Goal: Information Seeking & Learning: Learn about a topic

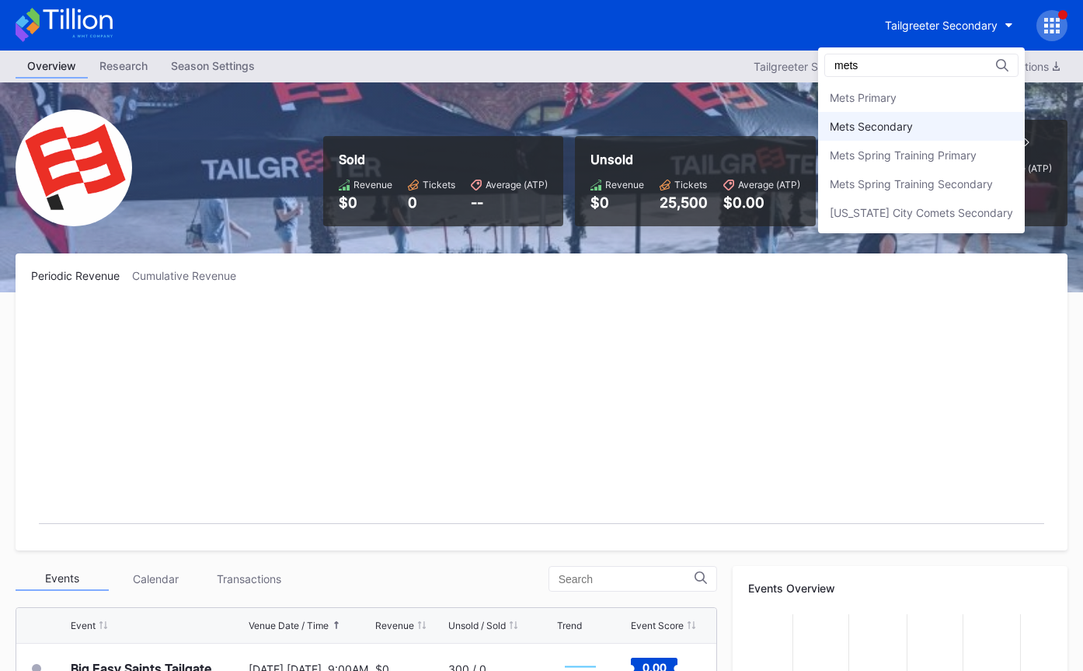
type input "mets"
click at [936, 137] on div "Mets Secondary" at bounding box center [921, 126] width 207 height 29
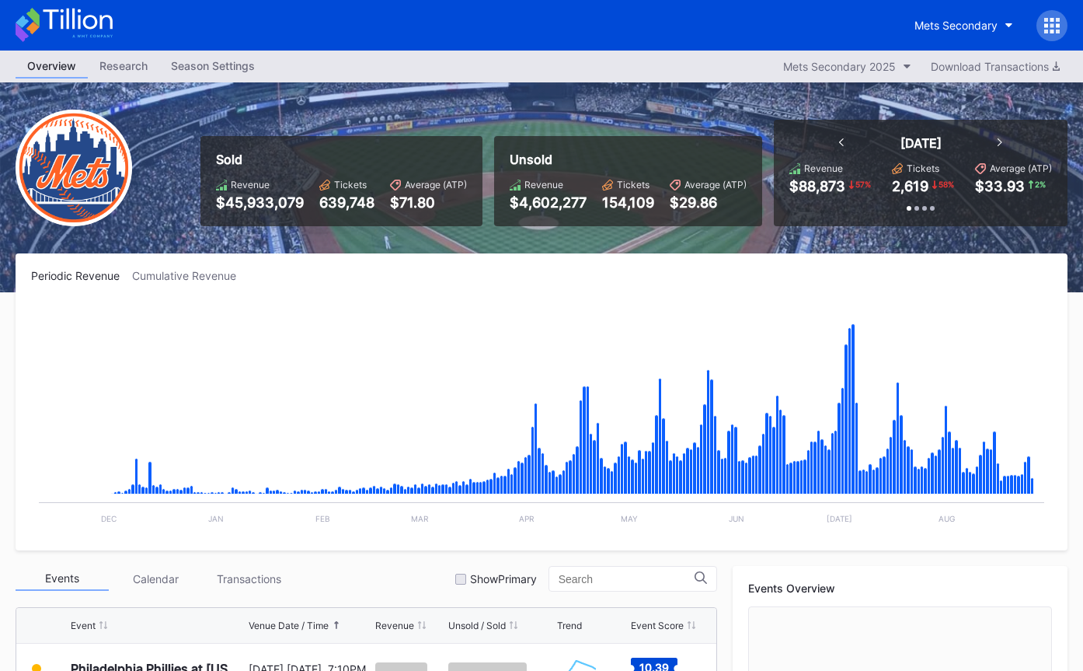
scroll to position [3283, 0]
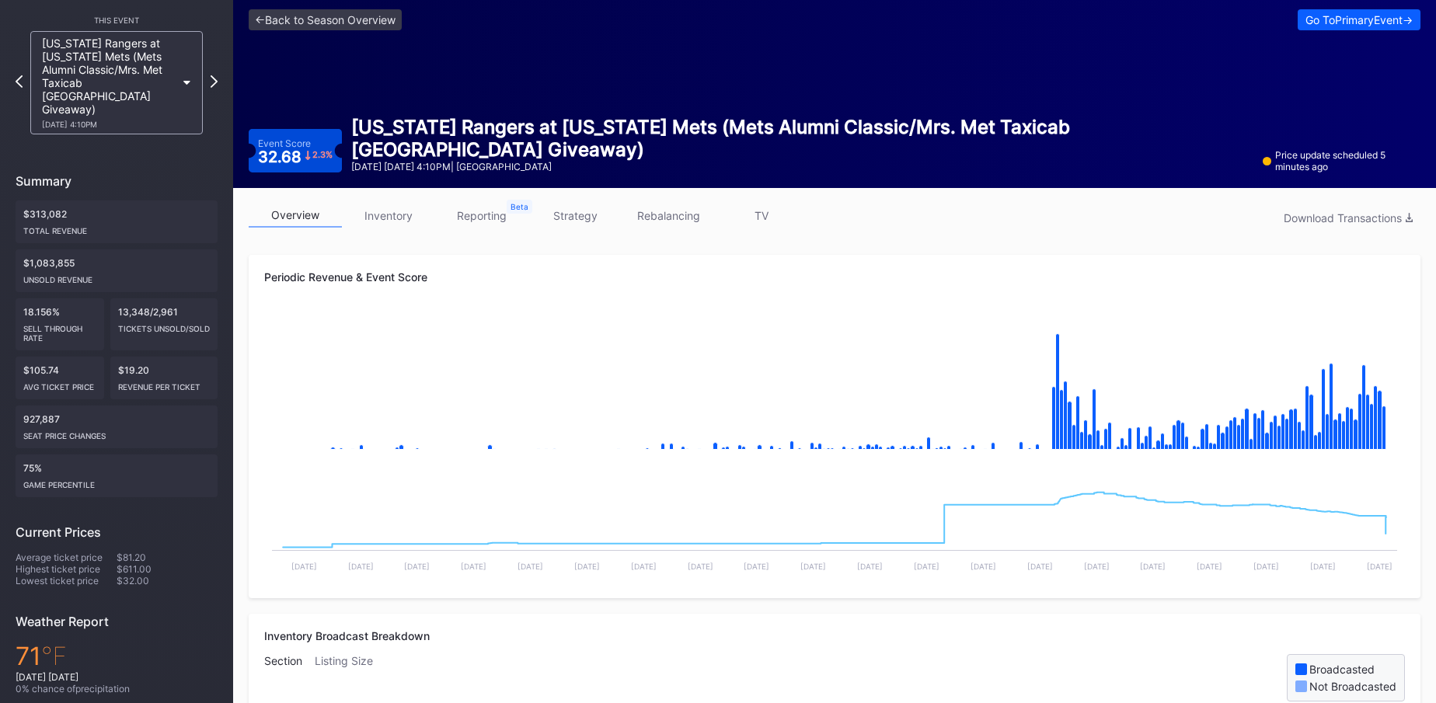
scroll to position [92, 0]
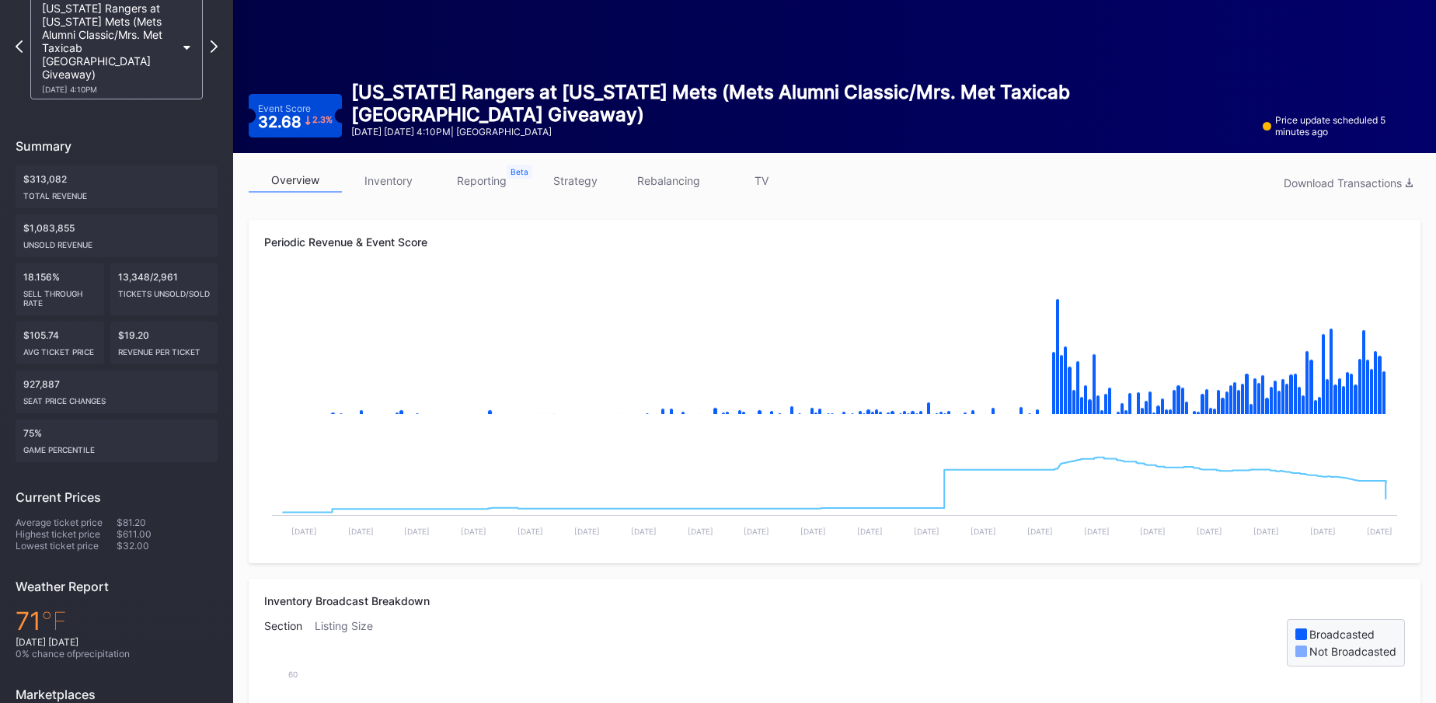
click at [288, 124] on div "32.68 2.3 %" at bounding box center [295, 122] width 75 height 16
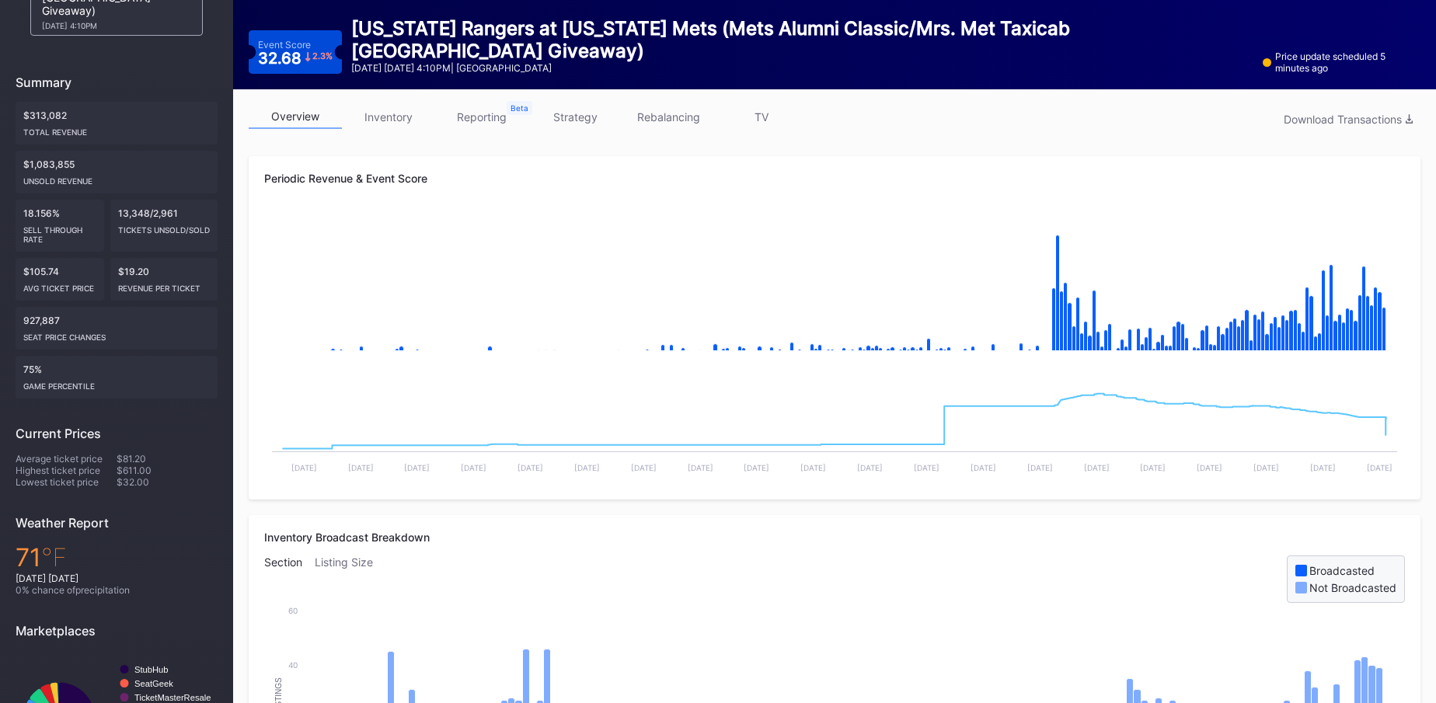
scroll to position [168, 0]
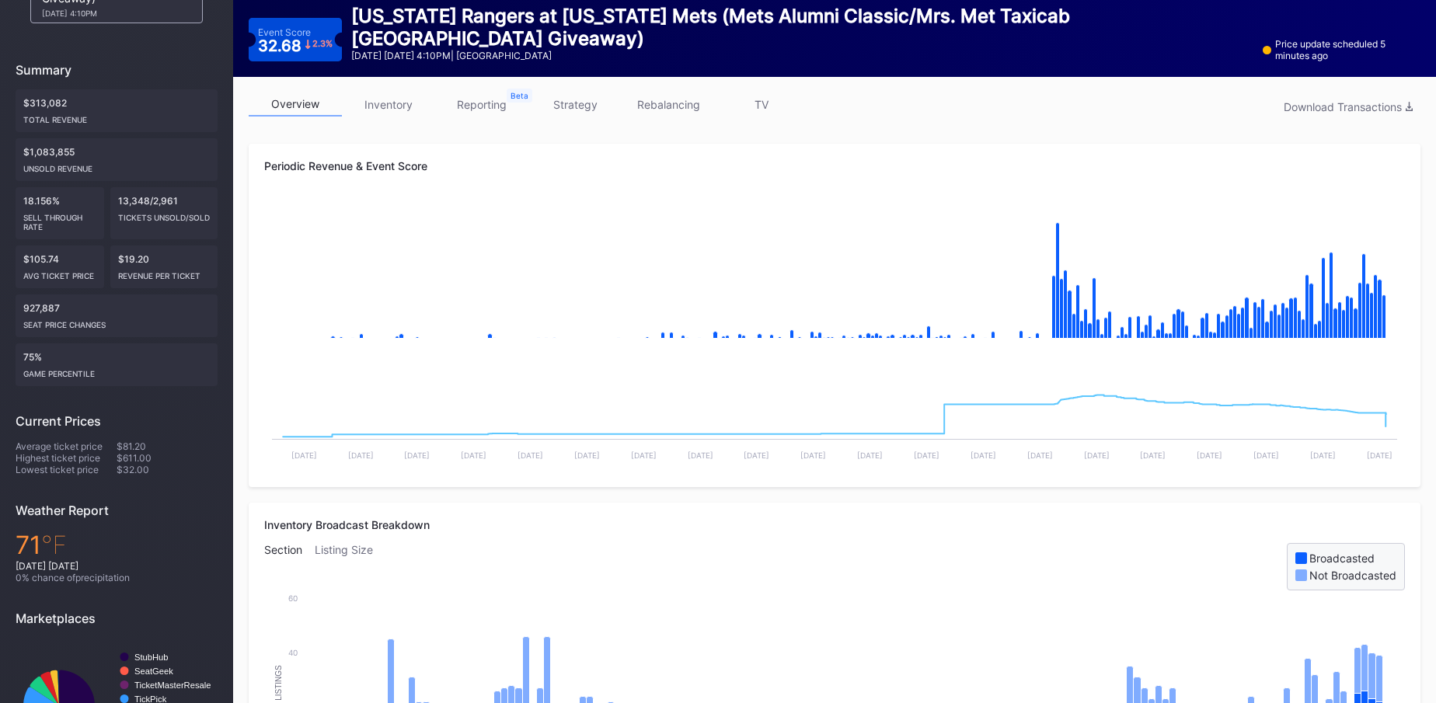
click at [580, 104] on link "strategy" at bounding box center [574, 104] width 93 height 24
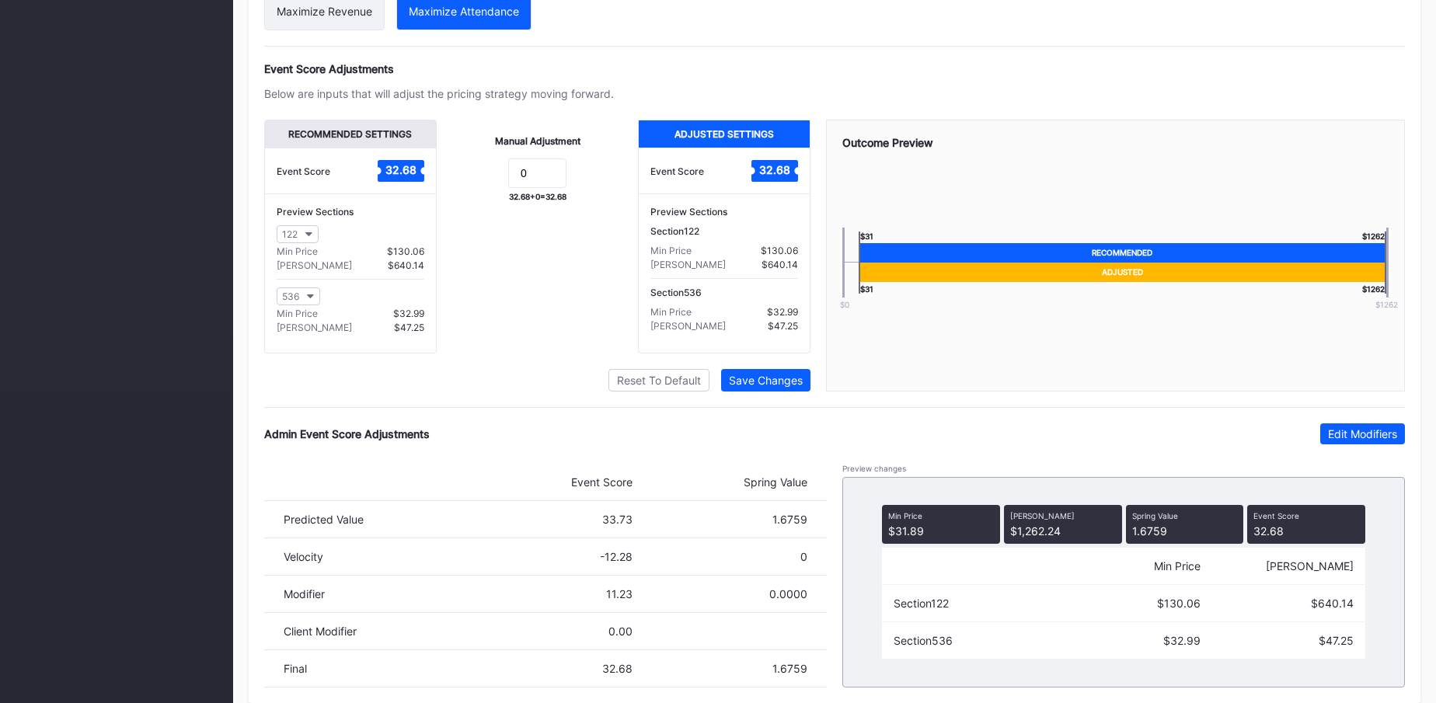
scroll to position [1030, 0]
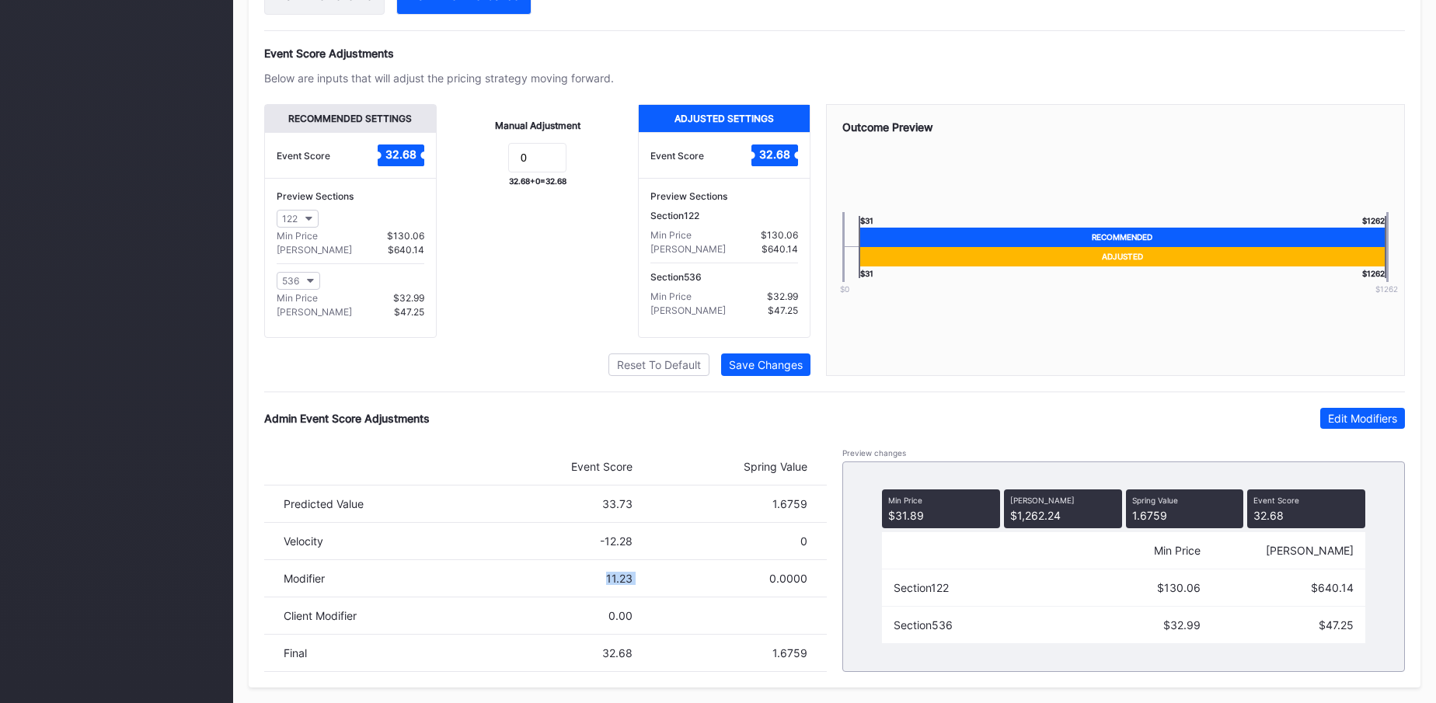
drag, startPoint x: 569, startPoint y: 581, endPoint x: 651, endPoint y: 581, distance: 82.4
click at [651, 581] on div "Modifier 11.23 0.0000" at bounding box center [545, 578] width 563 height 37
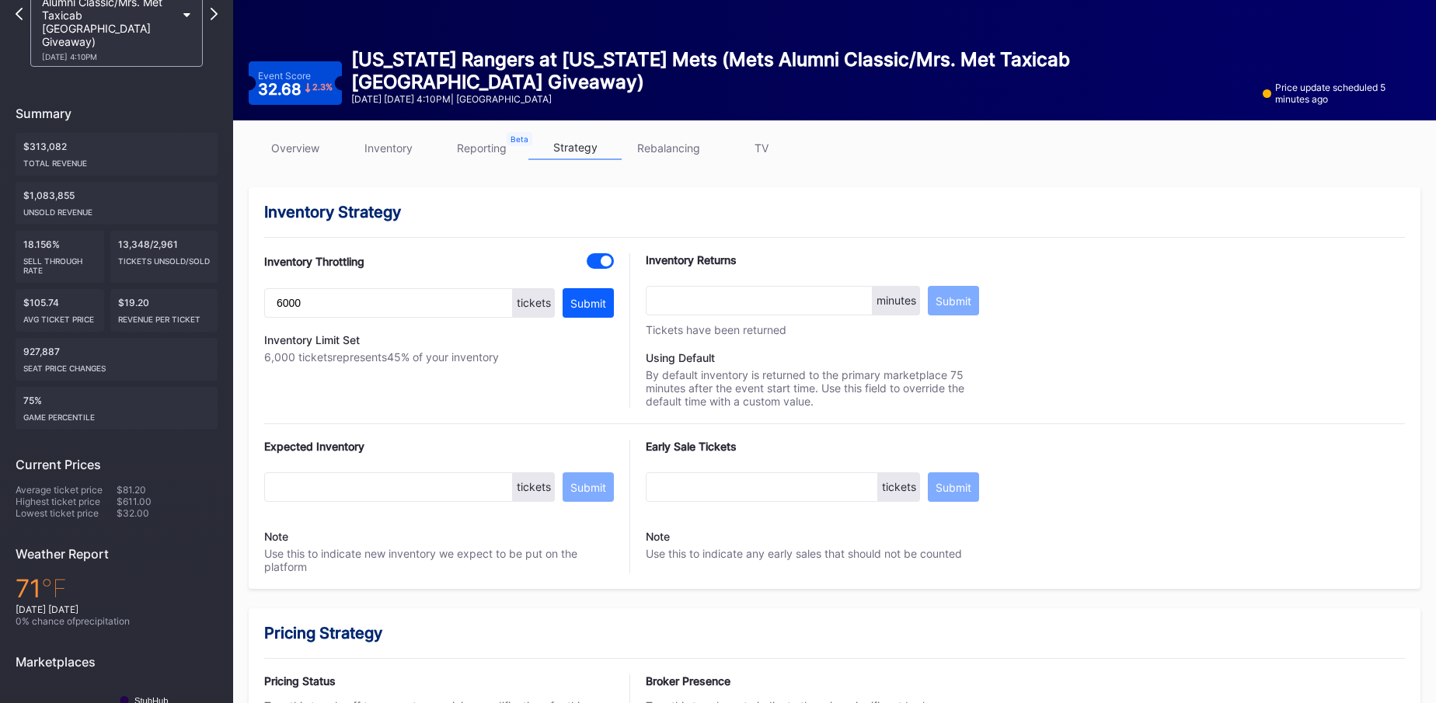
scroll to position [33, 0]
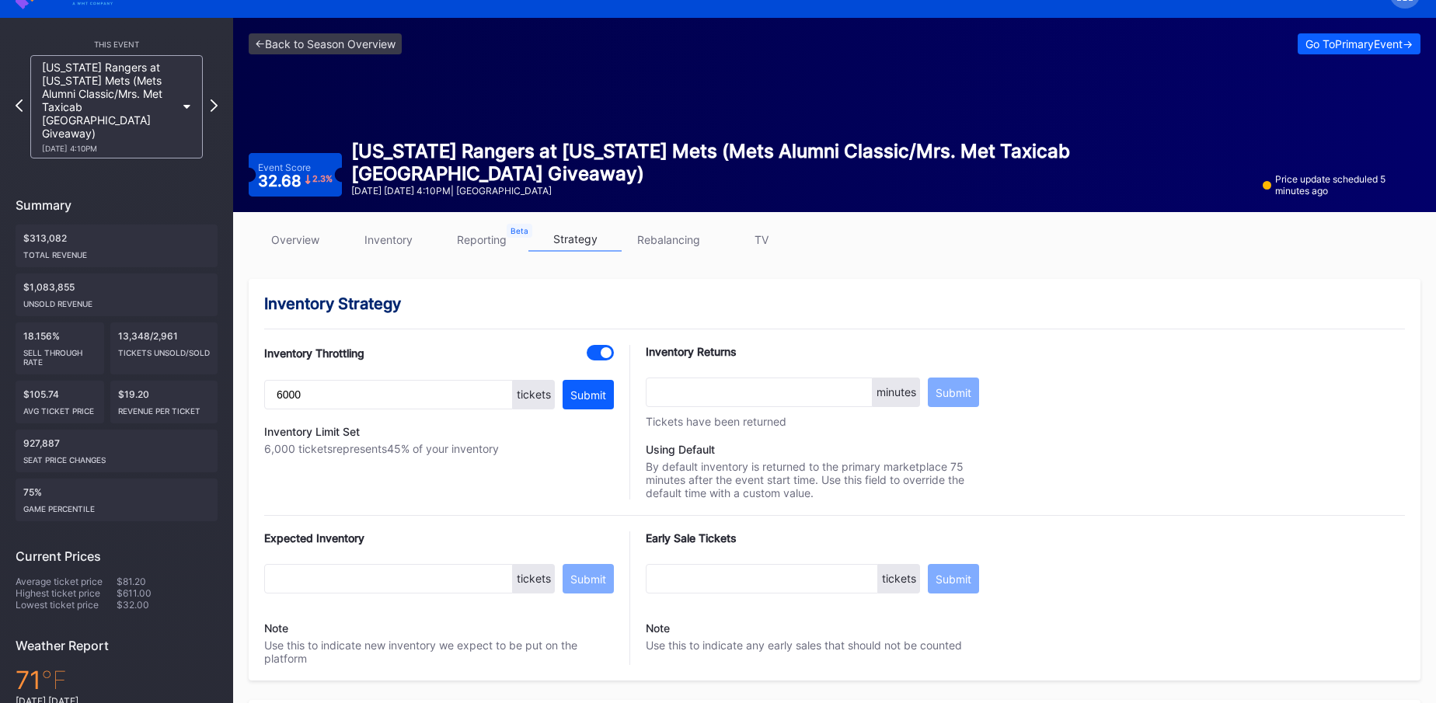
click at [295, 237] on link "overview" at bounding box center [295, 240] width 93 height 24
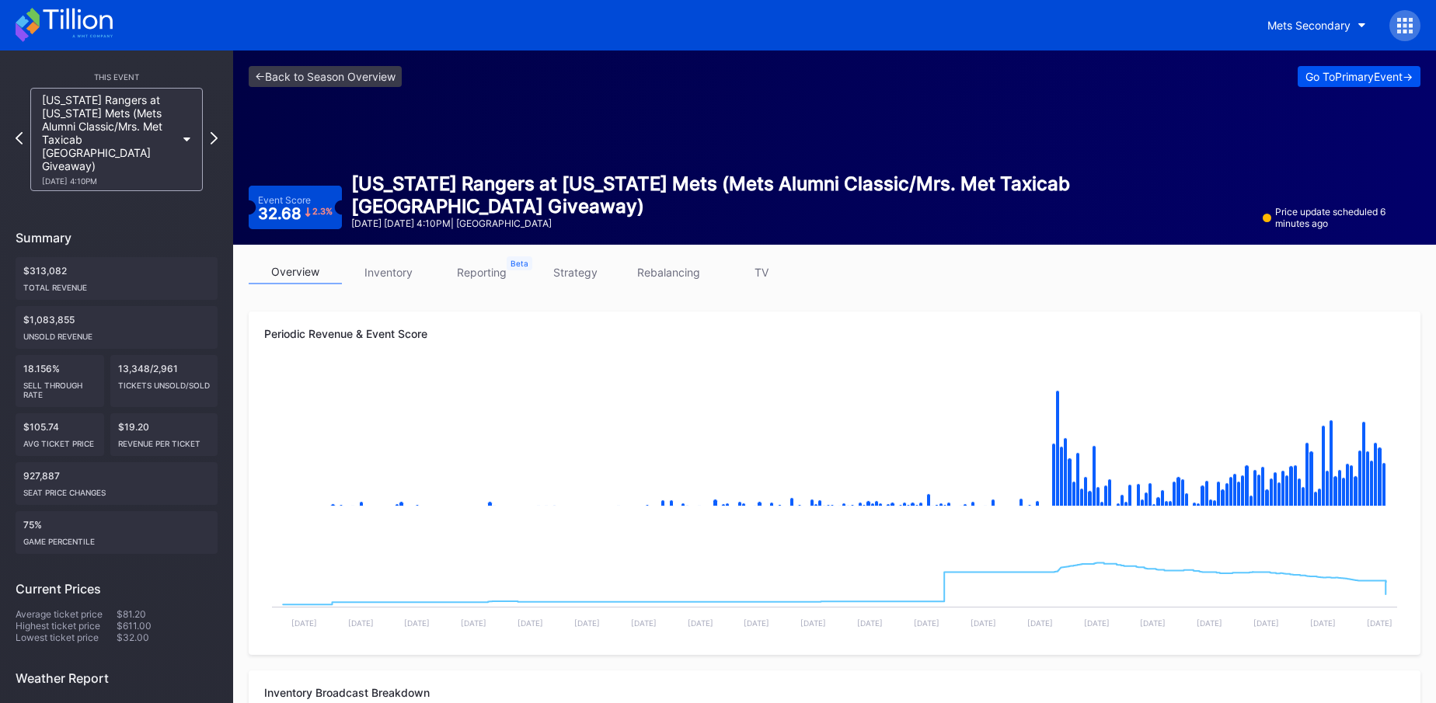
click at [1377, 76] on div "Go To Primary Event ->" at bounding box center [1359, 76] width 107 height 13
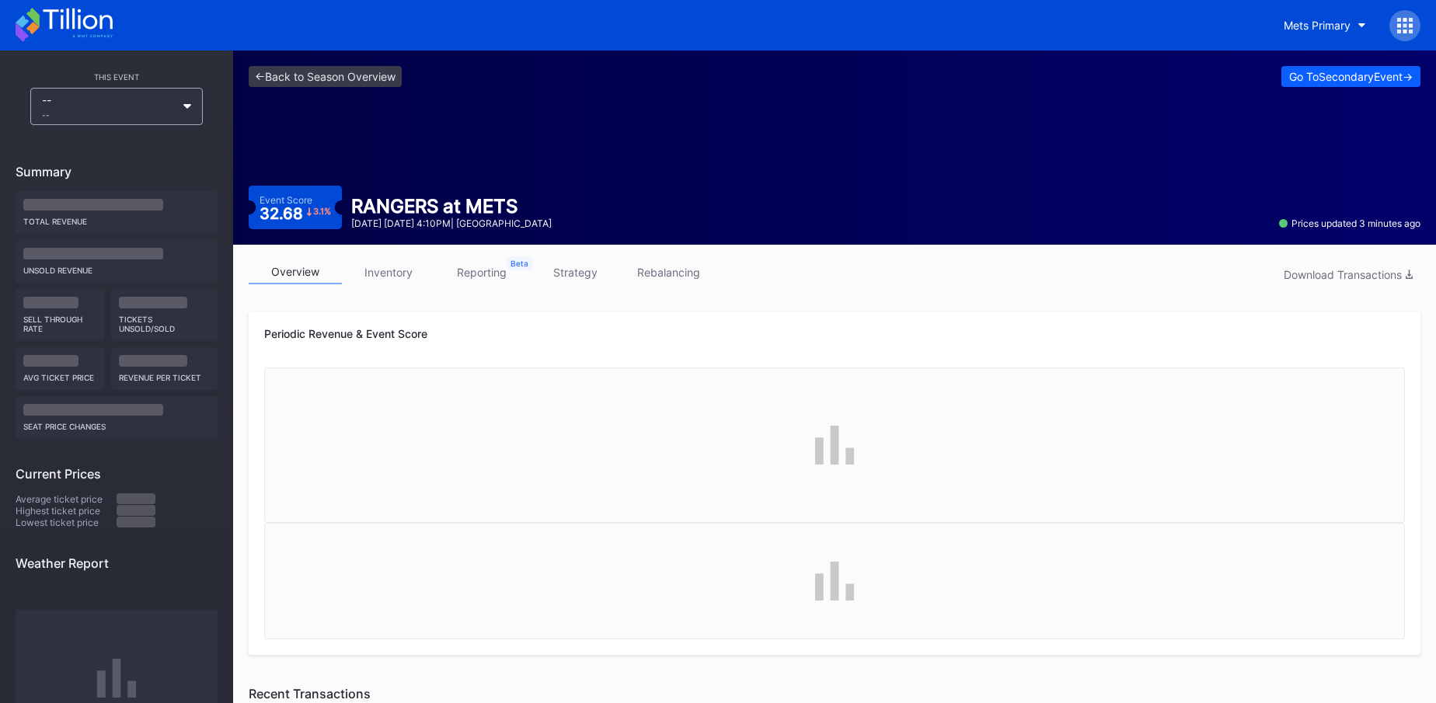
click at [1377, 76] on div "Go To Secondary Event ->" at bounding box center [1351, 76] width 124 height 13
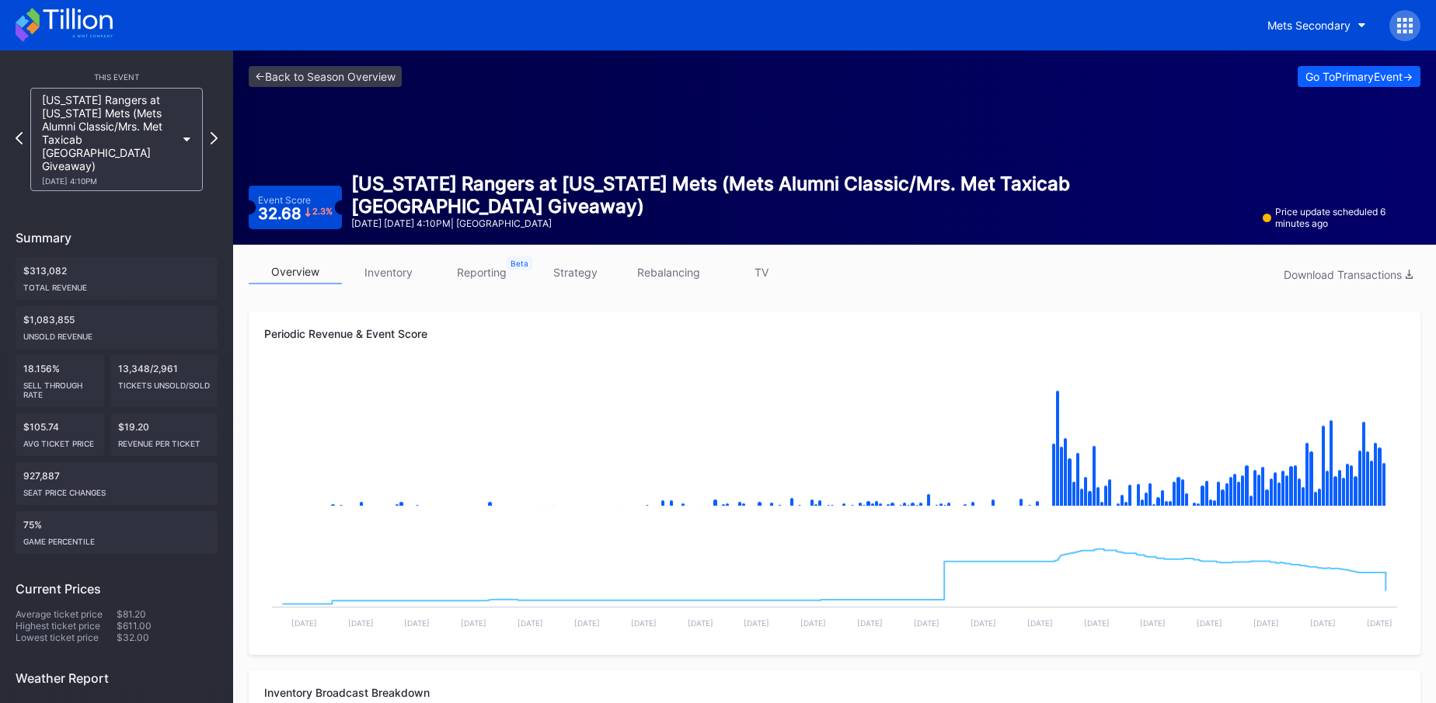
scroll to position [92, 0]
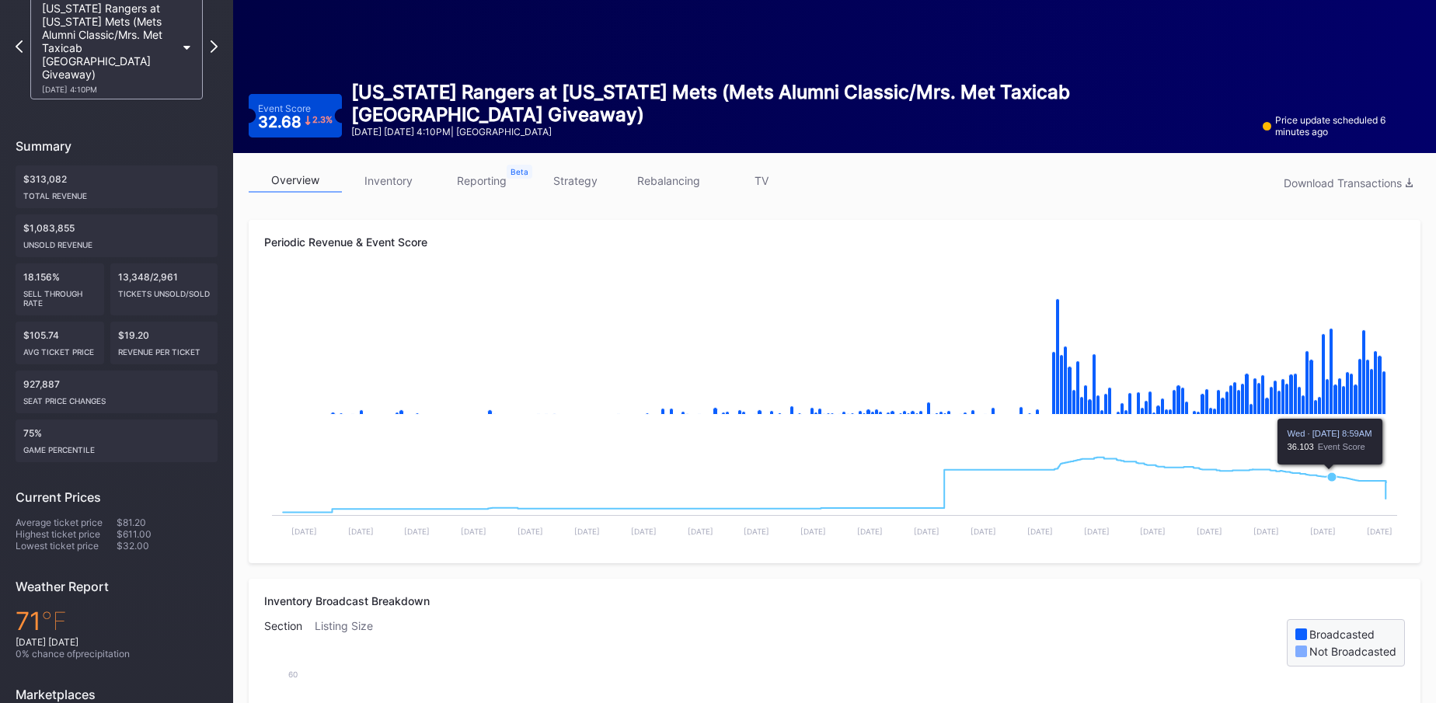
drag, startPoint x: 1332, startPoint y: 505, endPoint x: 1365, endPoint y: 495, distance: 34.2
click at [1336, 504] on rect "Chart title" at bounding box center [834, 489] width 1141 height 117
click at [593, 190] on link "strategy" at bounding box center [574, 181] width 93 height 24
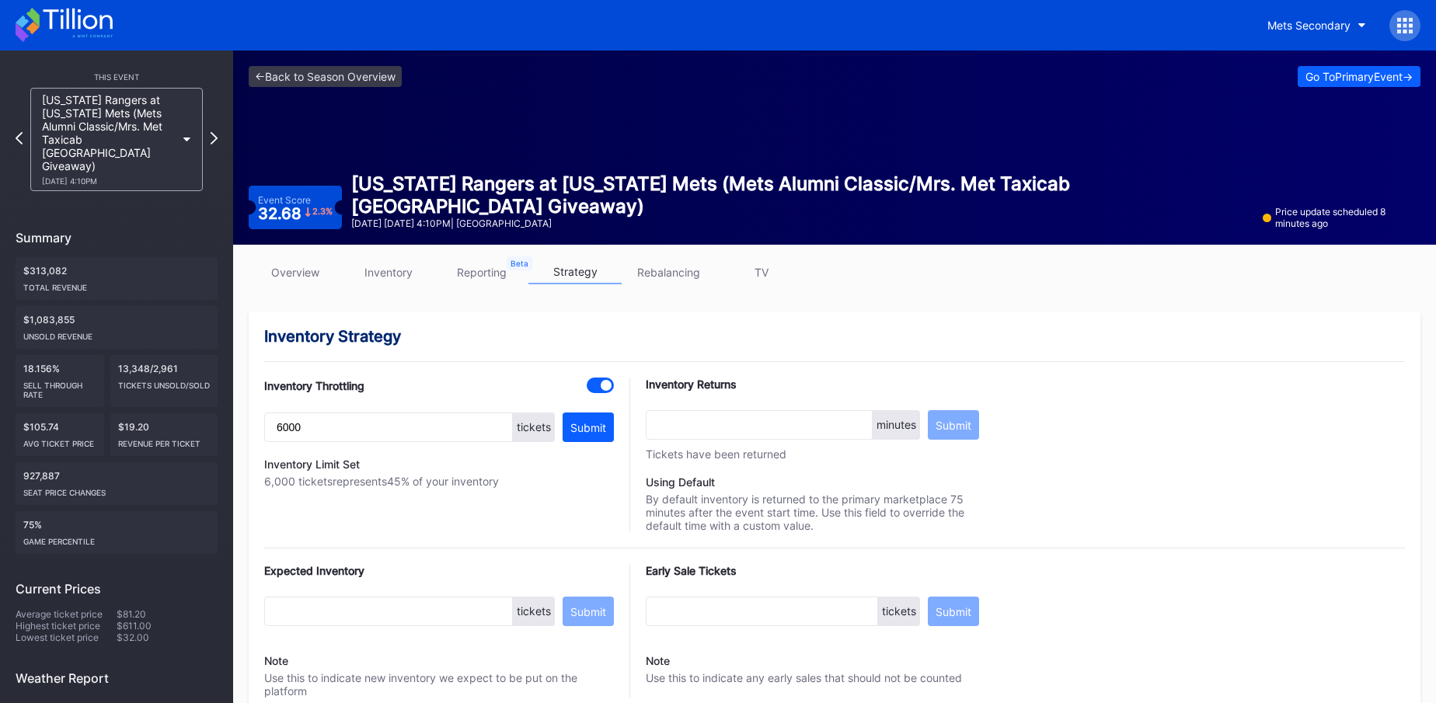
click at [286, 269] on link "overview" at bounding box center [295, 272] width 93 height 24
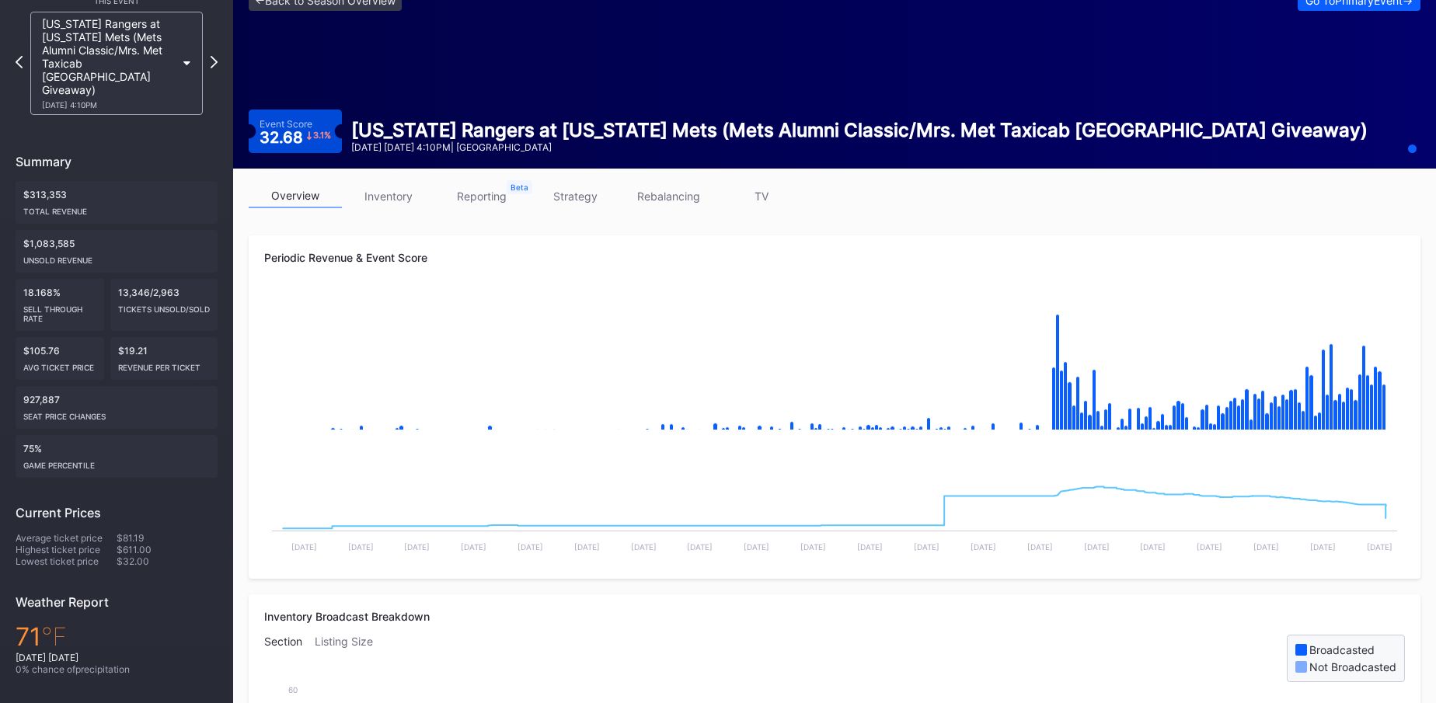
scroll to position [75, 0]
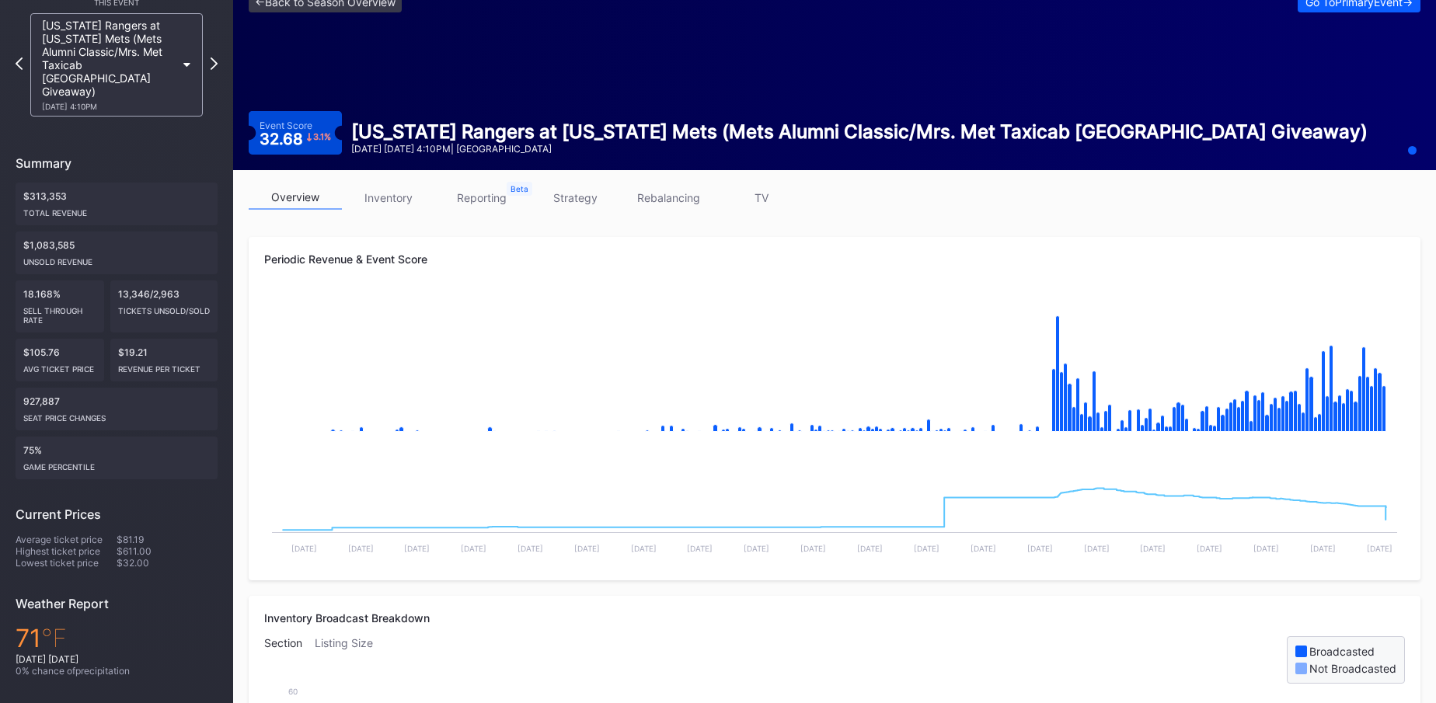
click at [589, 201] on link "strategy" at bounding box center [574, 198] width 93 height 24
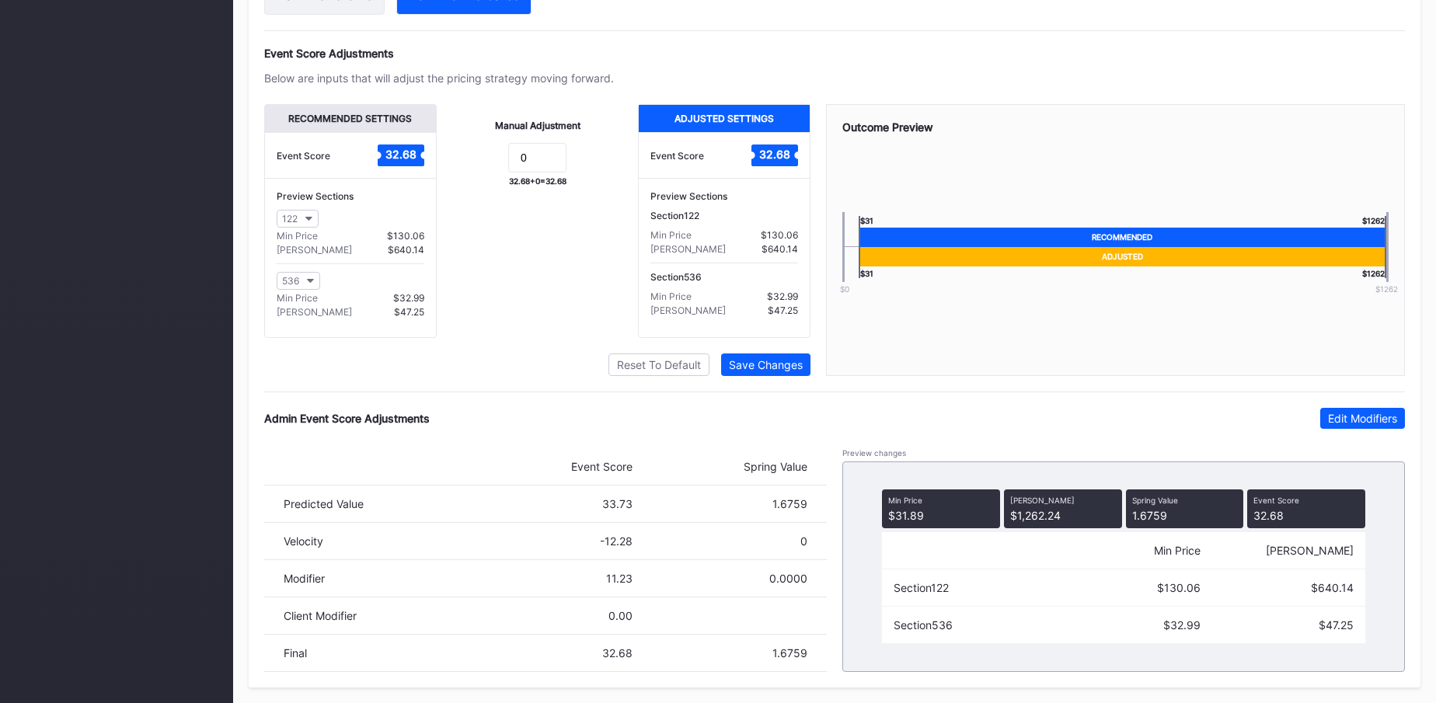
scroll to position [1030, 0]
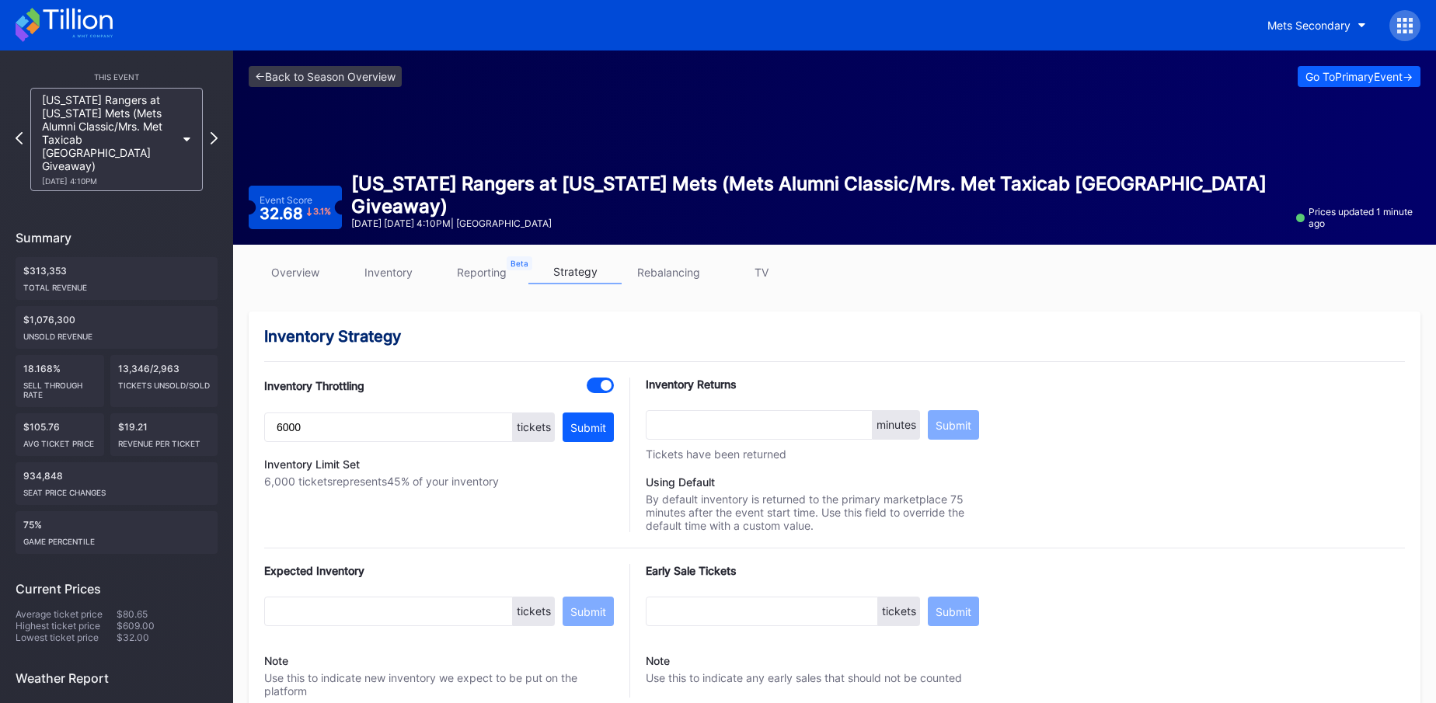
click at [305, 263] on link "overview" at bounding box center [295, 272] width 93 height 24
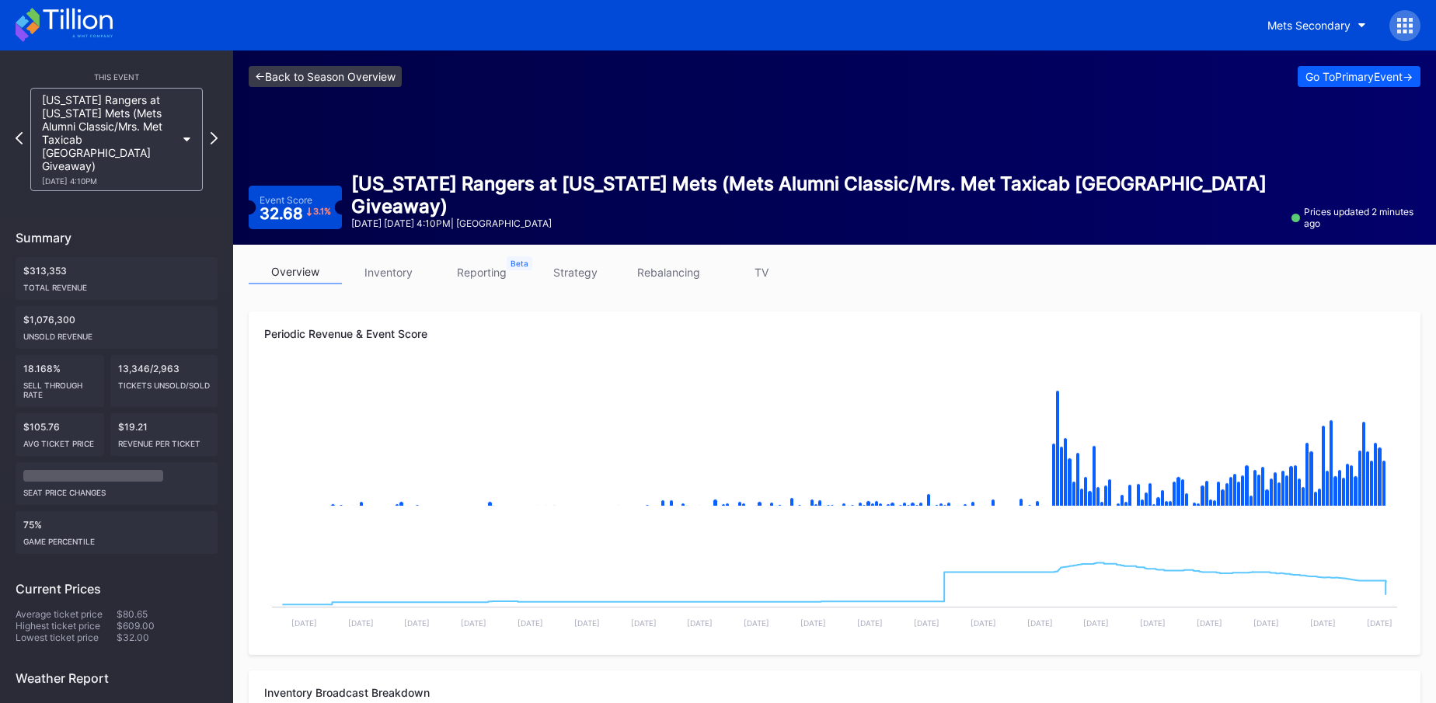
click at [375, 85] on link "<- Back to Season Overview" at bounding box center [325, 76] width 153 height 21
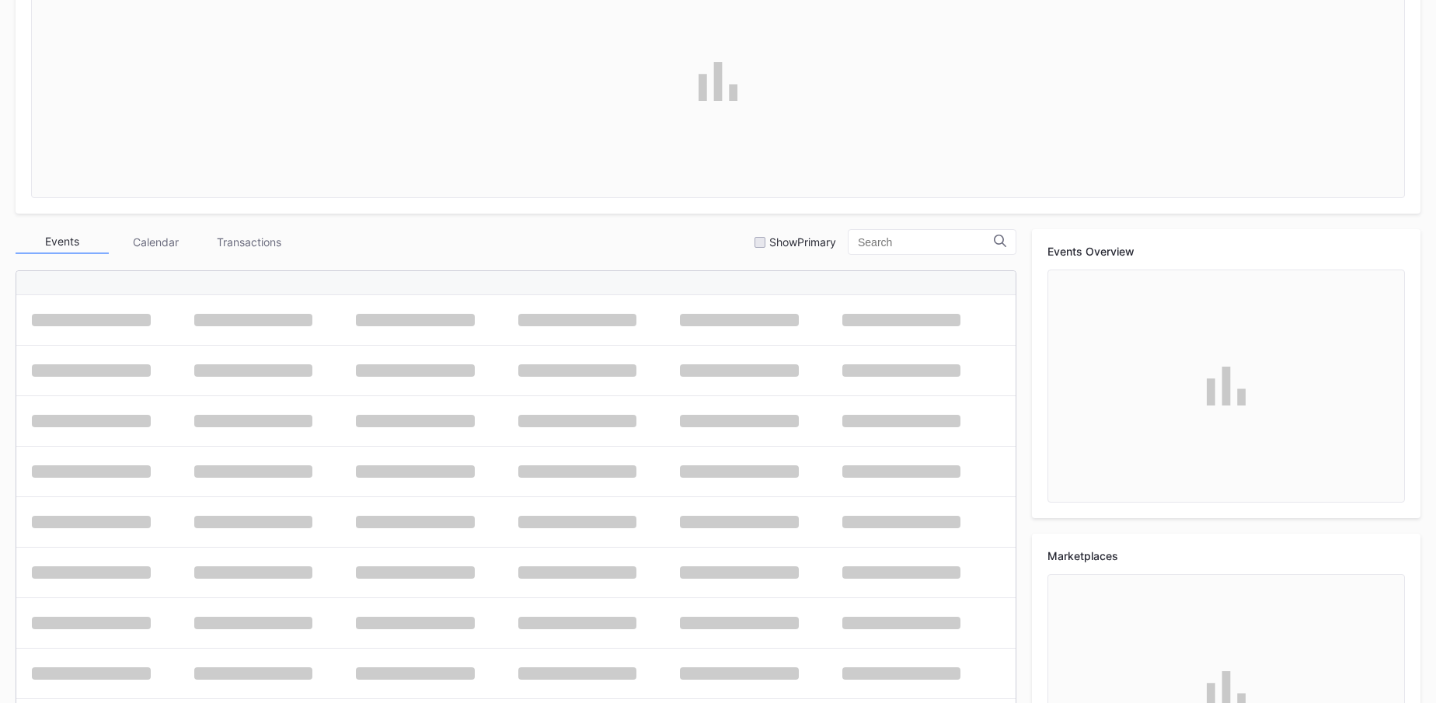
scroll to position [381, 0]
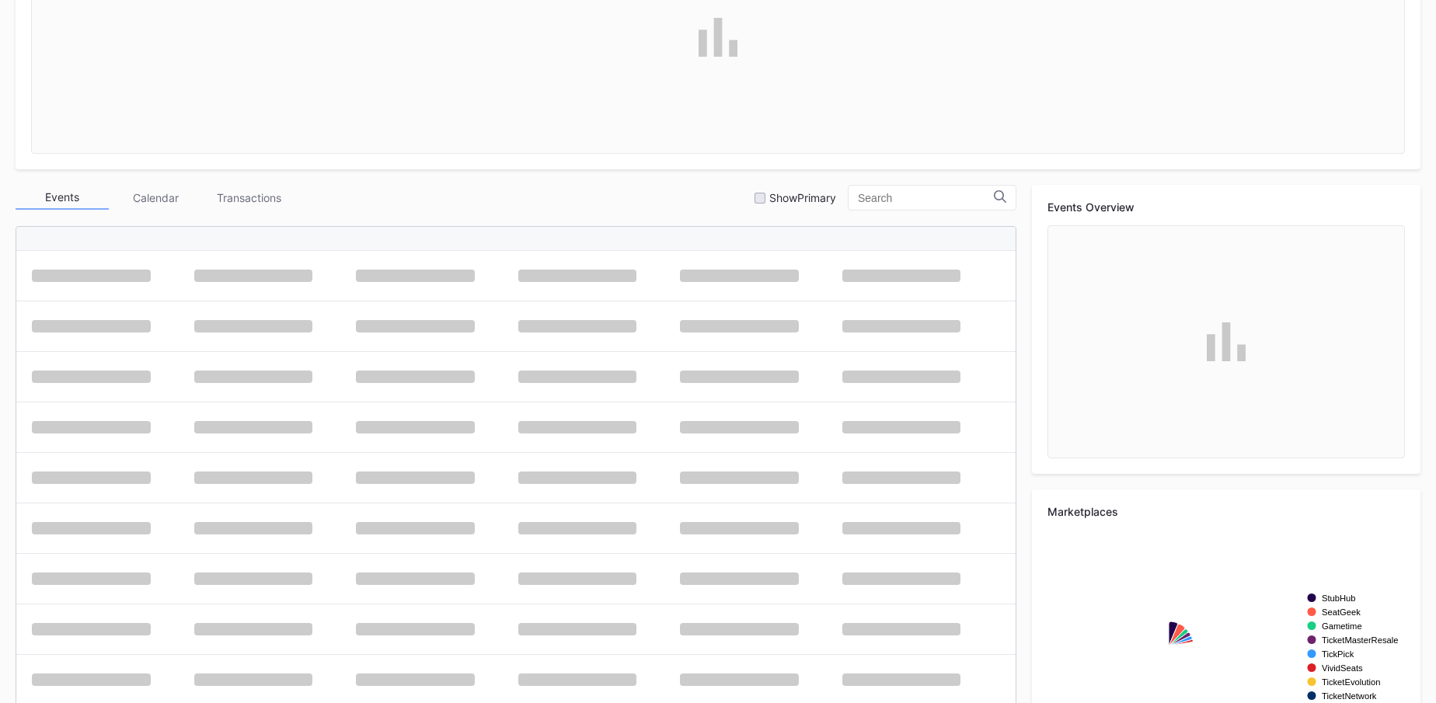
click at [260, 197] on div "Transactions" at bounding box center [248, 198] width 93 height 24
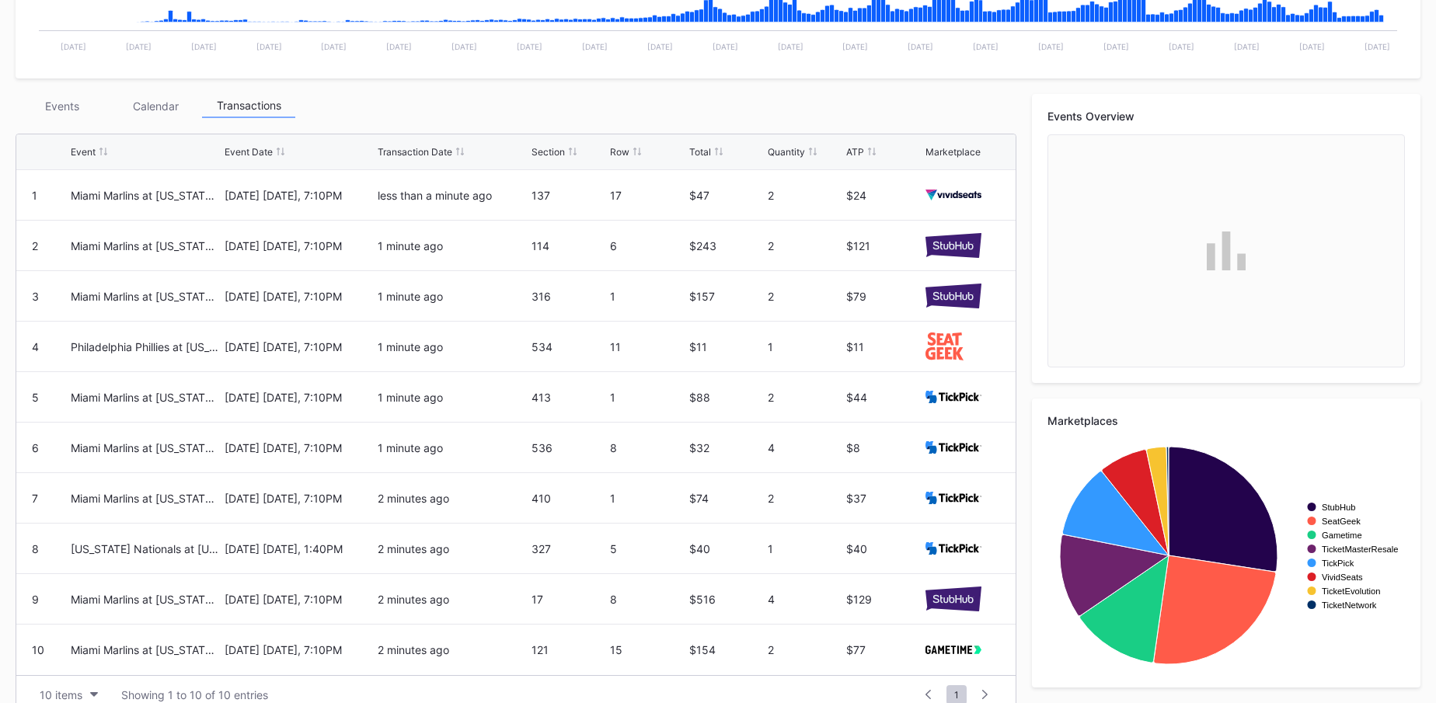
scroll to position [498, 0]
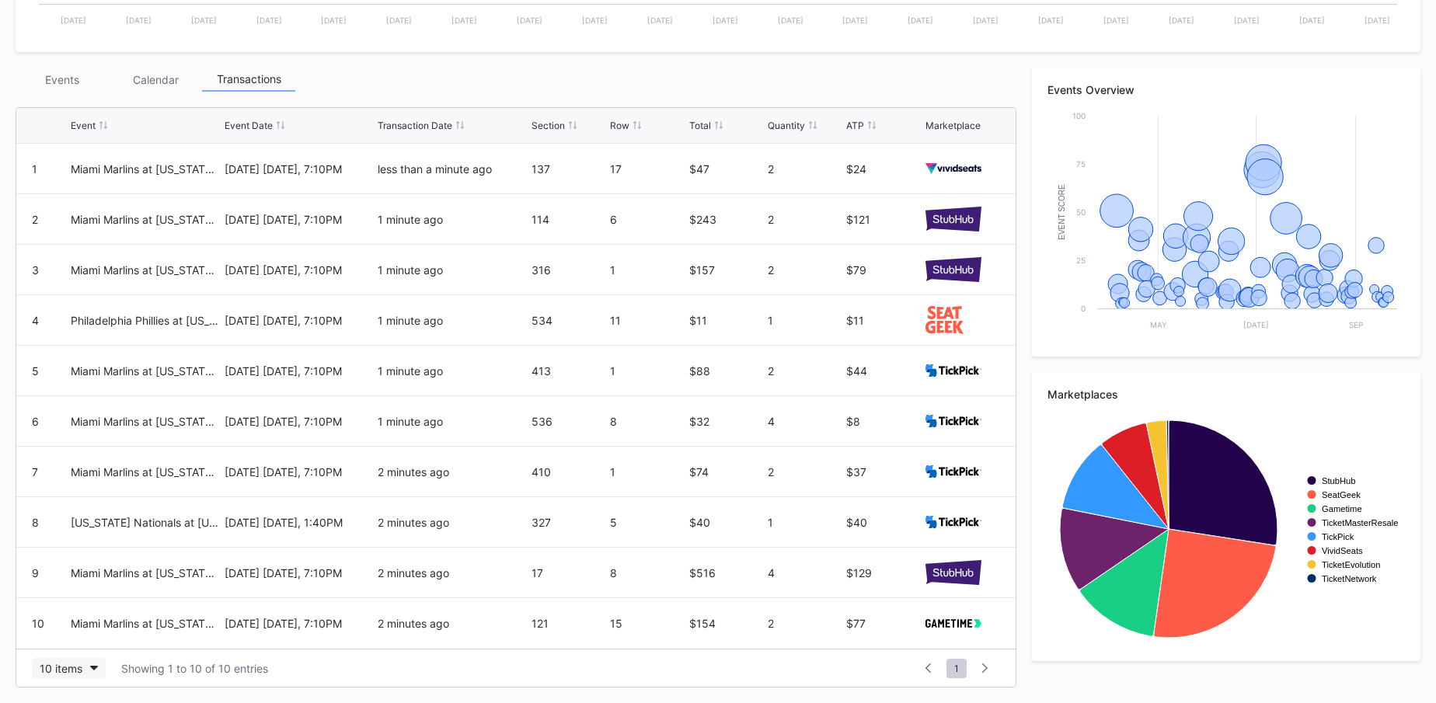
click at [85, 668] on button "10 items" at bounding box center [69, 668] width 74 height 21
click at [85, 601] on div "100 items" at bounding box center [69, 601] width 50 height 13
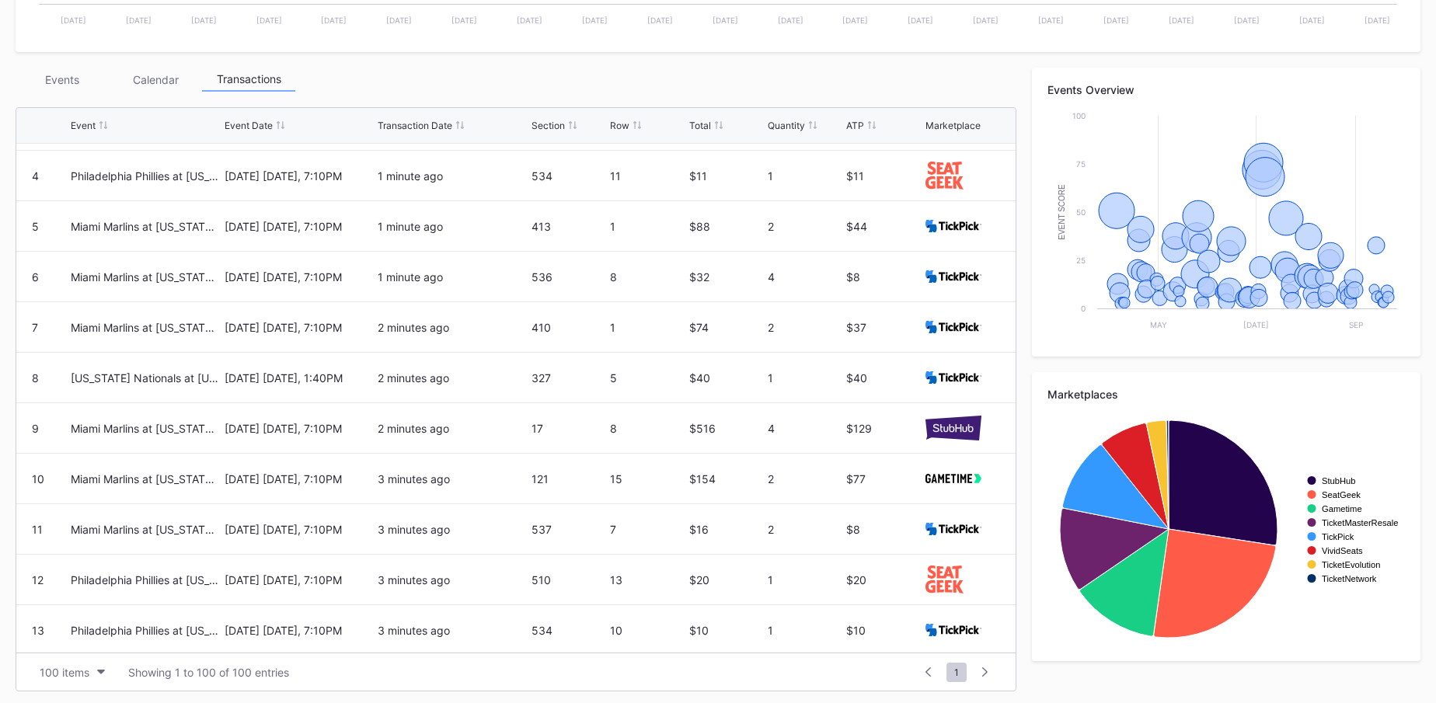
scroll to position [0, 0]
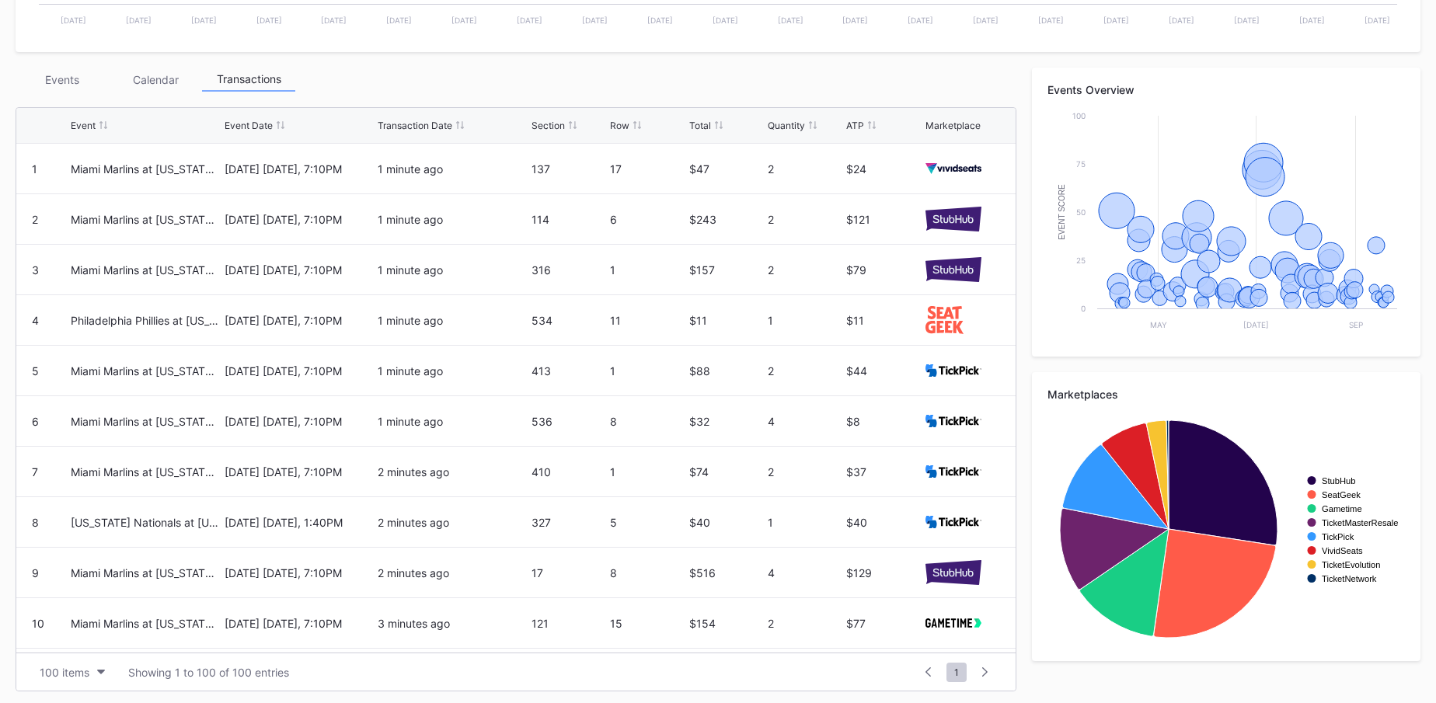
click at [60, 75] on div "Events" at bounding box center [62, 80] width 93 height 24
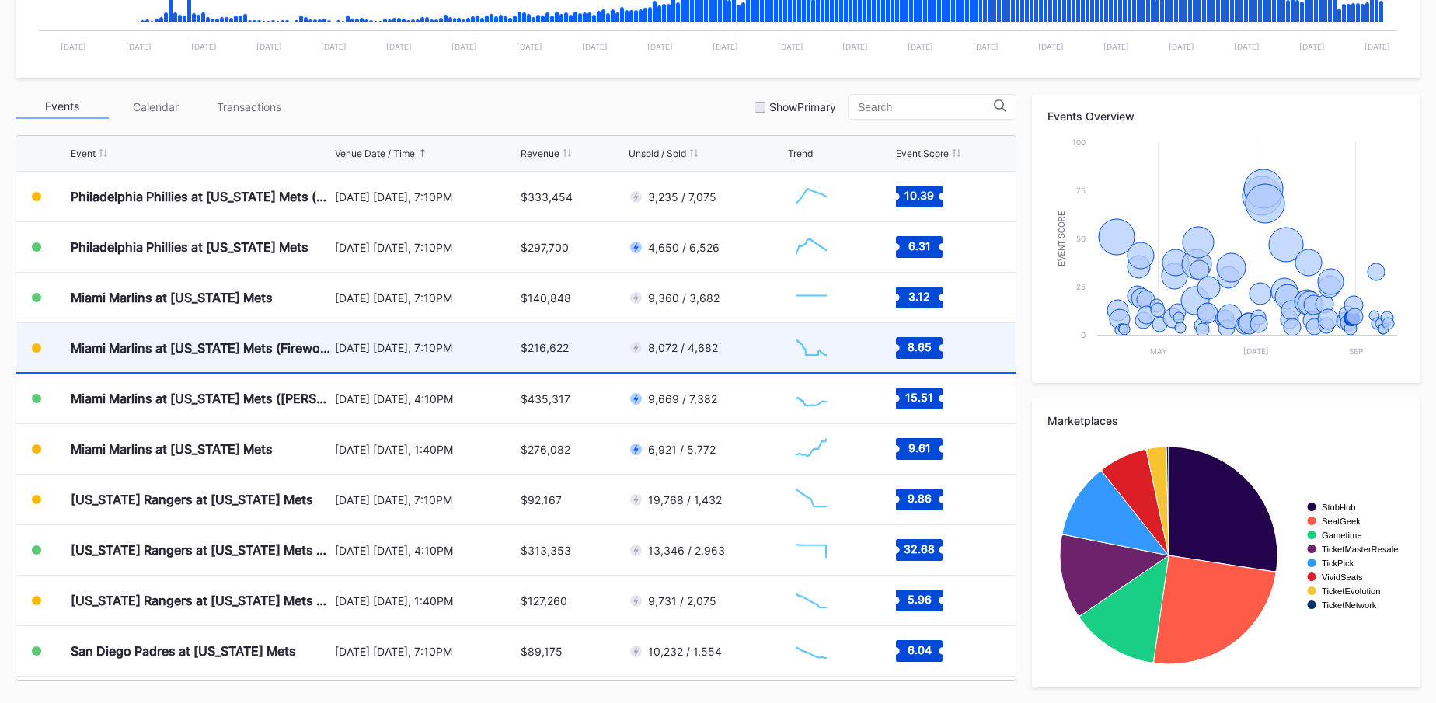
scroll to position [3241, 0]
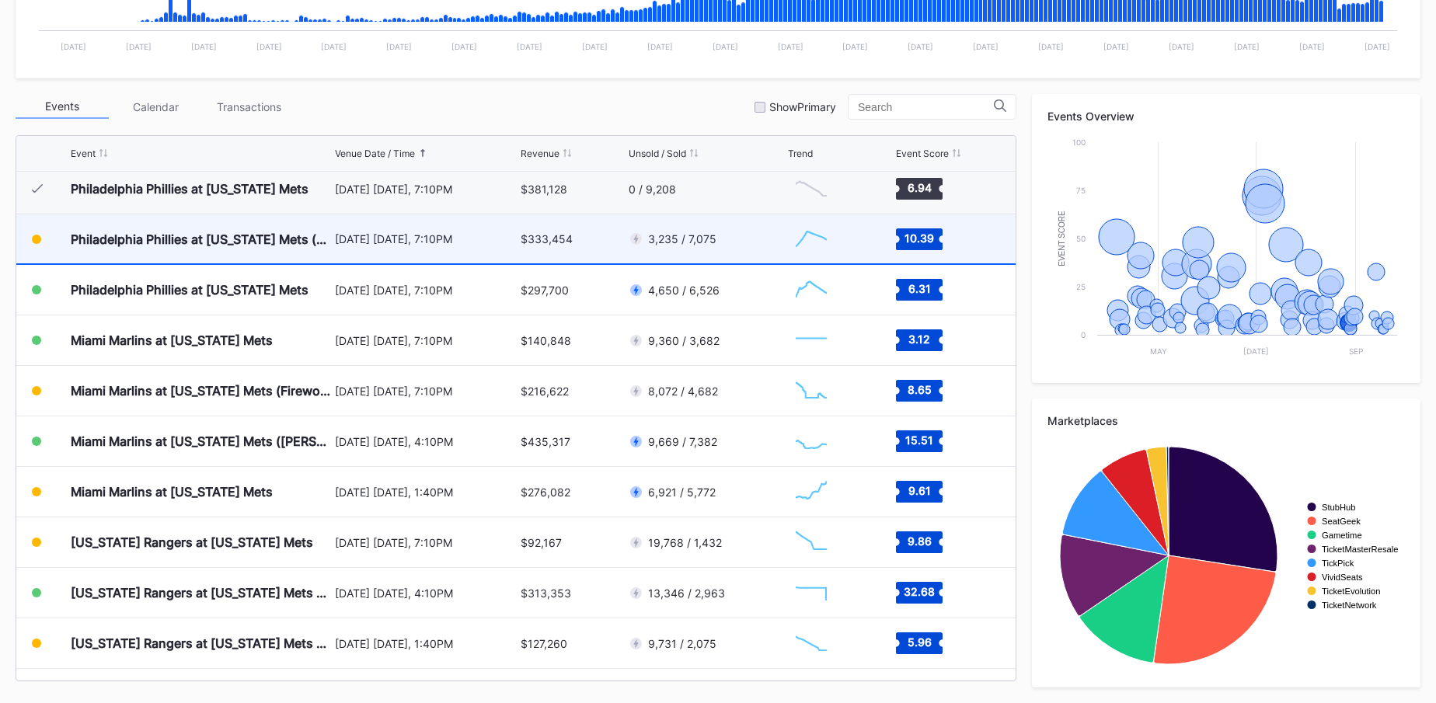
click at [557, 256] on div "$333,454" at bounding box center [573, 238] width 104 height 49
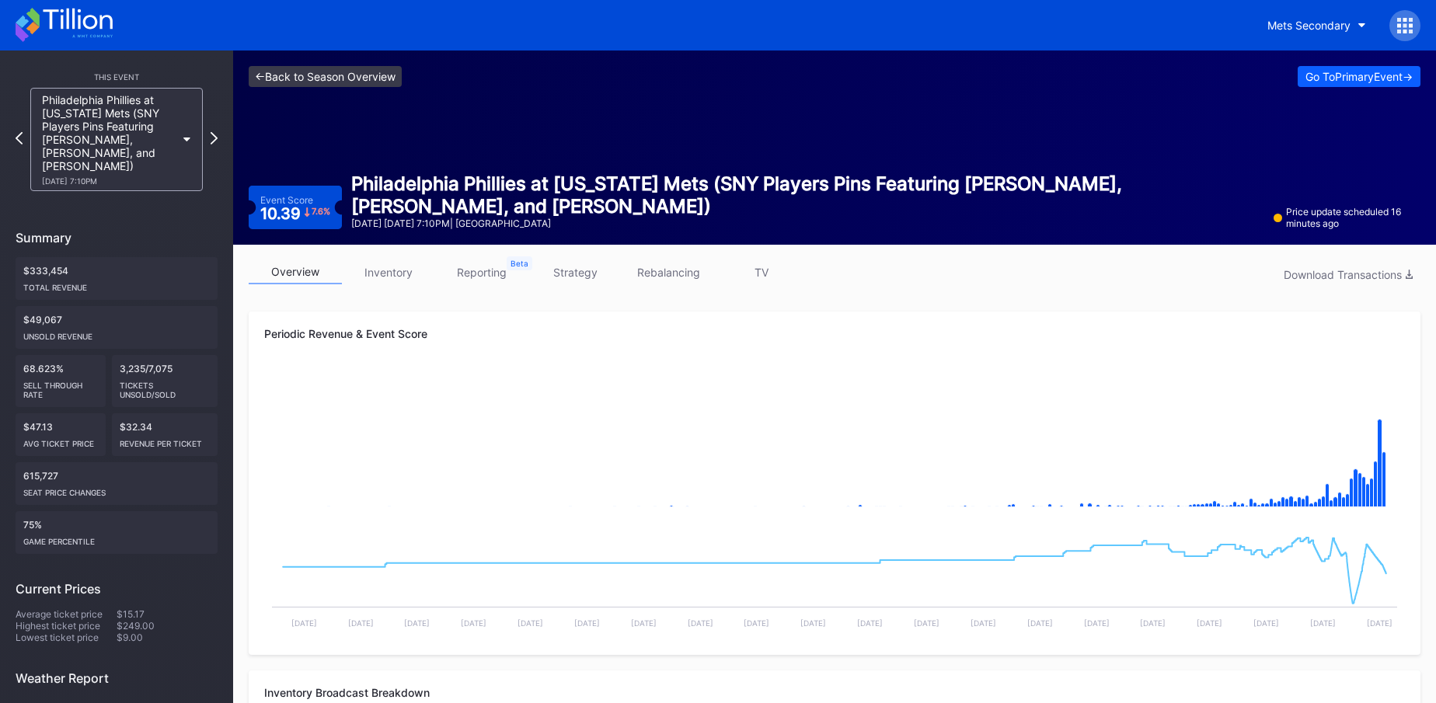
click at [291, 72] on link "<- Back to Season Overview" at bounding box center [325, 76] width 153 height 21
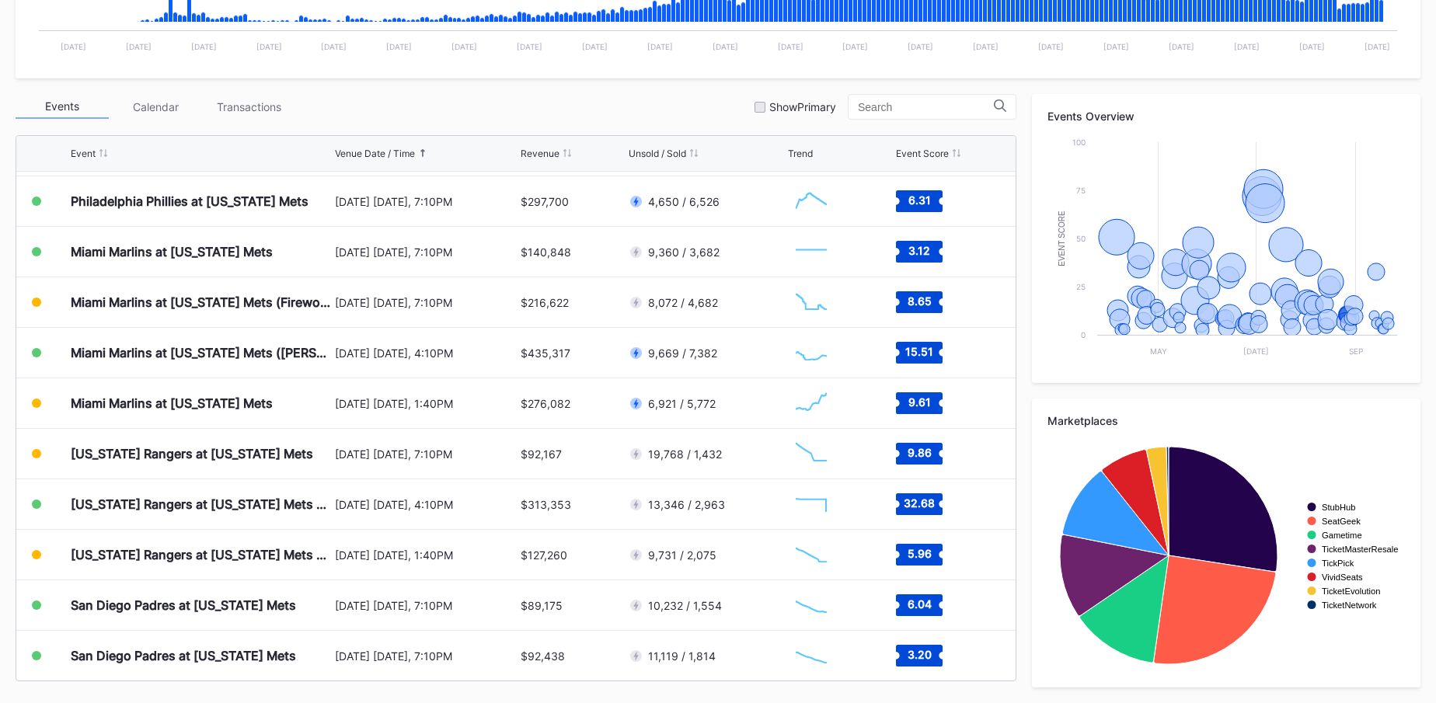
scroll to position [3342, 0]
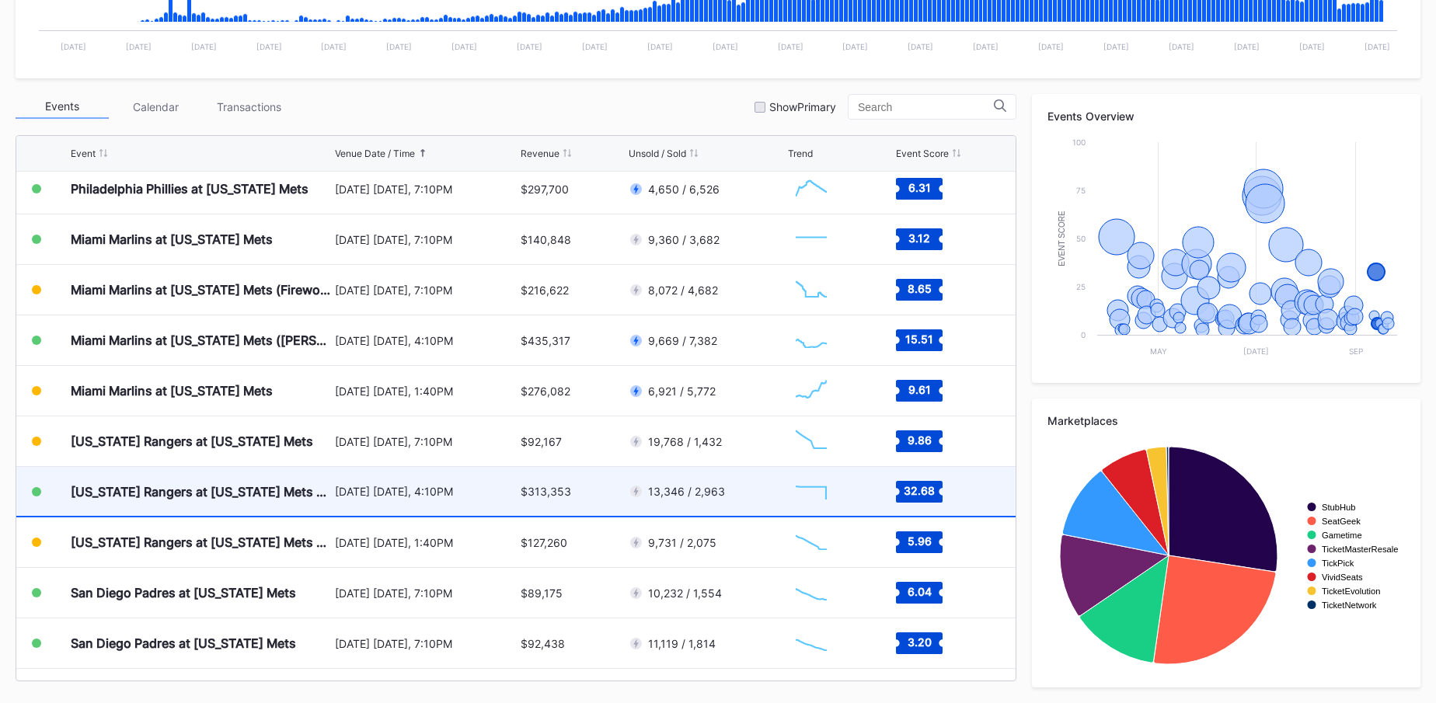
click at [588, 499] on div "$313,353" at bounding box center [573, 491] width 104 height 49
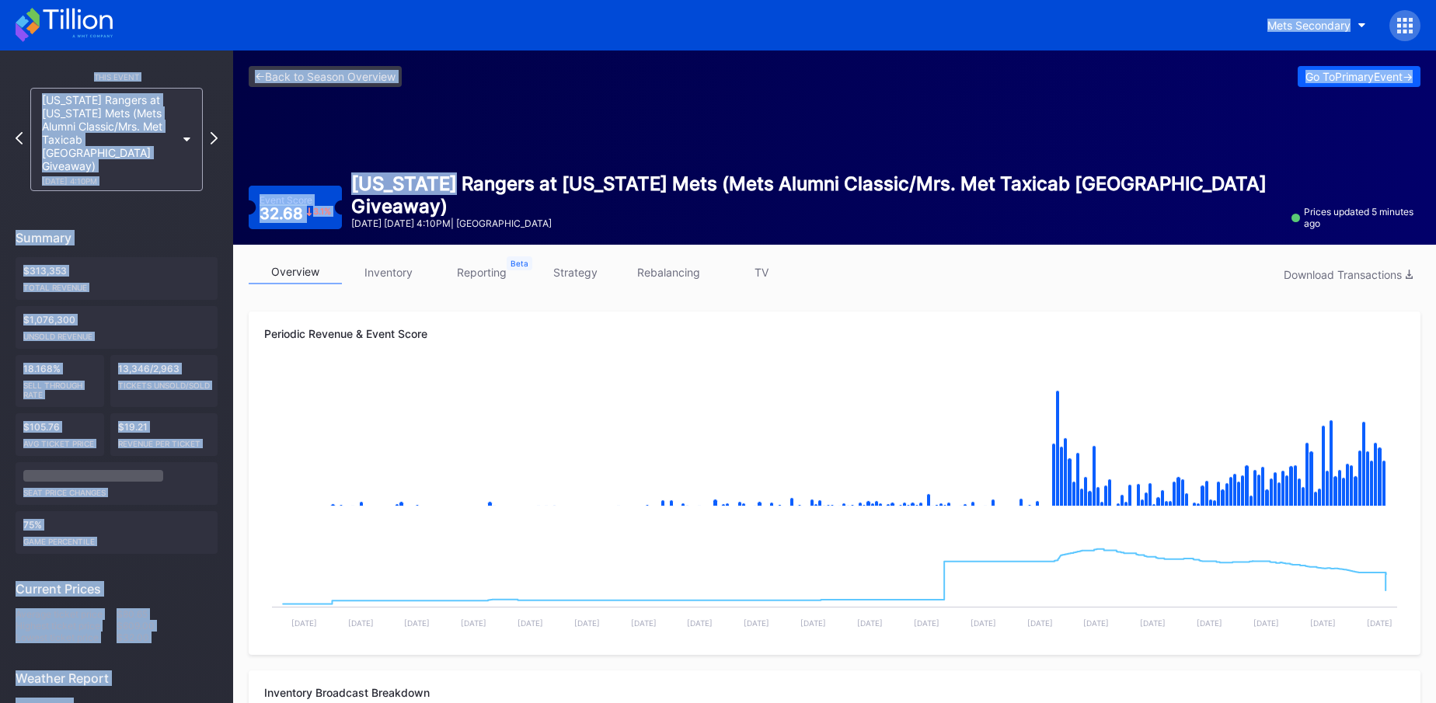
drag, startPoint x: 31, startPoint y: 16, endPoint x: 453, endPoint y: 212, distance: 465.5
click at [453, 212] on div "[US_STATE] Rangers at [US_STATE] Mets (Mets Alumni Classic/Mrs. Met Taxicab [GE…" at bounding box center [816, 195] width 931 height 45
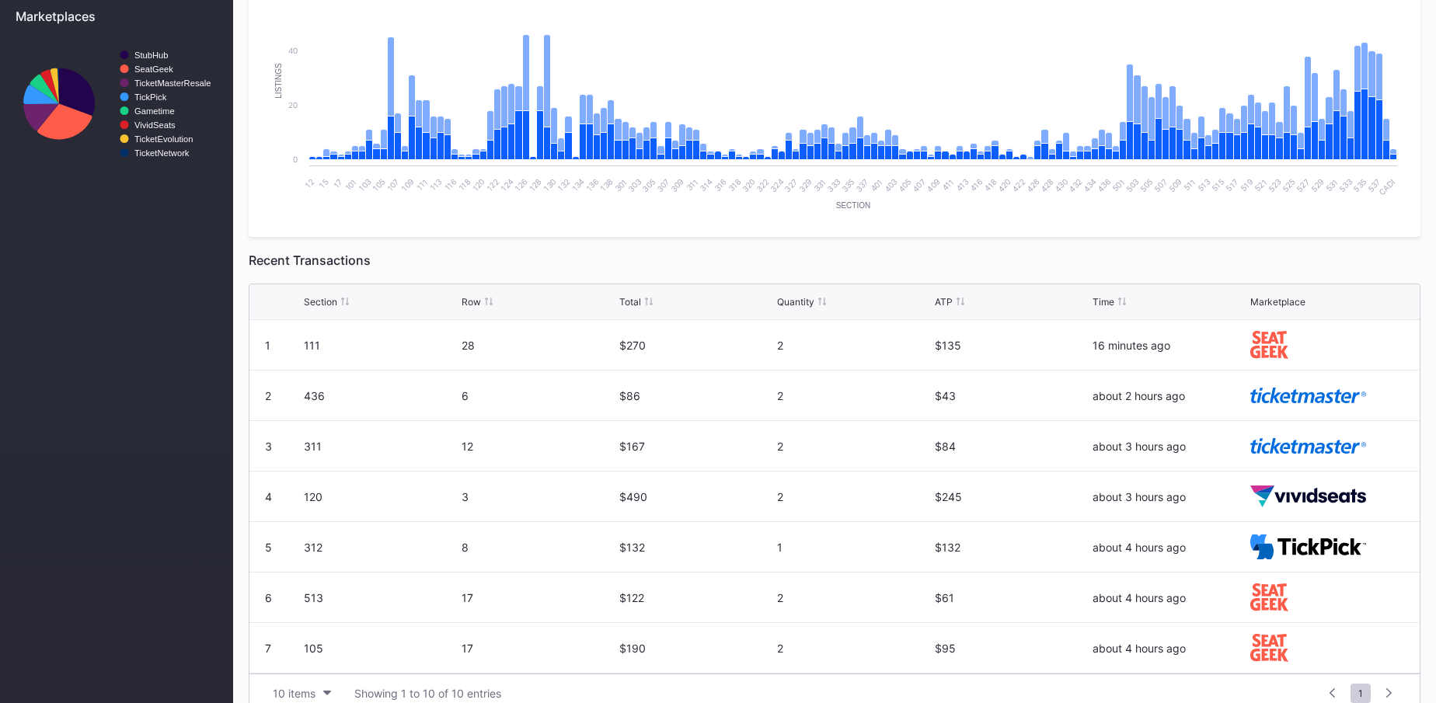
scroll to position [795, 0]
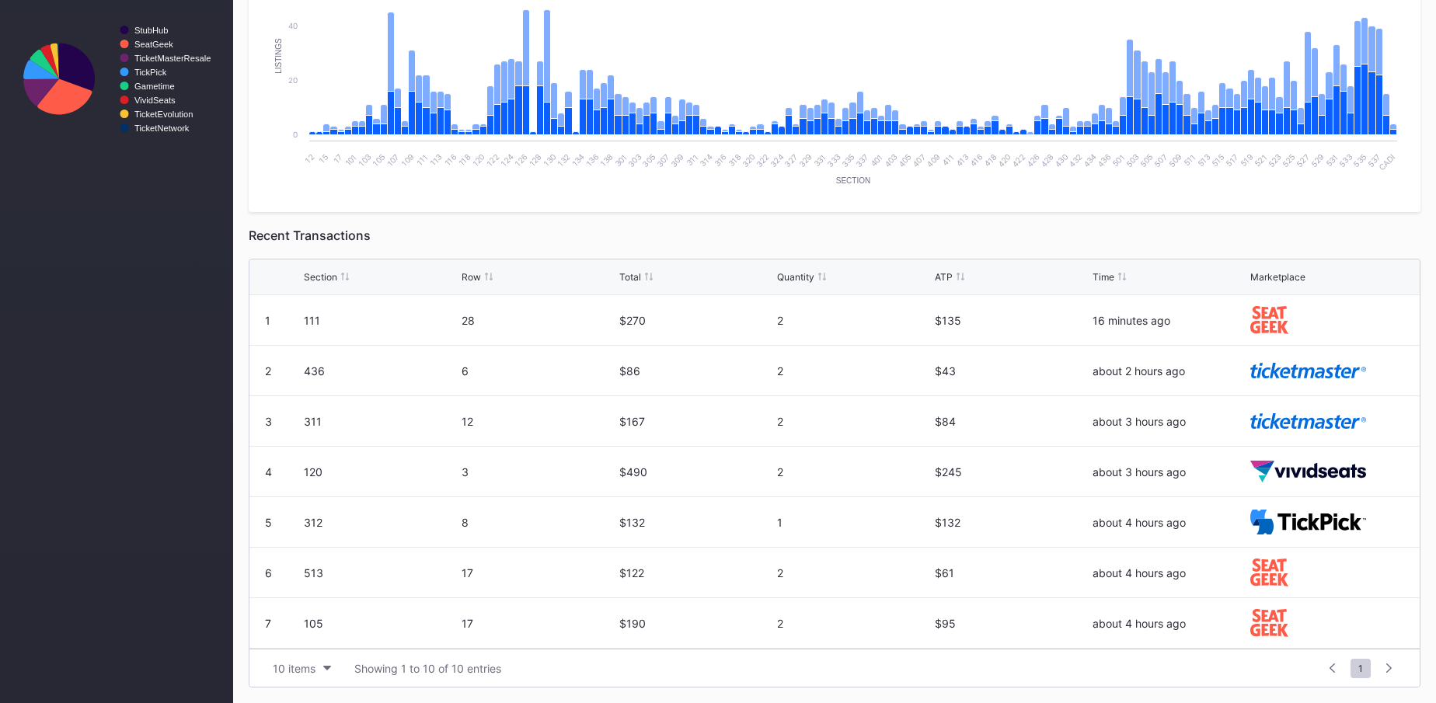
drag, startPoint x: 664, startPoint y: 160, endPoint x: 815, endPoint y: 166, distance: 150.9
click at [815, 166] on g "12 15 17 101 103 105 107 109 111 113 116 118 120 122 124 126 128 130 132 134 13…" at bounding box center [849, 161] width 1093 height 19
drag, startPoint x: 866, startPoint y: 183, endPoint x: 881, endPoint y: 185, distance: 15.6
click at [881, 185] on rect "Chart title" at bounding box center [834, 79] width 1141 height 233
click at [861, 183] on text "Section" at bounding box center [853, 180] width 34 height 9
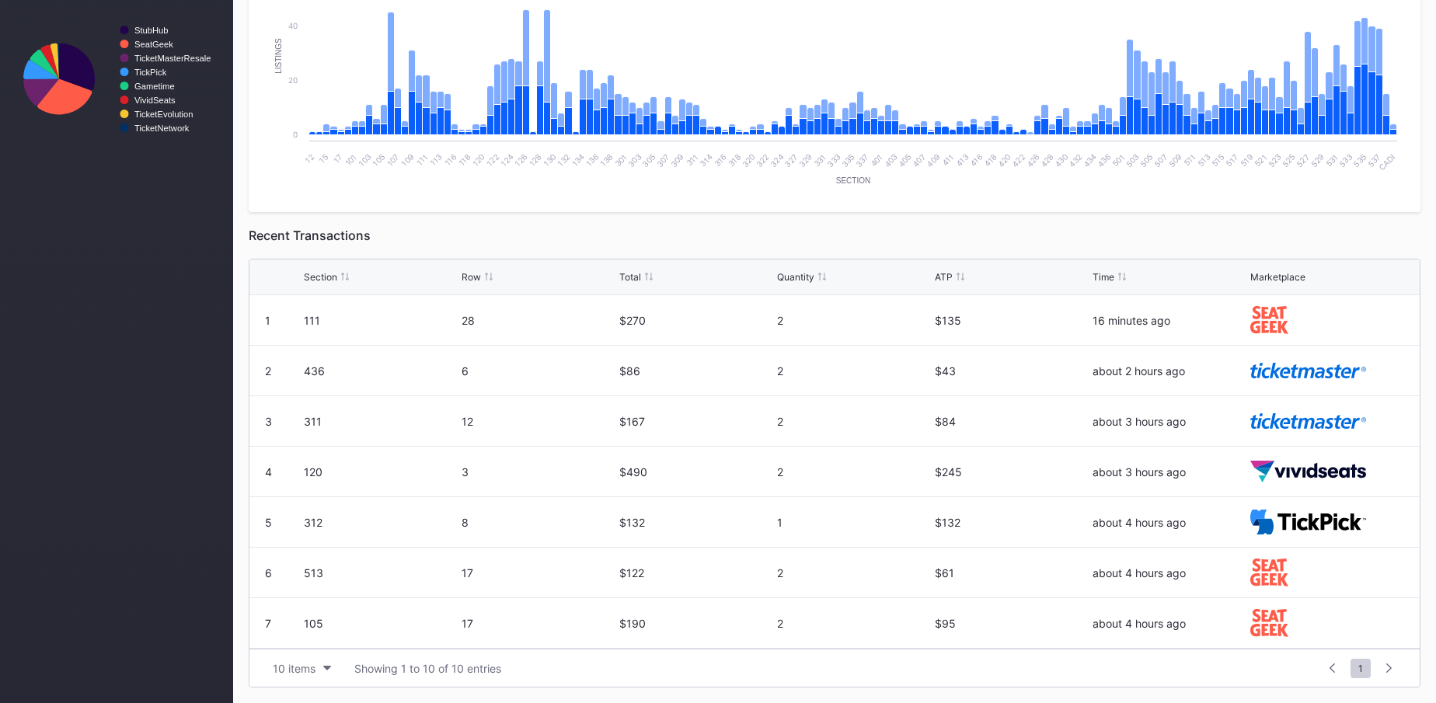
click at [861, 183] on text "Section" at bounding box center [853, 180] width 34 height 9
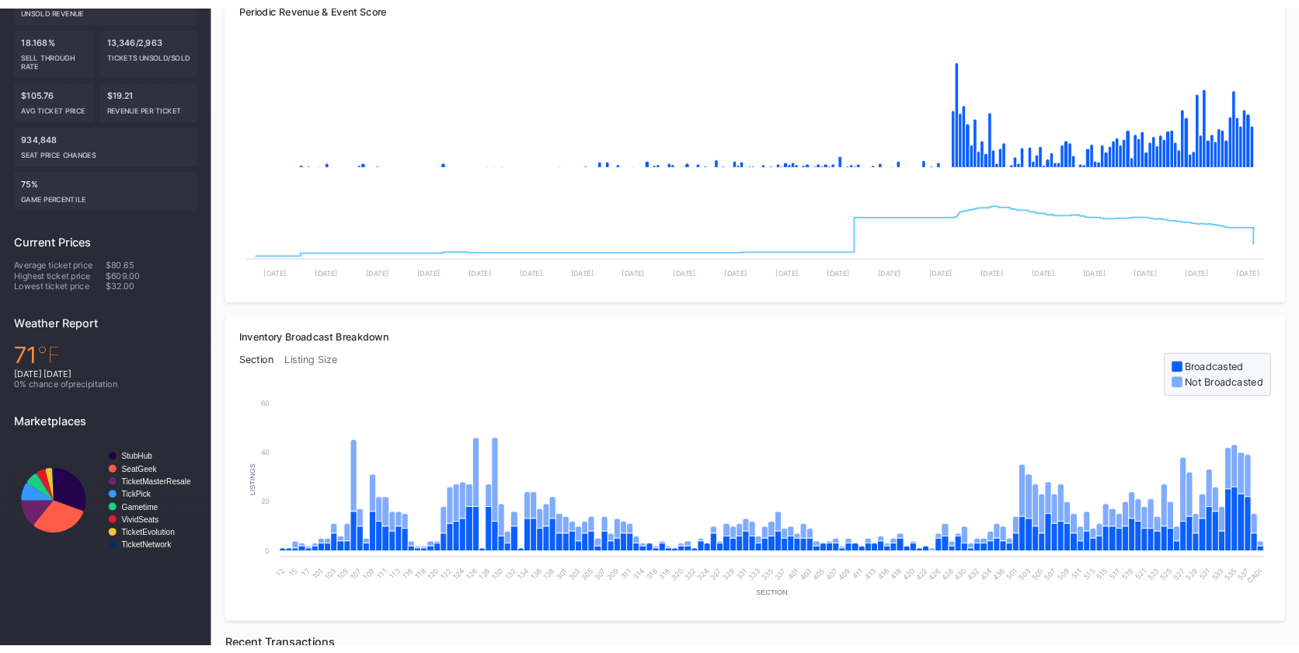
scroll to position [0, 0]
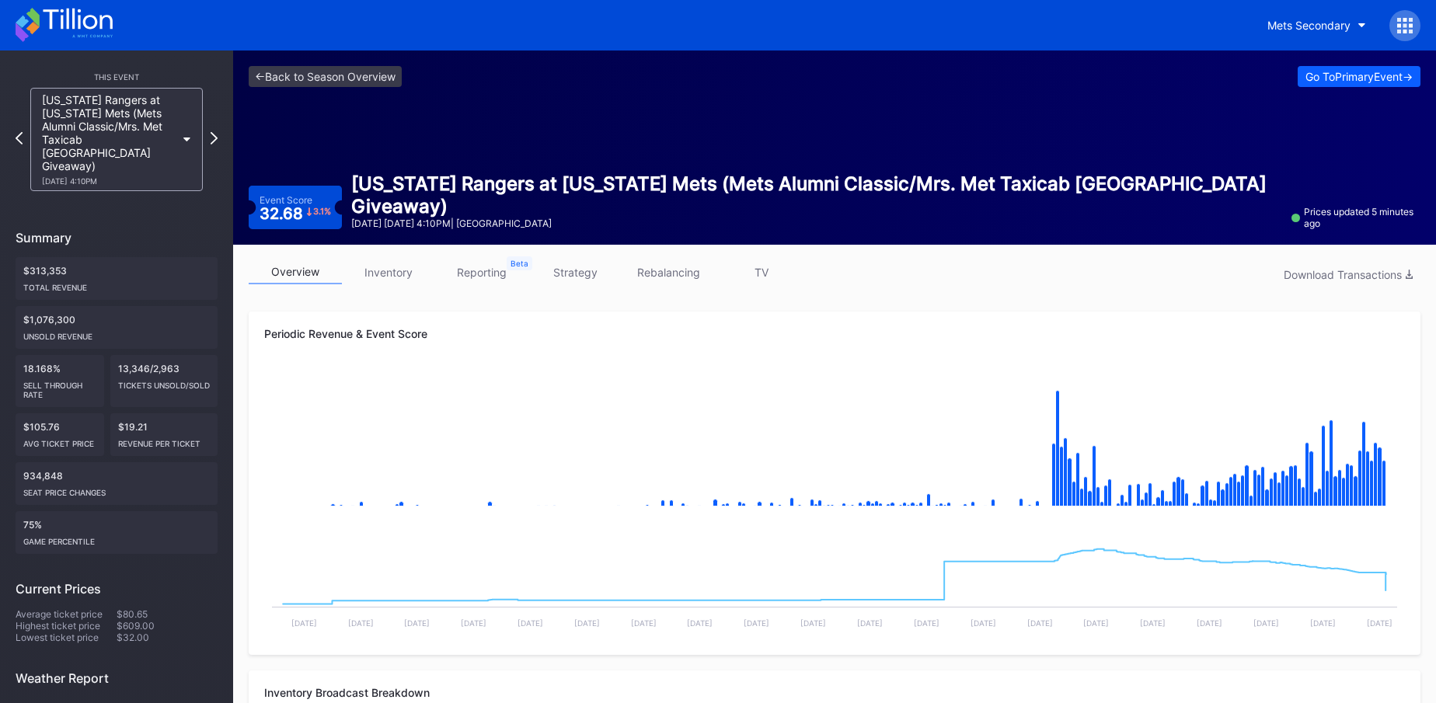
click at [860, 200] on div "[US_STATE] Rangers at [US_STATE] Mets (Mets Alumni Classic/Mrs. Met Taxicab [GE…" at bounding box center [816, 195] width 931 height 45
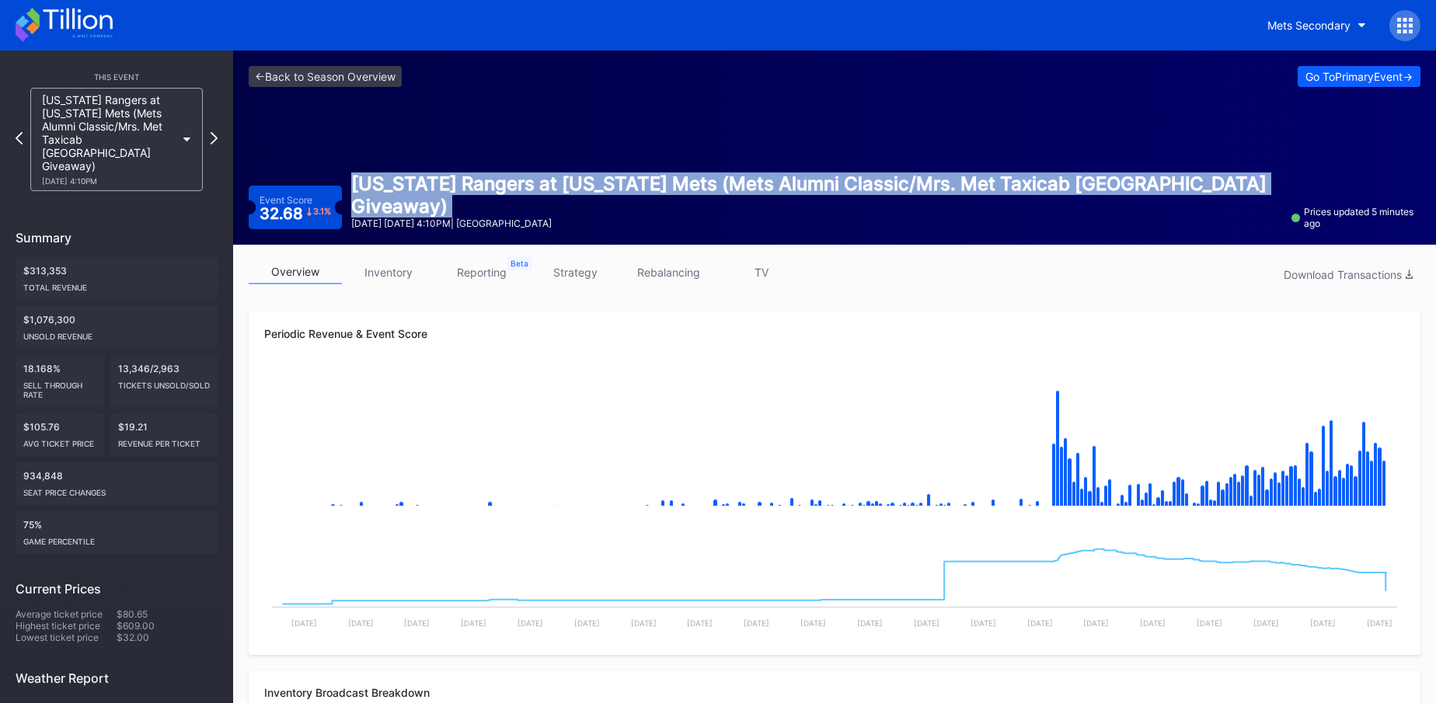
click at [860, 200] on div "[US_STATE] Rangers at [US_STATE] Mets (Mets Alumni Classic/Mrs. Met Taxicab [GE…" at bounding box center [816, 195] width 931 height 45
drag, startPoint x: 592, startPoint y: 225, endPoint x: 529, endPoint y: 167, distance: 85.8
click at [529, 167] on div "<- Back to Season Overview Go To Primary Event -> Event Score 32.68 3.1 % Texas…" at bounding box center [834, 148] width 1203 height 194
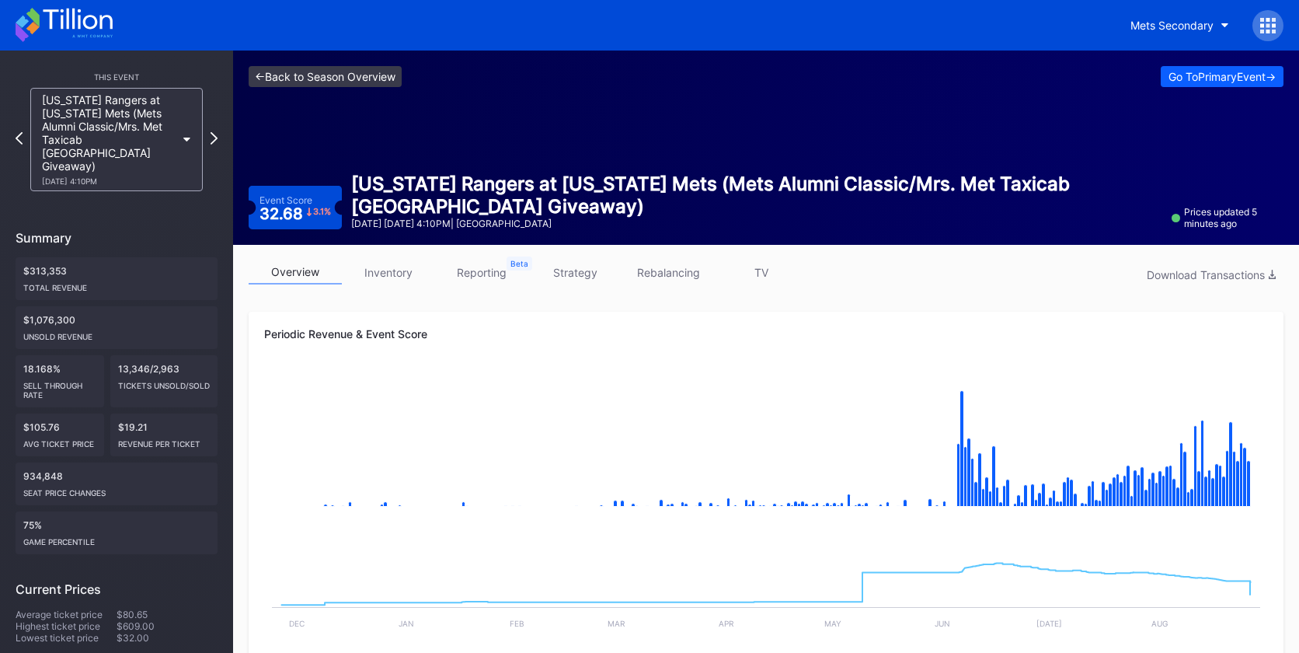
click at [299, 70] on link "<- Back to Season Overview" at bounding box center [325, 76] width 153 height 21
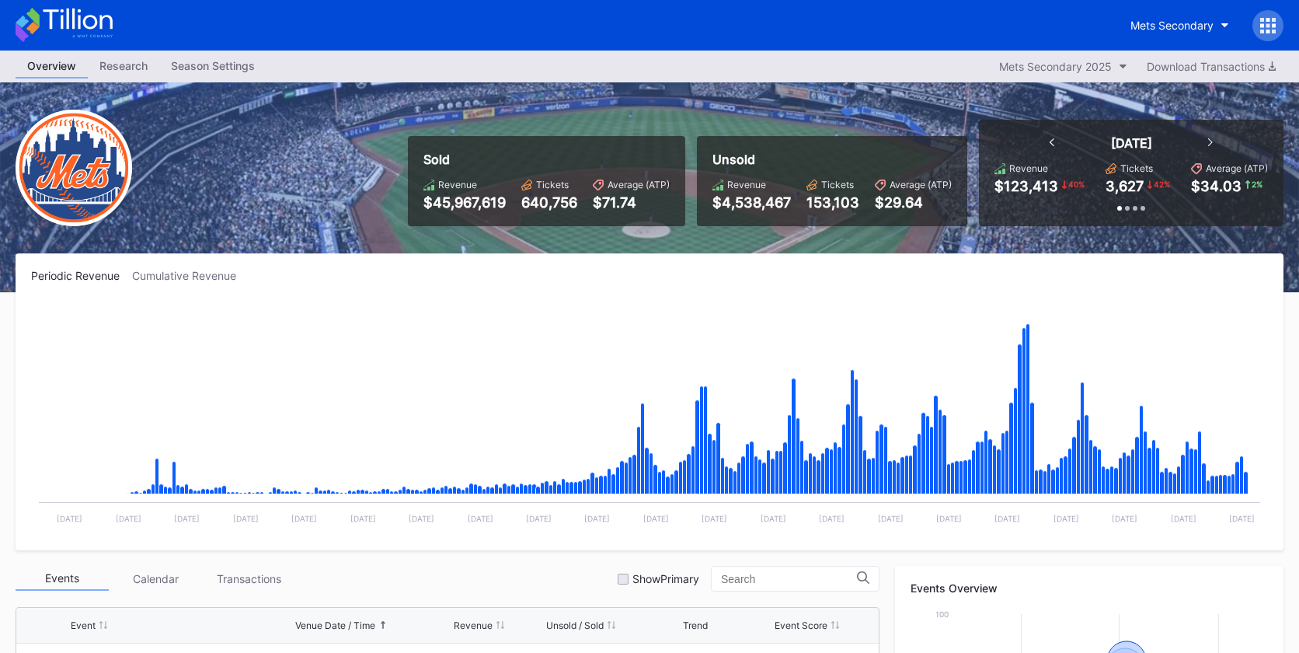
click at [1274, 36] on div at bounding box center [1268, 25] width 31 height 31
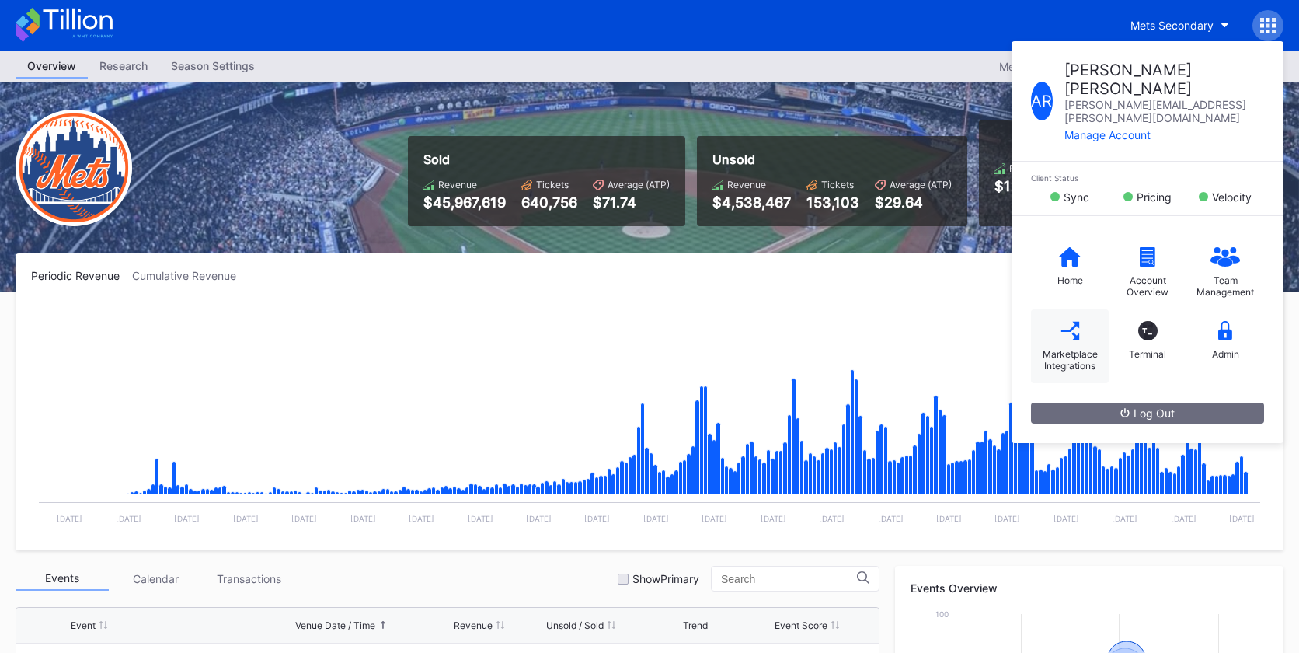
click at [1076, 309] on div "Marketplace Integrations" at bounding box center [1070, 346] width 78 height 74
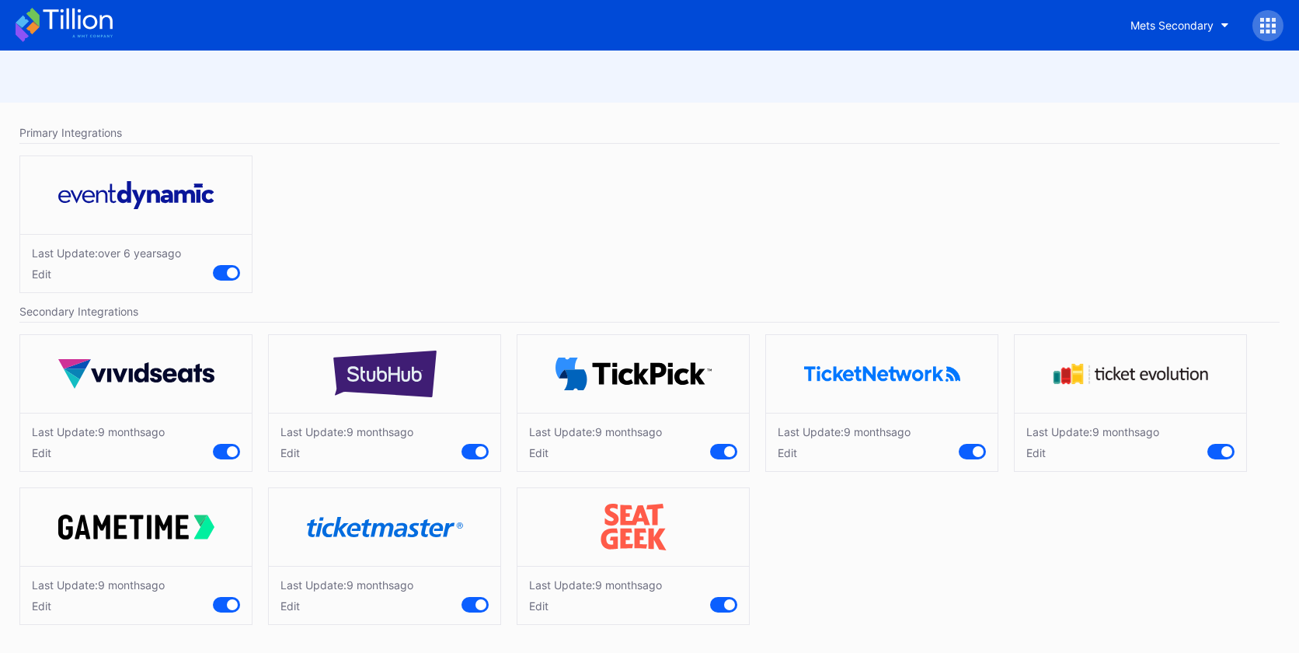
click at [785, 457] on div "Edit" at bounding box center [844, 452] width 133 height 13
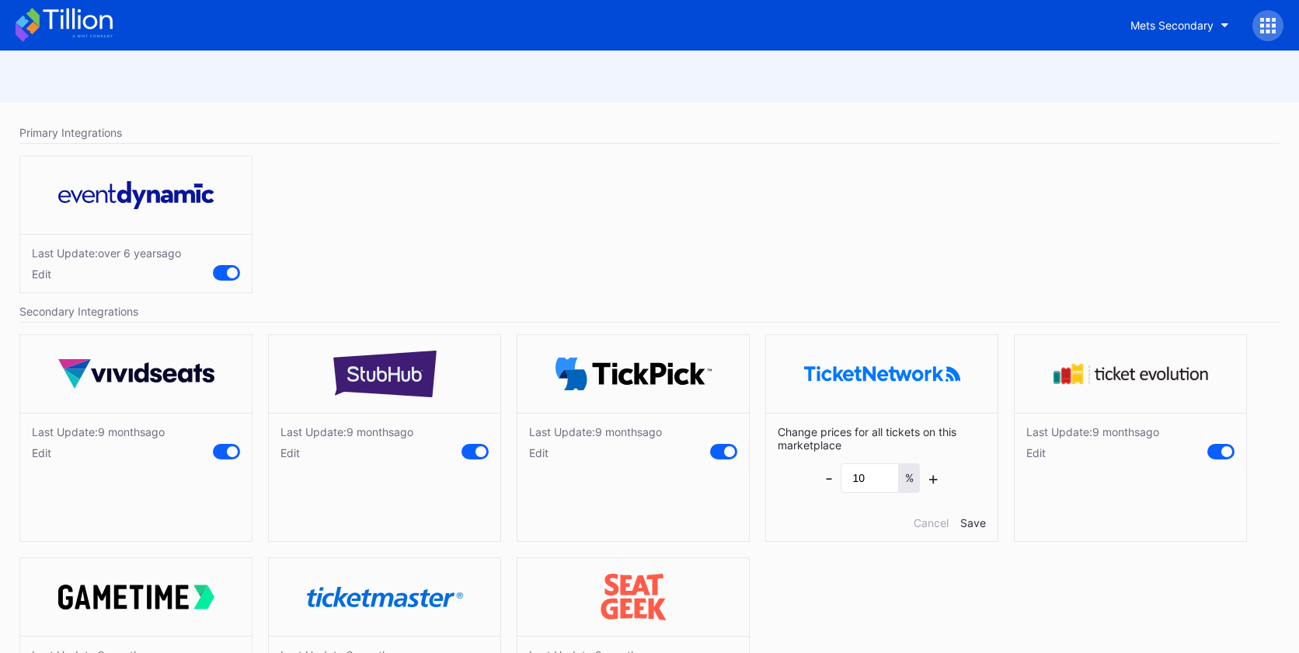
drag, startPoint x: 548, startPoint y: 455, endPoint x: 580, endPoint y: 357, distance: 103.7
click at [548, 455] on div "Edit" at bounding box center [595, 452] width 133 height 13
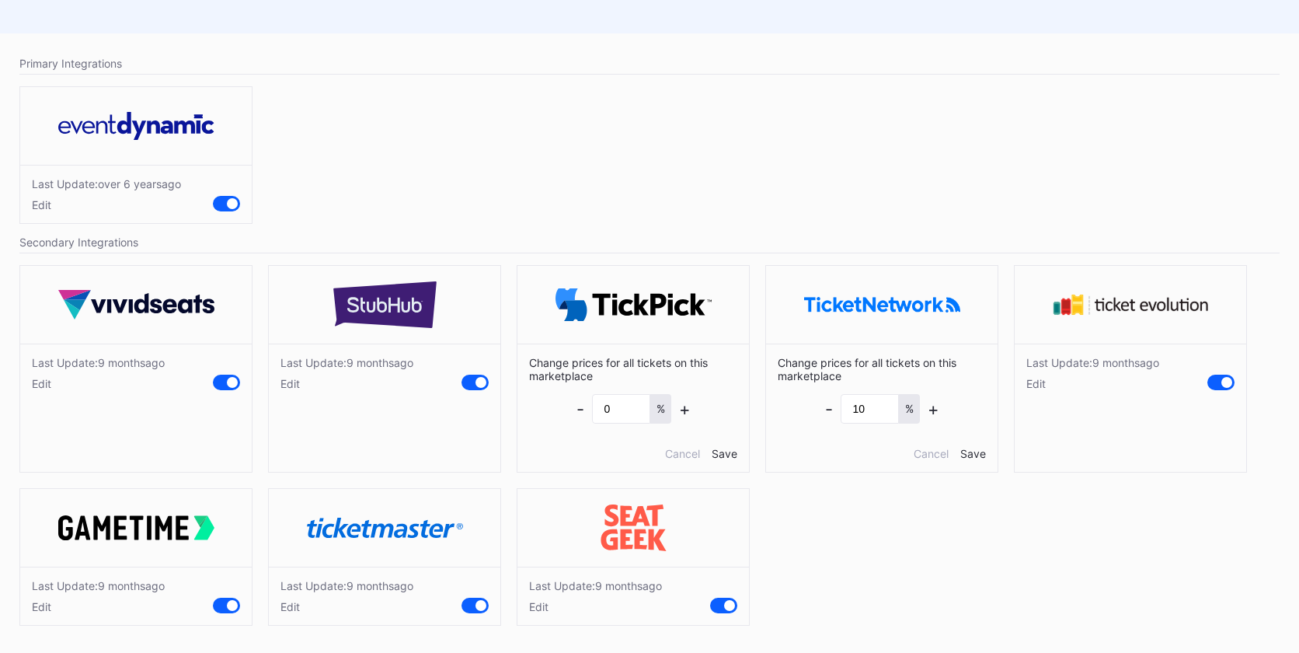
click at [536, 611] on div "Edit" at bounding box center [595, 606] width 133 height 13
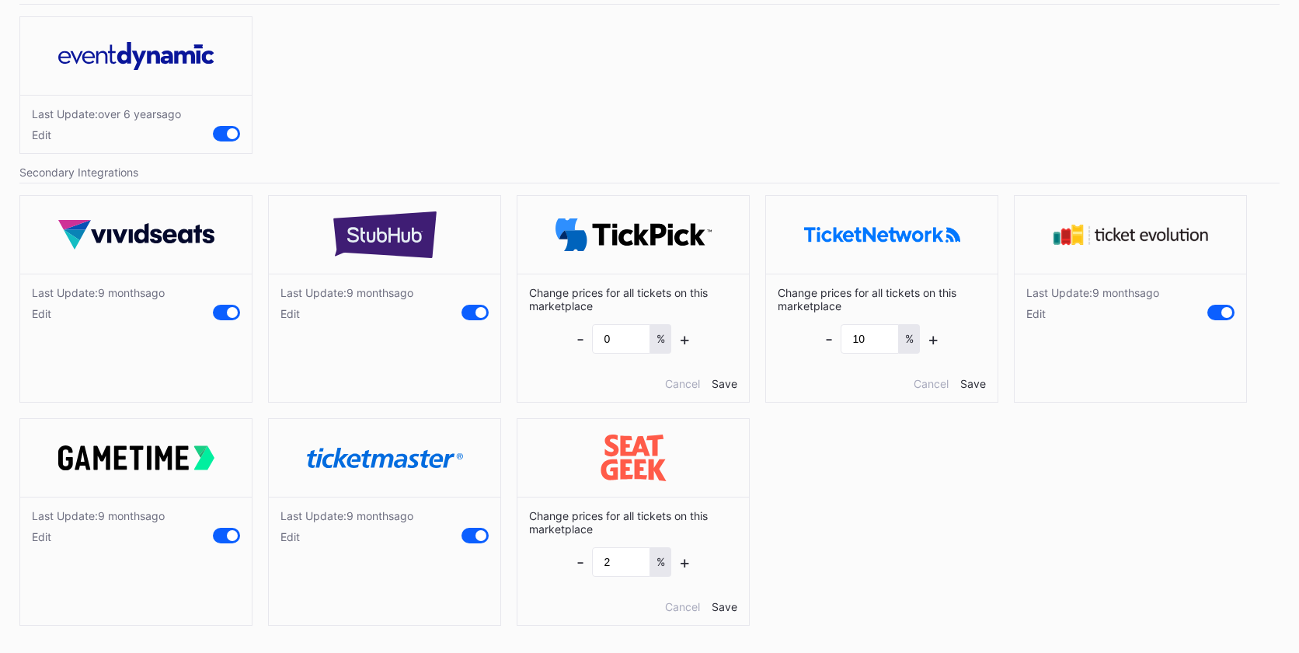
click at [291, 536] on div "Edit" at bounding box center [347, 536] width 133 height 13
click at [51, 537] on div "Edit" at bounding box center [98, 536] width 133 height 13
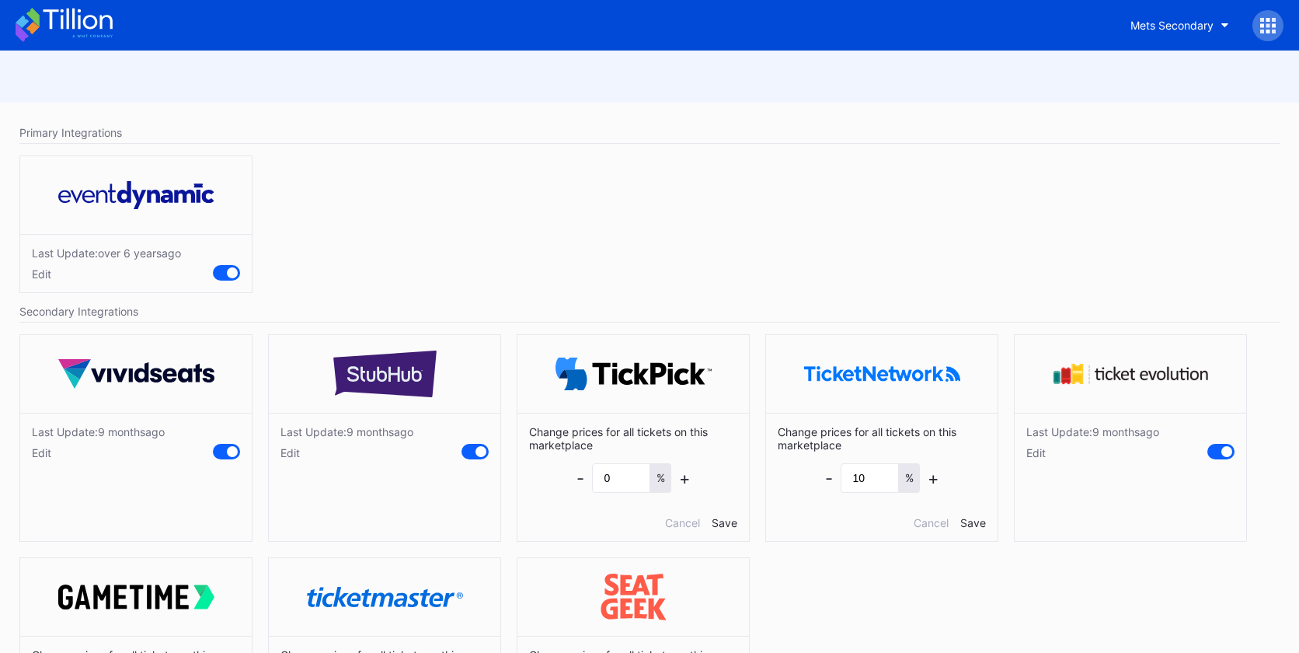
click at [102, 16] on icon at bounding box center [64, 25] width 97 height 34
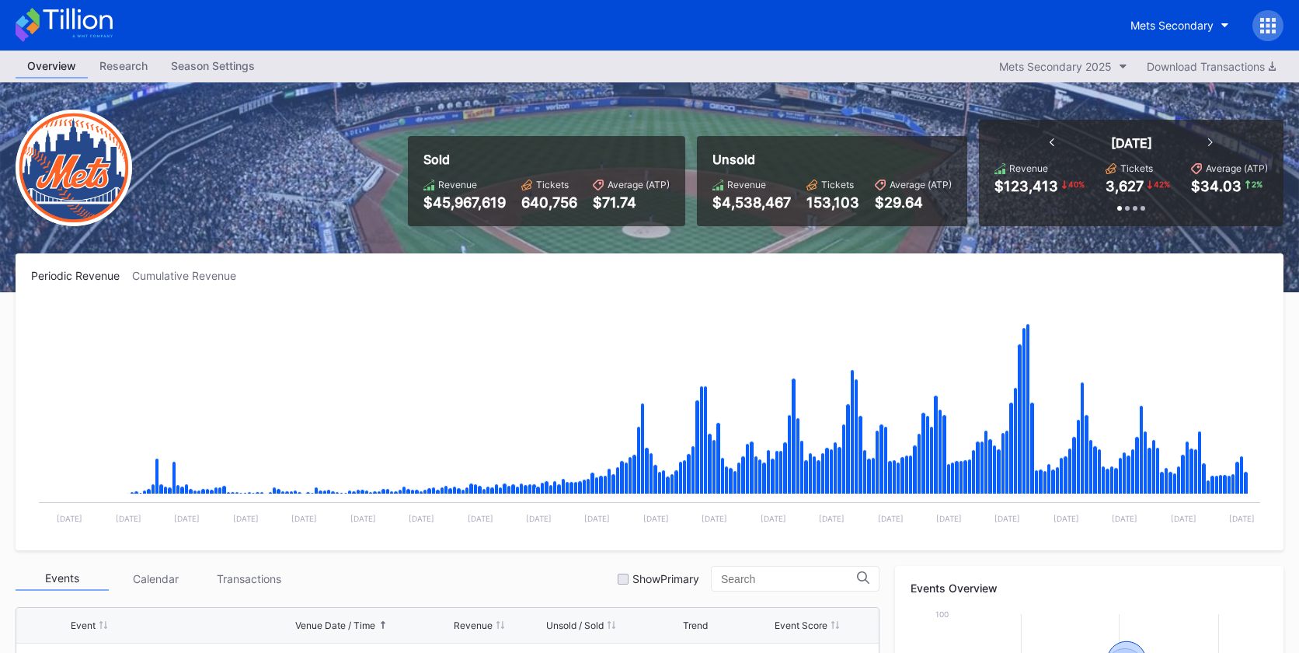
click at [113, 26] on div "Mets Secondary" at bounding box center [649, 25] width 1299 height 51
click at [86, 29] on icon at bounding box center [64, 25] width 97 height 34
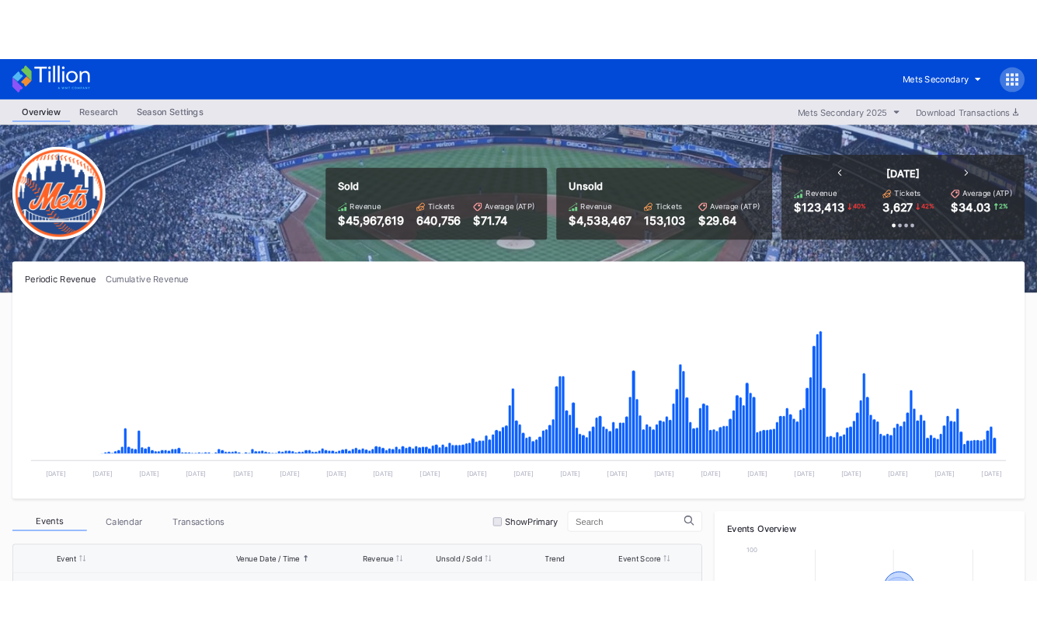
scroll to position [3283, 0]
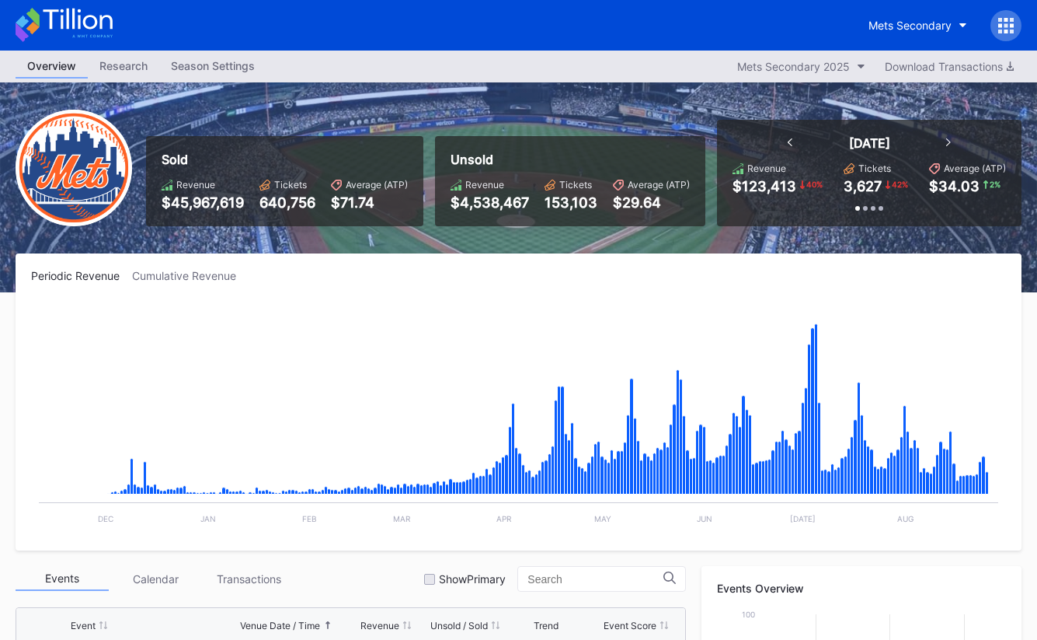
click at [105, 22] on icon at bounding box center [64, 25] width 97 height 34
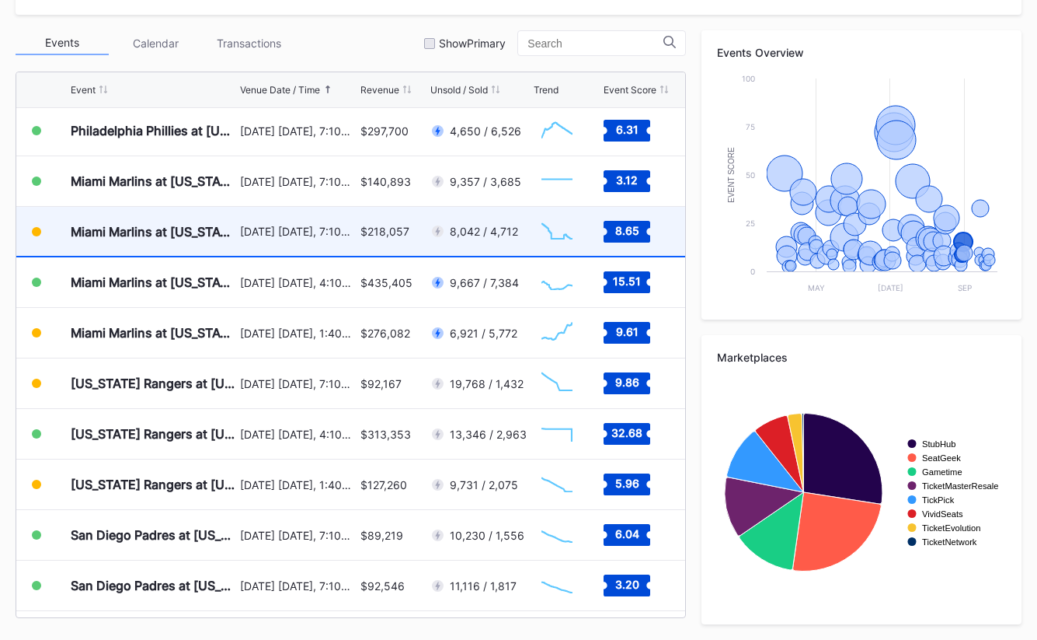
scroll to position [3346, 0]
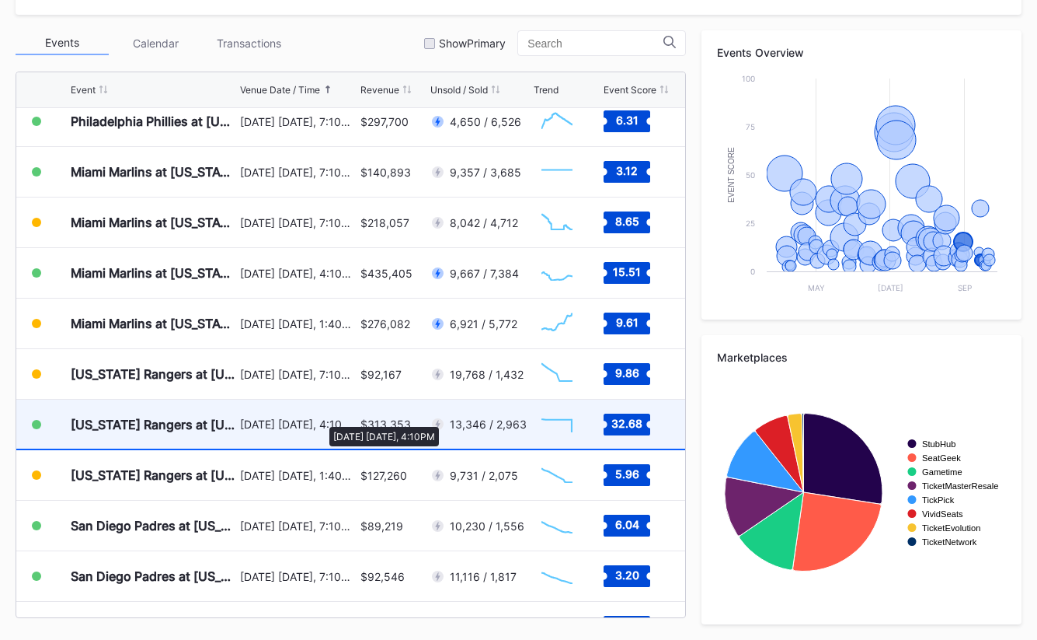
click at [322, 419] on div "[DATE] [DATE], 4:10PM" at bounding box center [298, 423] width 116 height 13
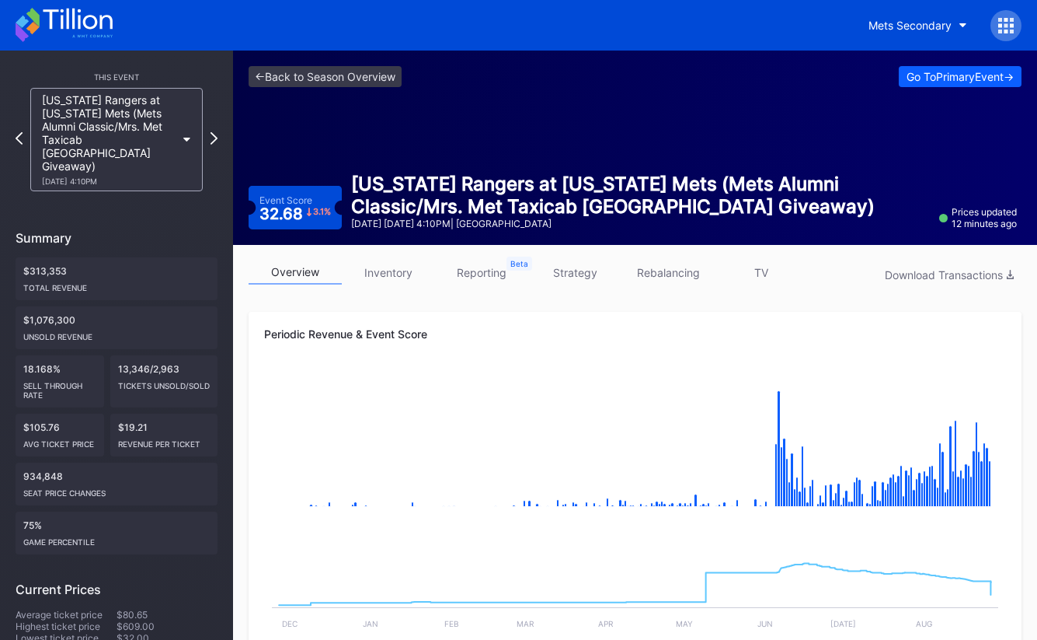
click at [571, 275] on link "strategy" at bounding box center [574, 272] width 93 height 24
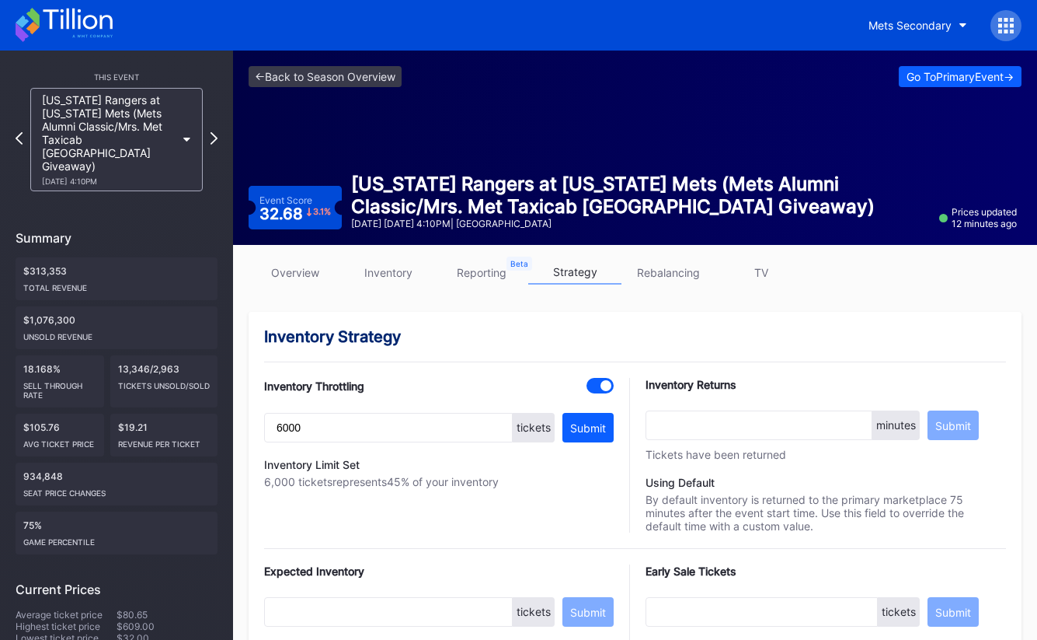
click at [318, 273] on link "overview" at bounding box center [295, 272] width 93 height 24
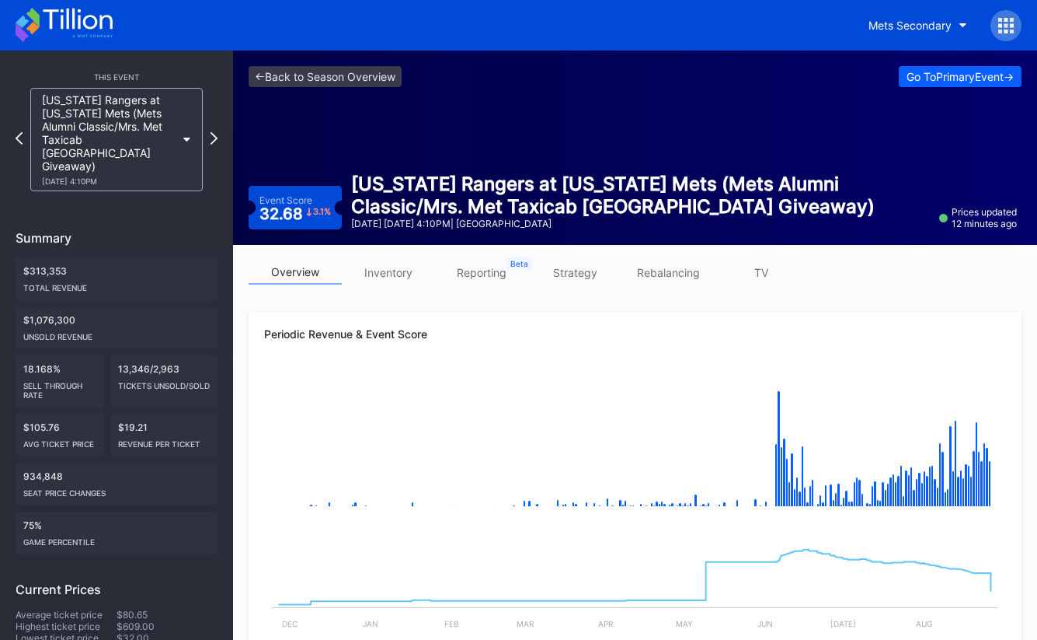
click at [582, 278] on link "strategy" at bounding box center [574, 272] width 93 height 24
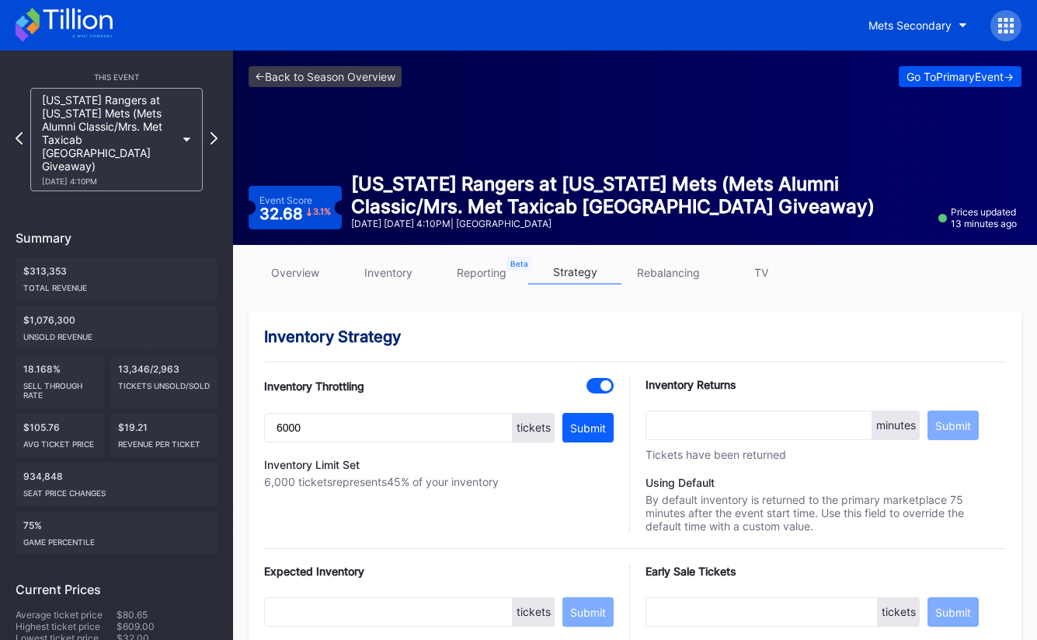
click at [933, 79] on div "Go To Primary Event ->" at bounding box center [960, 76] width 107 height 13
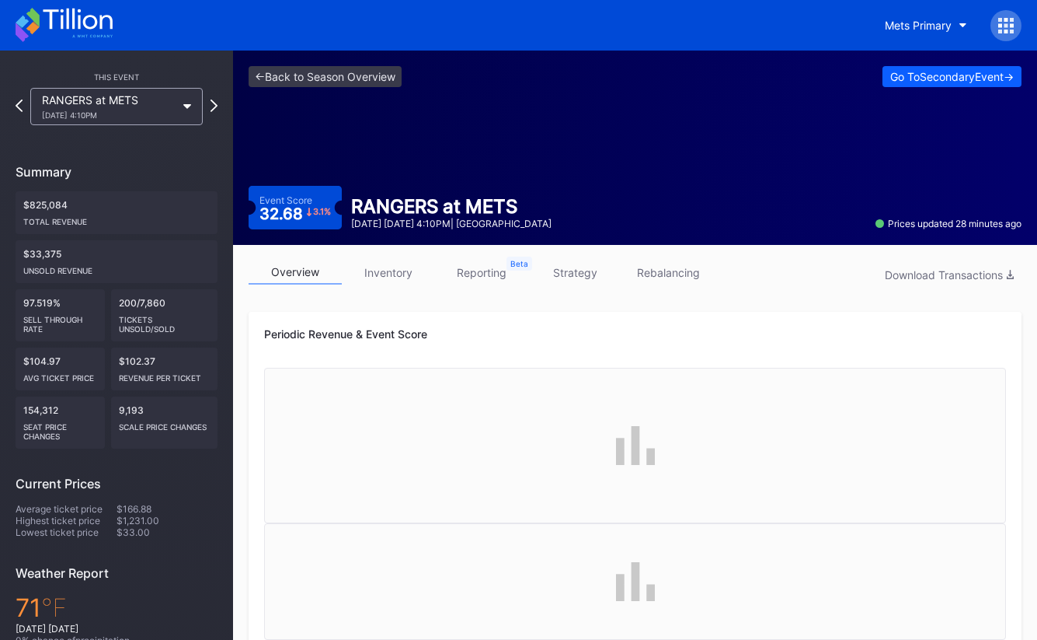
click at [565, 273] on link "strategy" at bounding box center [574, 272] width 93 height 24
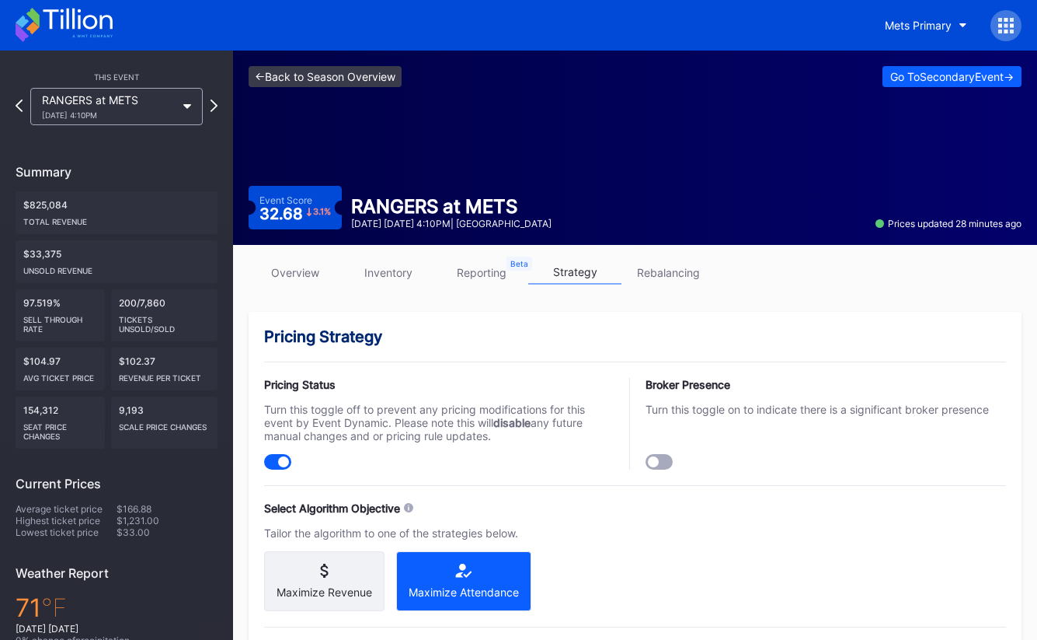
click at [361, 85] on link "<- Back to Season Overview" at bounding box center [325, 76] width 153 height 21
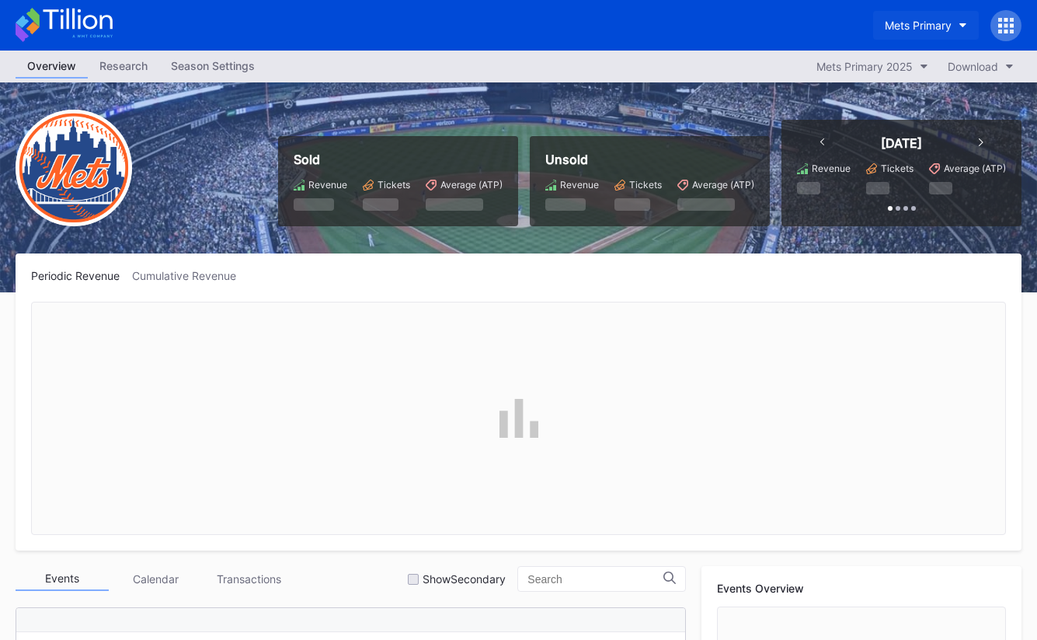
click at [902, 30] on div "Mets Primary" at bounding box center [918, 25] width 67 height 13
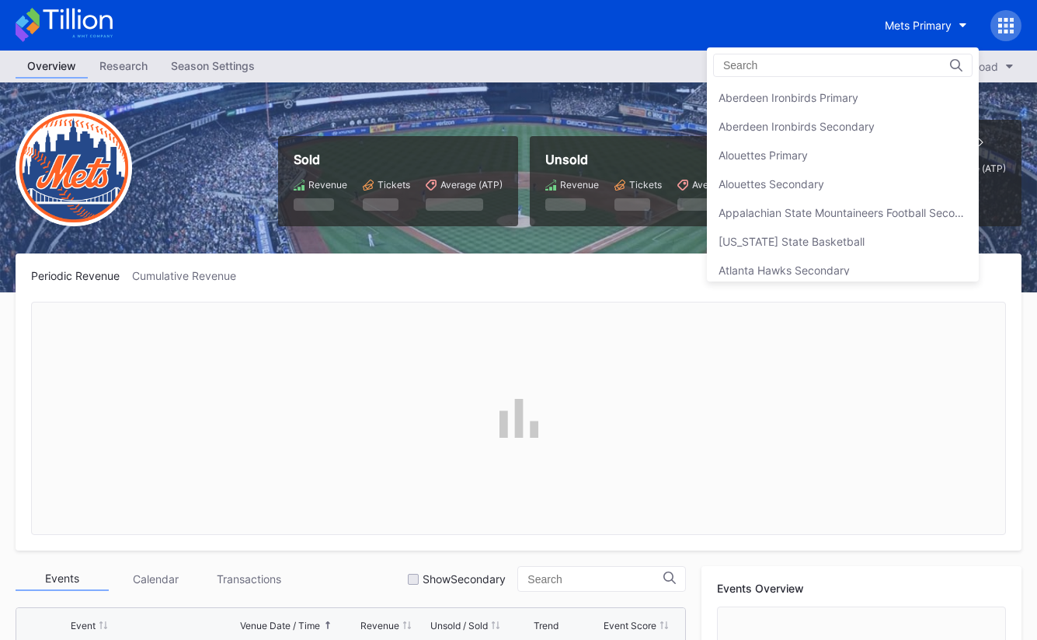
scroll to position [2415, 0]
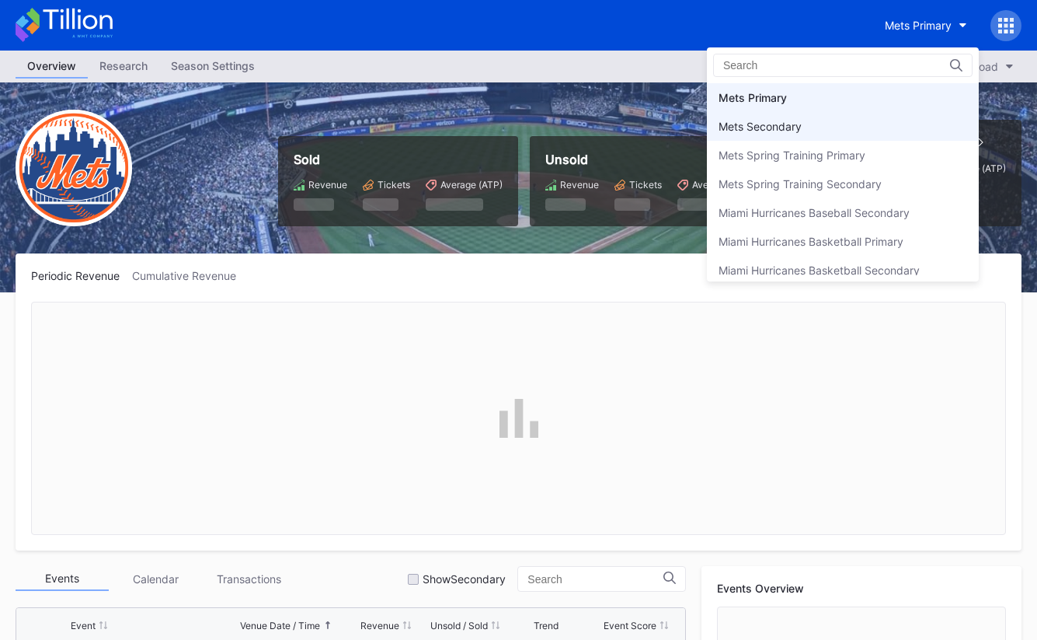
click at [846, 132] on div "Mets Secondary" at bounding box center [843, 126] width 272 height 29
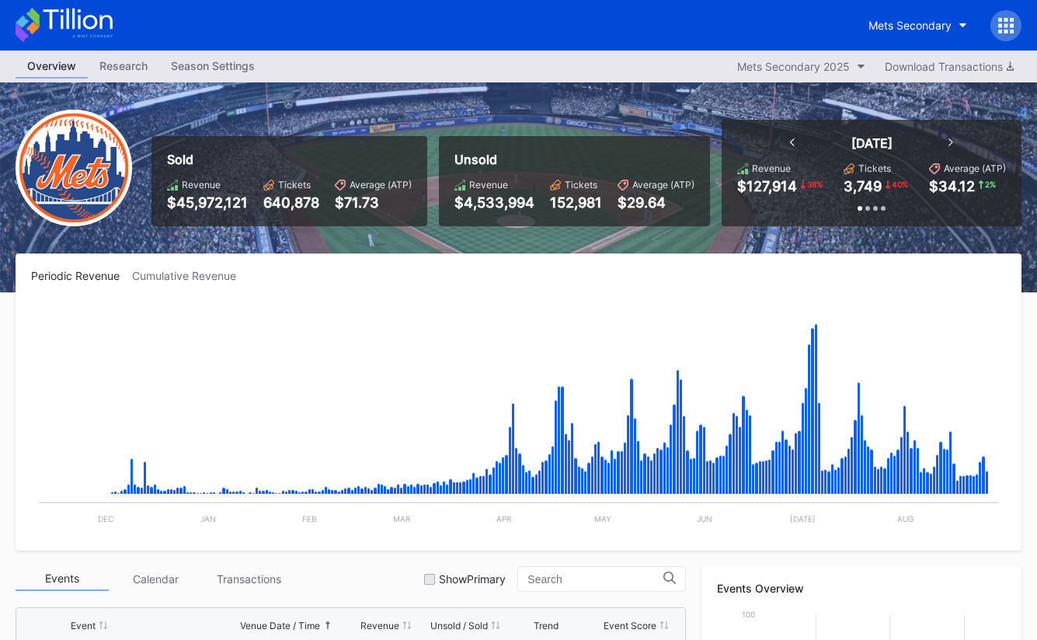
scroll to position [5, 0]
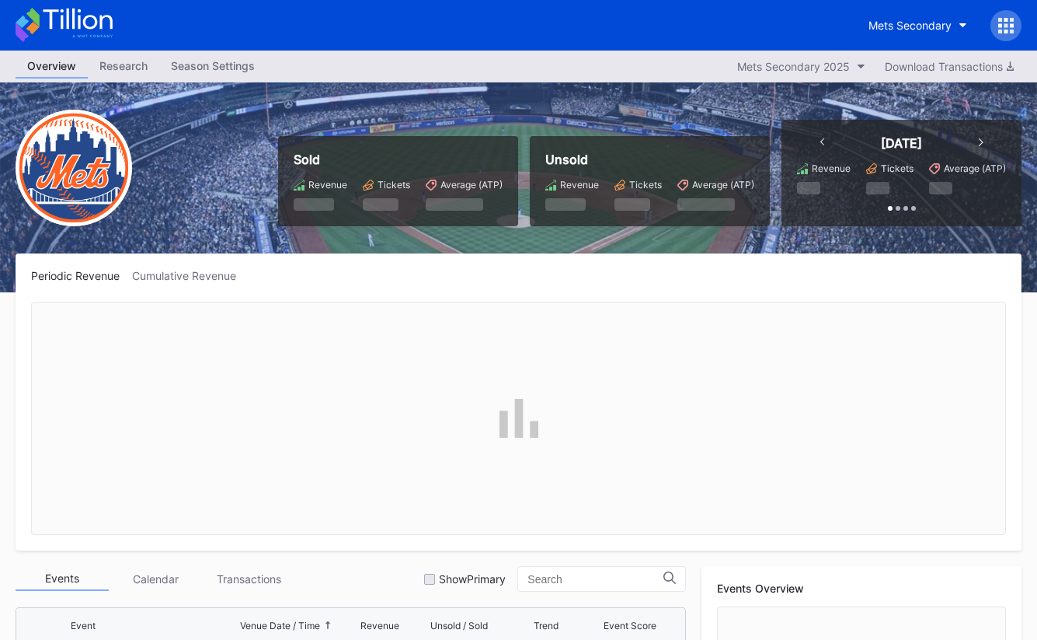
scroll to position [3283, 0]
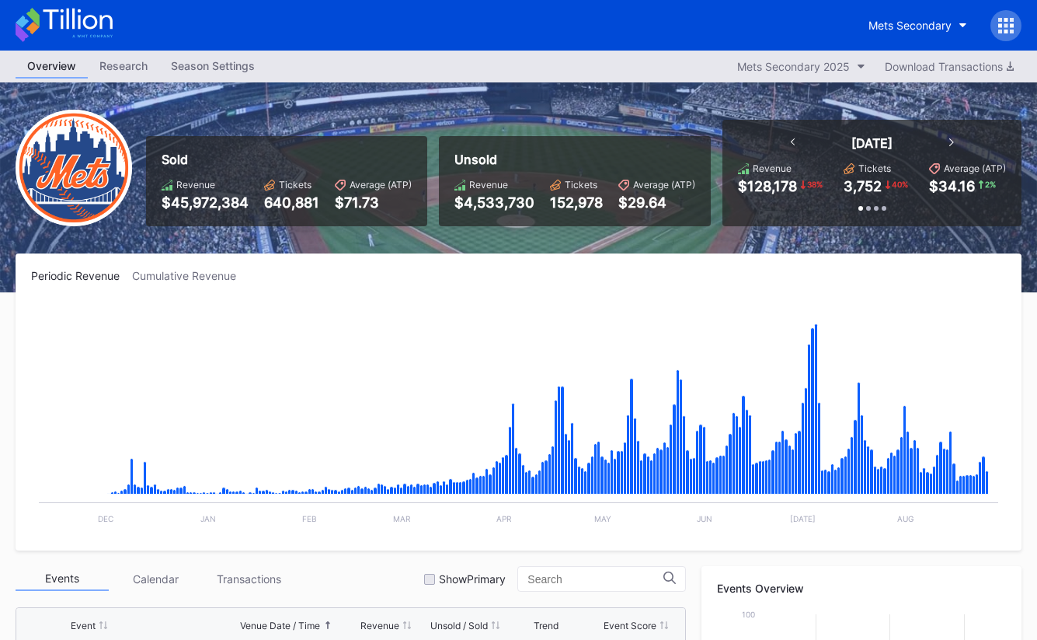
click at [103, 30] on icon at bounding box center [64, 25] width 97 height 34
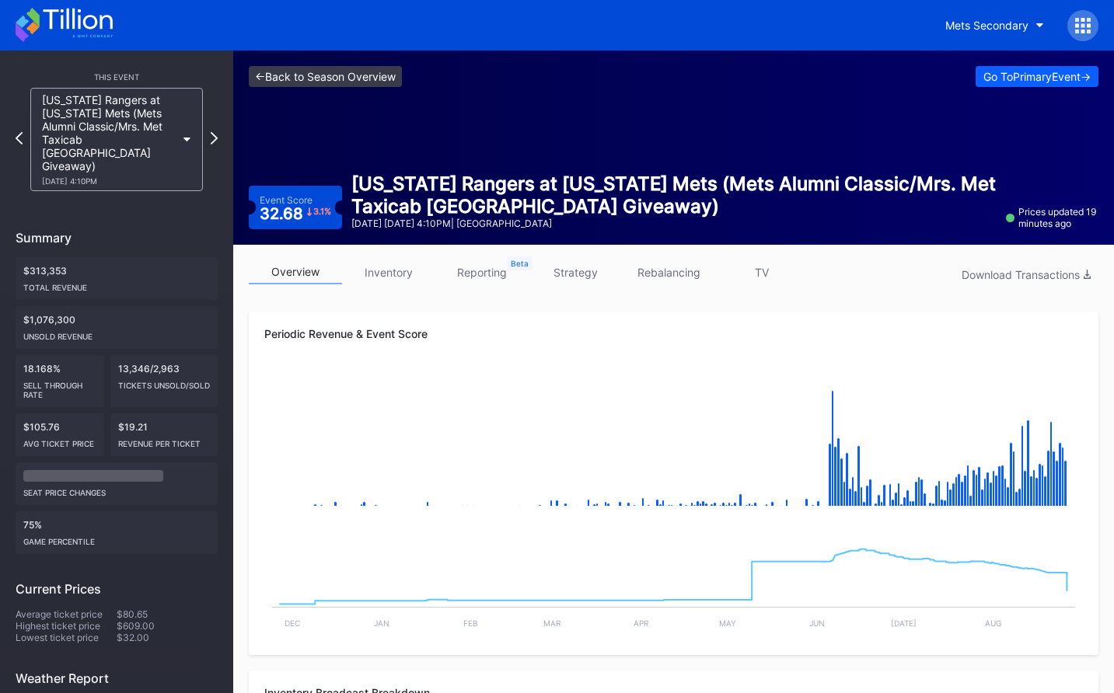
click at [351, 72] on link "<- Back to Season Overview" at bounding box center [325, 76] width 153 height 21
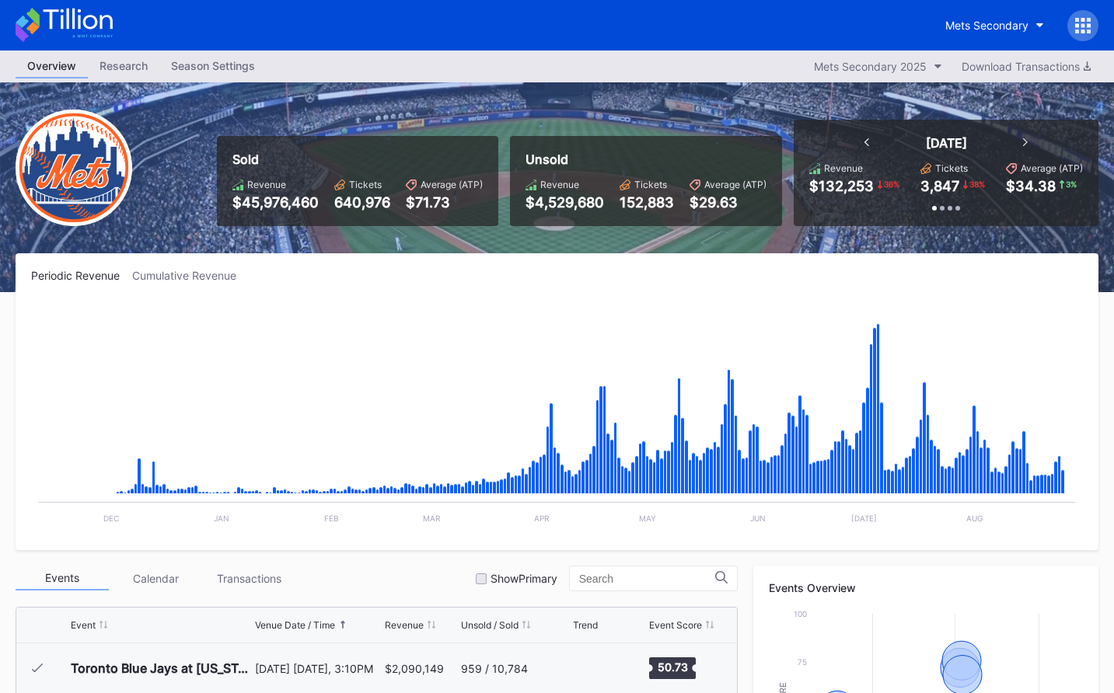
scroll to position [3283, 0]
click at [96, 23] on icon at bounding box center [77, 19] width 69 height 21
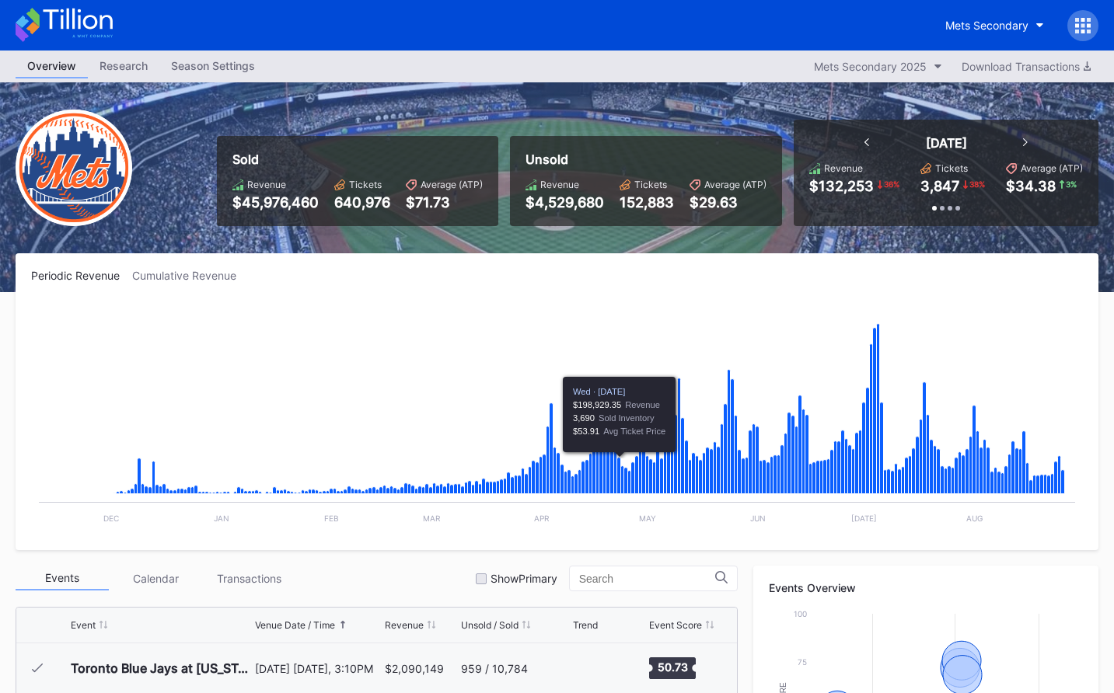
scroll to position [3283, 0]
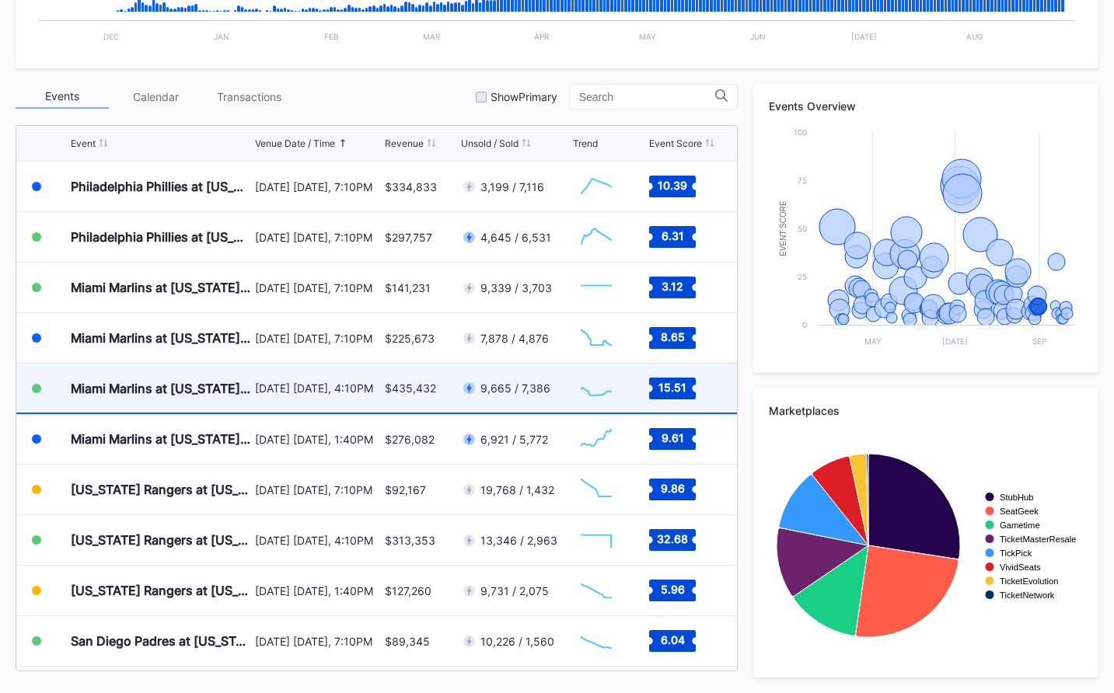
click at [550, 406] on div "9,665 / 7,386" at bounding box center [515, 388] width 108 height 49
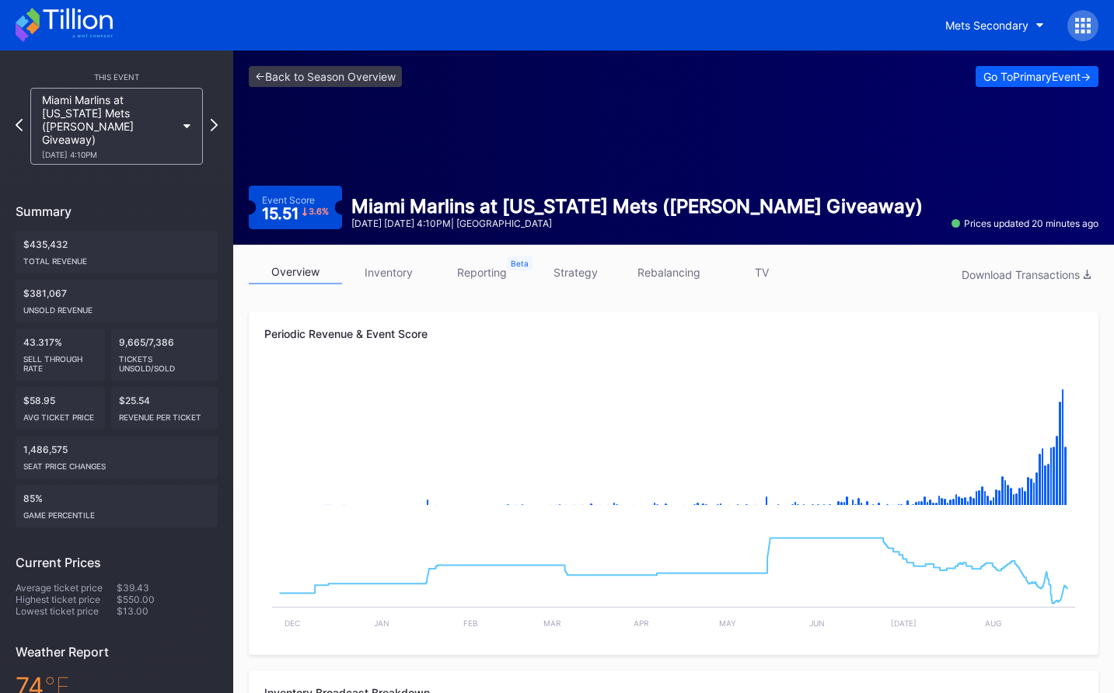
click at [75, 19] on icon at bounding box center [64, 25] width 97 height 34
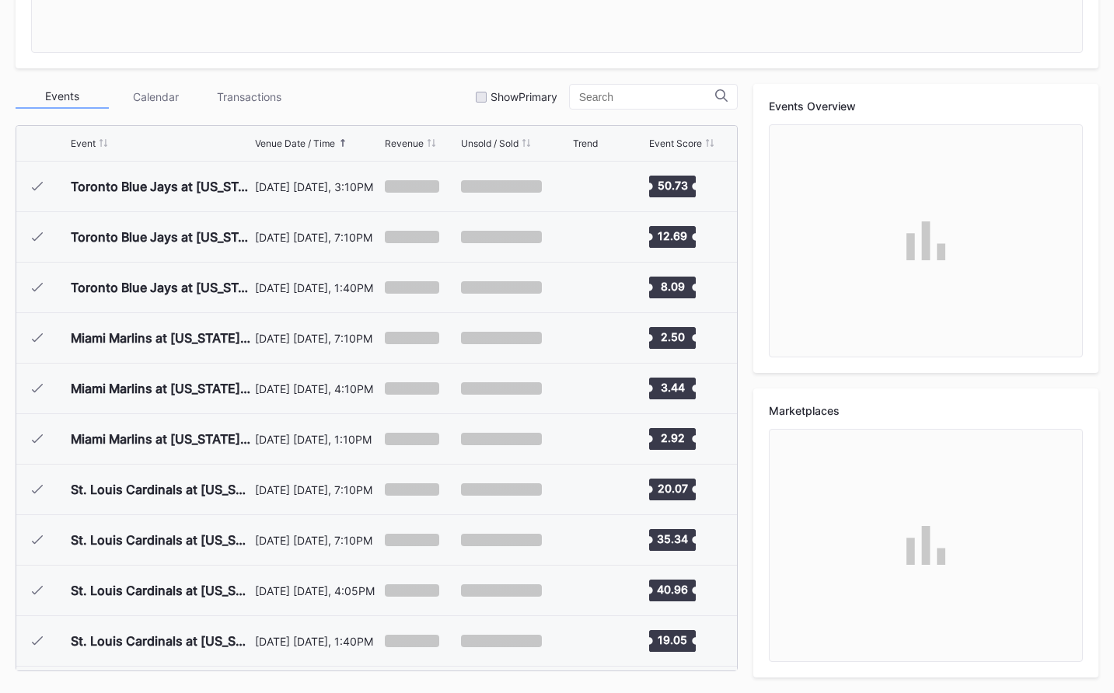
scroll to position [3283, 0]
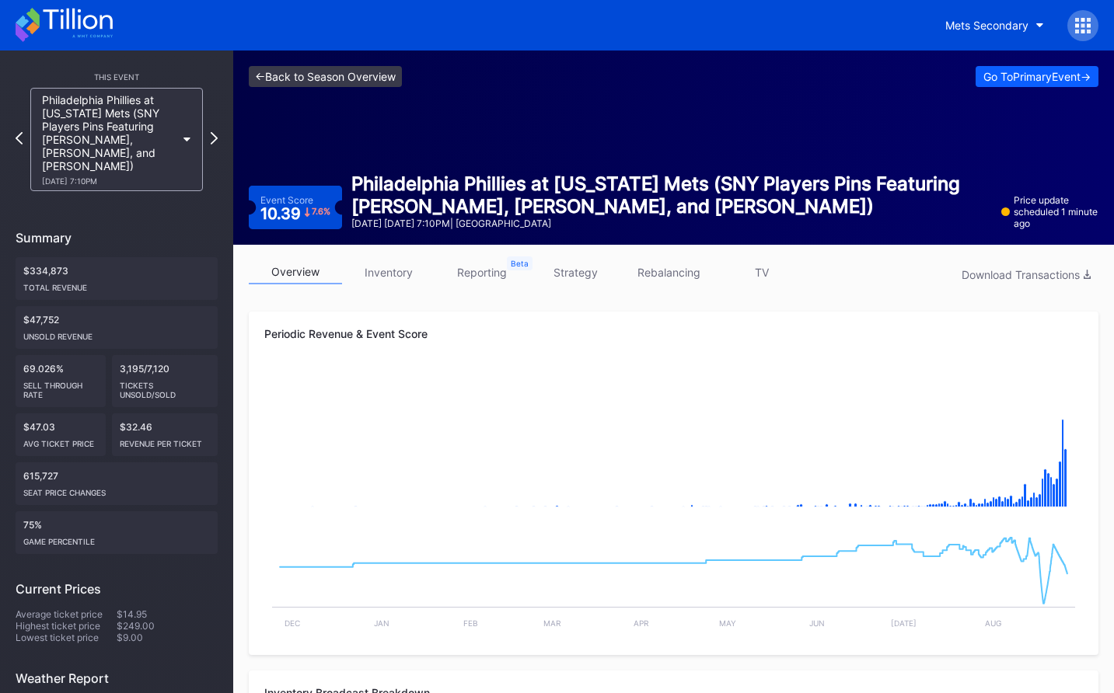
click at [306, 78] on link "<- Back to Season Overview" at bounding box center [325, 76] width 153 height 21
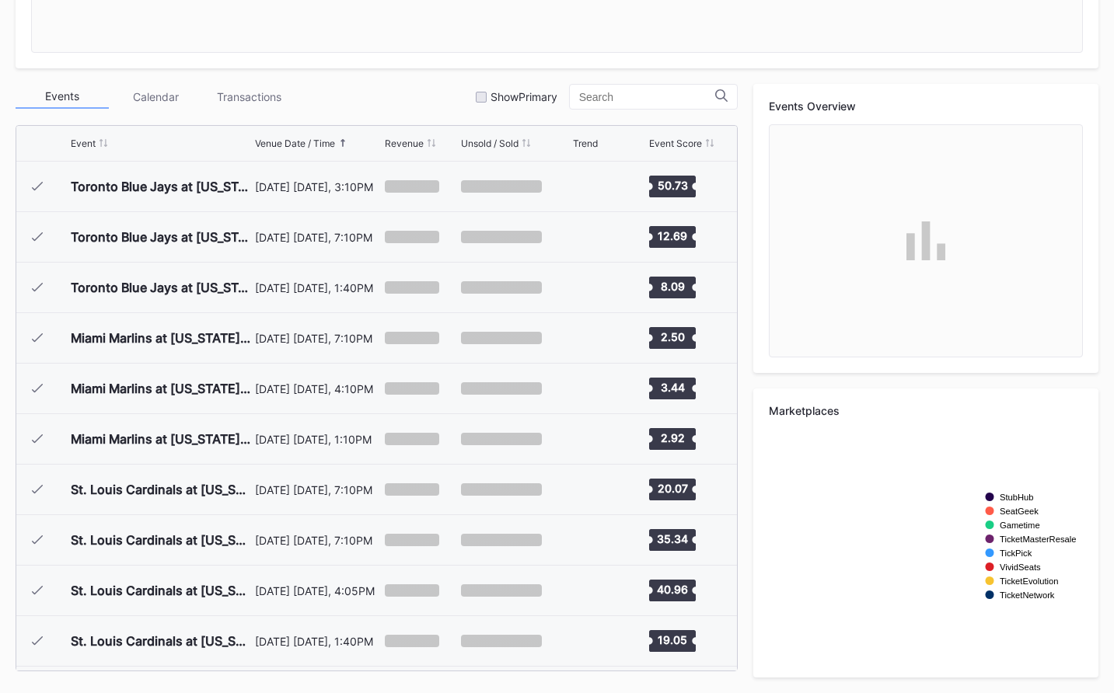
scroll to position [3283, 0]
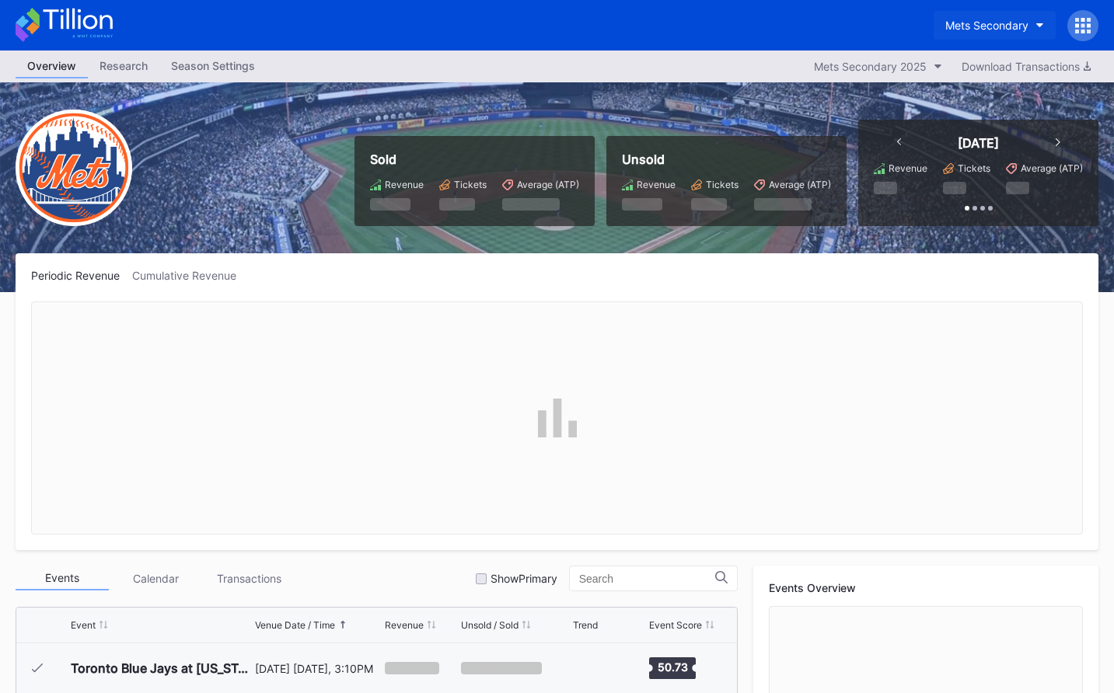
click at [942, 17] on button "Mets Secondary" at bounding box center [994, 25] width 122 height 29
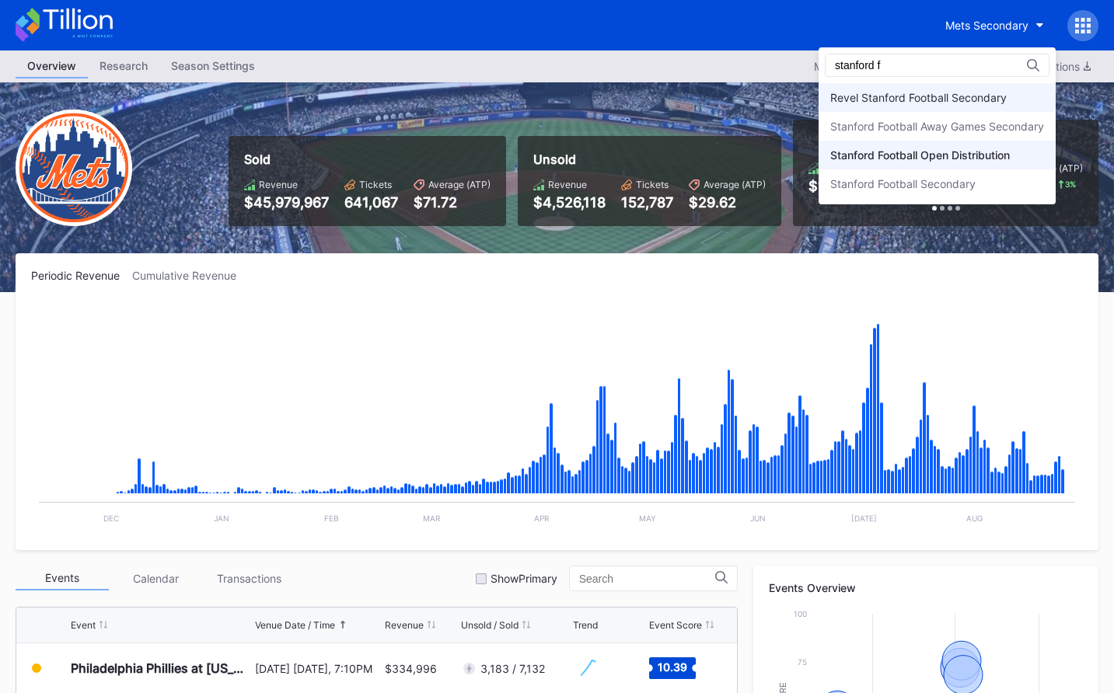
type input "stanford f"
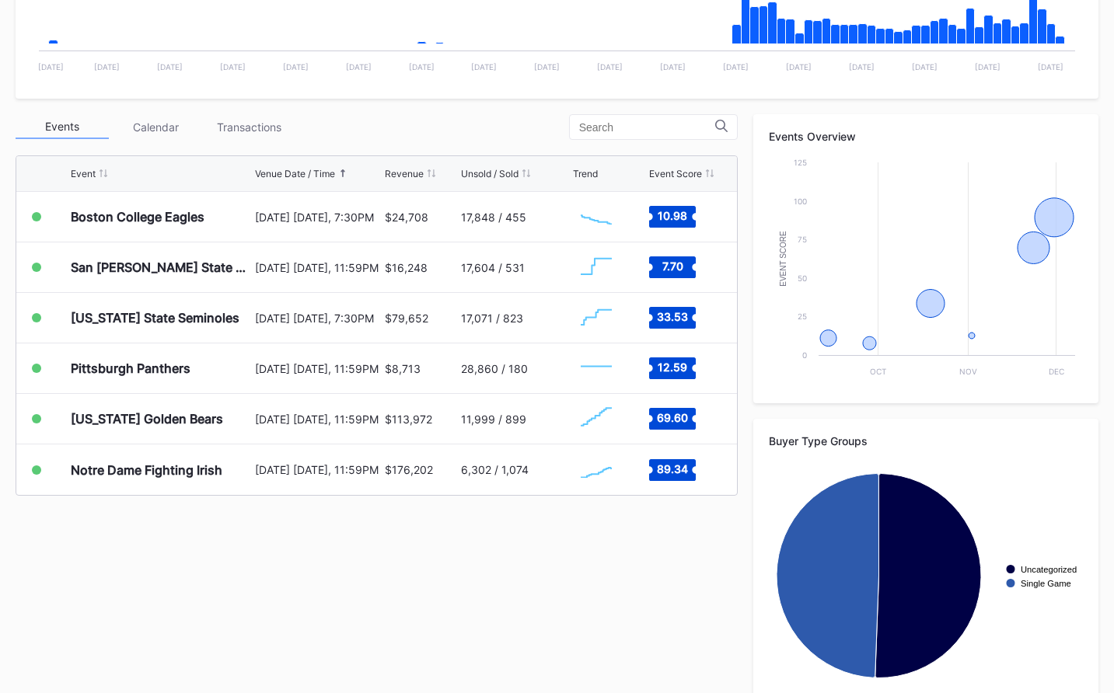
scroll to position [482, 0]
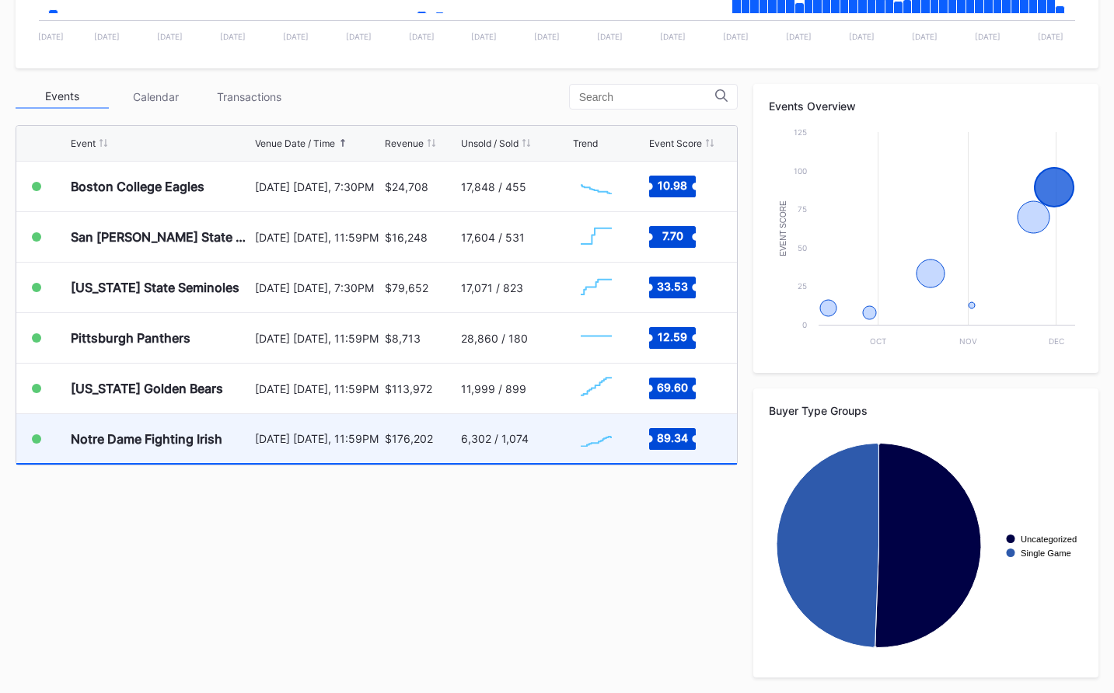
click at [476, 462] on div "6,302 / 1,074" at bounding box center [515, 438] width 108 height 49
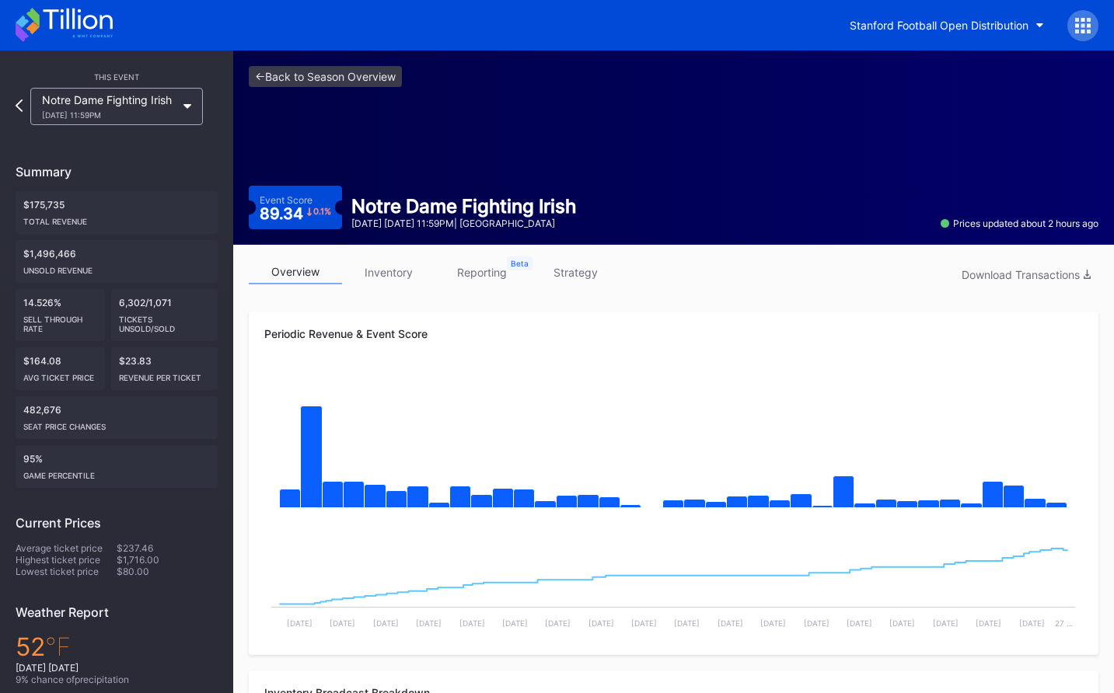
click at [537, 272] on link "strategy" at bounding box center [574, 272] width 93 height 24
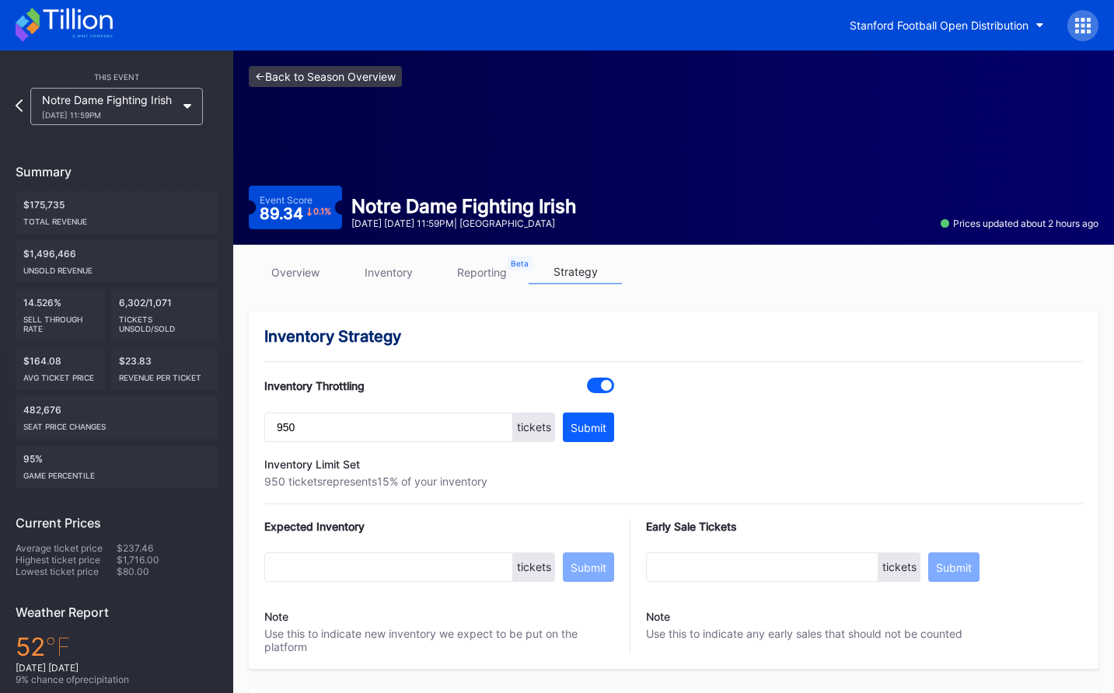
click at [392, 82] on link "<- Back to Season Overview" at bounding box center [325, 76] width 153 height 21
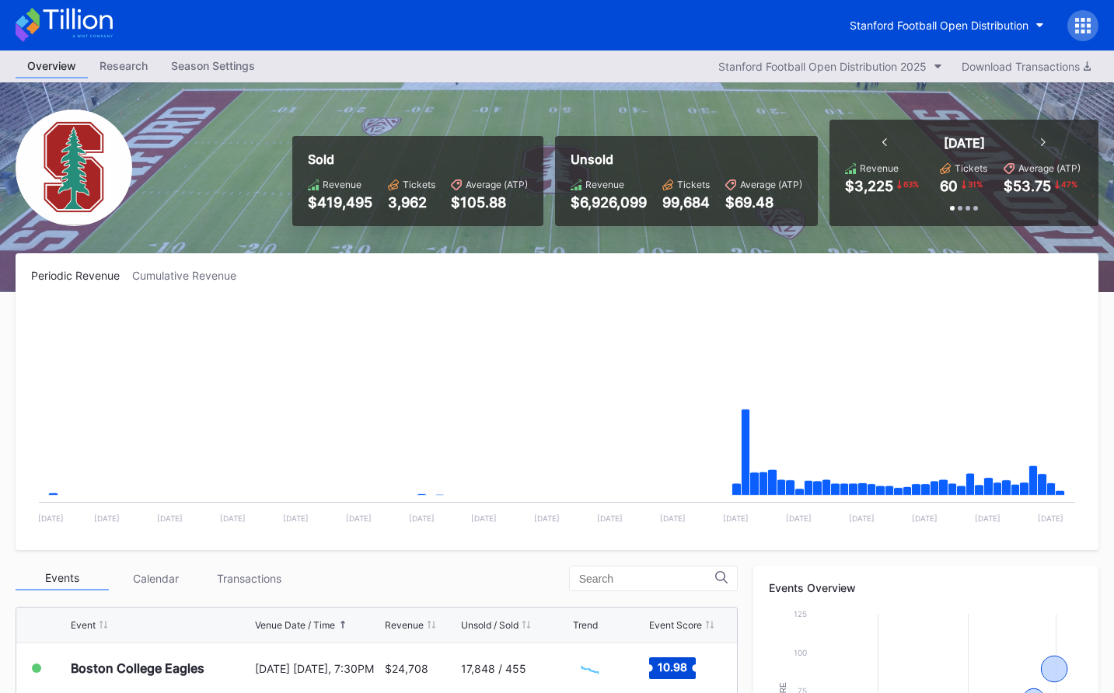
scroll to position [482, 0]
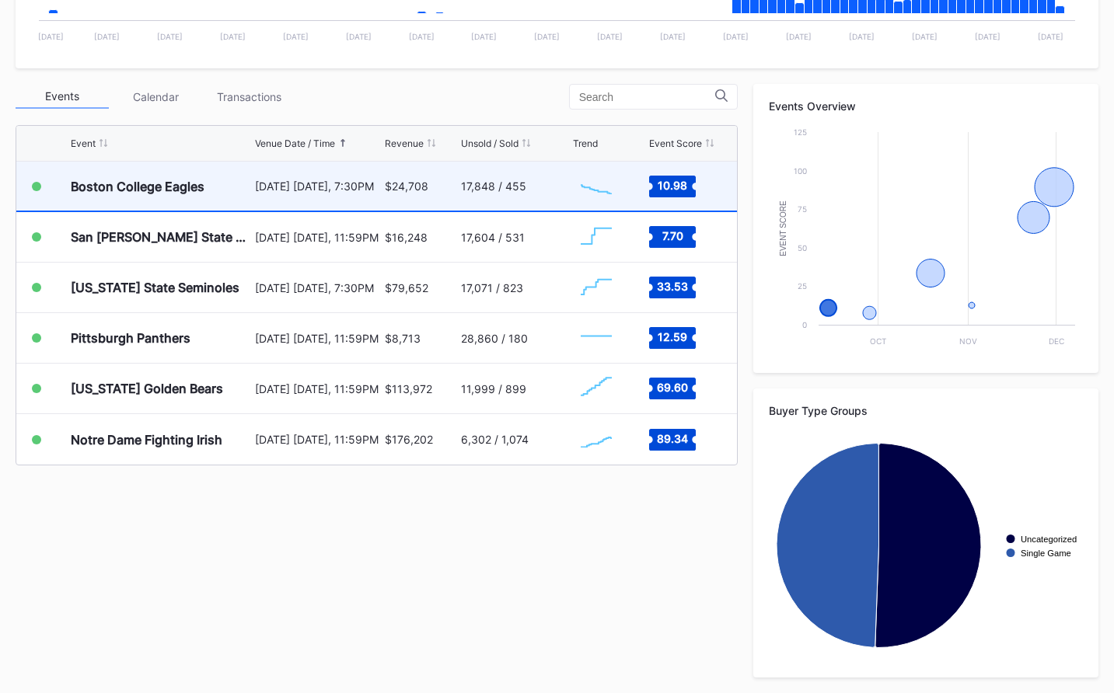
click at [415, 181] on div "$24,708" at bounding box center [407, 186] width 44 height 13
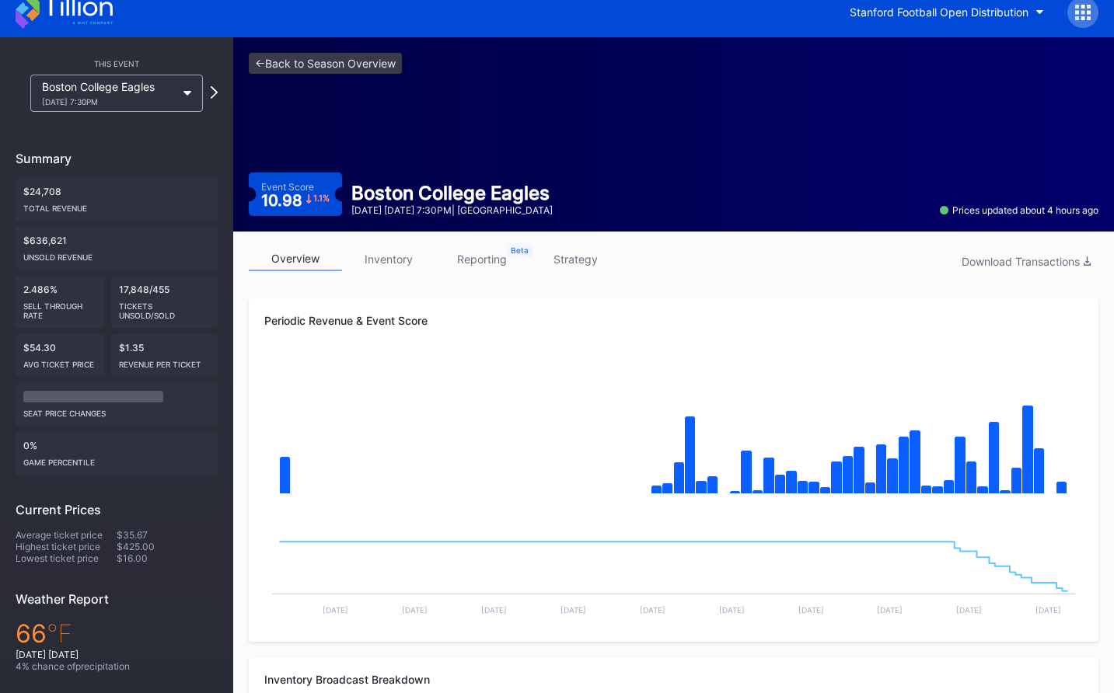
scroll to position [4, 0]
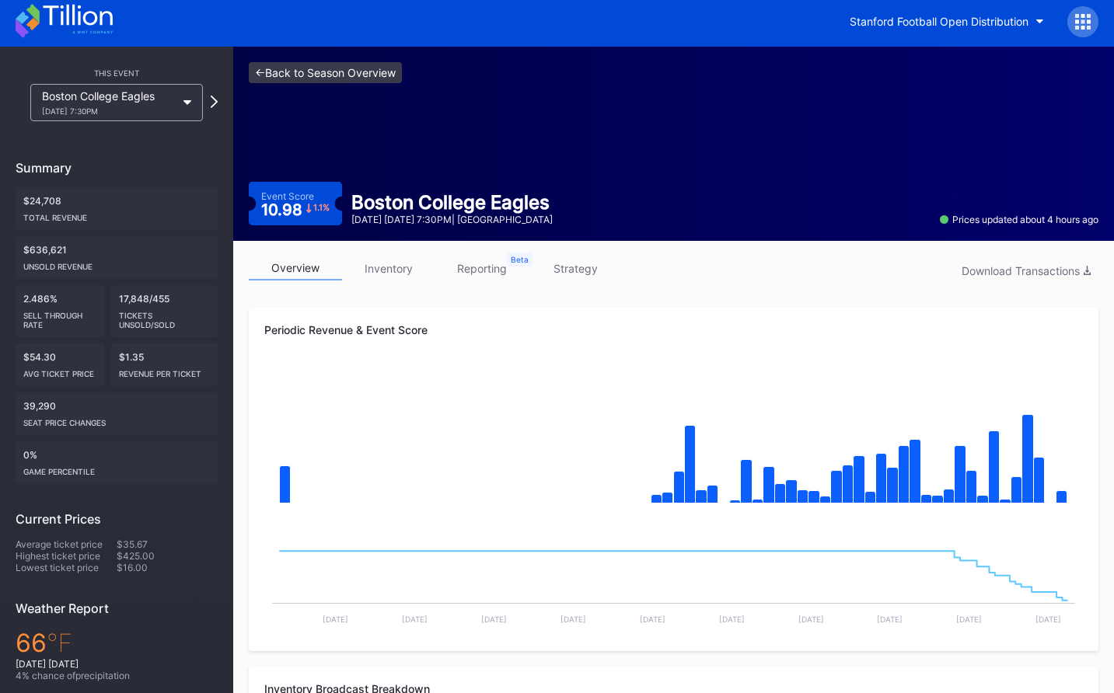
click at [385, 68] on link "<- Back to Season Overview" at bounding box center [325, 72] width 153 height 21
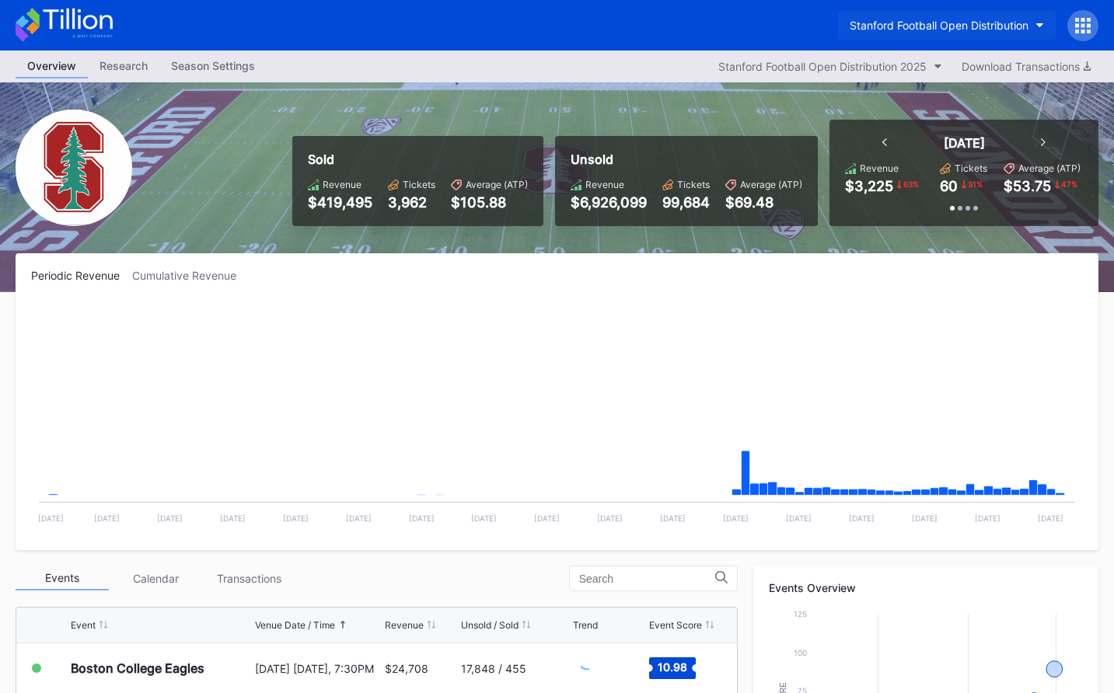
click at [957, 37] on button "Stanford Football Open Distribution" at bounding box center [947, 25] width 218 height 29
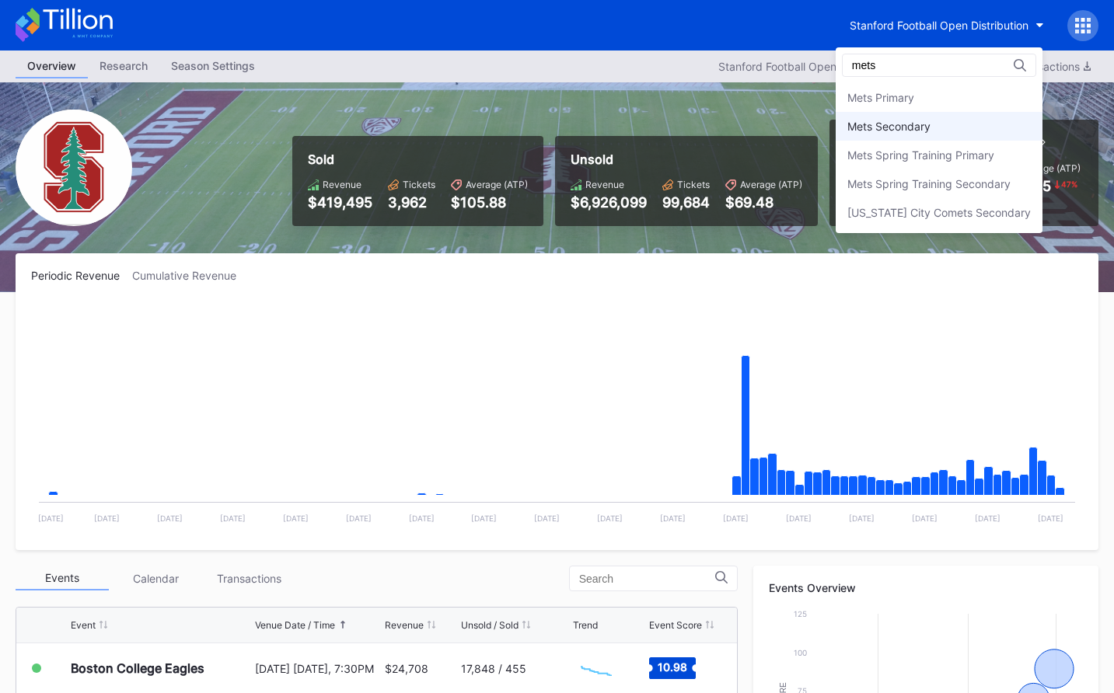
type input "mets"
click at [892, 136] on div "Mets Secondary" at bounding box center [938, 126] width 207 height 29
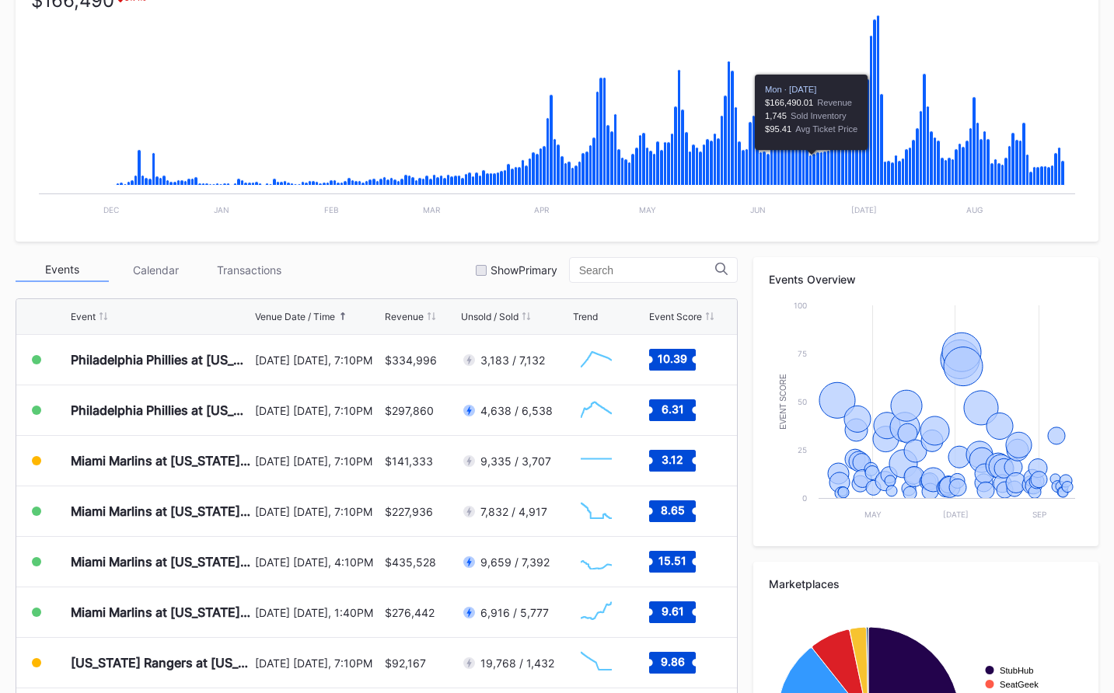
scroll to position [317, 0]
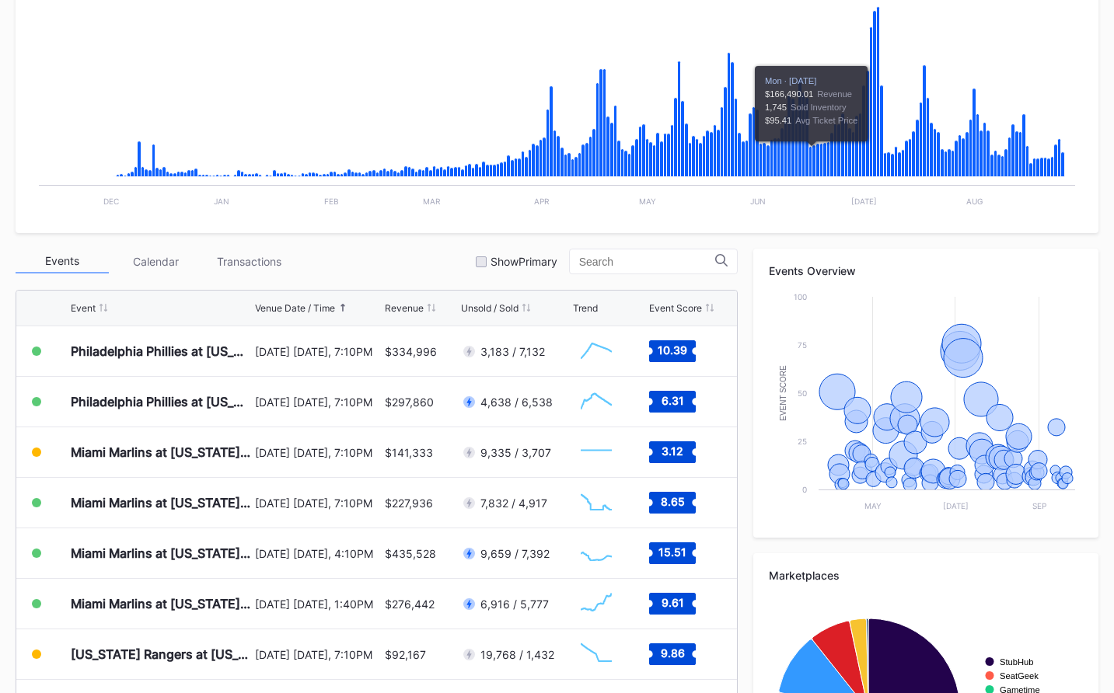
click at [242, 252] on div "Transactions" at bounding box center [248, 261] width 93 height 24
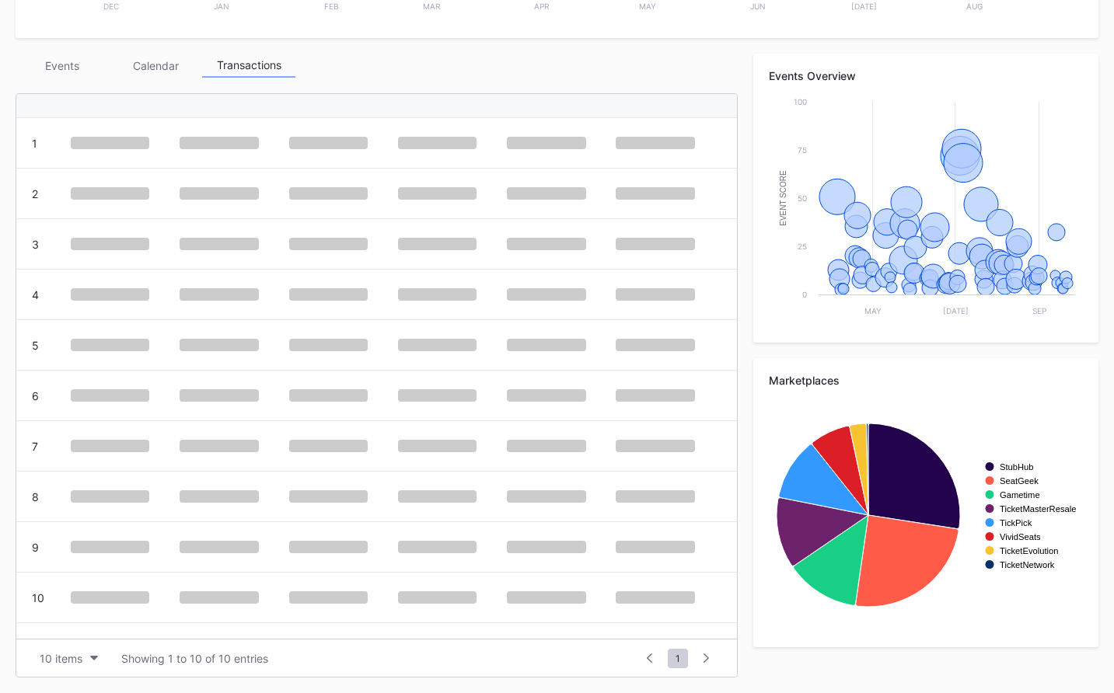
scroll to position [508, 0]
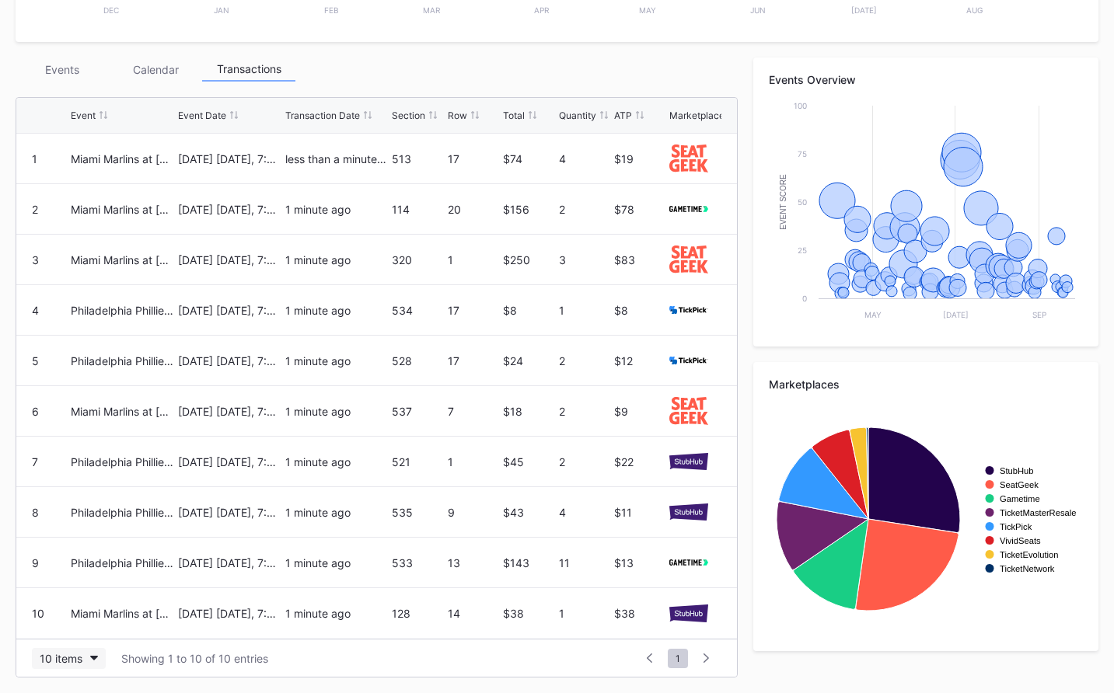
click at [79, 652] on div "10 items" at bounding box center [61, 658] width 43 height 13
click at [89, 598] on div "100 items" at bounding box center [69, 591] width 74 height 29
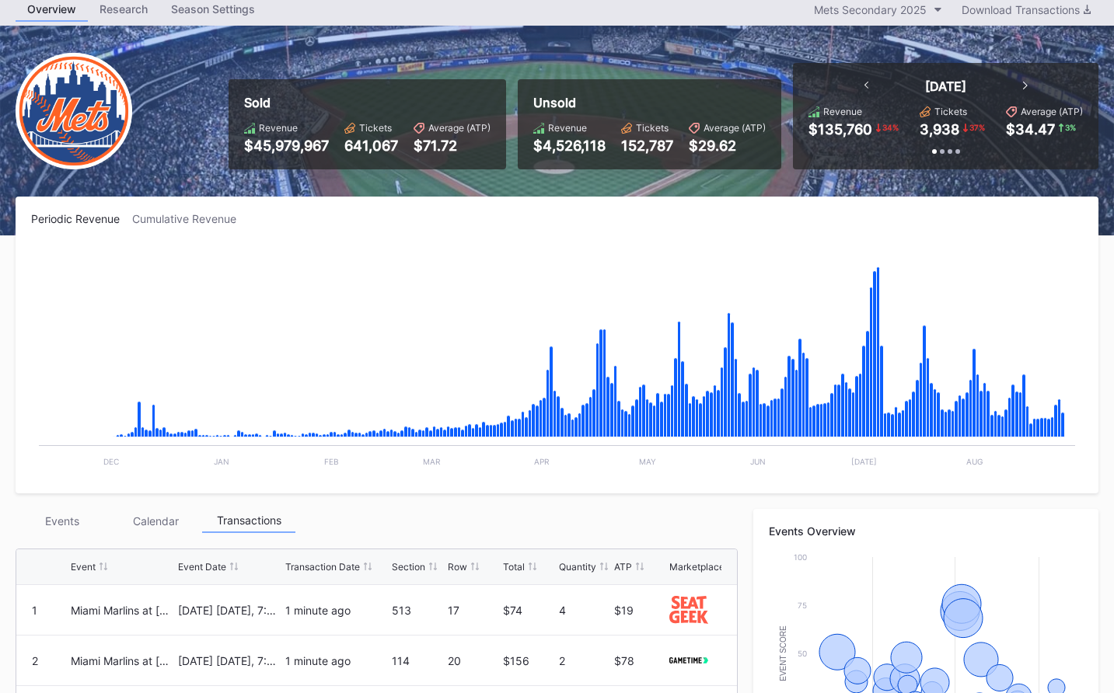
scroll to position [0, 0]
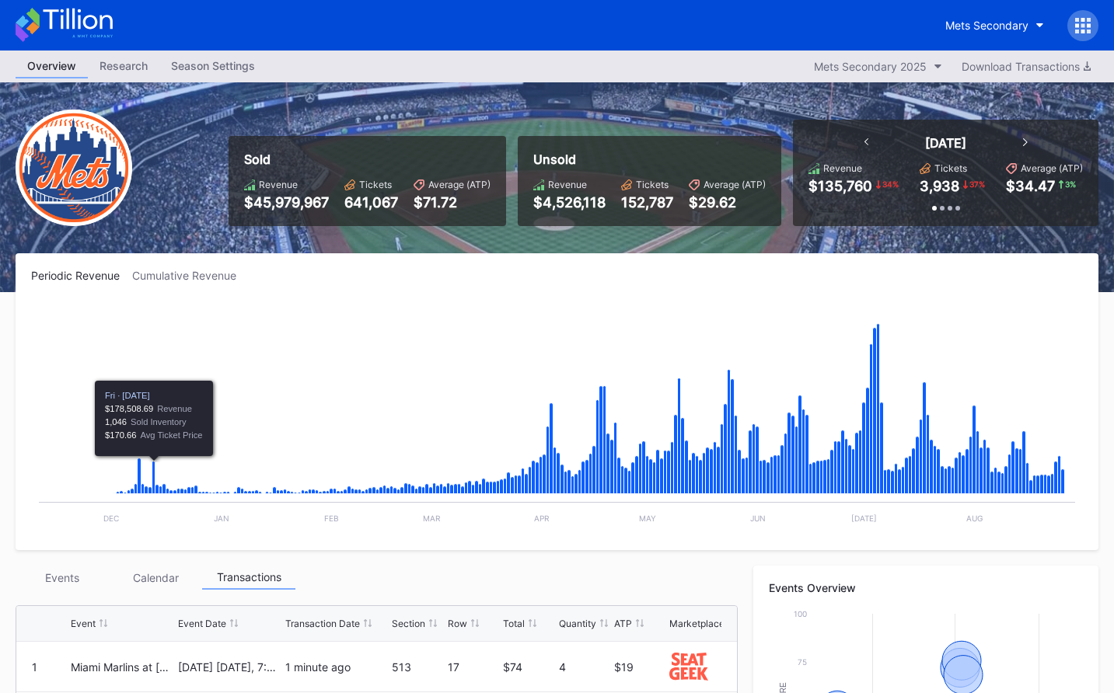
click at [75, 573] on div "Events" at bounding box center [62, 578] width 93 height 24
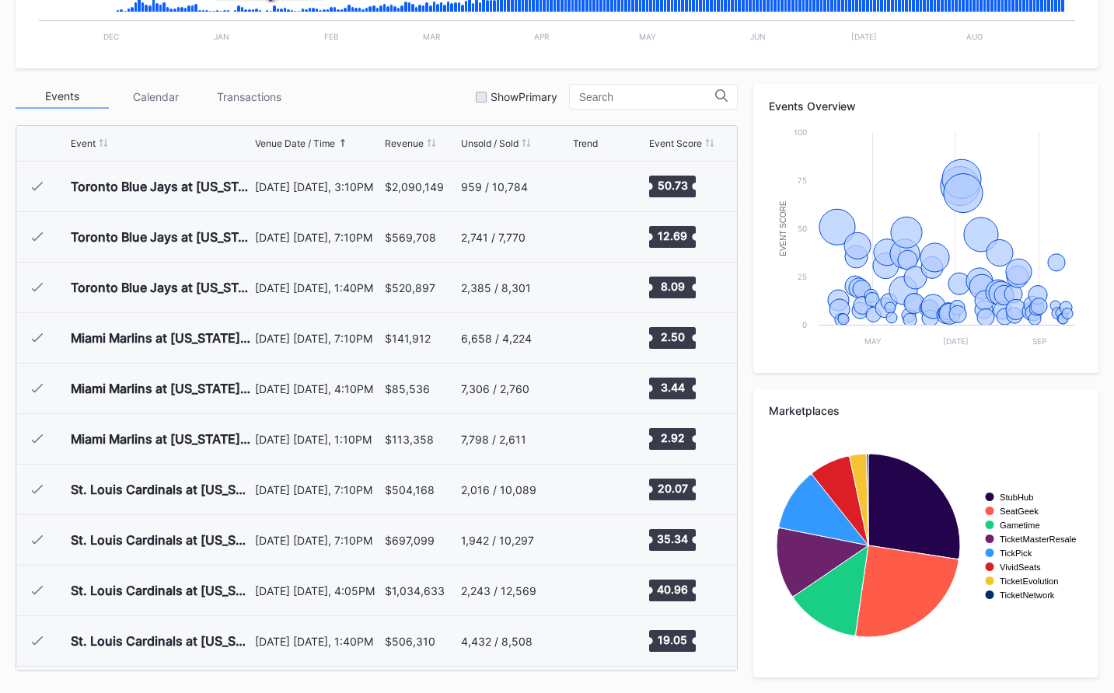
scroll to position [3283, 0]
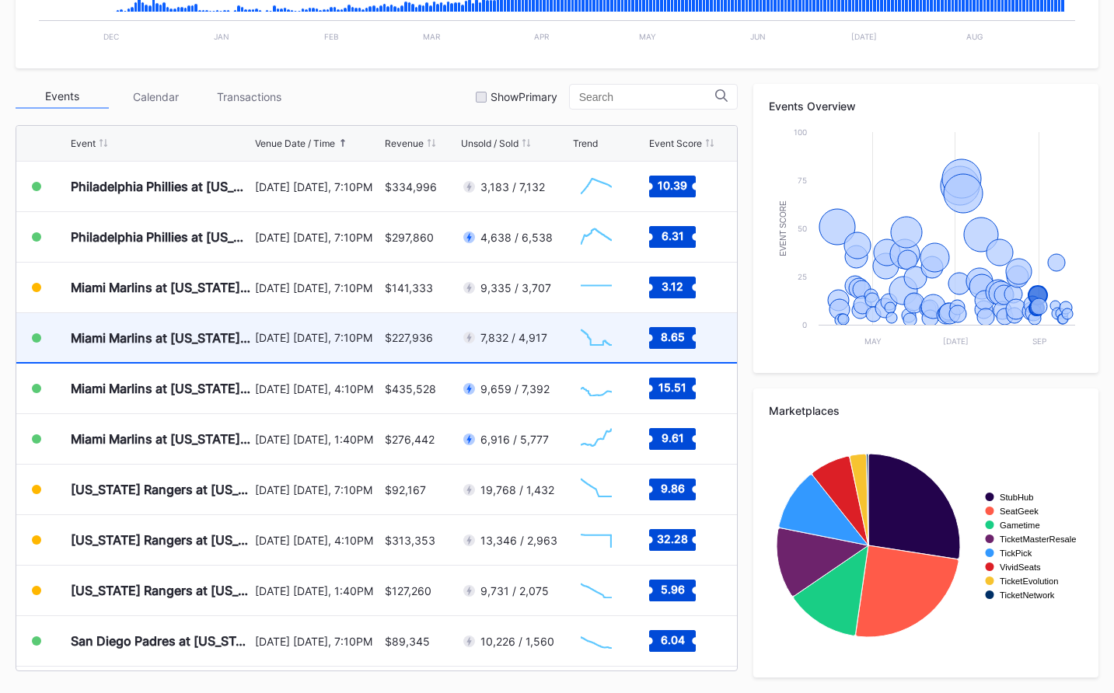
click at [343, 349] on div "[DATE] [DATE], 7:10PM" at bounding box center [318, 337] width 126 height 49
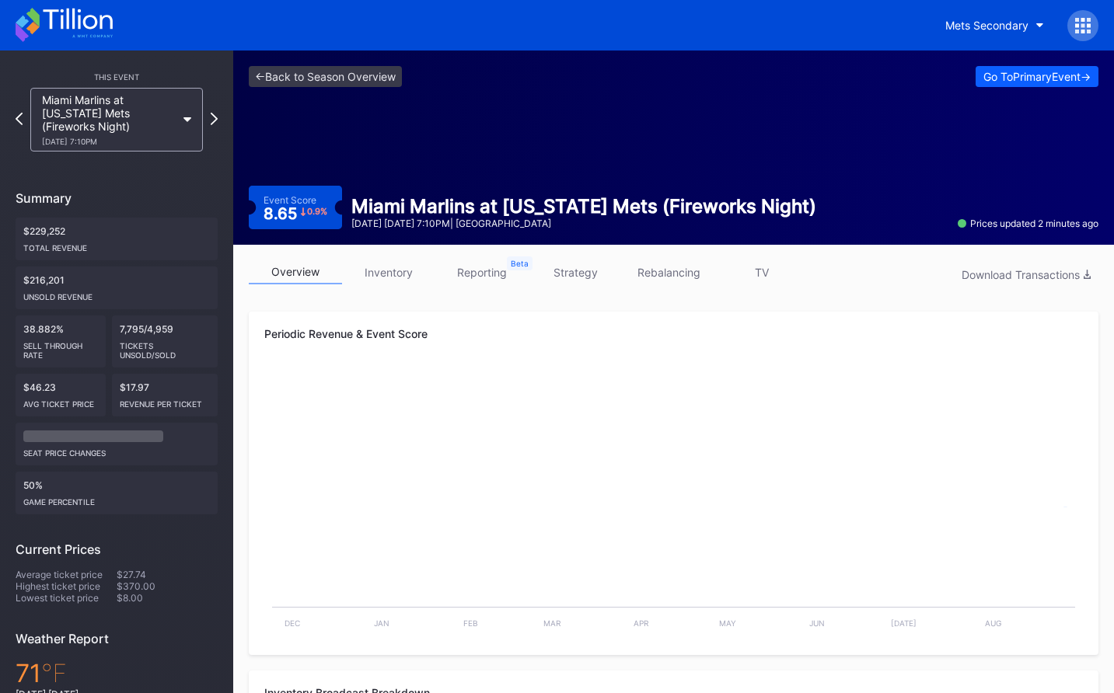
scroll to position [2, 0]
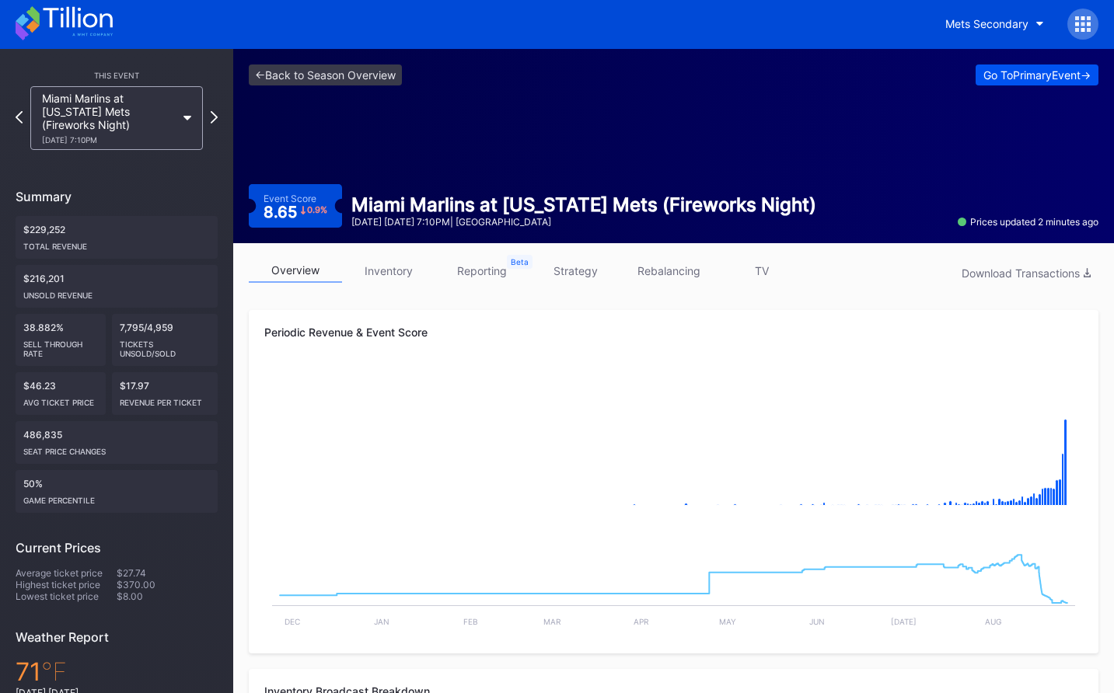
click at [983, 79] on div "Go To Primary Event ->" at bounding box center [1036, 74] width 107 height 13
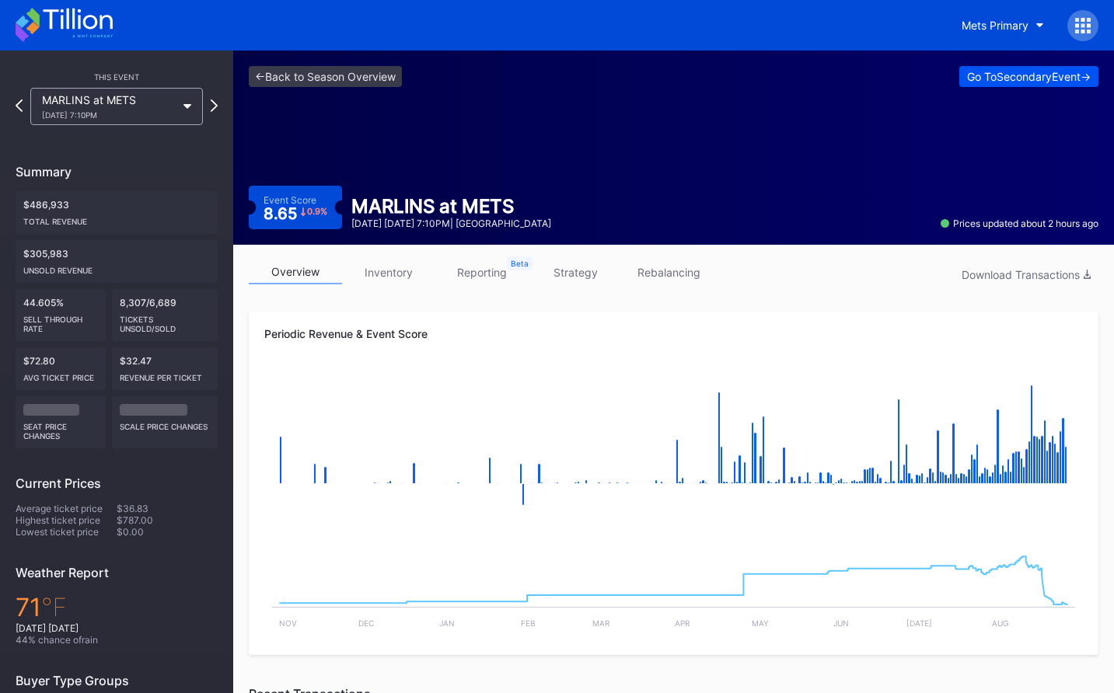
click at [1023, 75] on div "Go To Secondary Event ->" at bounding box center [1029, 76] width 124 height 13
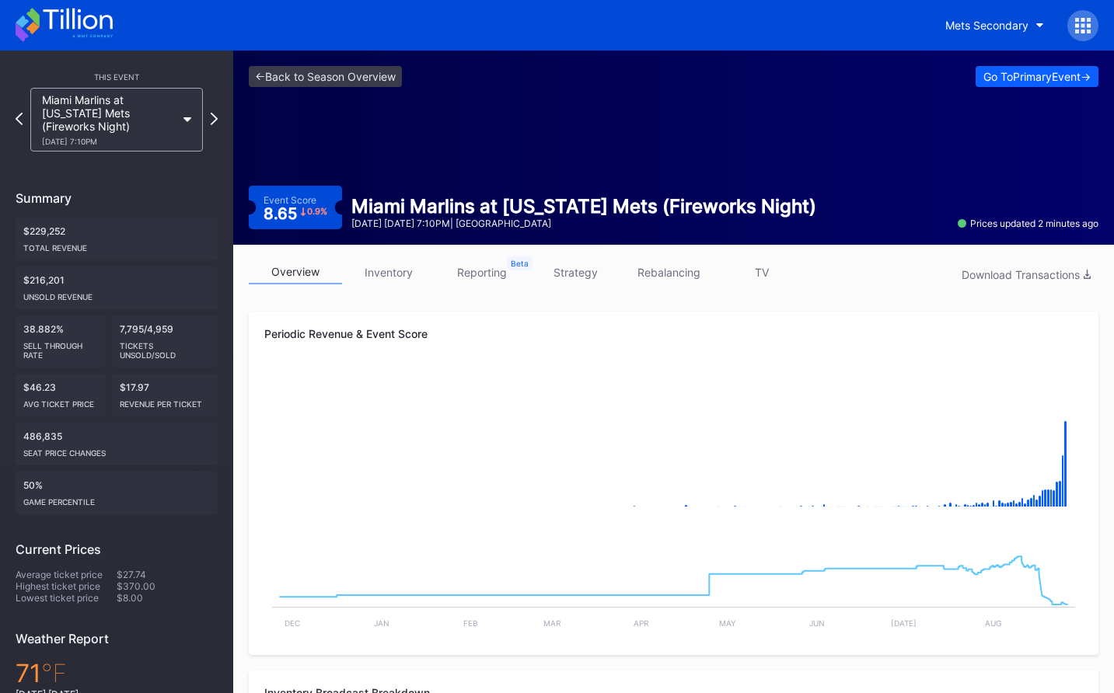
click at [322, 124] on div "<- Back to Season Overview Go To Primary Event -> Event Score 8.65 0.9 % Miami …" at bounding box center [673, 148] width 880 height 194
click at [100, 30] on icon at bounding box center [64, 25] width 97 height 34
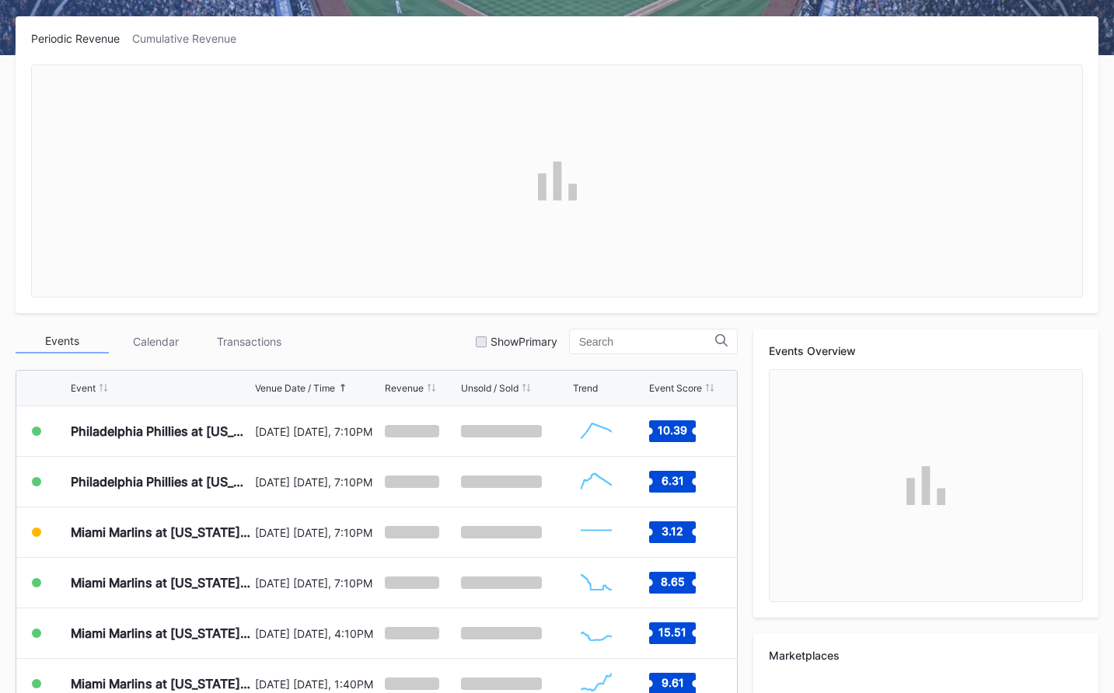
scroll to position [482, 0]
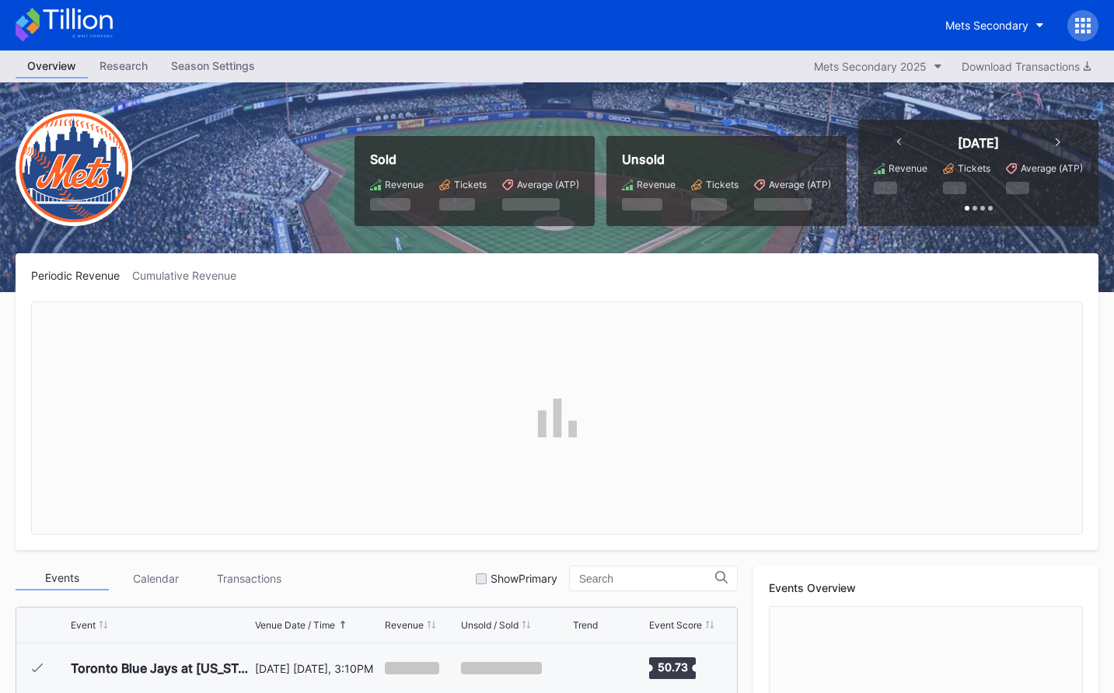
click at [1086, 31] on icon at bounding box center [1088, 32] width 4 height 4
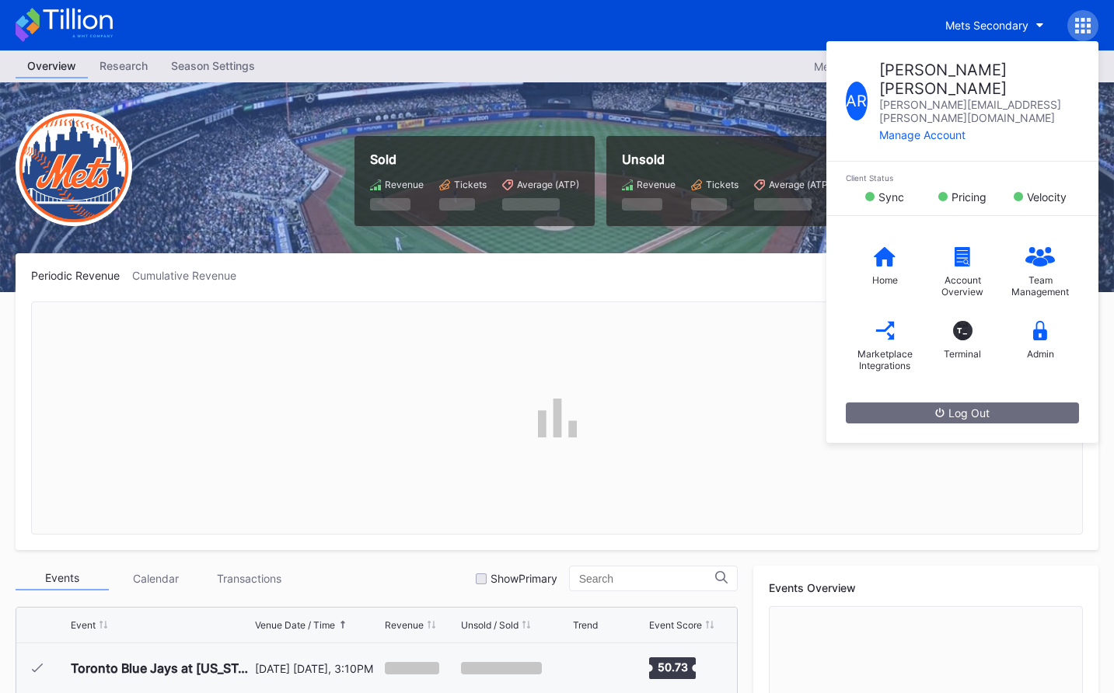
scroll to position [3283, 0]
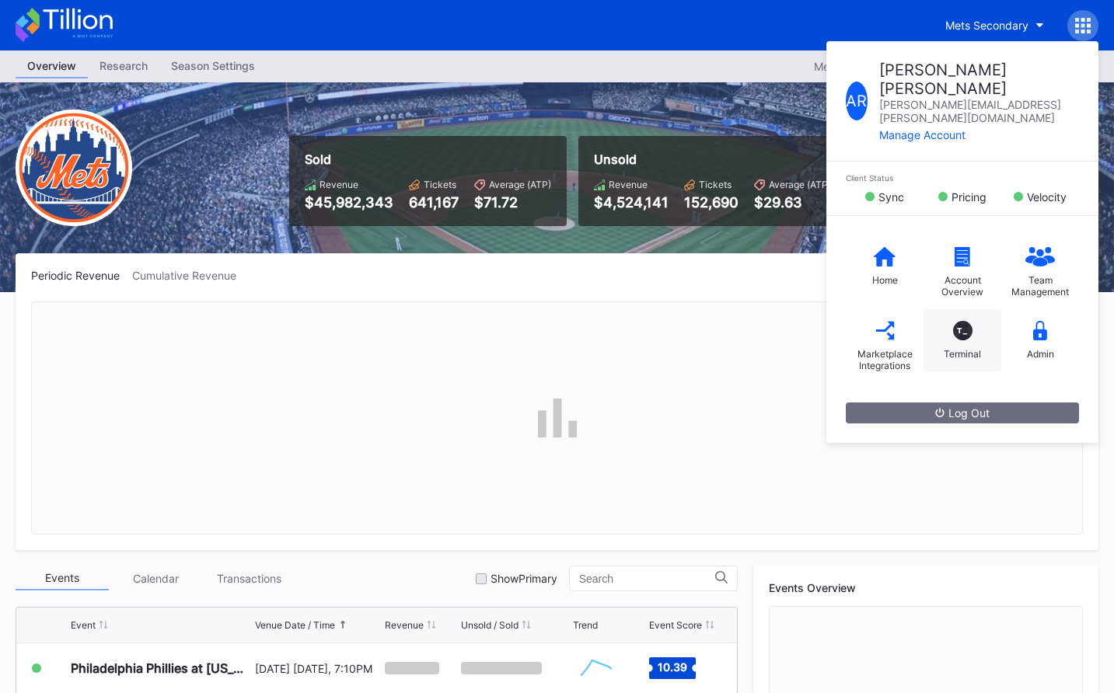
click at [974, 309] on div "T_ Terminal" at bounding box center [962, 340] width 78 height 62
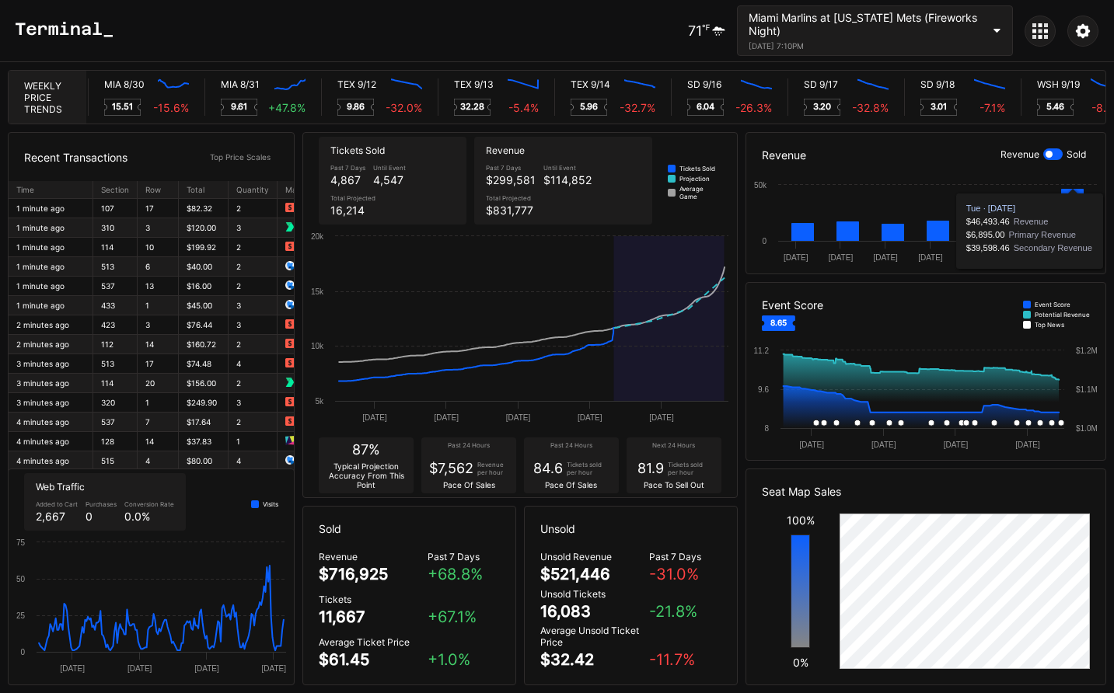
click at [1057, 156] on div at bounding box center [1052, 154] width 19 height 12
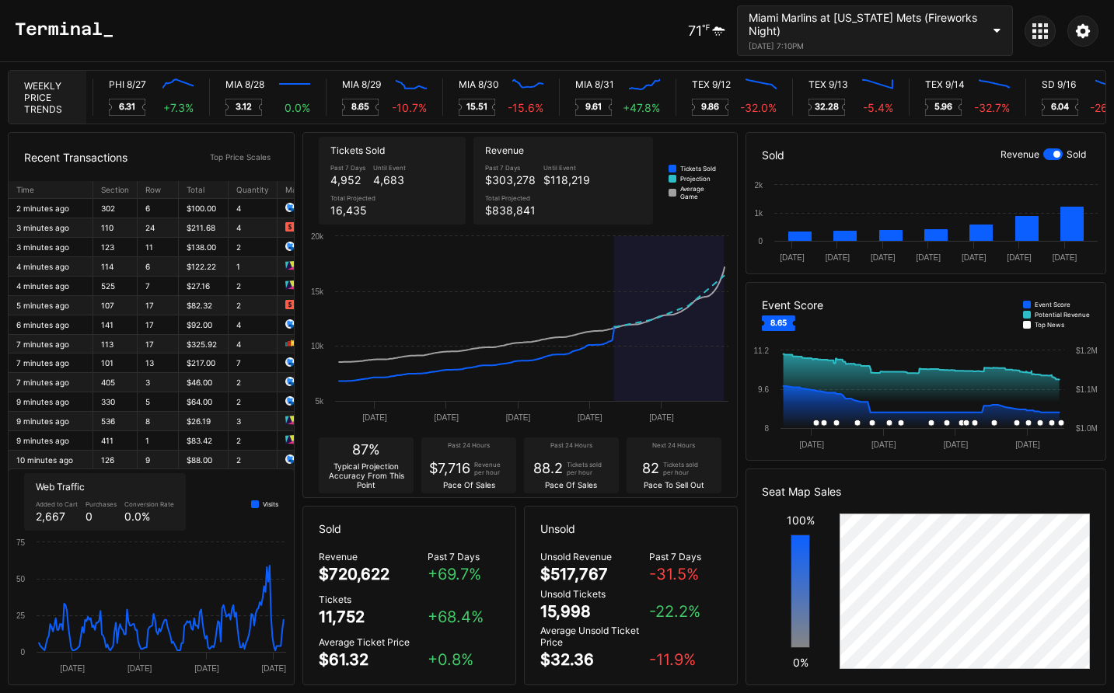
scroll to position [0, 7690]
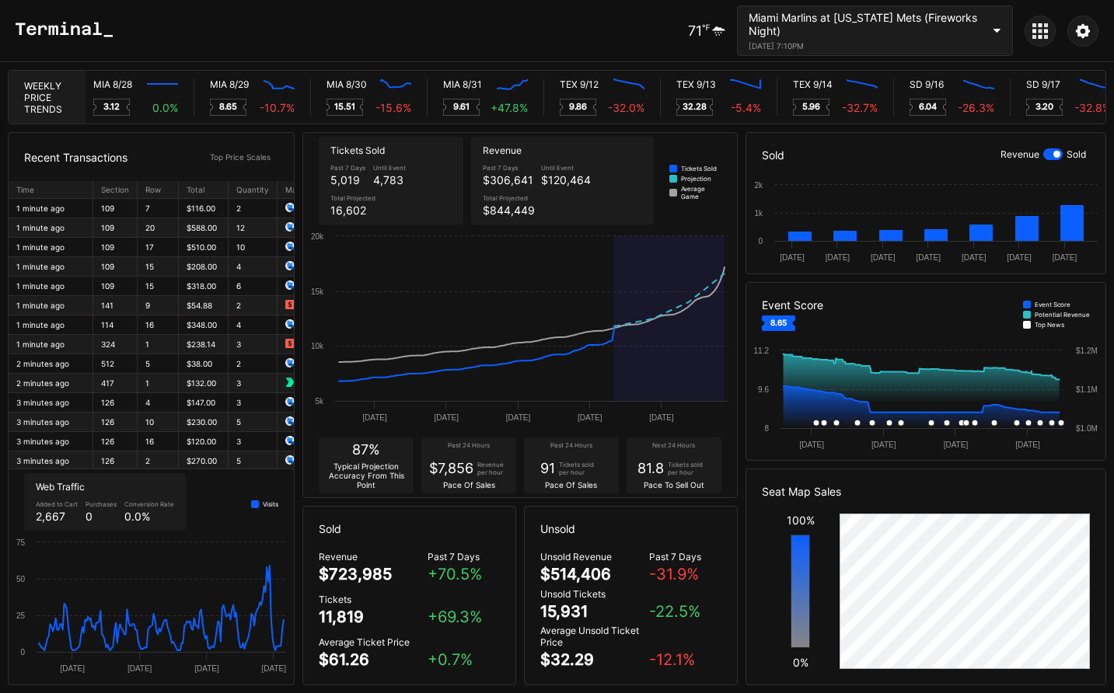
click at [770, 17] on div "Miami Marlins at [US_STATE] Mets (Fireworks Night)" at bounding box center [864, 24] width 233 height 26
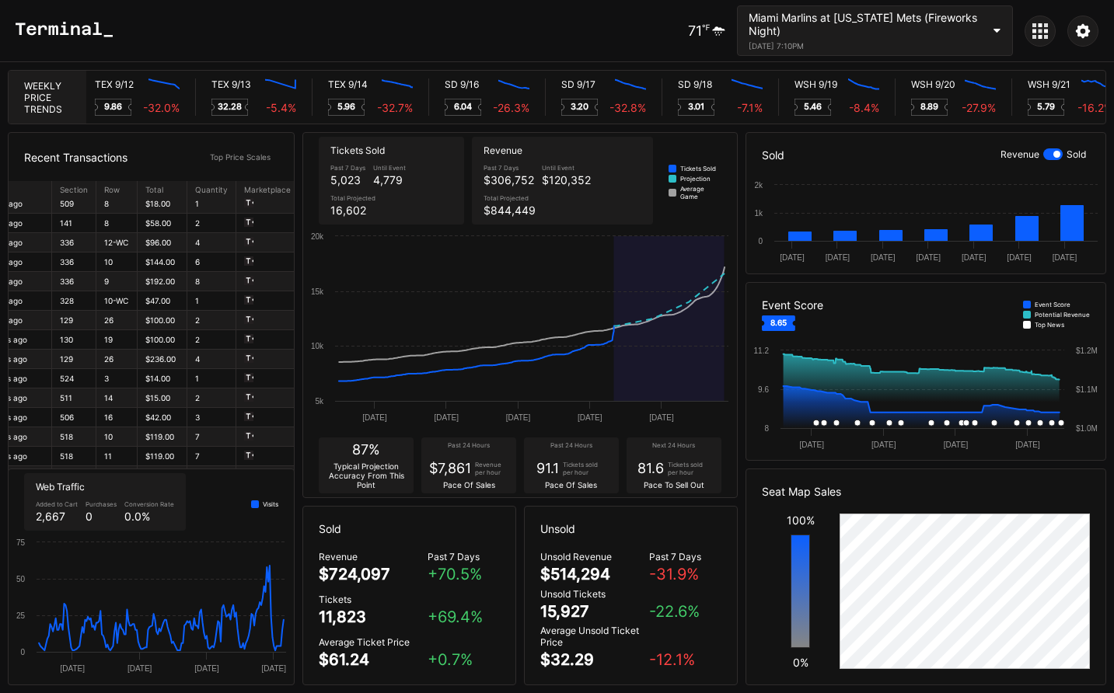
scroll to position [1114, 58]
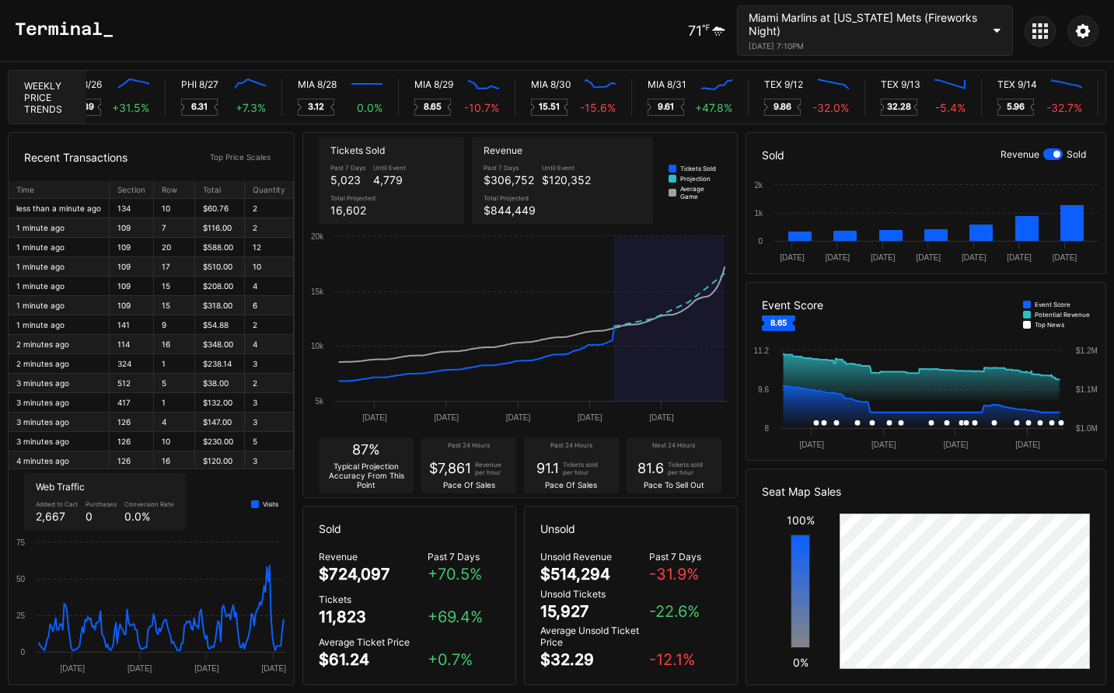
click at [1045, 33] on icon at bounding box center [1040, 31] width 16 height 16
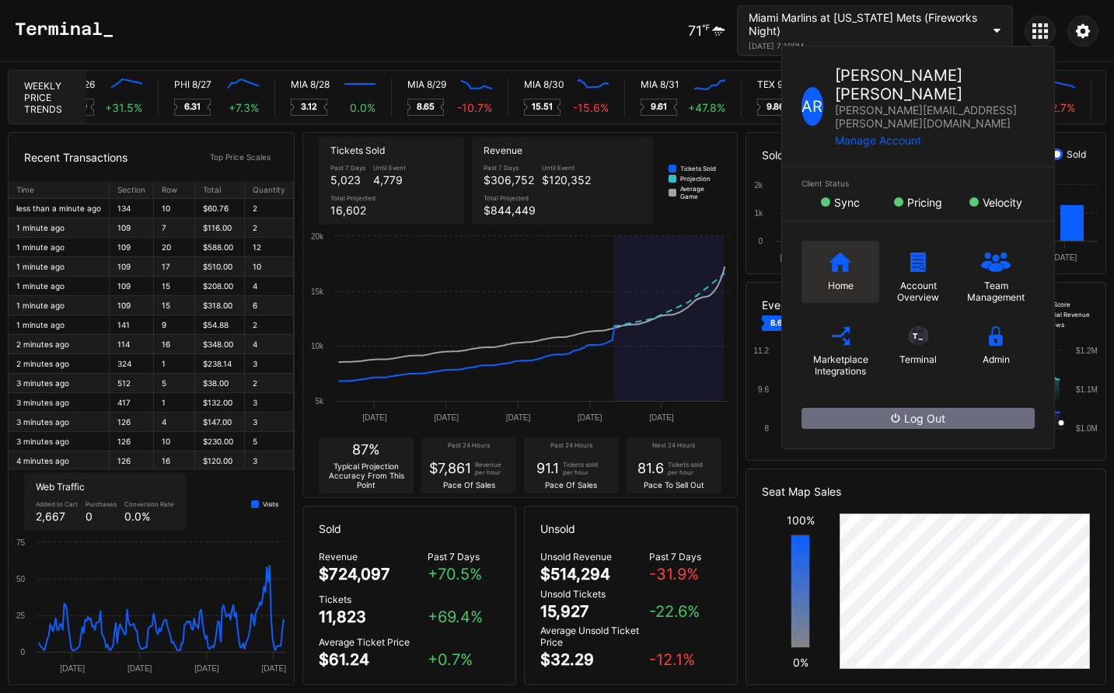
click at [829, 253] on icon at bounding box center [840, 262] width 22 height 19
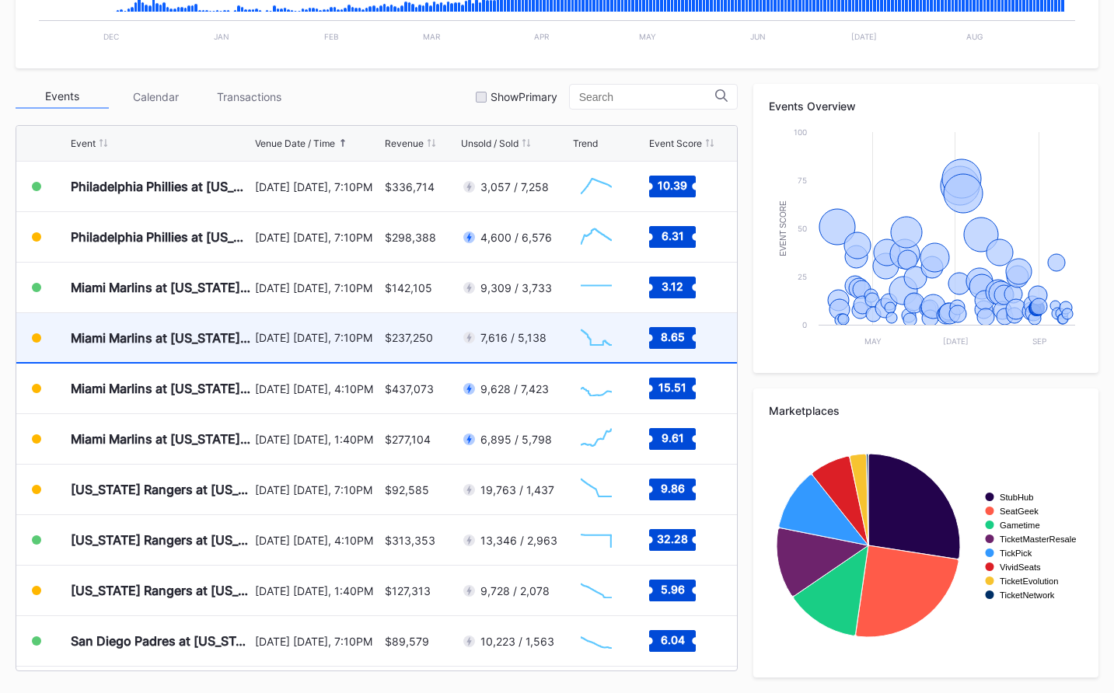
click at [372, 349] on div "[DATE] [DATE], 7:10PM" at bounding box center [318, 337] width 126 height 49
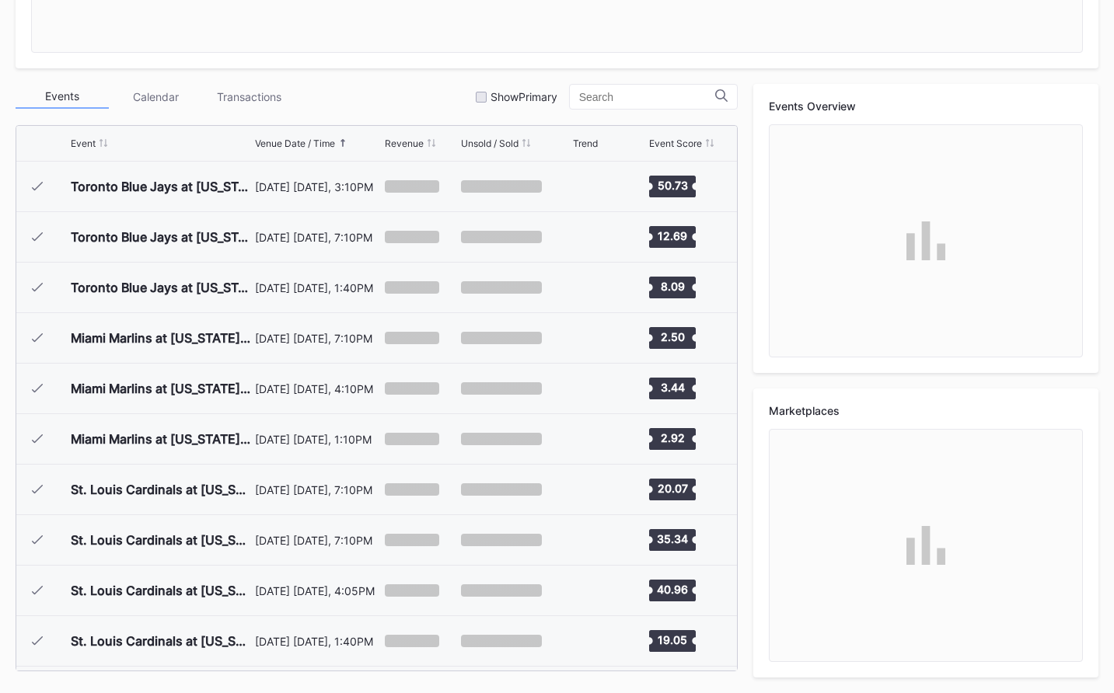
scroll to position [3283, 0]
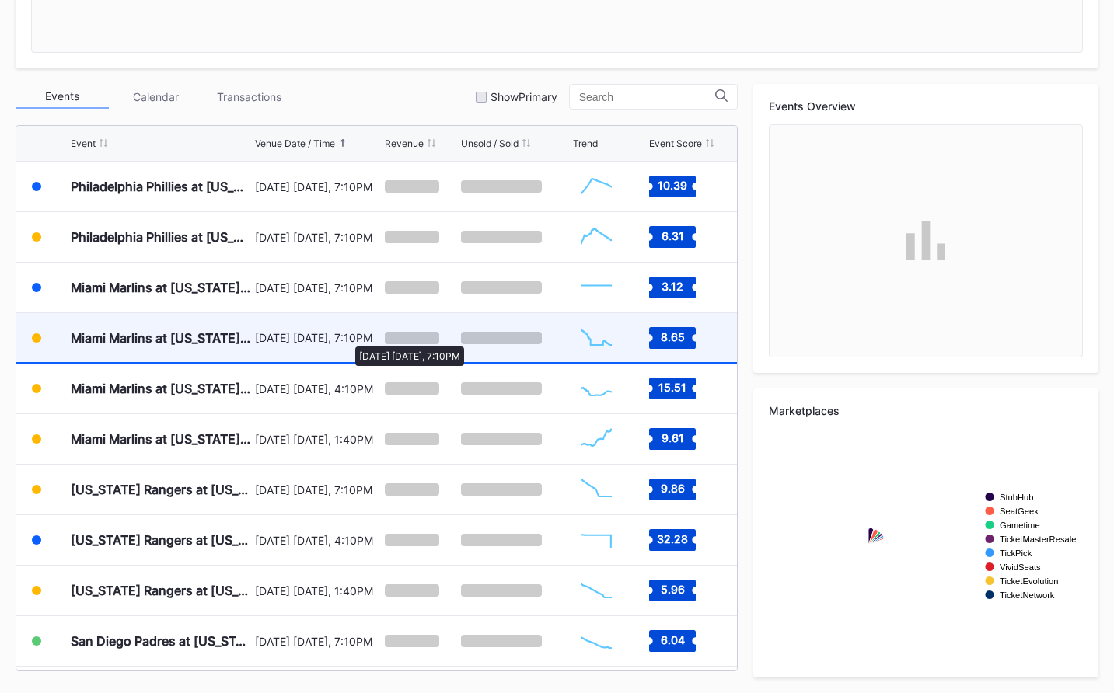
click at [347, 339] on div "[DATE] [DATE], 7:10PM" at bounding box center [318, 337] width 126 height 13
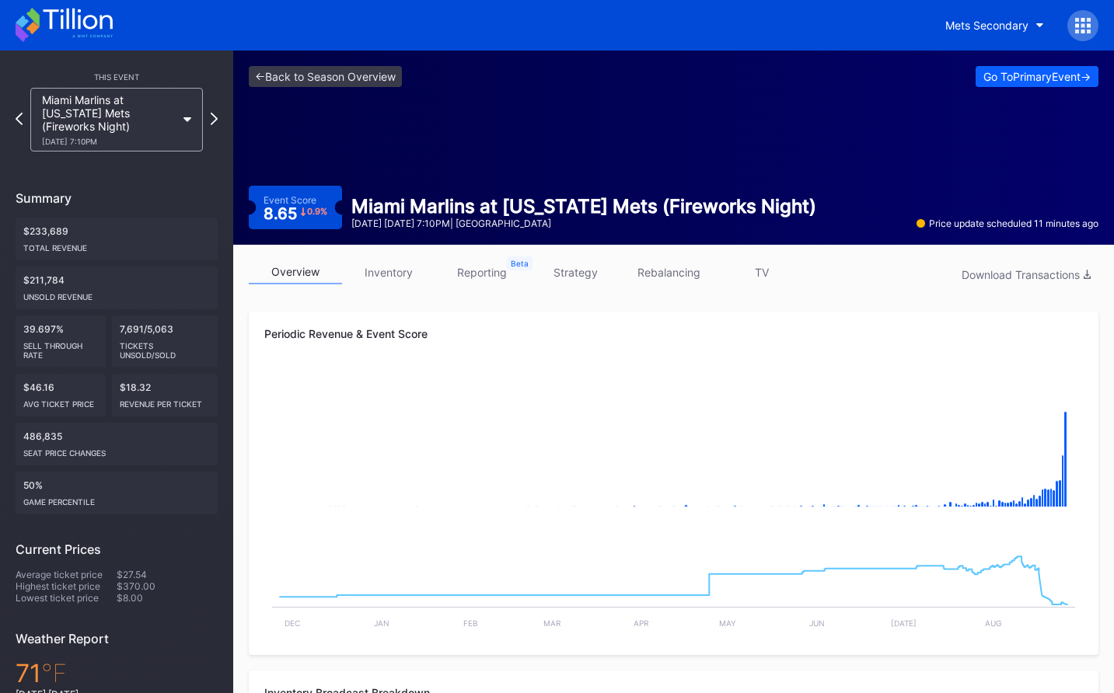
drag, startPoint x: 542, startPoint y: 141, endPoint x: 162, endPoint y: 17, distance: 399.6
click at [535, 141] on div "<- Back to Season Overview Go To Primary Event -> Event Score 8.65 0.9 % Miami …" at bounding box center [673, 148] width 880 height 194
click at [1026, 70] on div "Go To Primary Event ->" at bounding box center [1036, 76] width 107 height 13
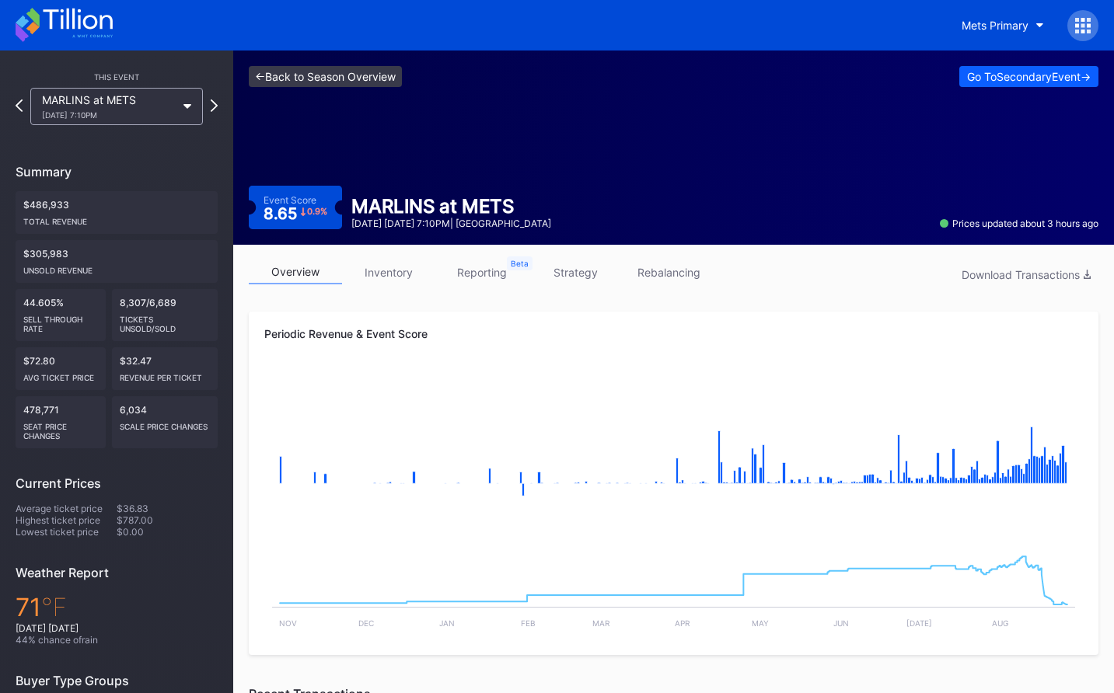
click at [389, 81] on link "<- Back to Season Overview" at bounding box center [325, 76] width 153 height 21
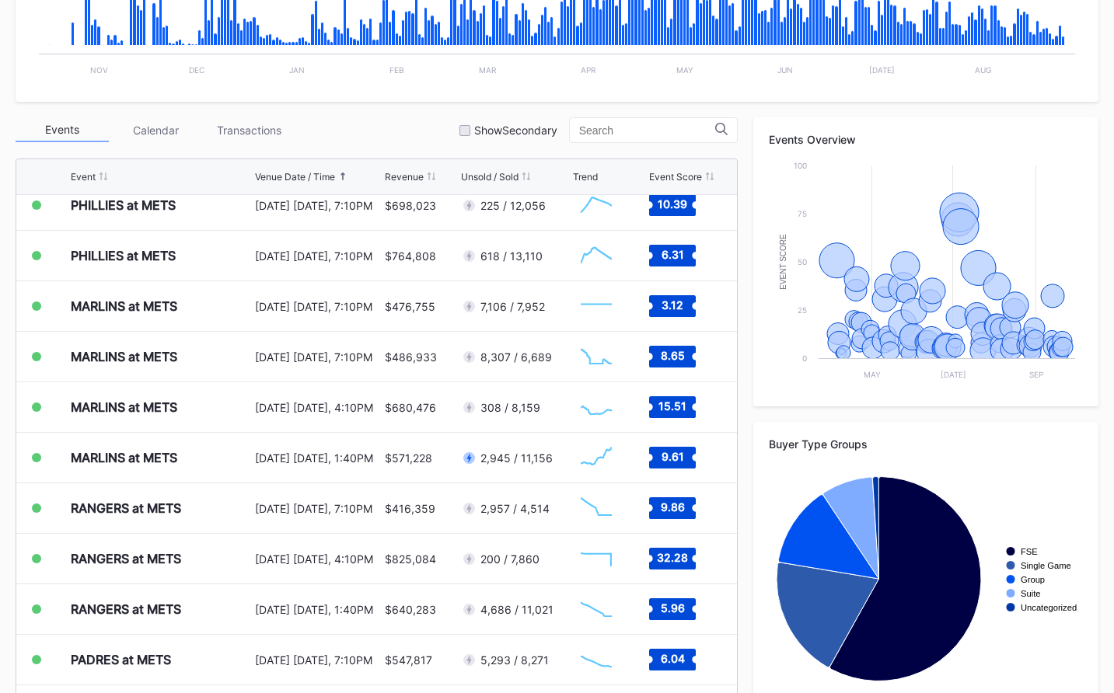
scroll to position [3300, 0]
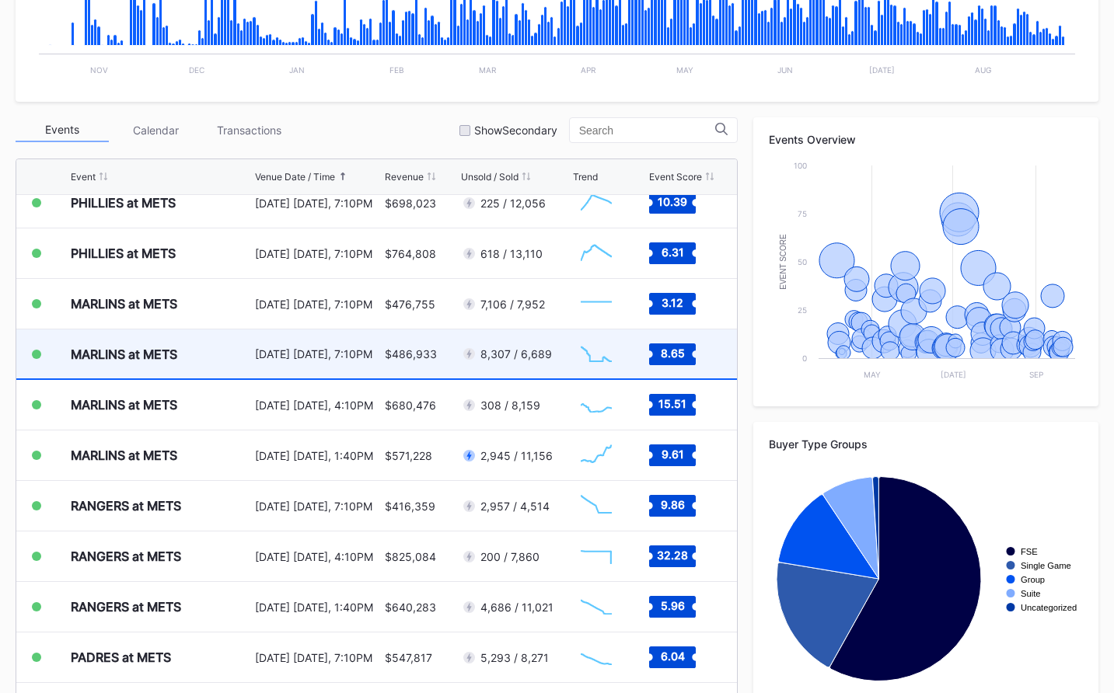
click at [399, 356] on div "$486,933" at bounding box center [411, 353] width 52 height 13
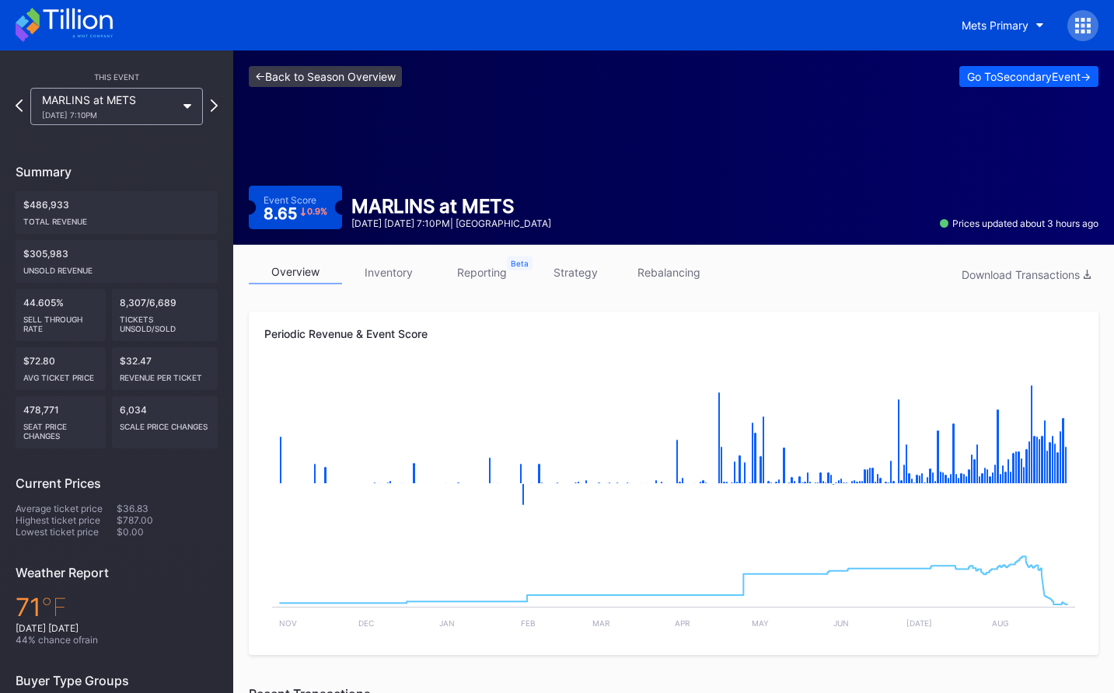
click at [385, 81] on link "<- Back to Season Overview" at bounding box center [325, 76] width 153 height 21
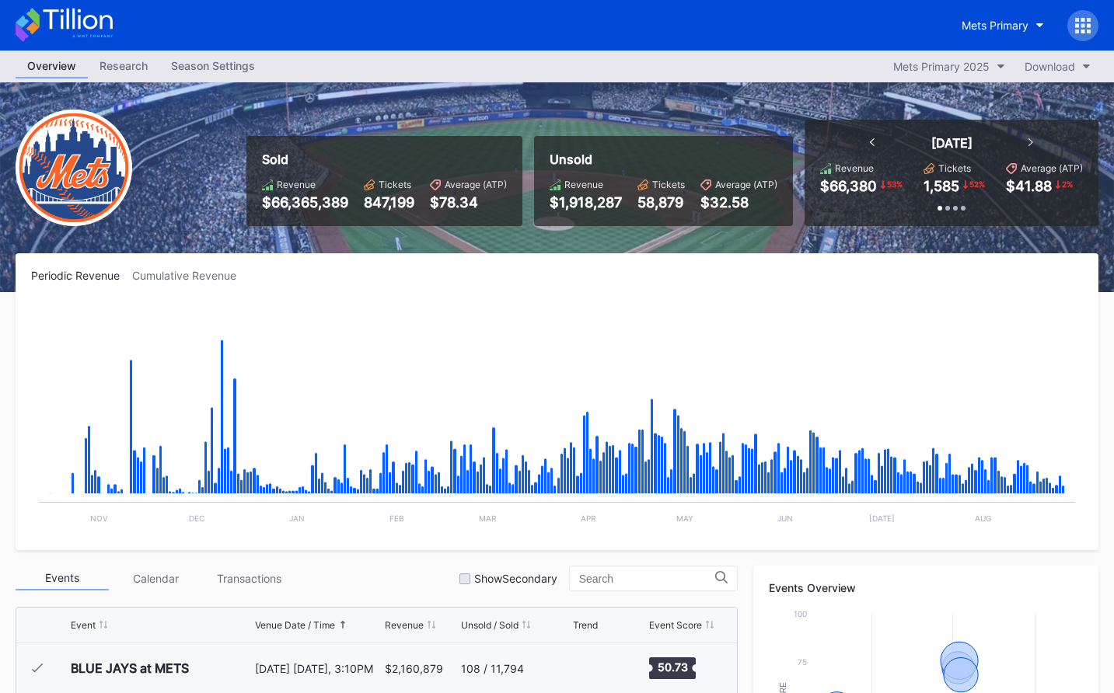
scroll to position [3283, 0]
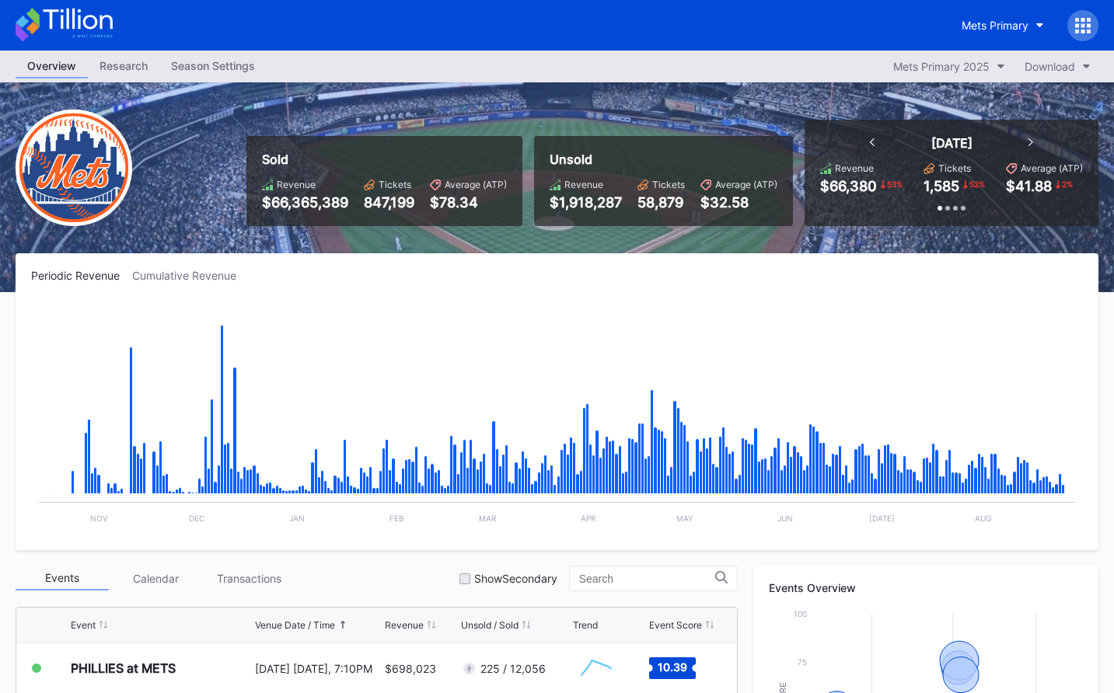
click at [56, 25] on icon at bounding box center [64, 25] width 97 height 34
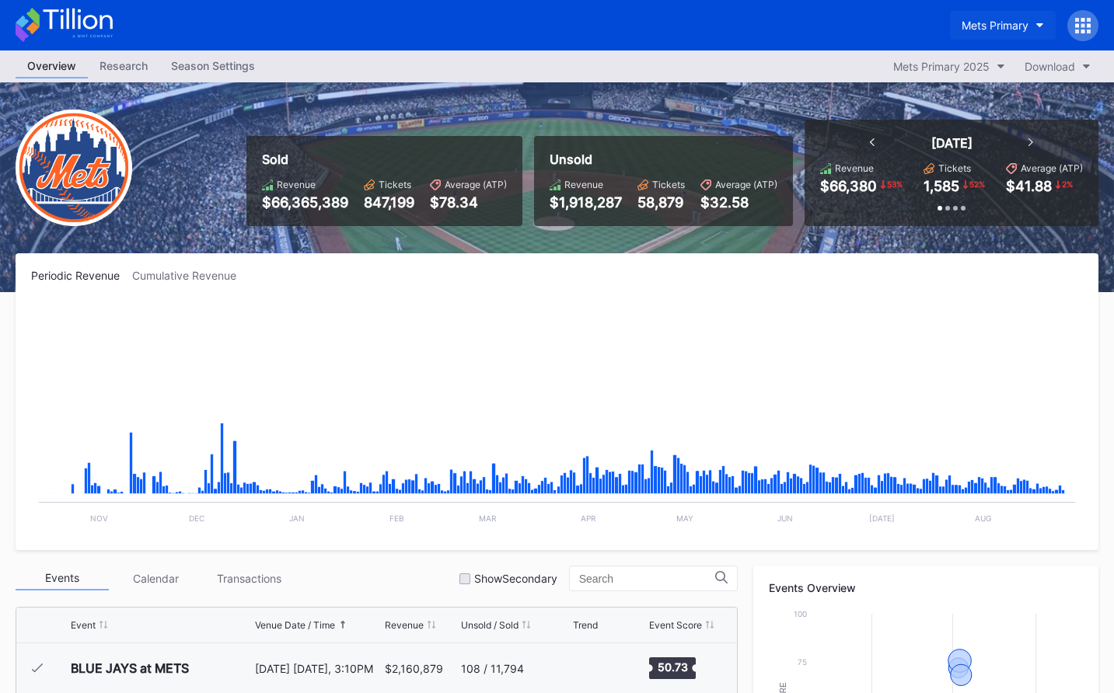
click at [983, 30] on div "Mets Primary" at bounding box center [994, 25] width 67 height 13
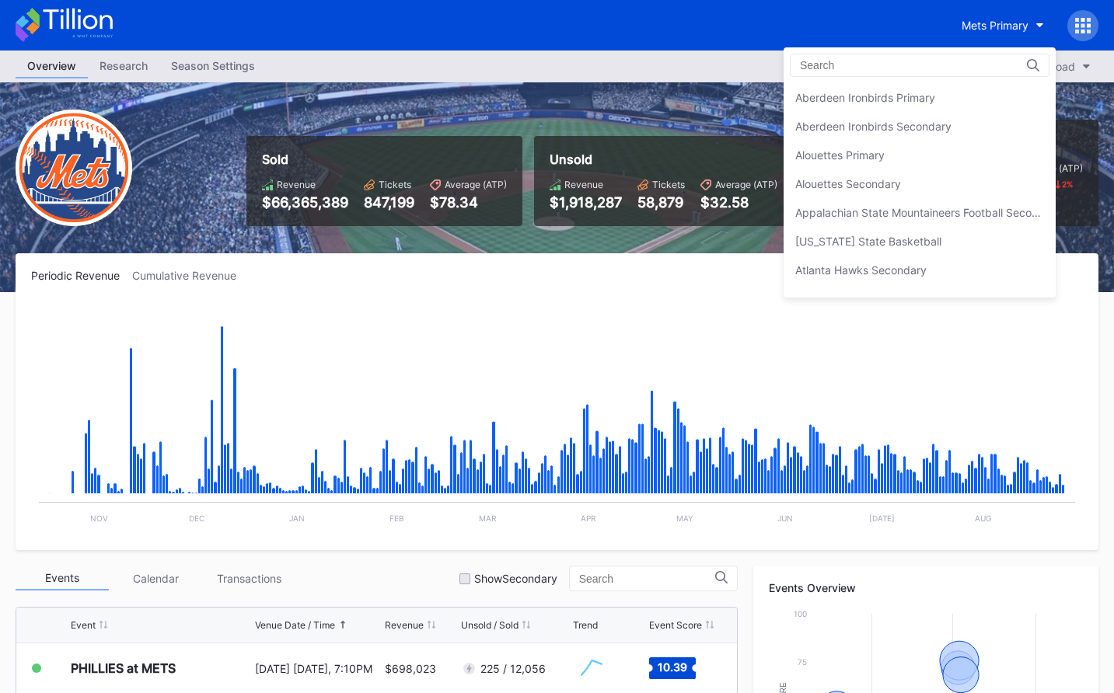
scroll to position [2415, 0]
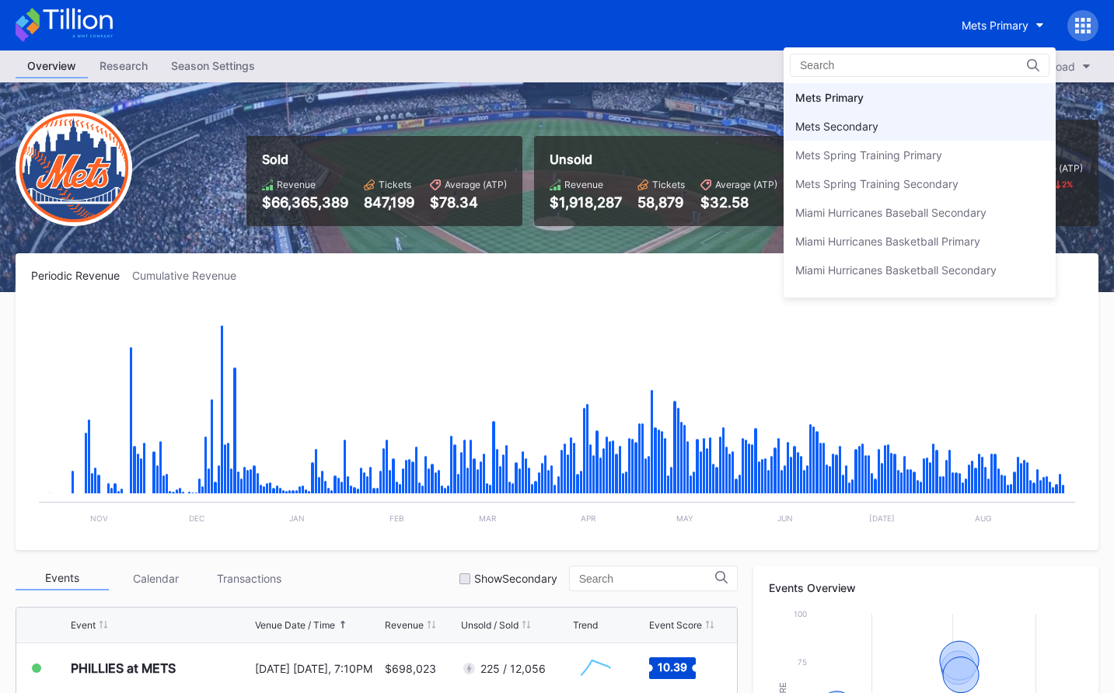
click at [903, 127] on div "Mets Secondary" at bounding box center [919, 126] width 272 height 29
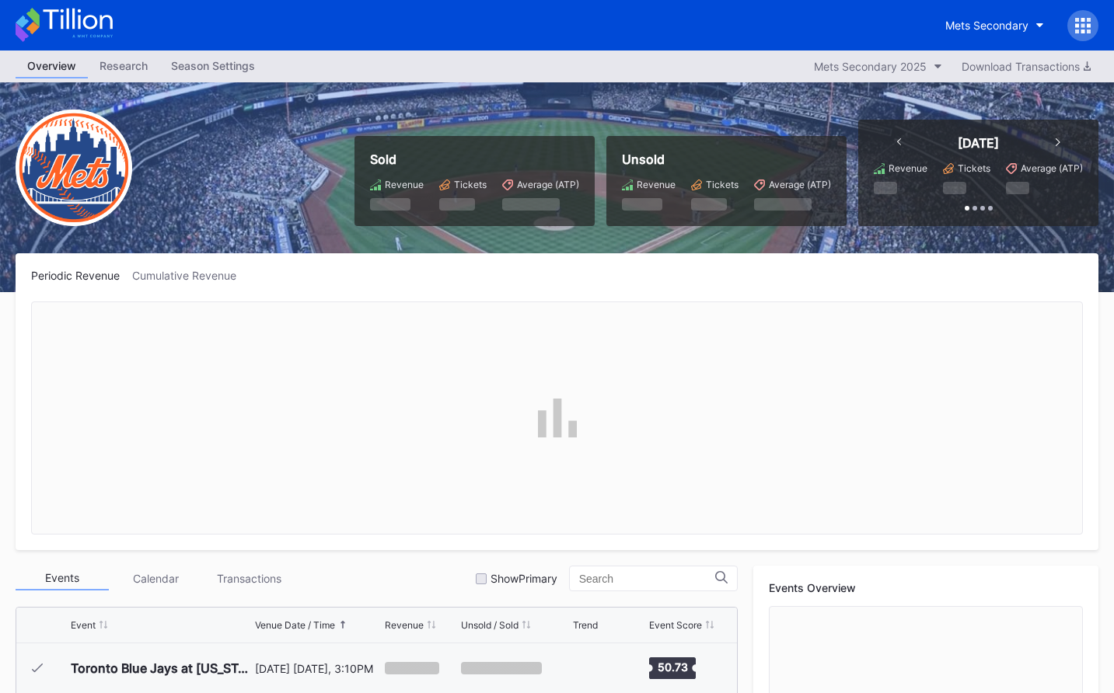
scroll to position [3283, 0]
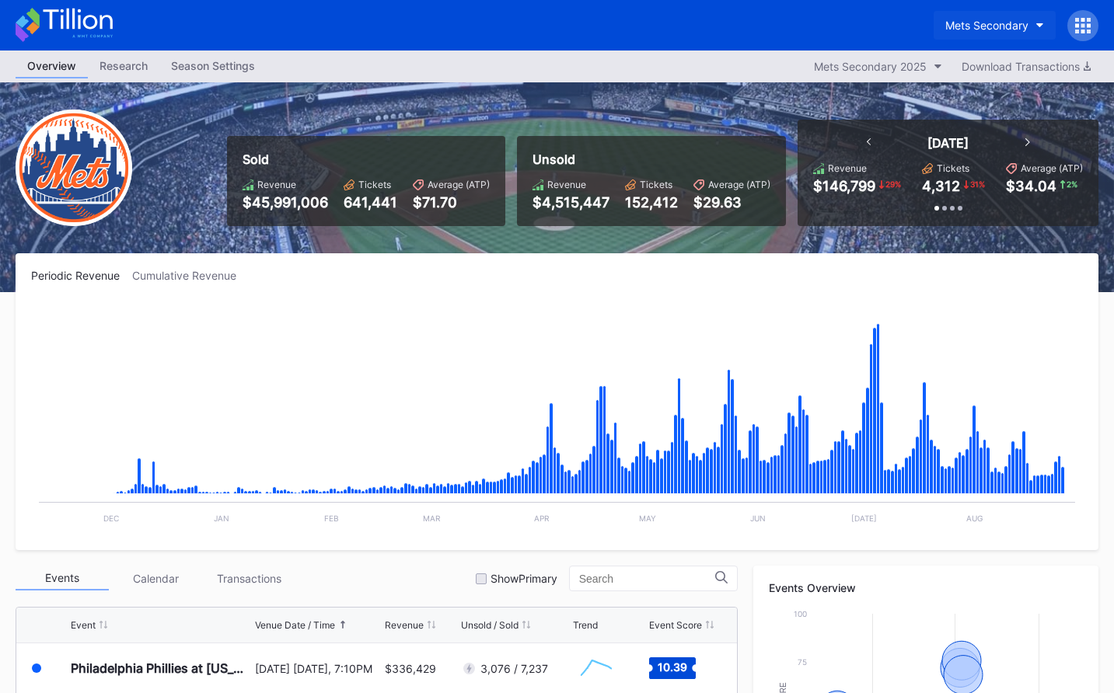
click at [975, 17] on button "Mets Secondary" at bounding box center [994, 25] width 122 height 29
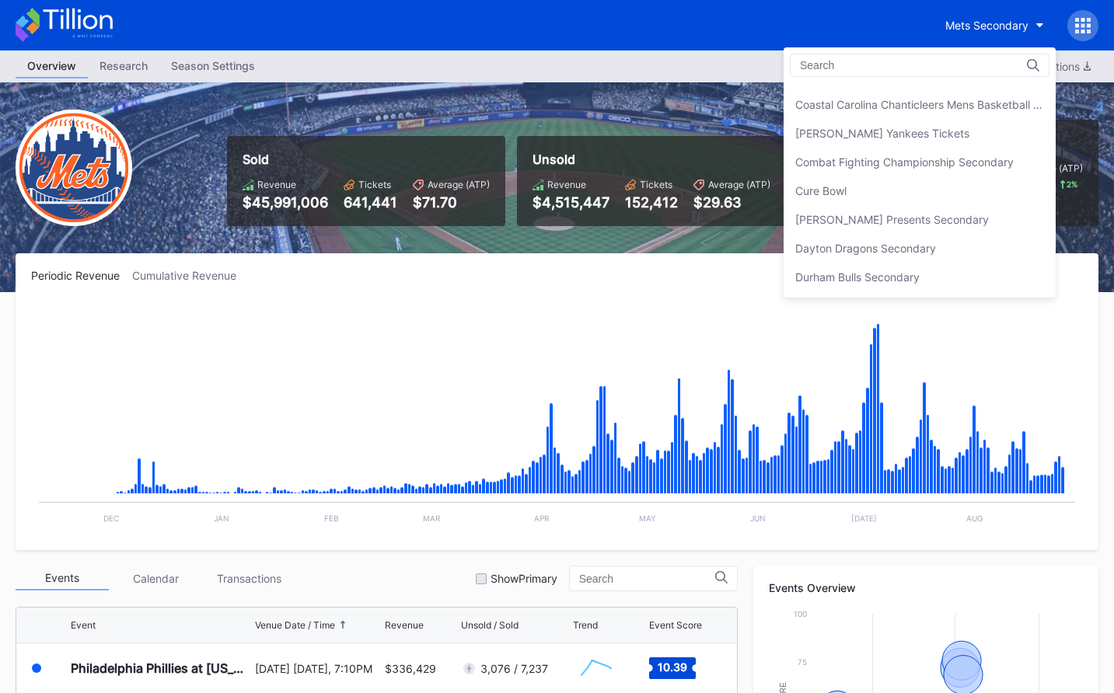
scroll to position [999, 0]
click at [950, 209] on div "Danny Wimmer Presents Secondary" at bounding box center [919, 220] width 272 height 29
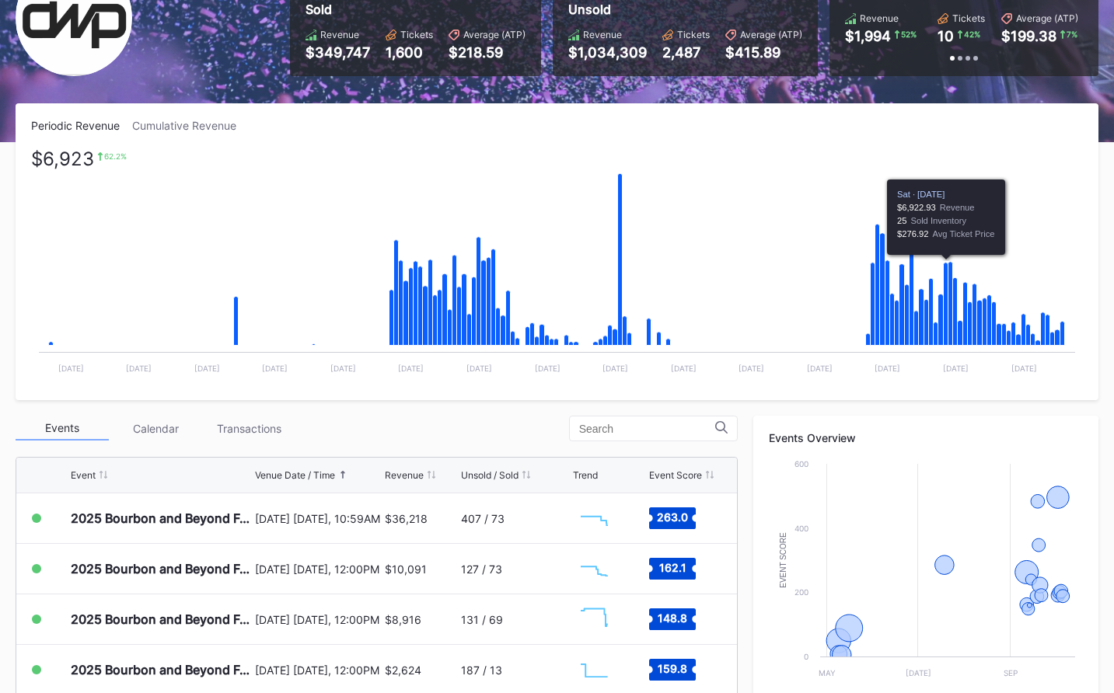
scroll to position [497, 0]
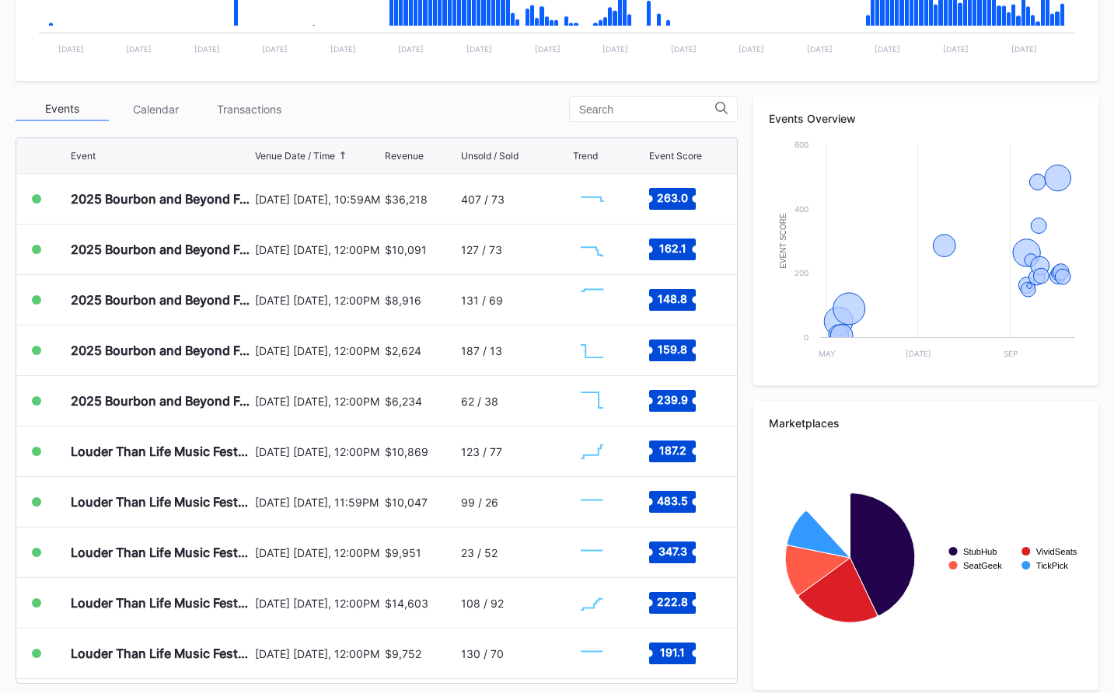
scroll to position [497, 0]
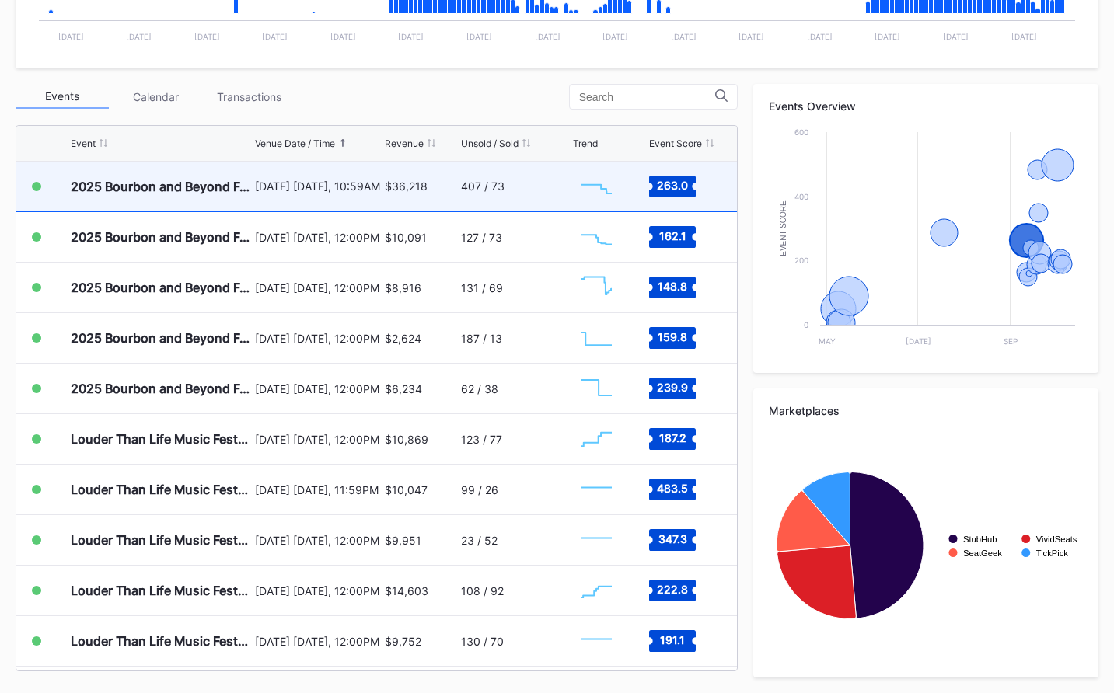
click at [337, 172] on div "[DATE] [DATE], 10:59AM" at bounding box center [318, 186] width 126 height 49
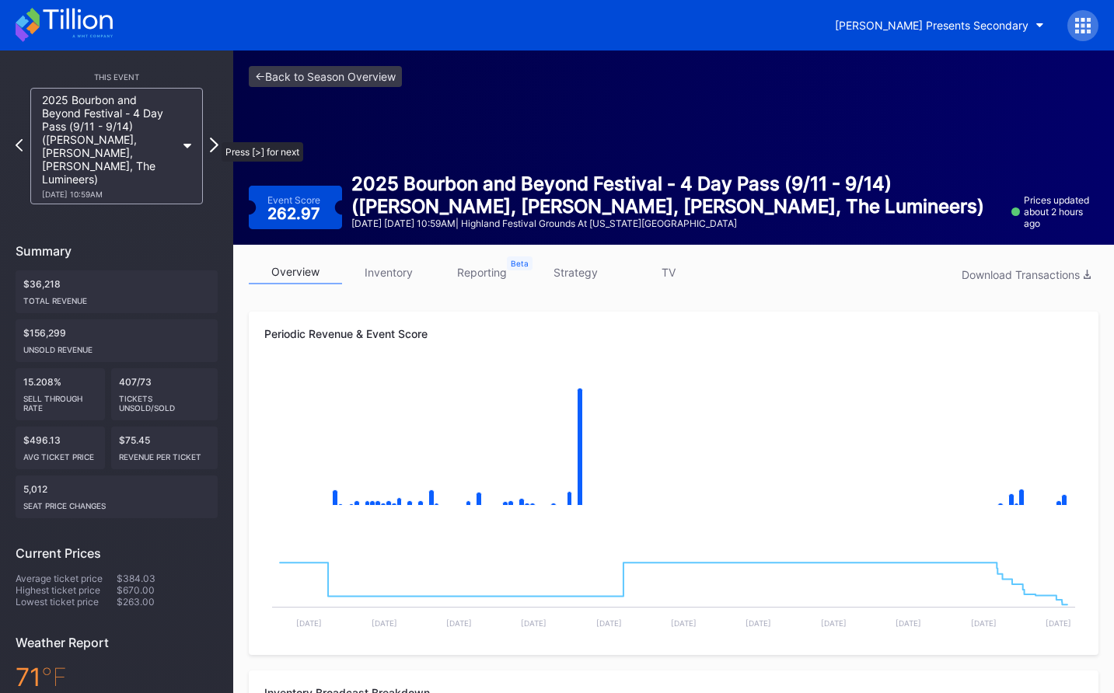
click at [213, 138] on icon at bounding box center [214, 145] width 9 height 15
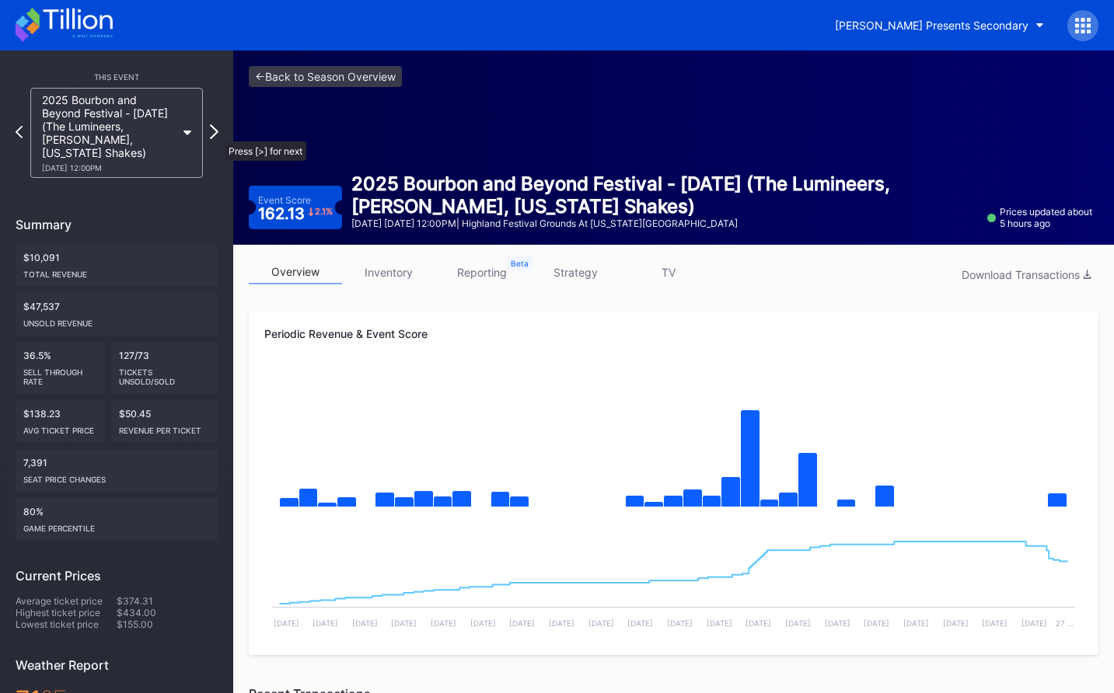
click at [217, 134] on icon at bounding box center [214, 131] width 9 height 15
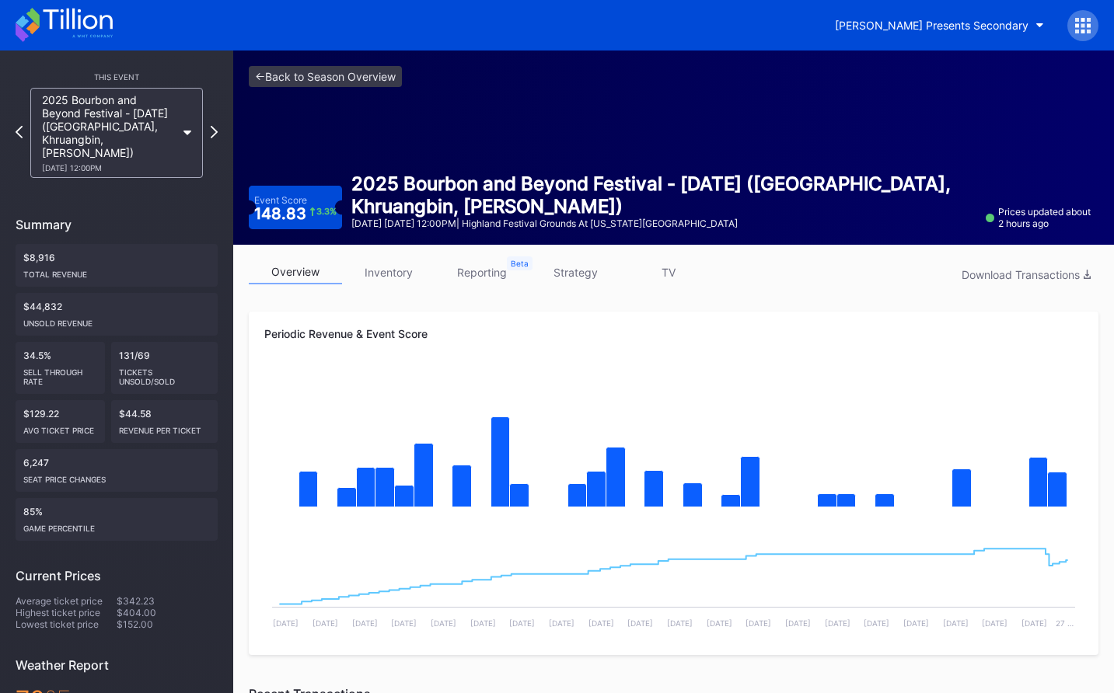
click at [217, 134] on div "2025 Bourbon and Beyond Festival - [DATE] ([GEOGRAPHIC_DATA], [GEOGRAPHIC_DATA]…" at bounding box center [117, 133] width 202 height 90
click at [218, 130] on div "This Event 2025 Bourbon and Beyond Festival - [DATE] (Phish, [GEOGRAPHIC_DATA],…" at bounding box center [116, 498] width 233 height 894
click at [218, 124] on div "This Event 2025 Bourbon and Beyond Festival - [DATE] (Phish, [GEOGRAPHIC_DATA],…" at bounding box center [116, 498] width 233 height 894
click at [214, 129] on icon at bounding box center [214, 131] width 9 height 15
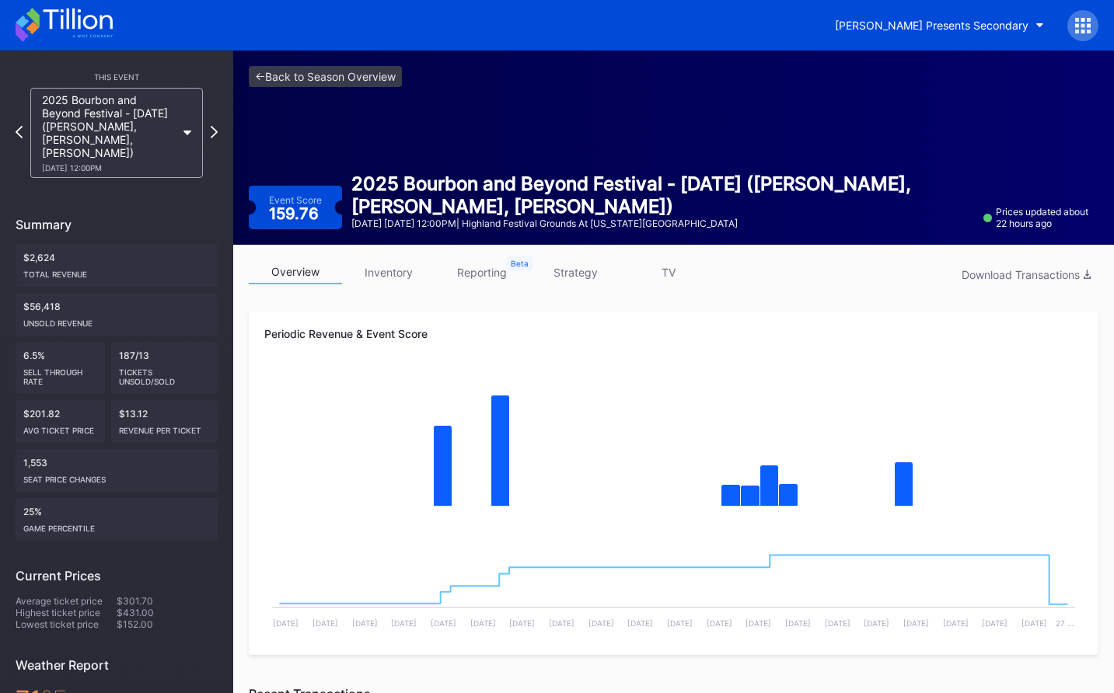
click at [214, 129] on icon at bounding box center [214, 132] width 7 height 12
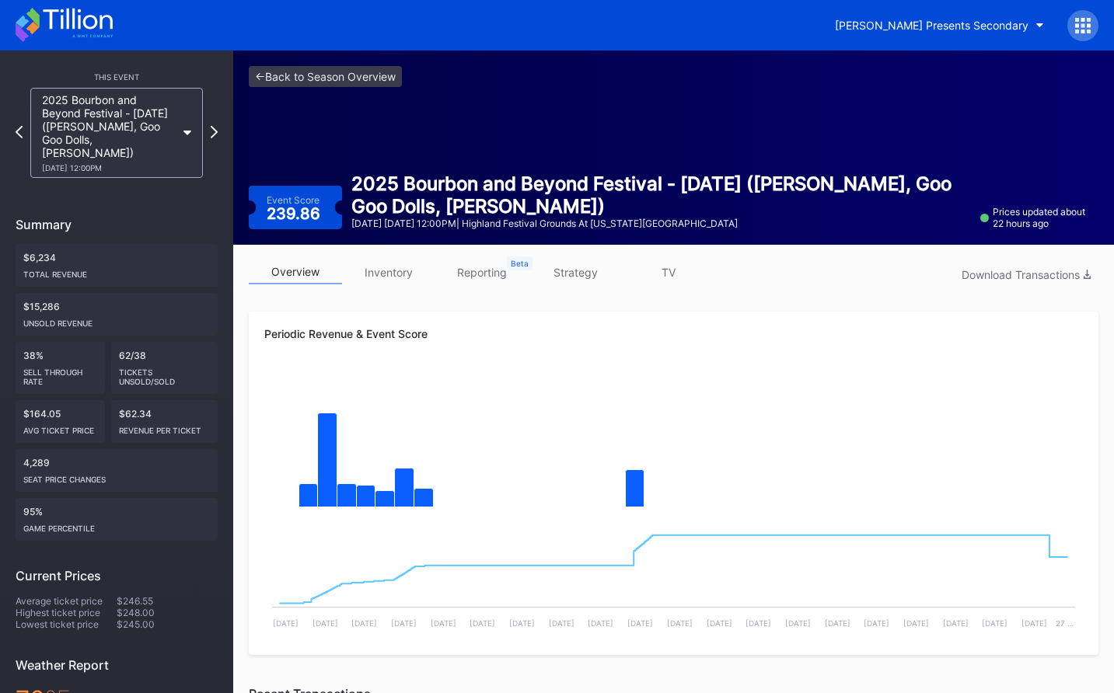
click at [214, 129] on icon at bounding box center [214, 132] width 7 height 12
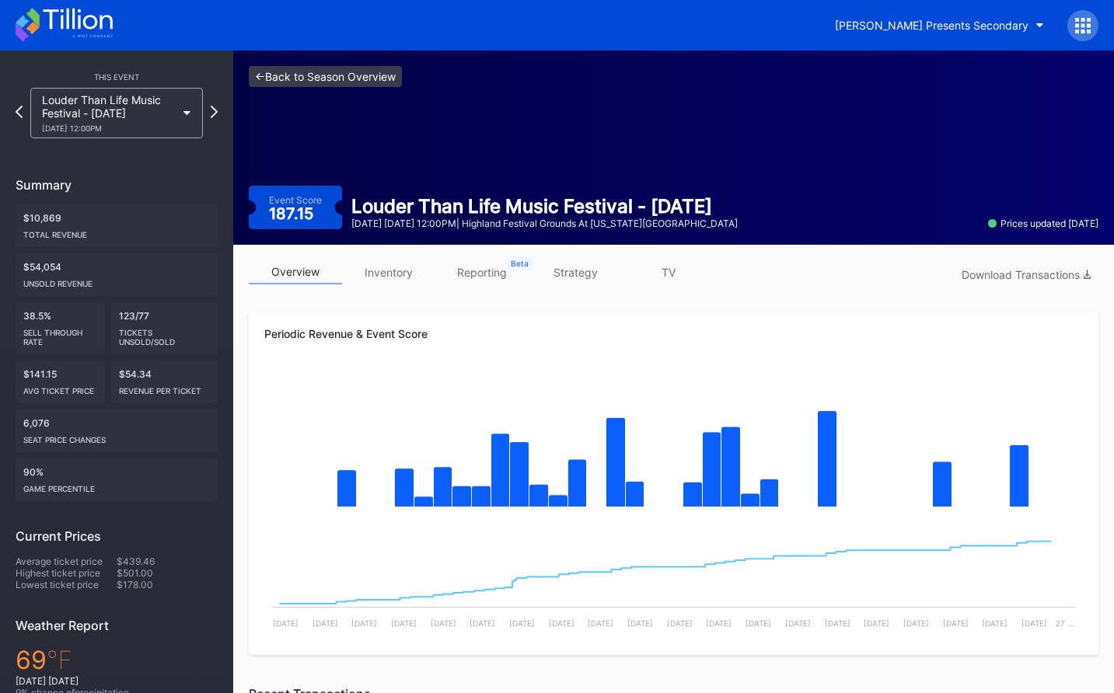
click at [299, 75] on link "<- Back to Season Overview" at bounding box center [325, 76] width 153 height 21
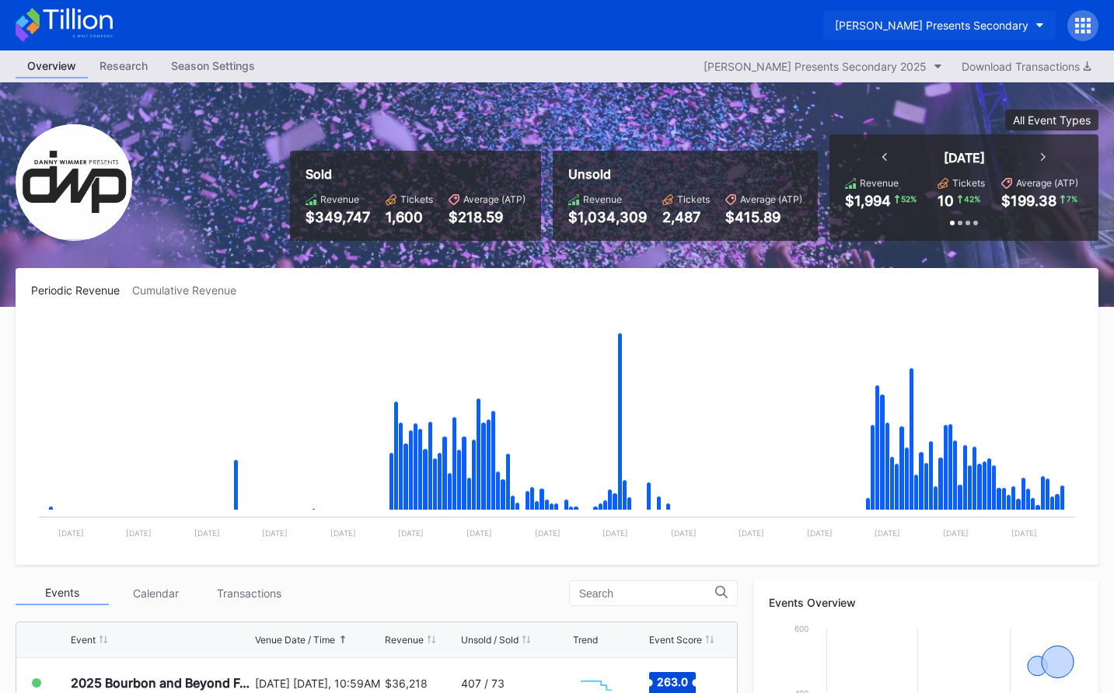
click at [956, 29] on div "Danny Wimmer Presents Secondary" at bounding box center [932, 25] width 194 height 13
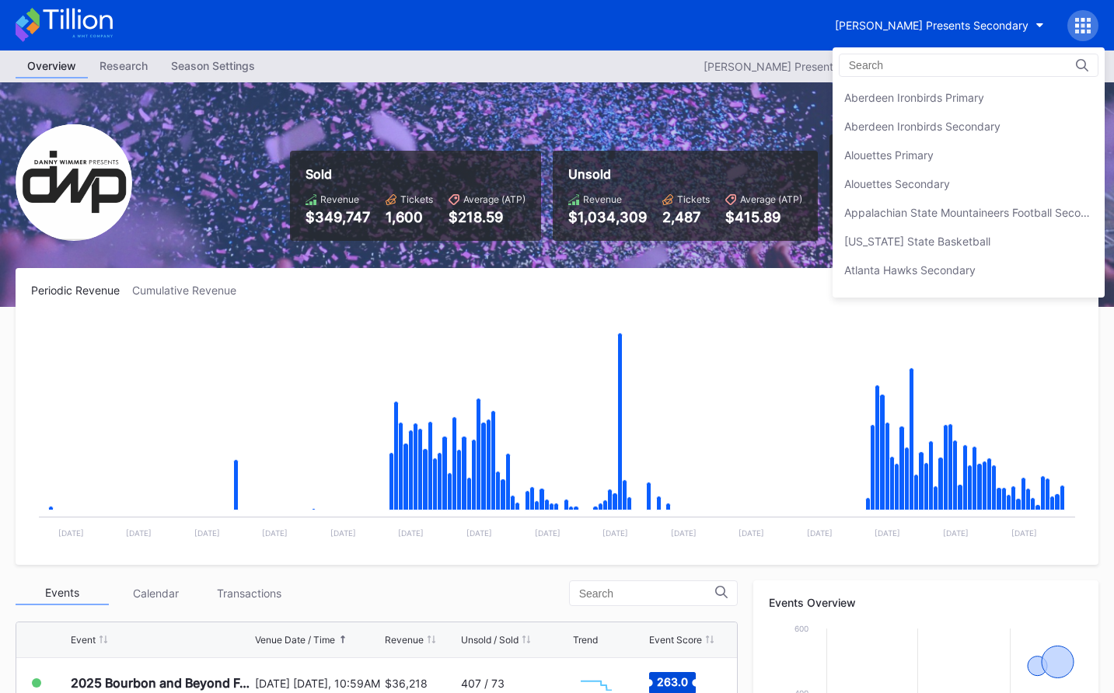
scroll to position [1121, 0]
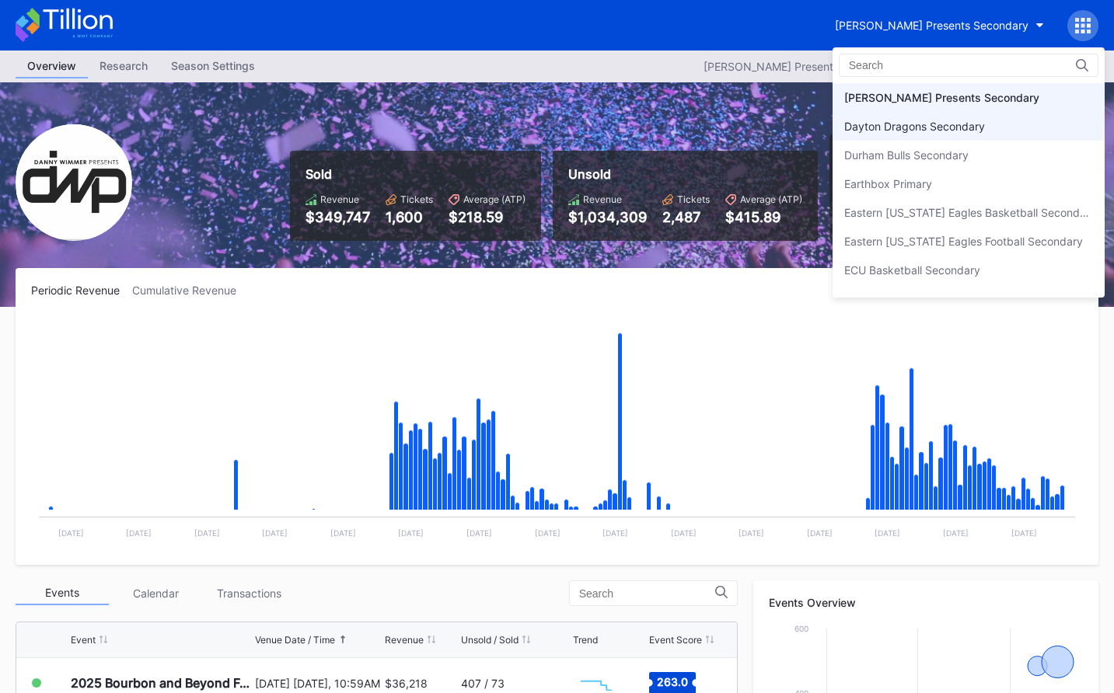
click at [933, 139] on div "Dayton Dragons Secondary" at bounding box center [968, 126] width 272 height 29
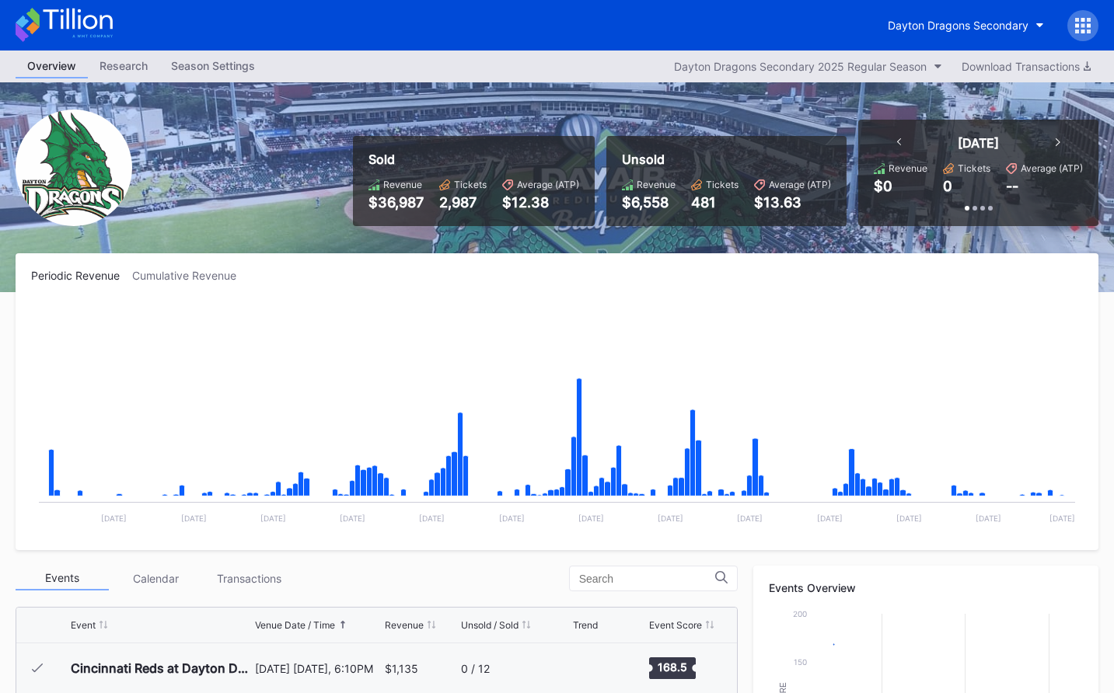
scroll to position [2875, 0]
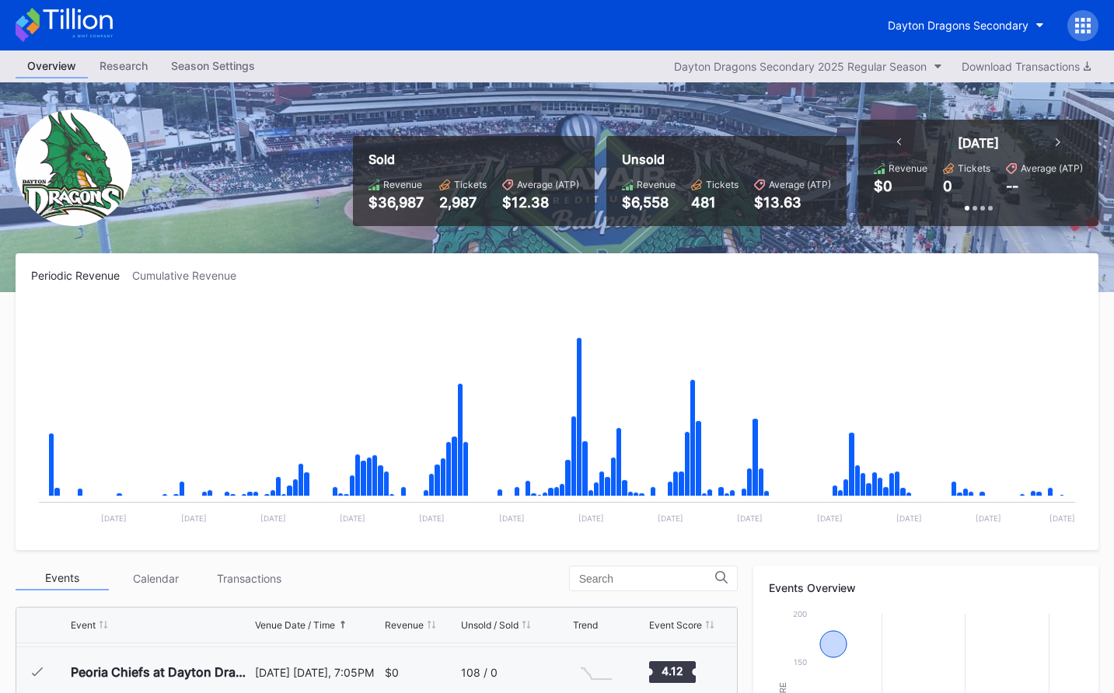
click at [92, 20] on icon at bounding box center [64, 25] width 97 height 34
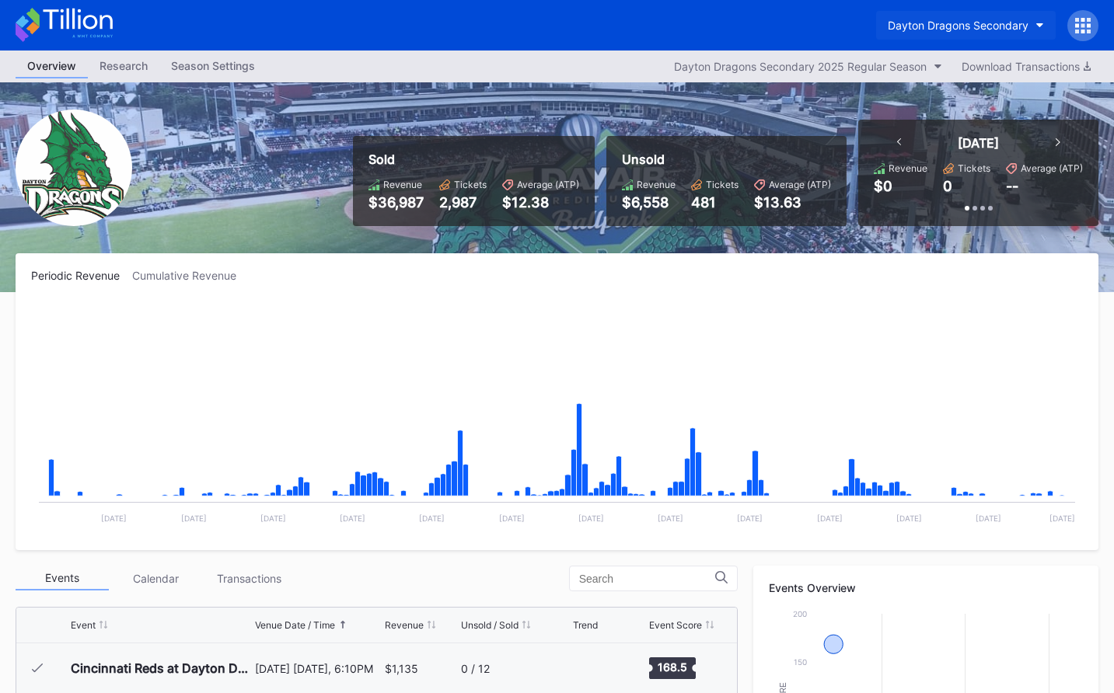
scroll to position [2875, 0]
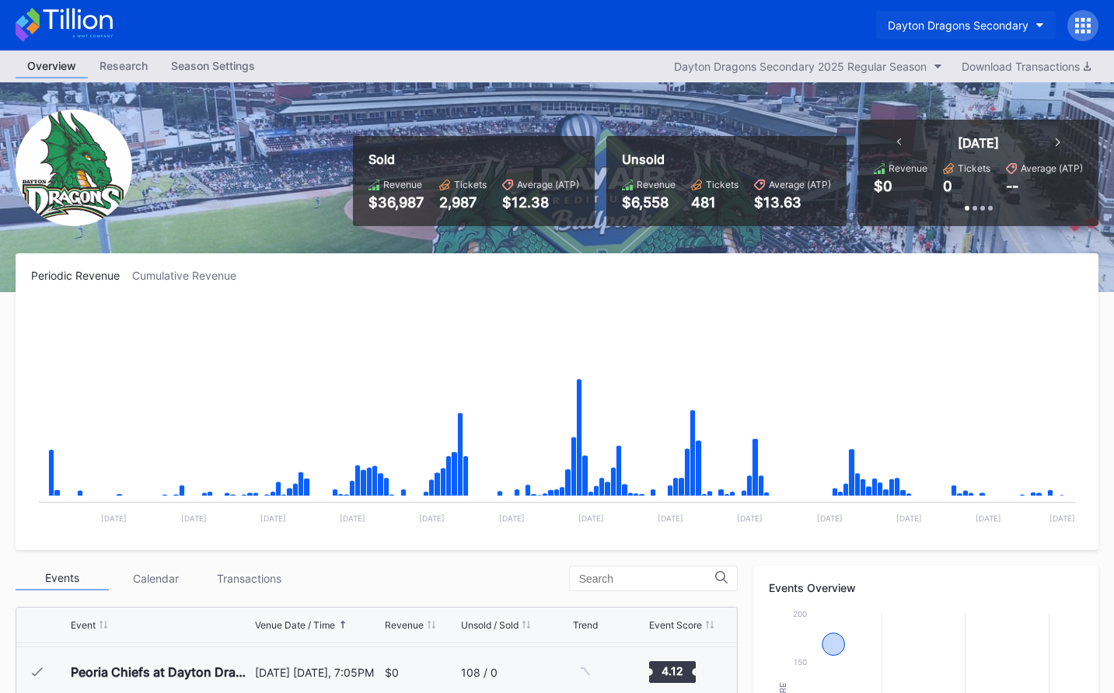
click at [950, 13] on button "Dayton Dragons Secondary" at bounding box center [966, 25] width 180 height 29
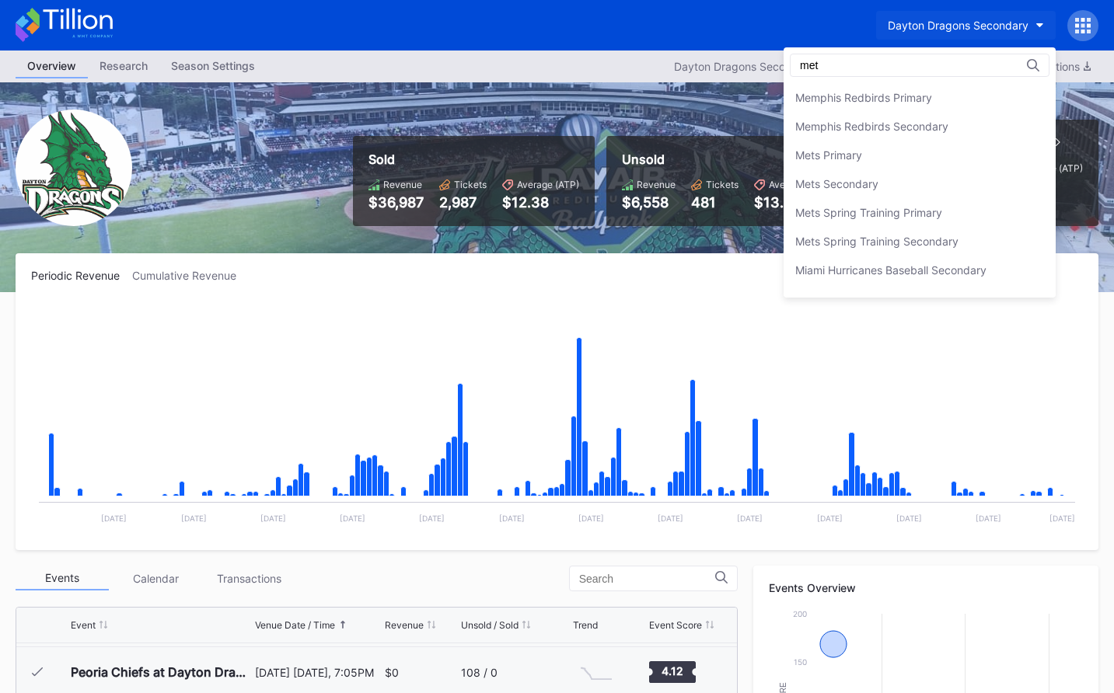
scroll to position [0, 0]
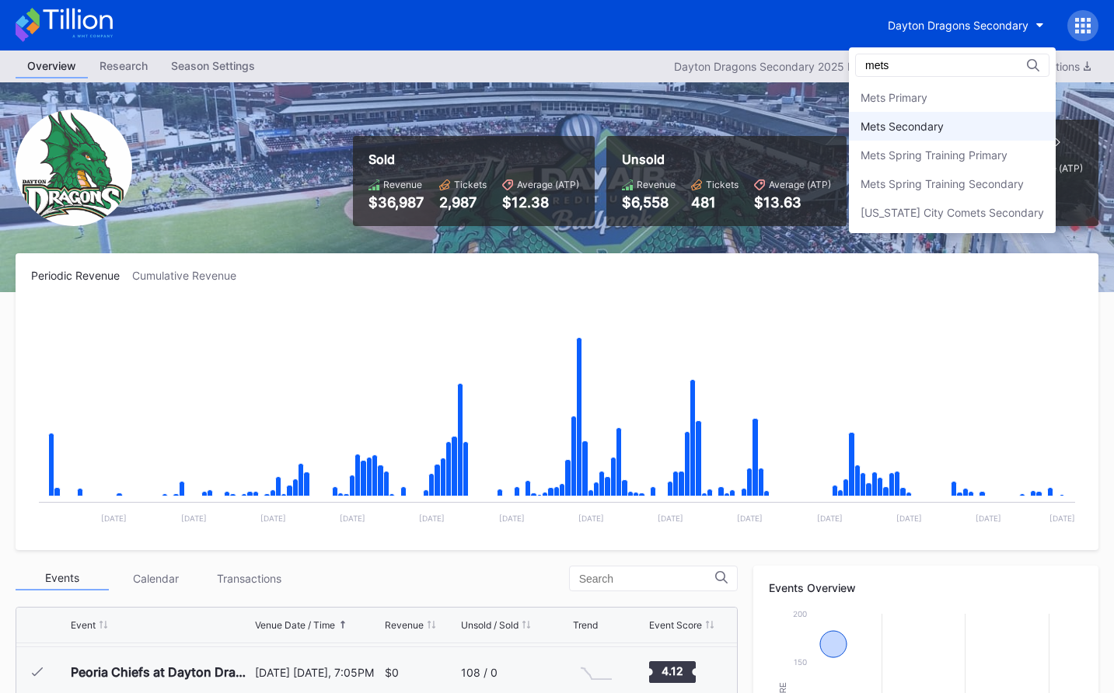
type input "mets"
click at [966, 138] on div "Mets Secondary" at bounding box center [952, 126] width 207 height 29
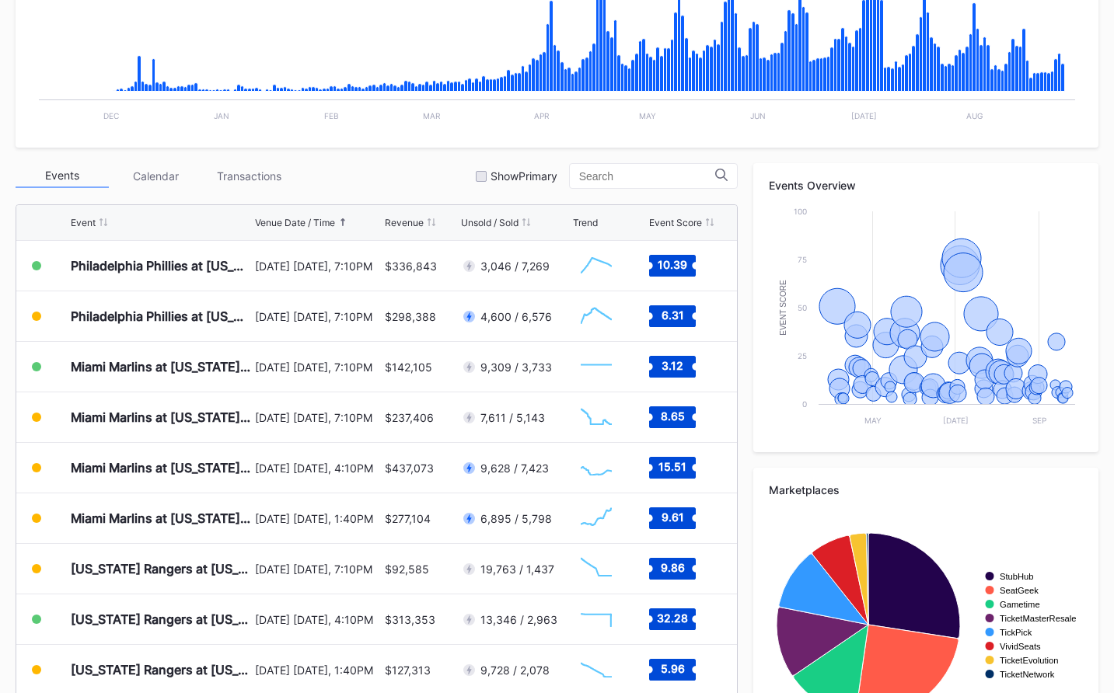
scroll to position [482, 0]
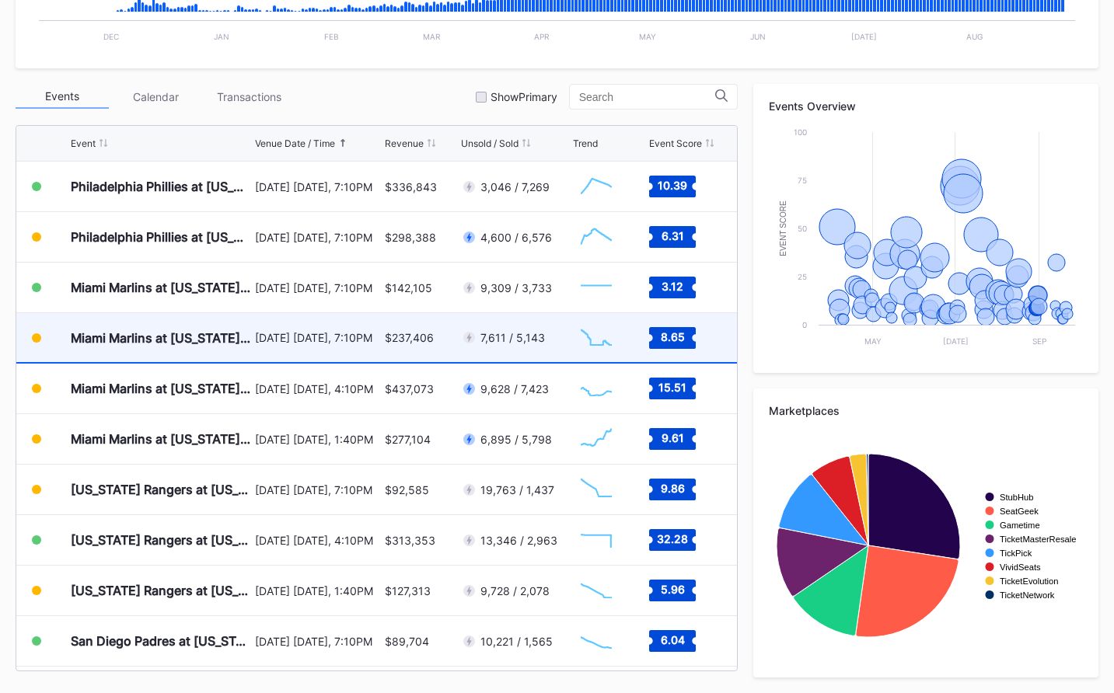
click at [340, 350] on div "August 29 Friday, 7:10PM" at bounding box center [318, 337] width 126 height 49
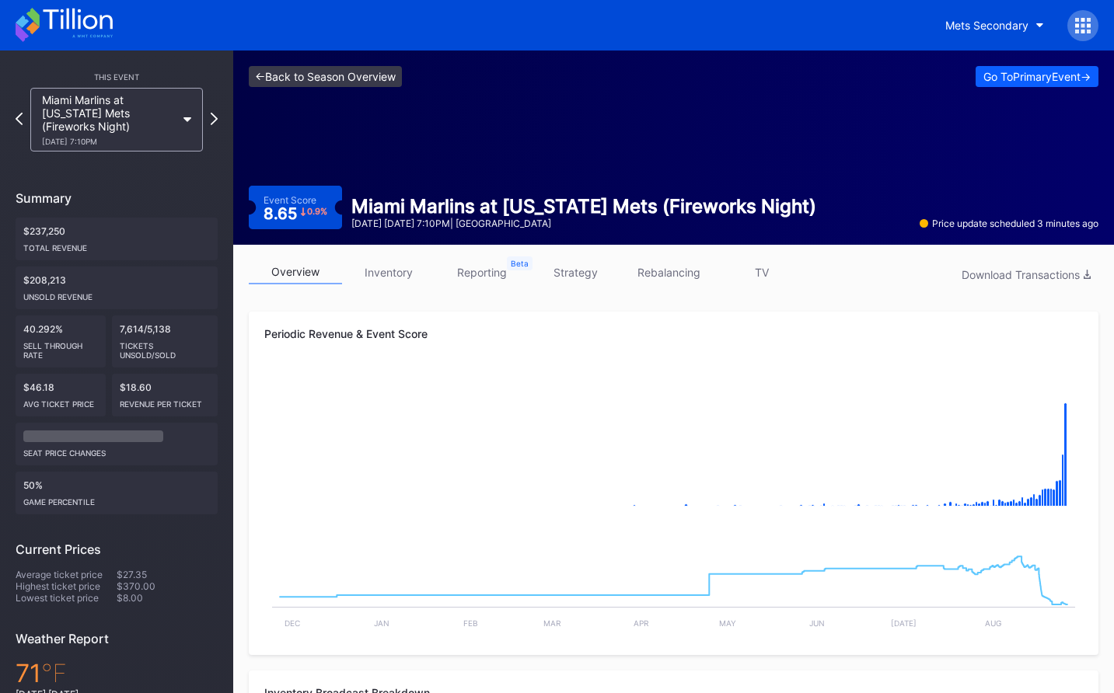
click at [366, 82] on link "<- Back to Season Overview" at bounding box center [325, 76] width 153 height 21
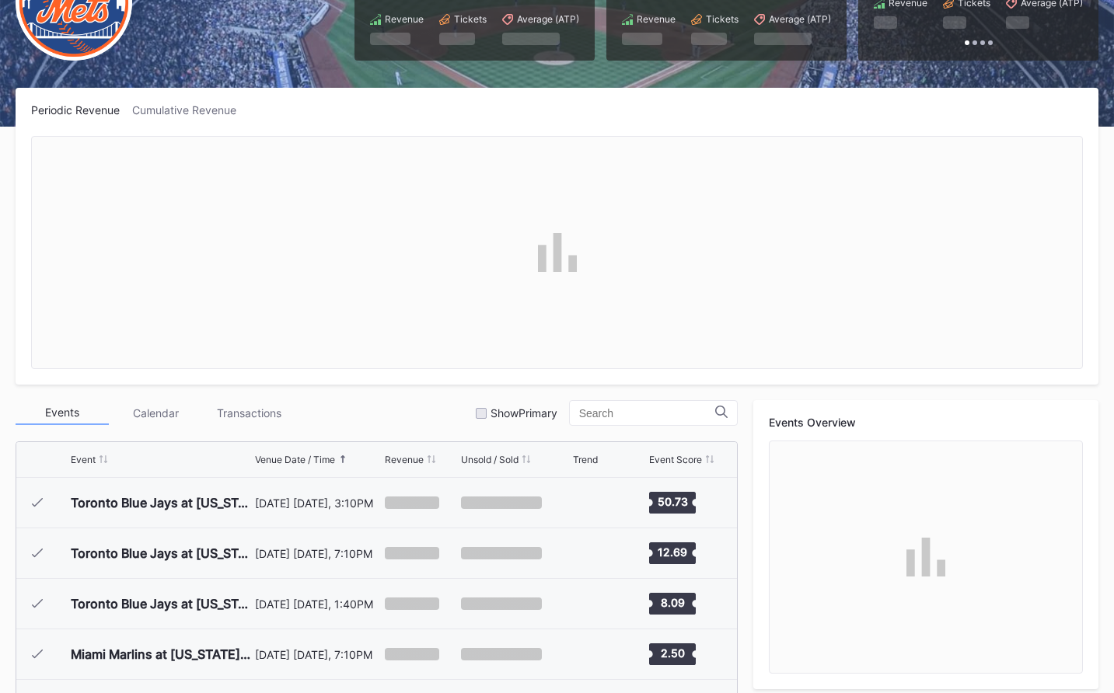
scroll to position [3283, 0]
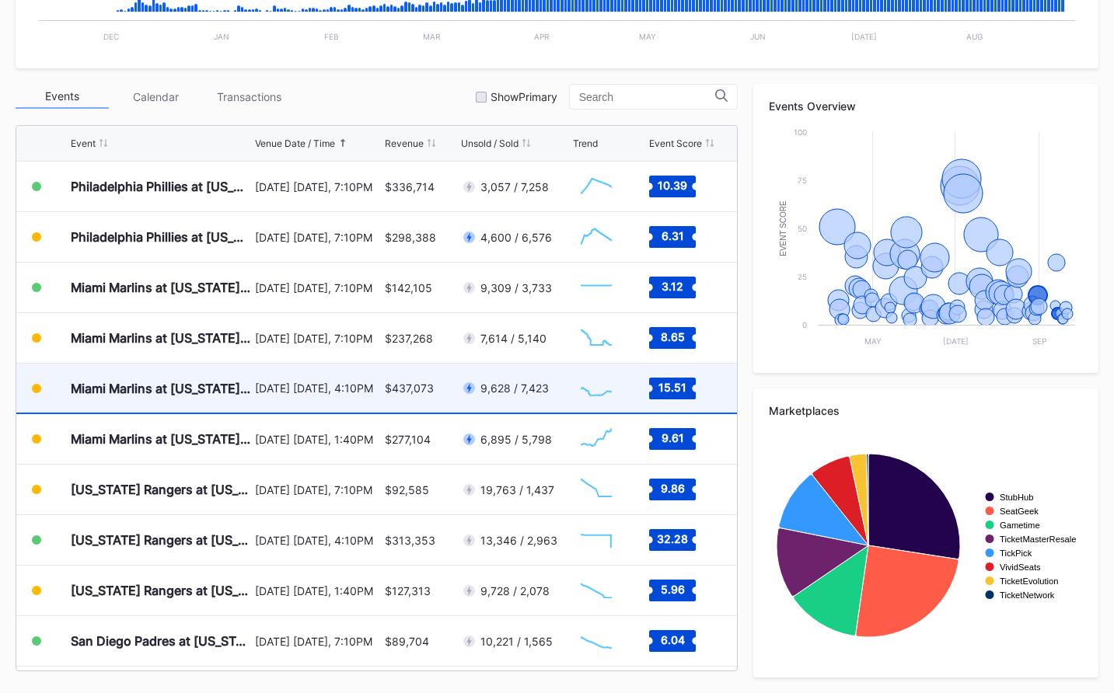
click at [380, 376] on div "[DATE] [DATE], 4:10PM" at bounding box center [318, 388] width 126 height 49
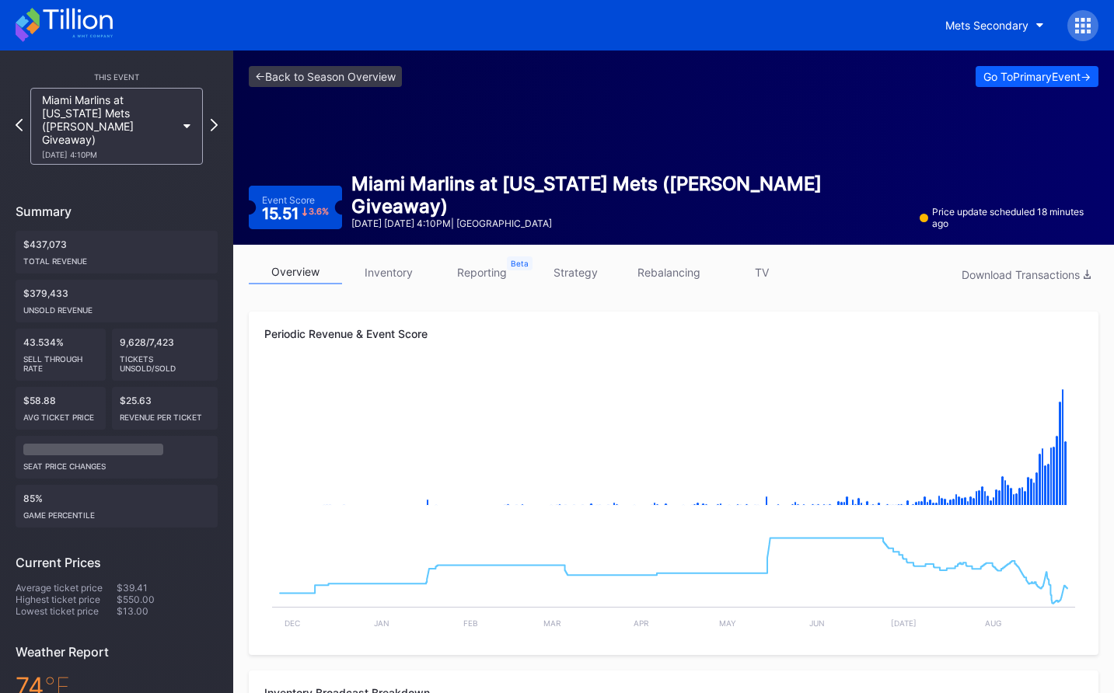
click at [23, 129] on div "Miami Marlins at New York Mets (Francisco Lindor Bobblehead Giveaway) 8/30 Satu…" at bounding box center [117, 126] width 188 height 77
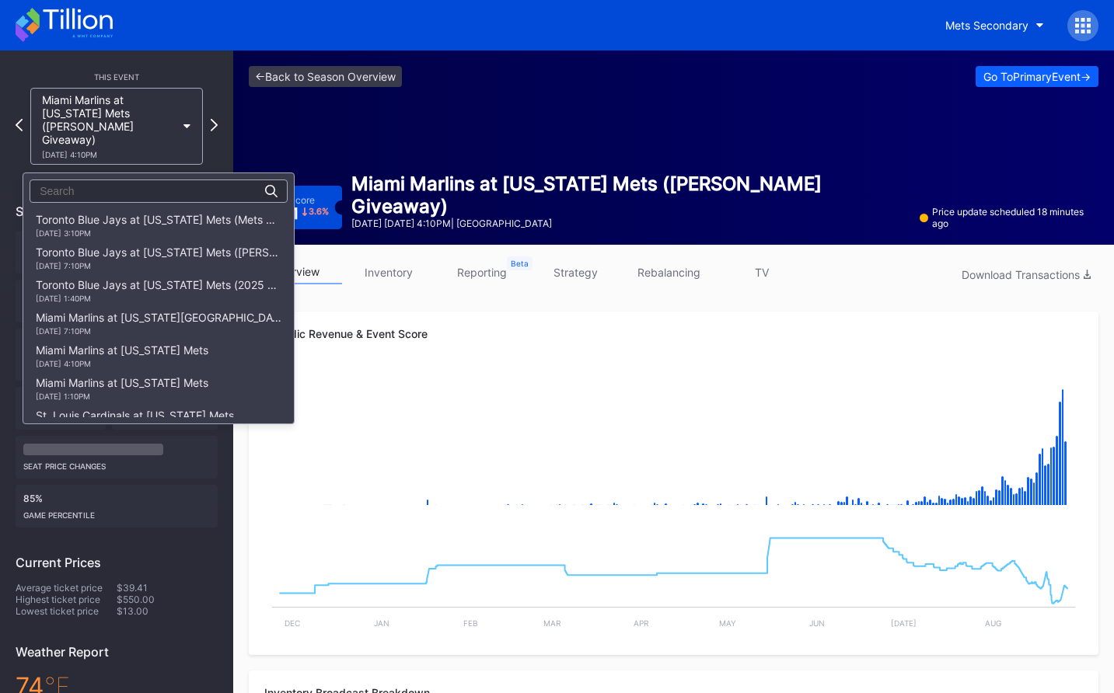
scroll to position [2252, 0]
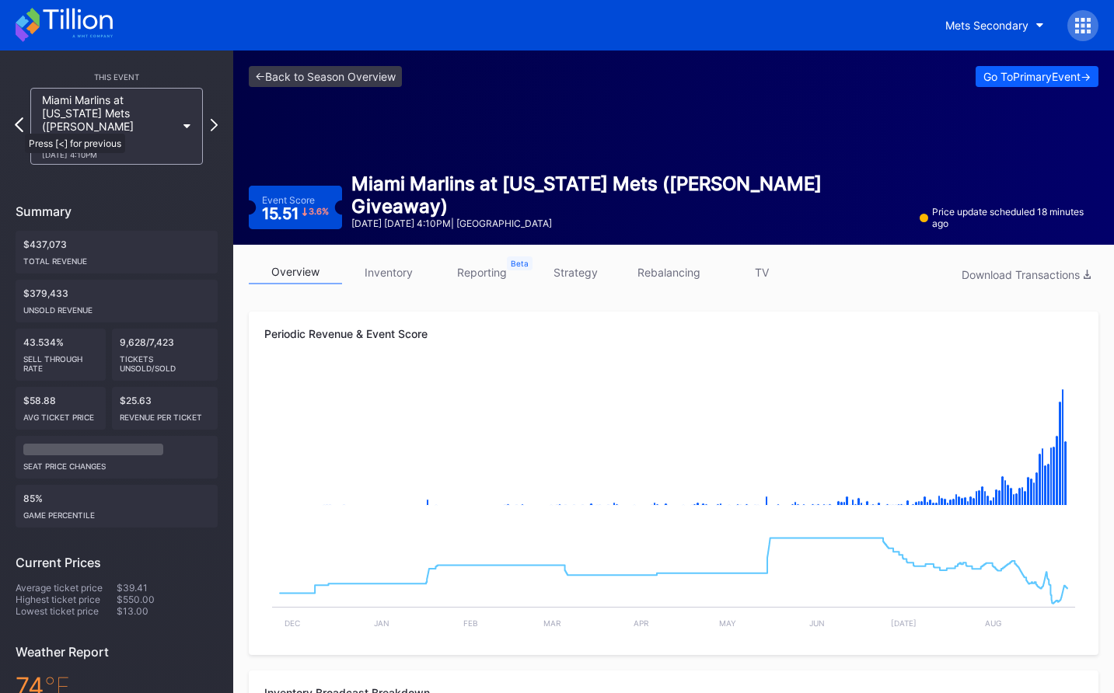
click at [17, 126] on icon at bounding box center [19, 124] width 9 height 15
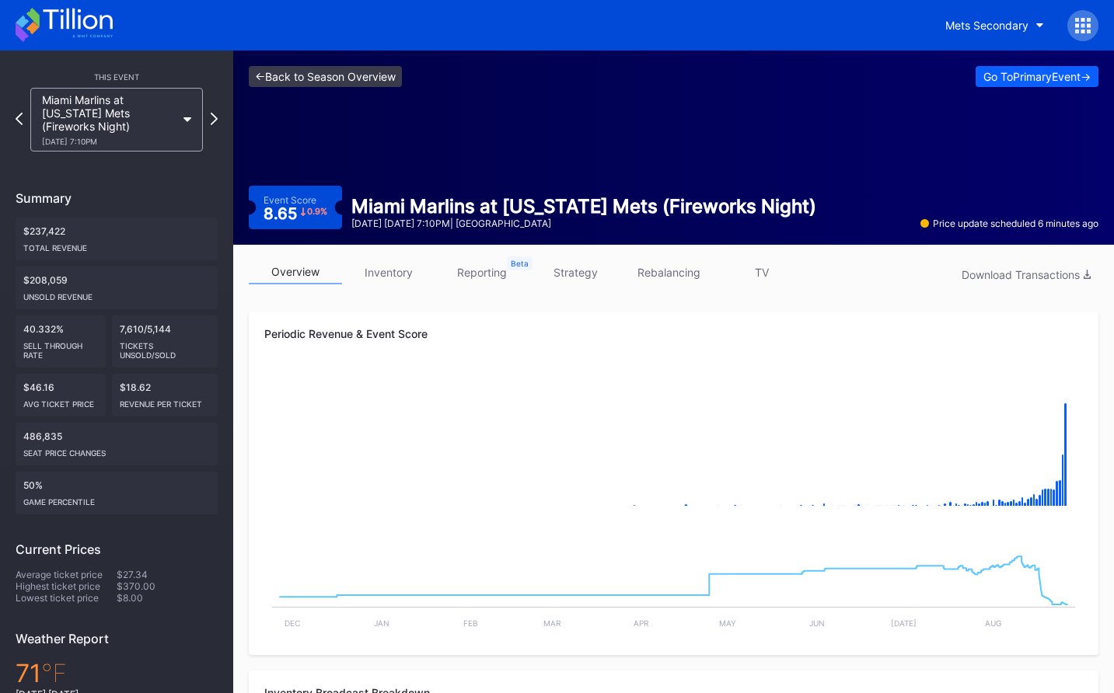
click at [372, 75] on link "<- Back to Season Overview" at bounding box center [325, 76] width 153 height 21
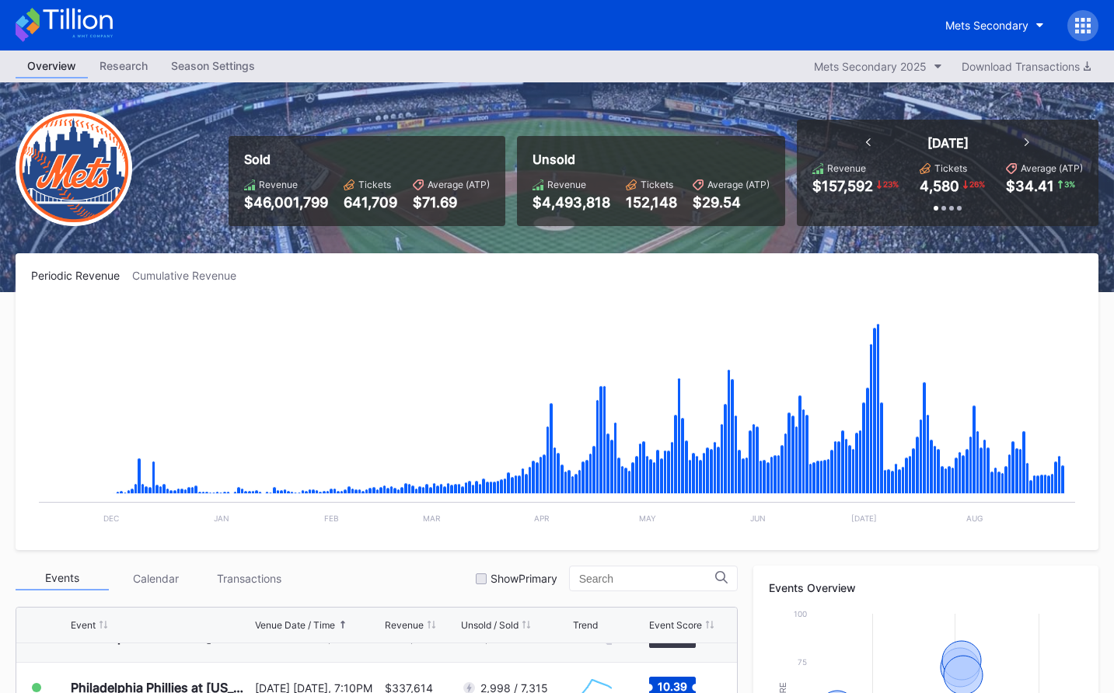
click at [117, 19] on div "Mets Secondary" at bounding box center [557, 25] width 1114 height 51
click at [110, 21] on icon at bounding box center [77, 19] width 69 height 21
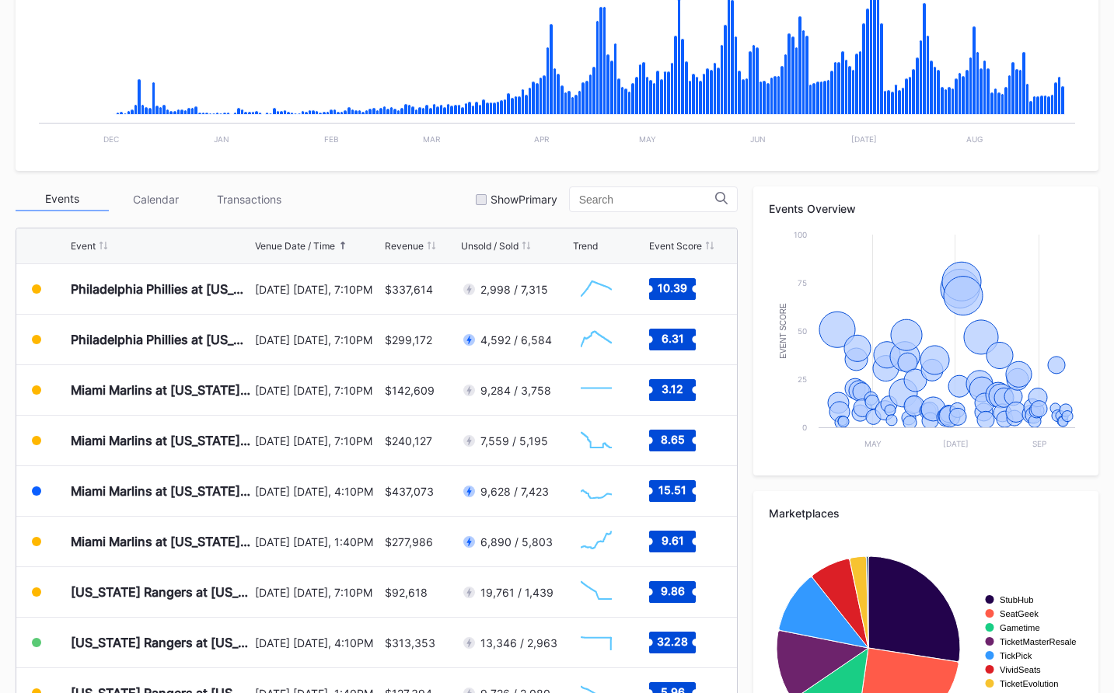
scroll to position [482, 0]
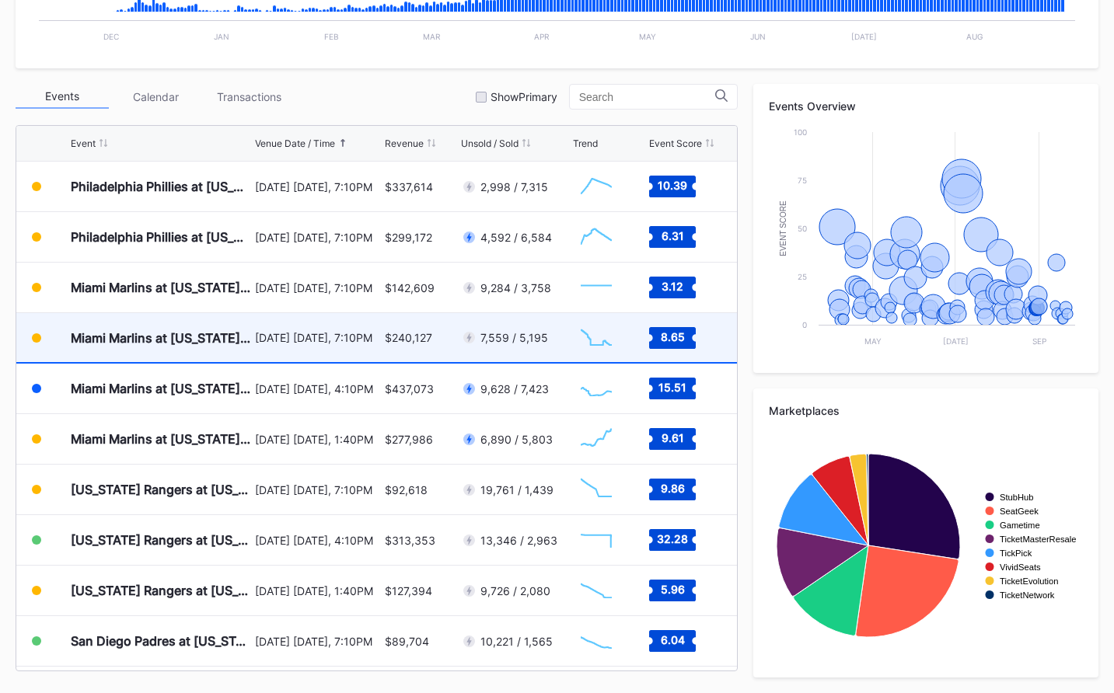
click at [385, 328] on div "$240,127" at bounding box center [421, 337] width 72 height 49
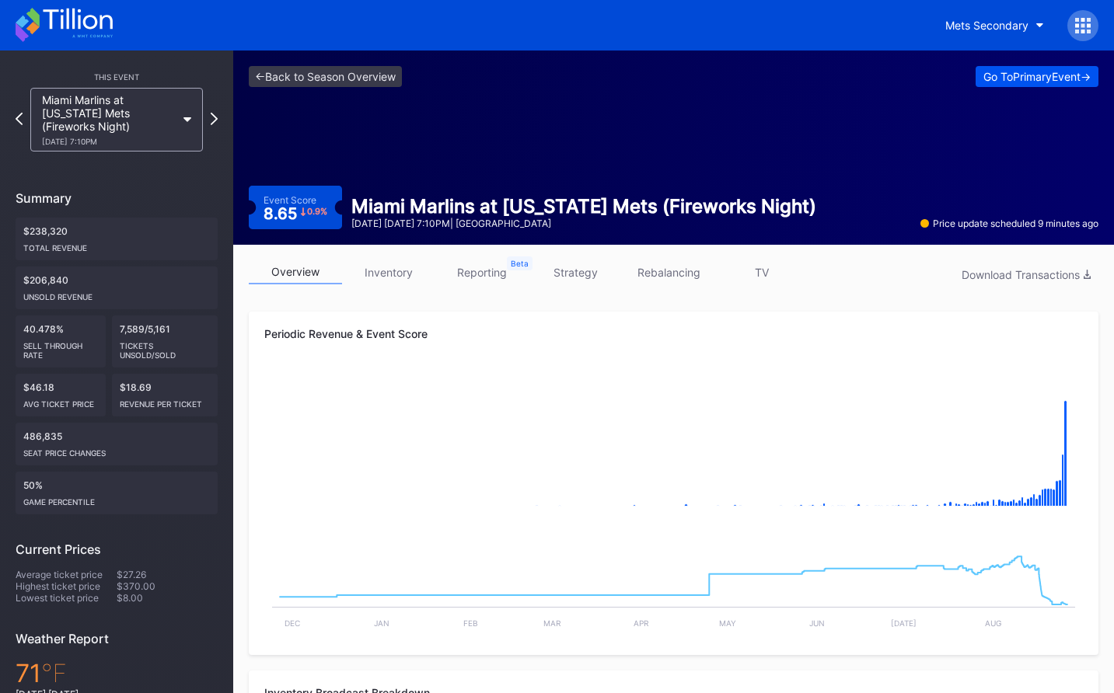
click at [1065, 78] on div "Go To Primary Event ->" at bounding box center [1036, 76] width 107 height 13
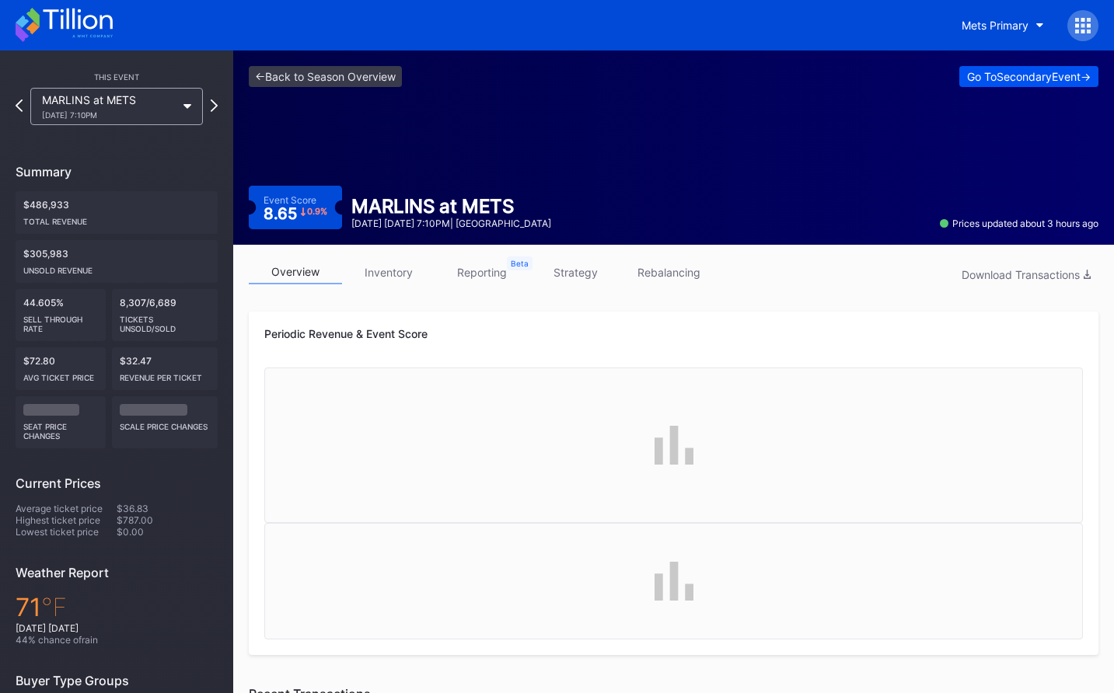
click at [1004, 80] on div "Go To Secondary Event ->" at bounding box center [1029, 76] width 124 height 13
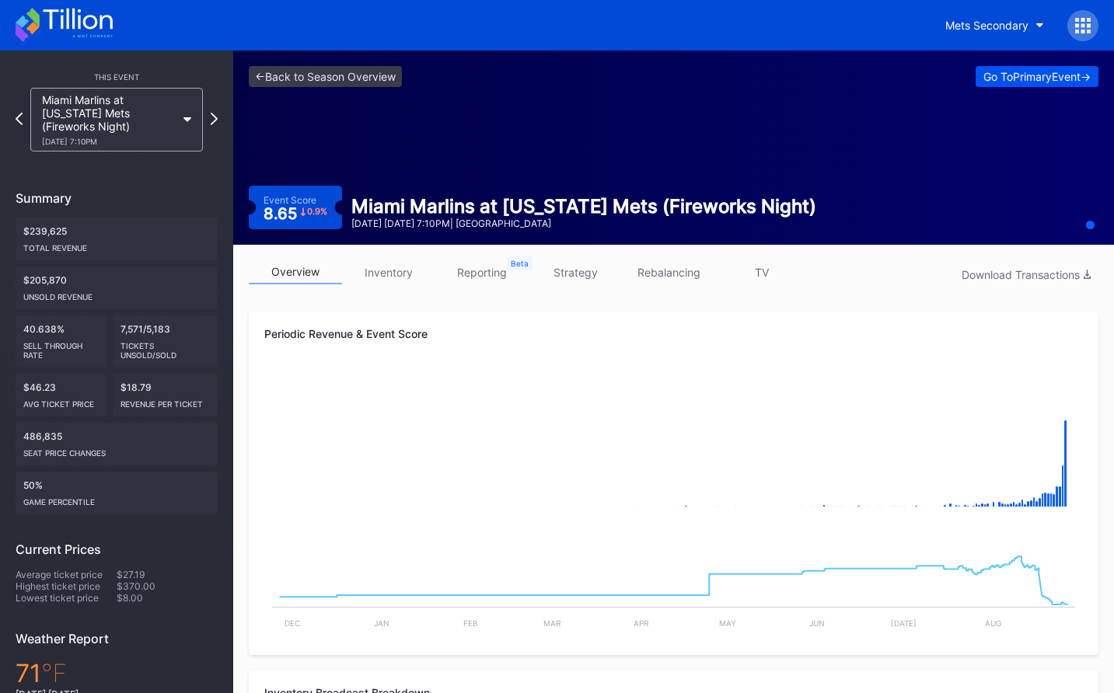
click at [987, 75] on div "Go To Primary Event ->" at bounding box center [1036, 76] width 107 height 13
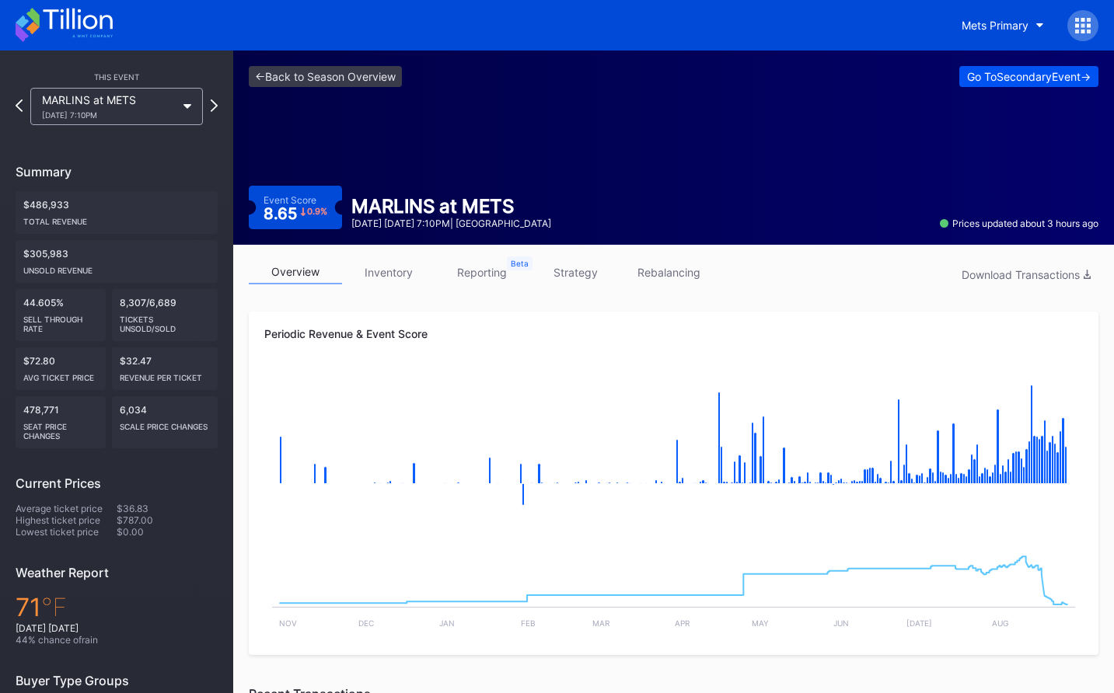
click at [1048, 79] on div "Go To Secondary Event ->" at bounding box center [1029, 76] width 124 height 13
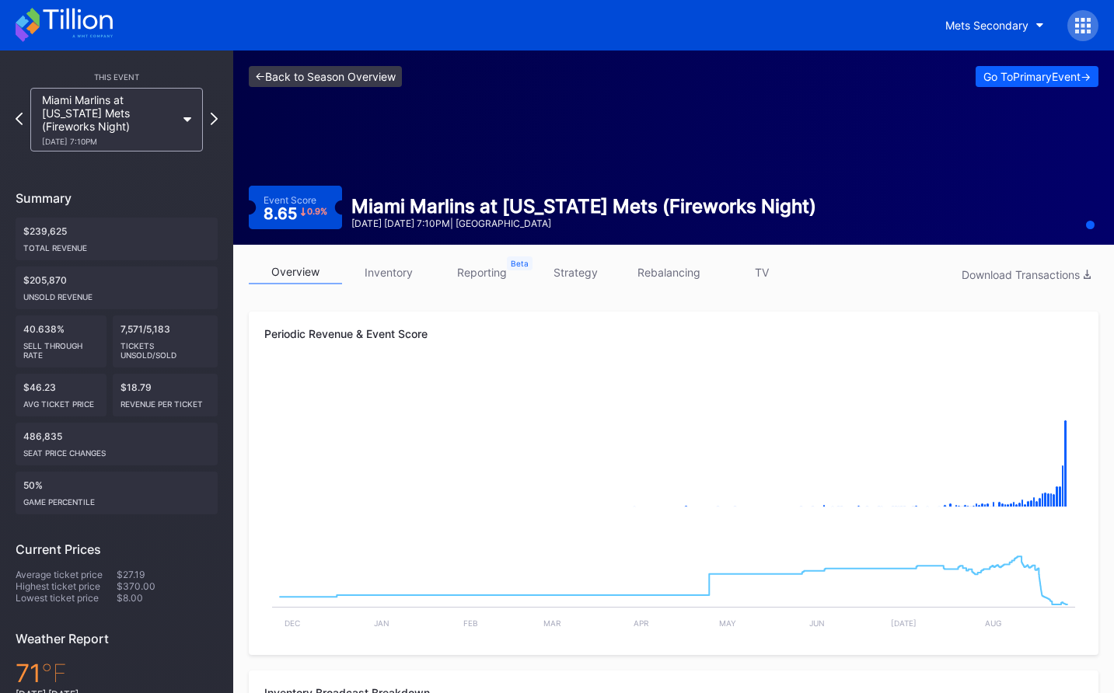
click at [375, 79] on link "<- Back to Season Overview" at bounding box center [325, 76] width 153 height 21
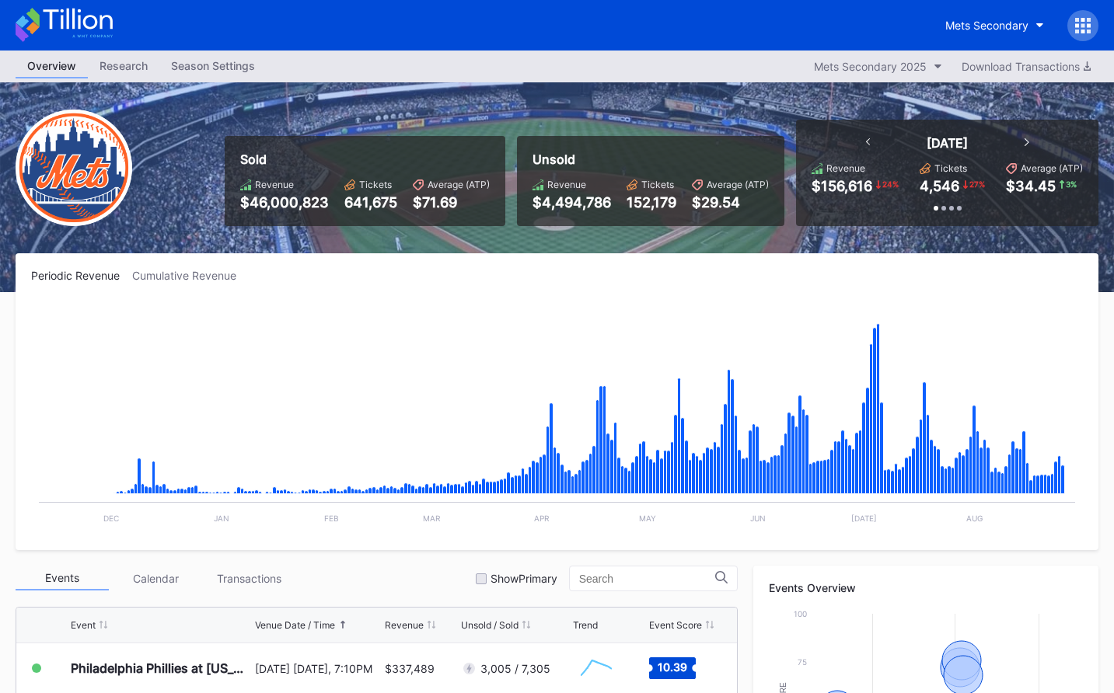
click at [1093, 21] on div at bounding box center [1082, 25] width 31 height 31
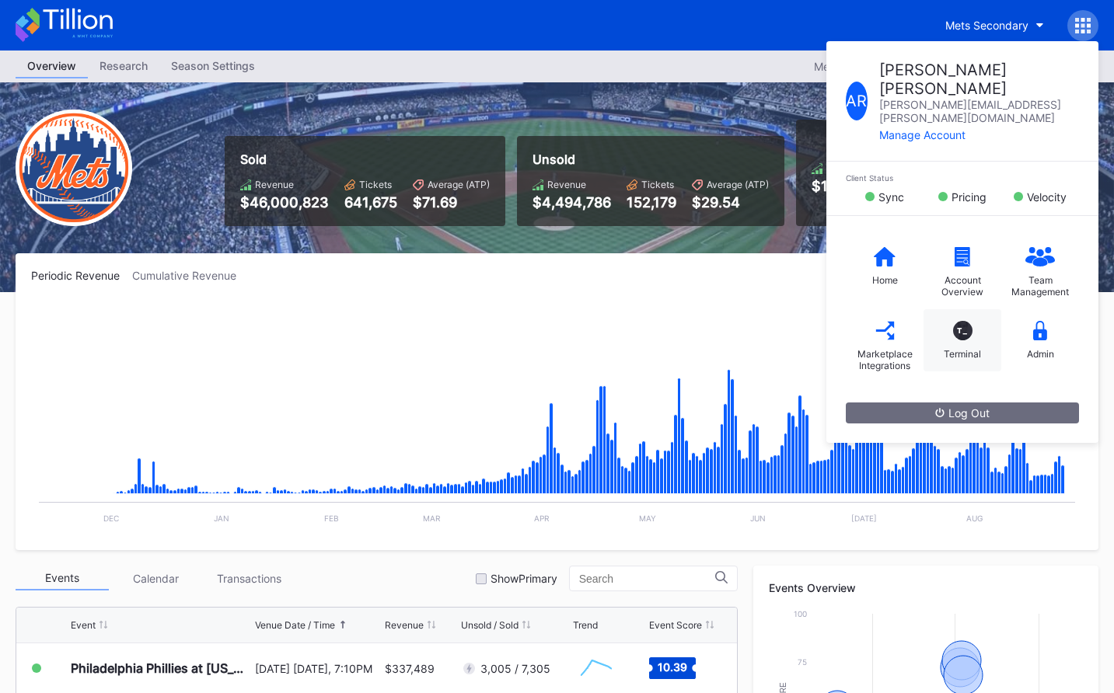
click at [957, 321] on div "T_" at bounding box center [962, 330] width 19 height 19
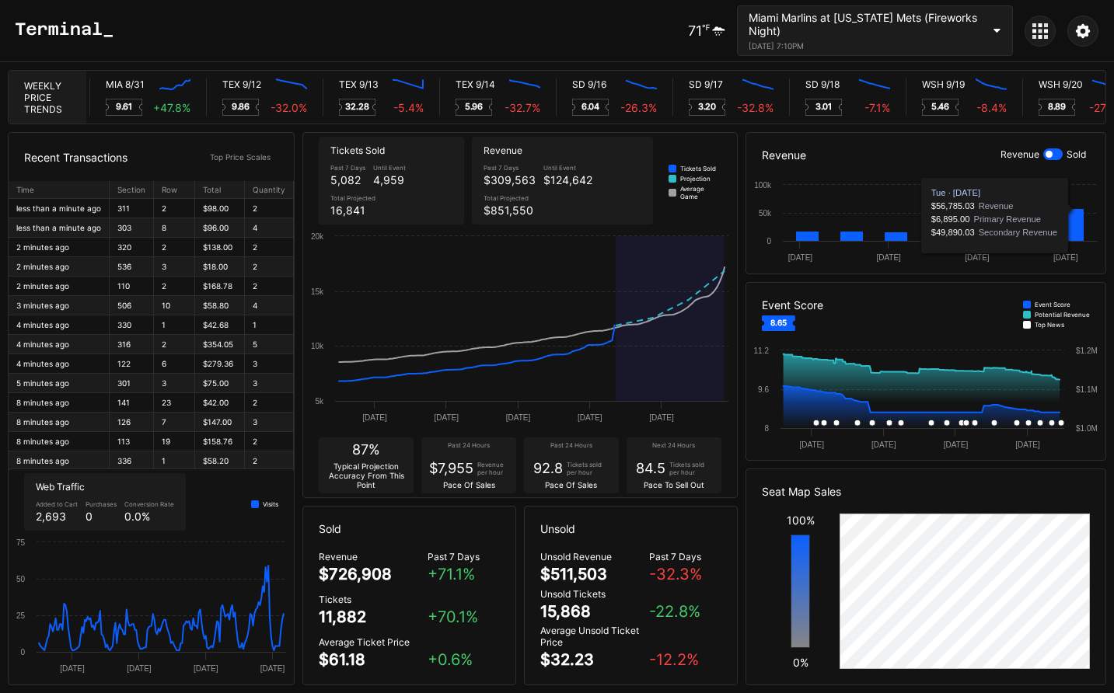
click at [1059, 153] on div at bounding box center [1052, 154] width 19 height 12
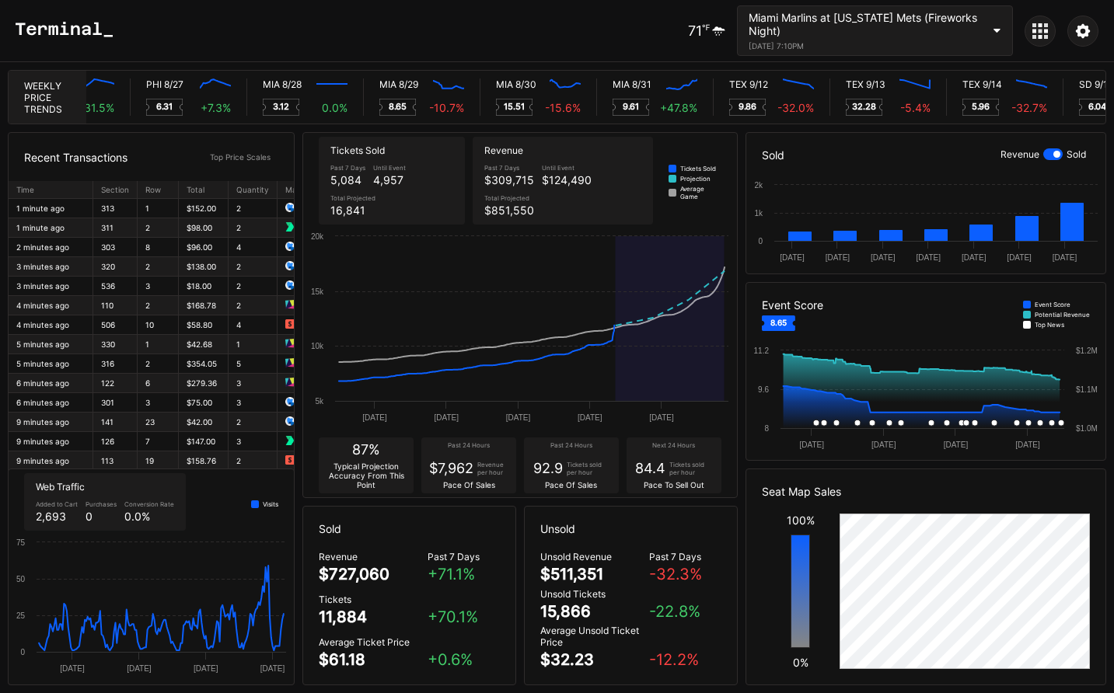
scroll to position [0, 7653]
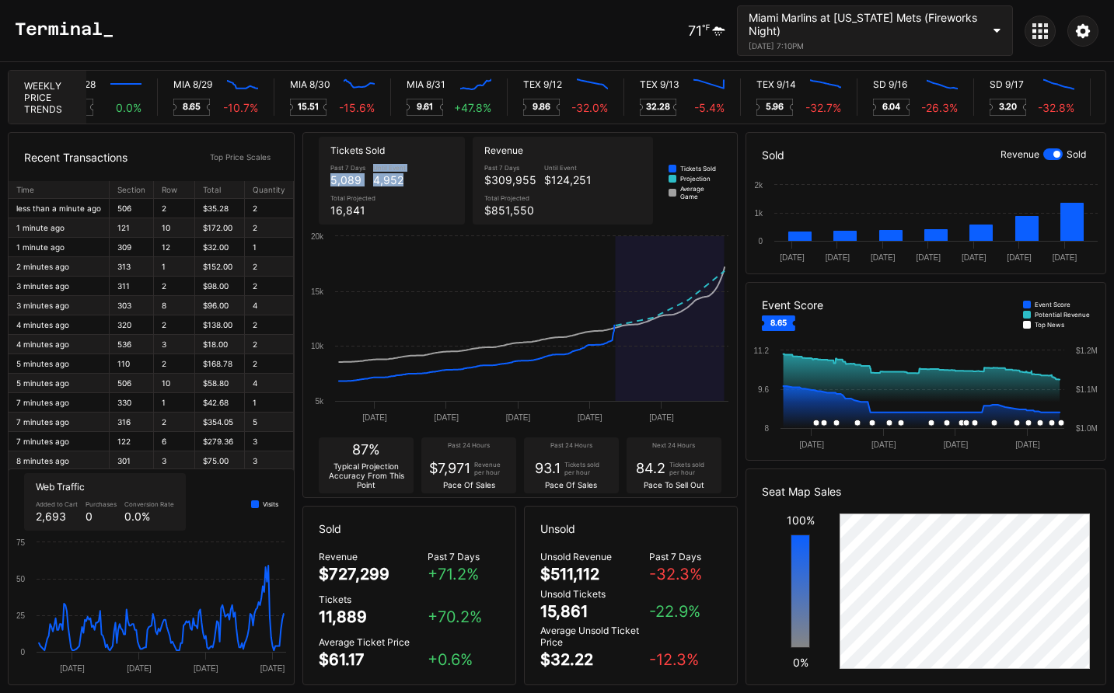
drag, startPoint x: 333, startPoint y: 175, endPoint x: 444, endPoint y: 219, distance: 119.6
click at [444, 219] on div "Past 7 Days 5,089 Until Event 4,952 Total Projected 16,841" at bounding box center [391, 190] width 130 height 61
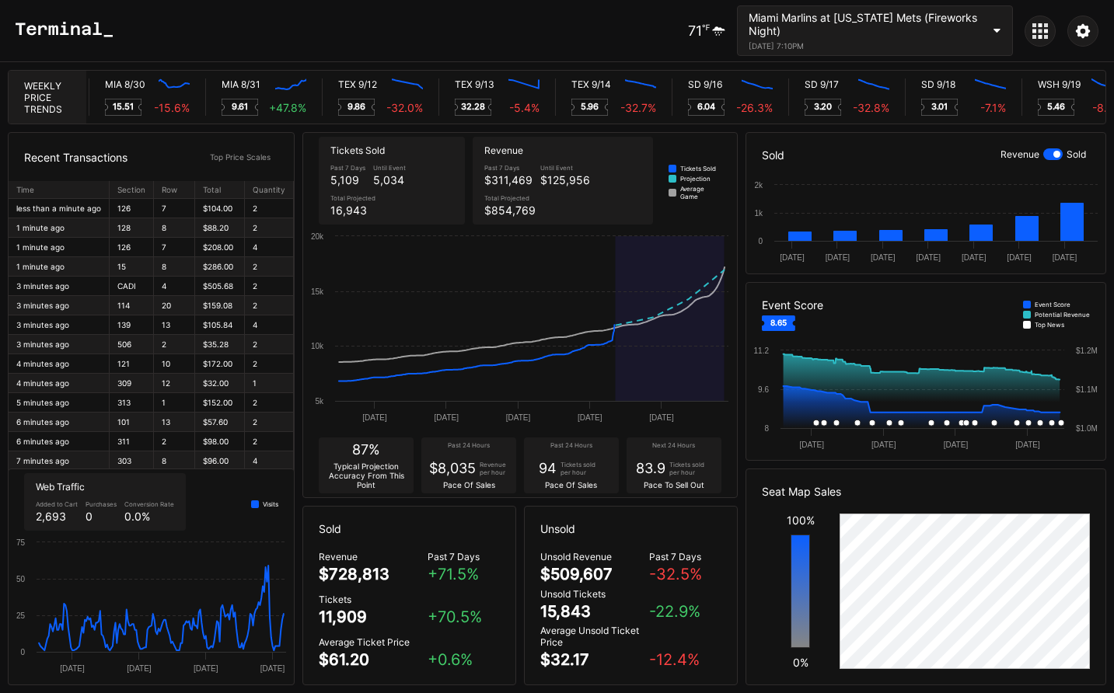
scroll to position [0, 8043]
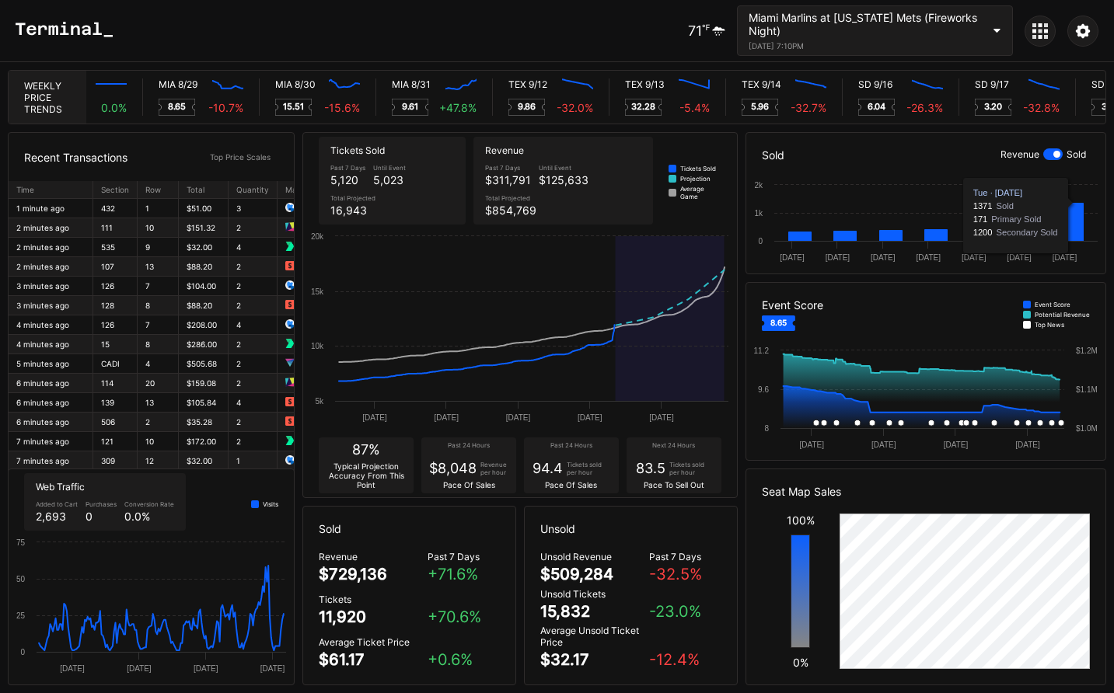
drag, startPoint x: 1059, startPoint y: 151, endPoint x: 1075, endPoint y: 197, distance: 48.4
click at [1059, 151] on div at bounding box center [1052, 154] width 19 height 12
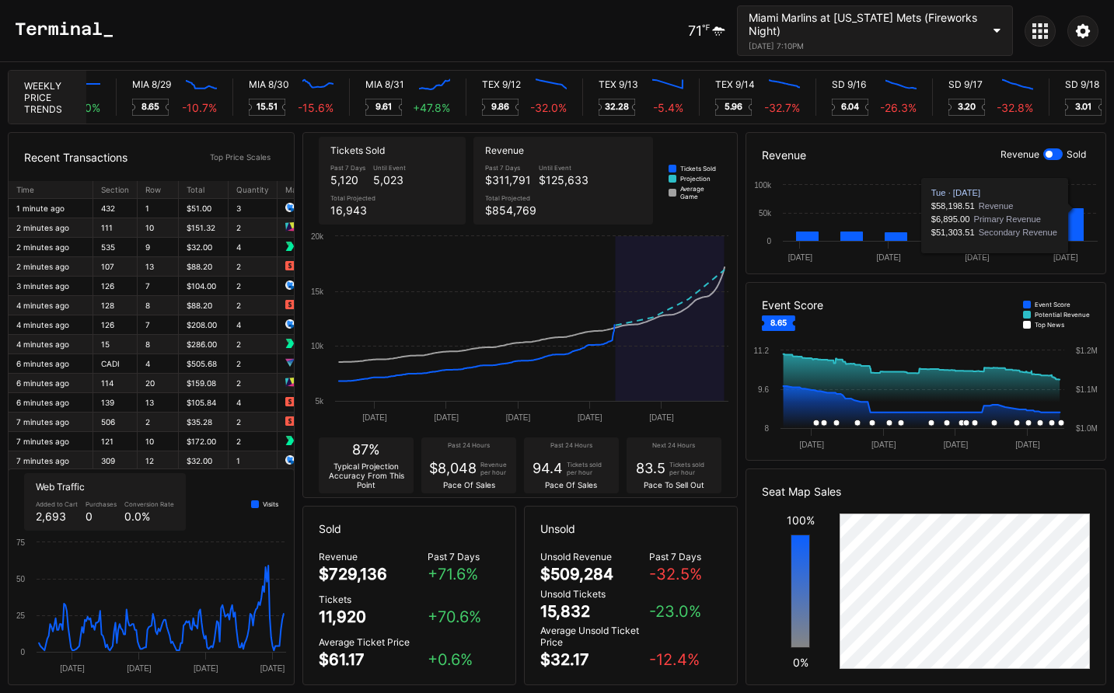
click at [1049, 156] on div at bounding box center [1048, 154] width 7 height 7
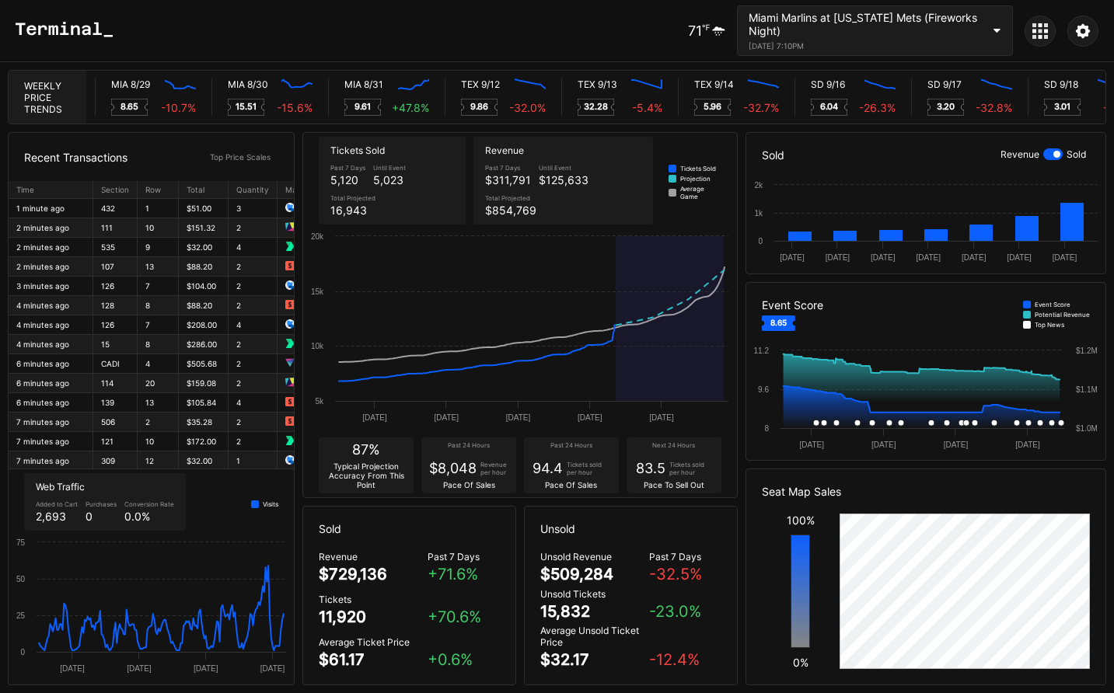
click at [430, 23] on div "71 ℉ Miami Marlins at New York Mets (Fireworks Night) August 29, 2025 7:10PM" at bounding box center [557, 31] width 1114 height 62
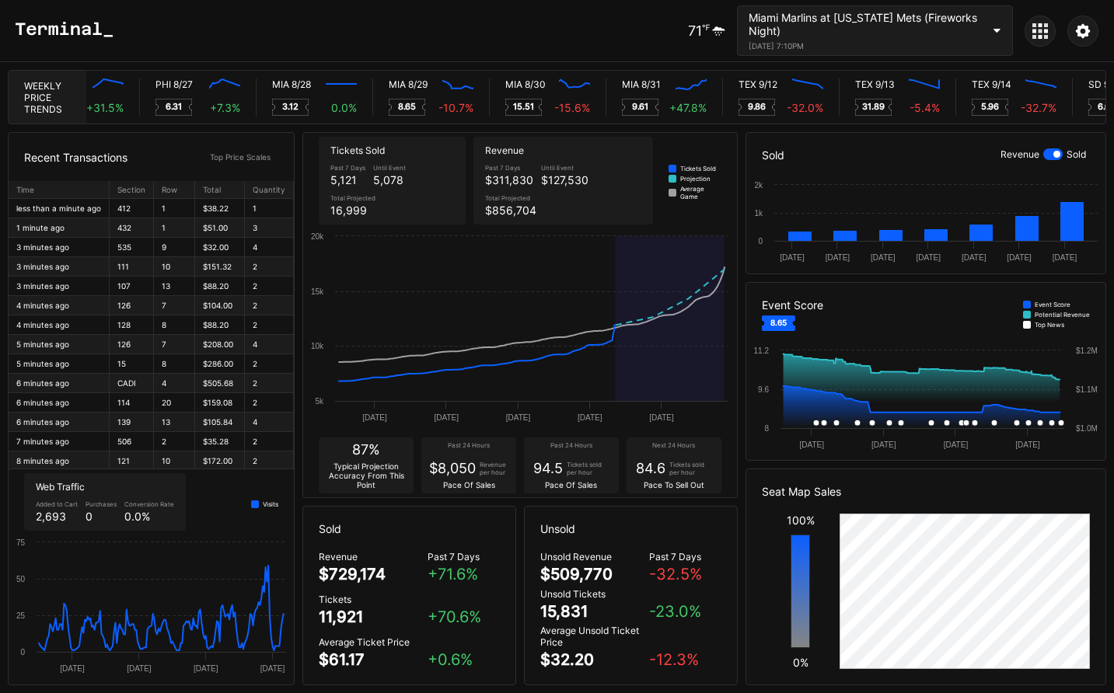
scroll to position [0, 7643]
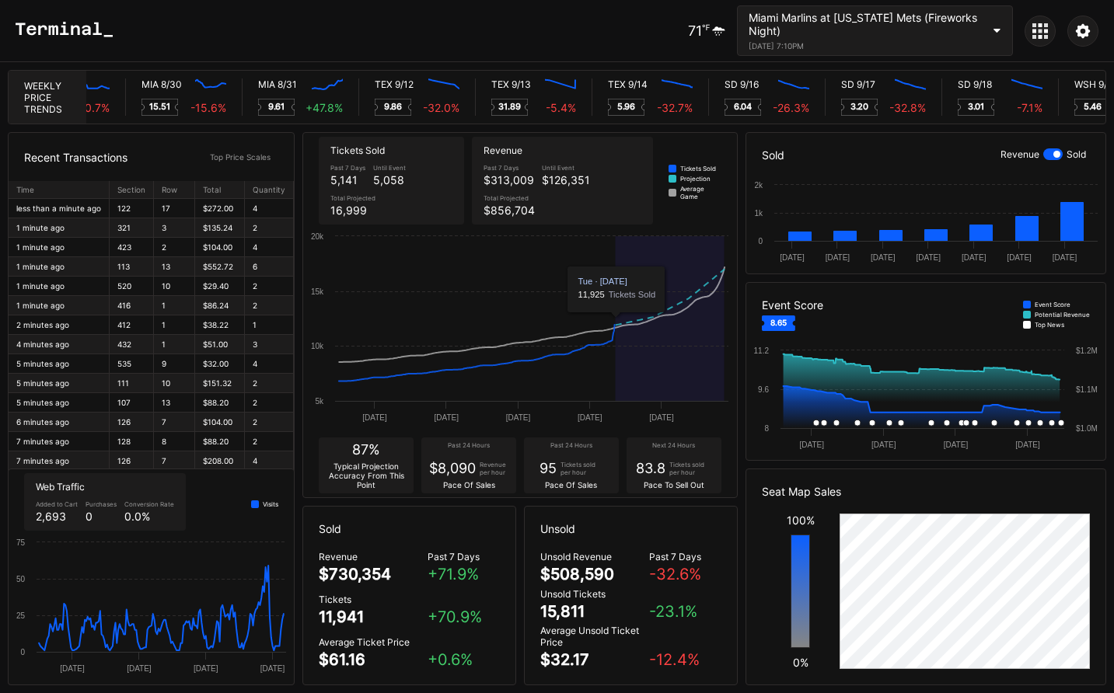
click at [604, 38] on div "71 ℉ Miami Marlins at New York Mets (Fireworks Night) August 29, 2025 7:10PM" at bounding box center [557, 31] width 1114 height 62
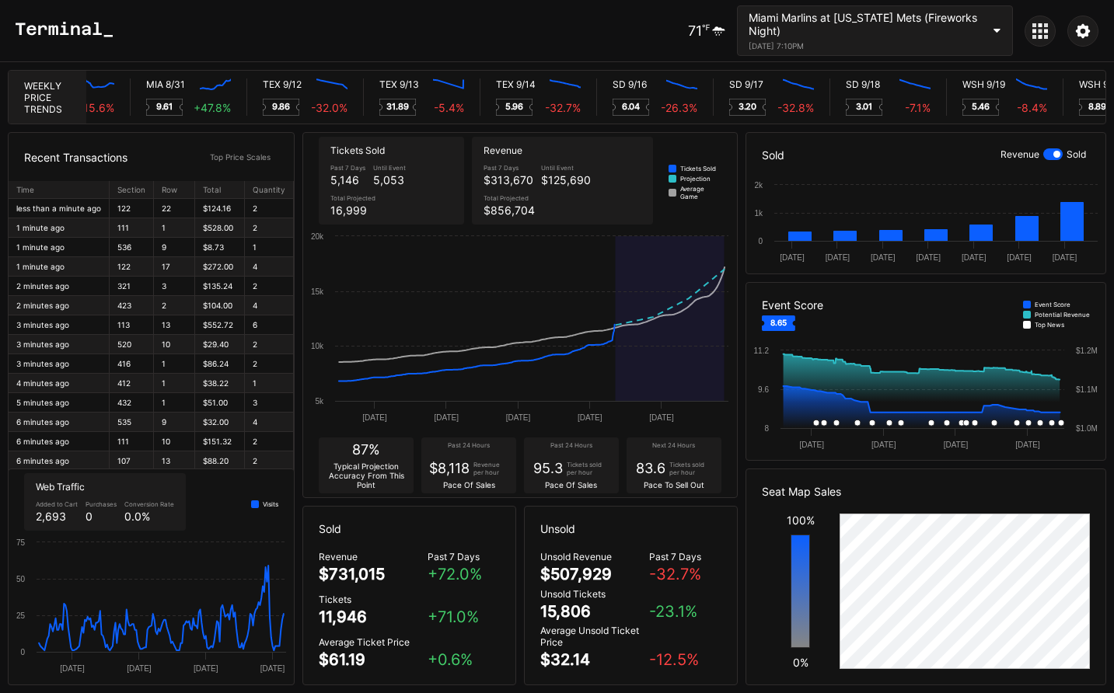
scroll to position [0, 8138]
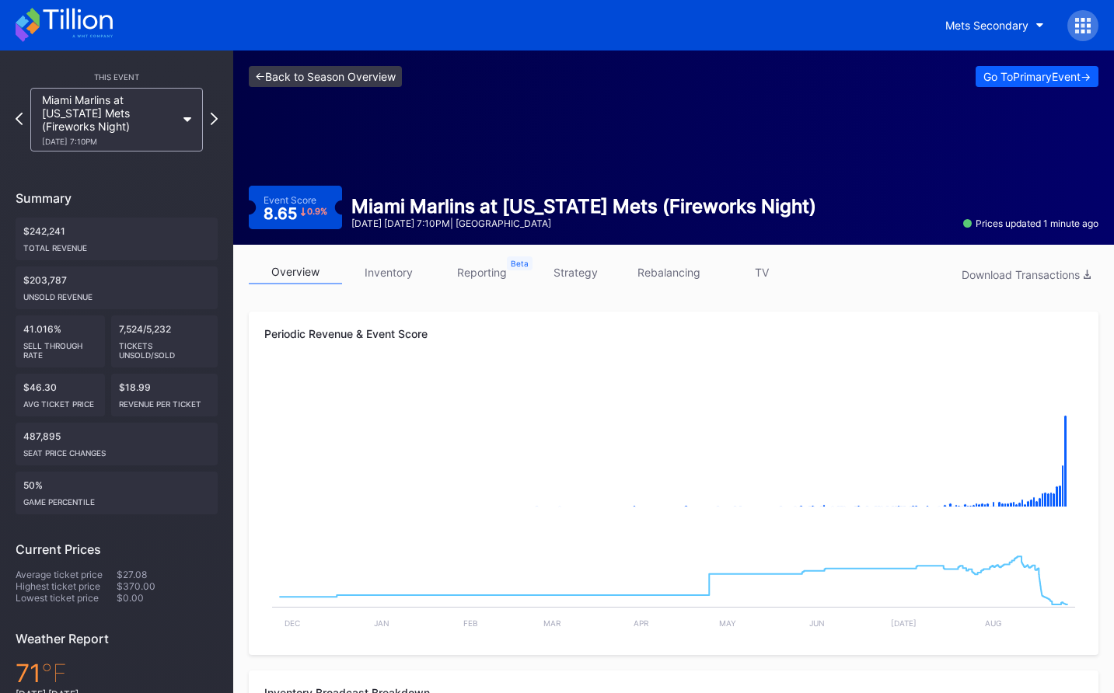
click at [357, 80] on link "<- Back to Season Overview" at bounding box center [325, 76] width 153 height 21
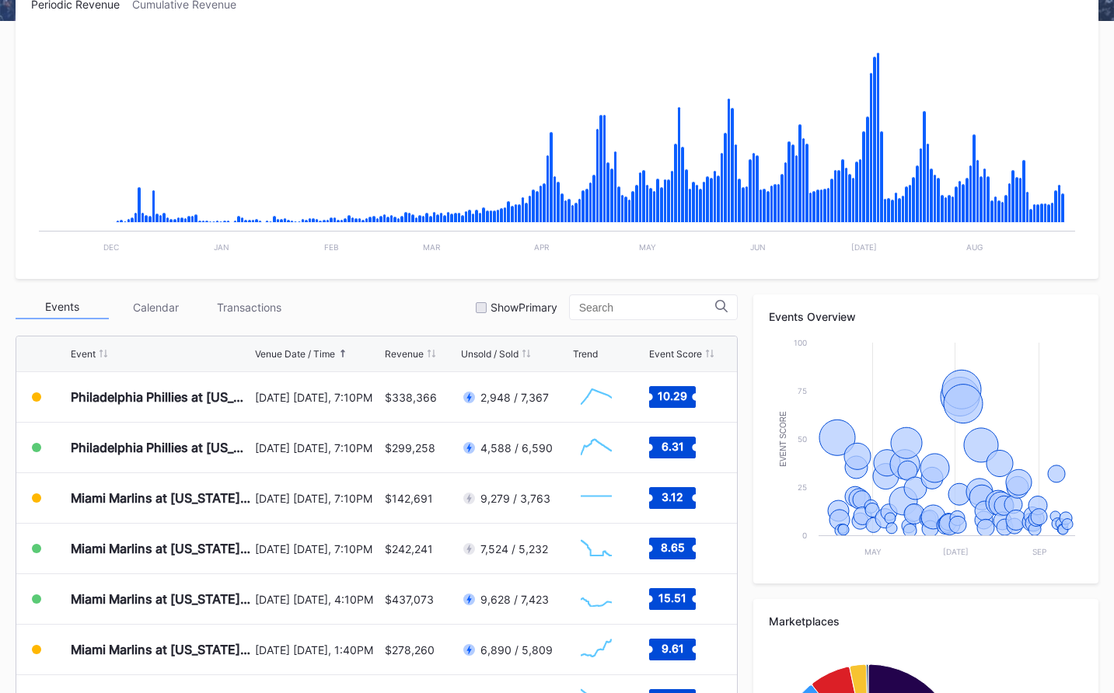
scroll to position [482, 0]
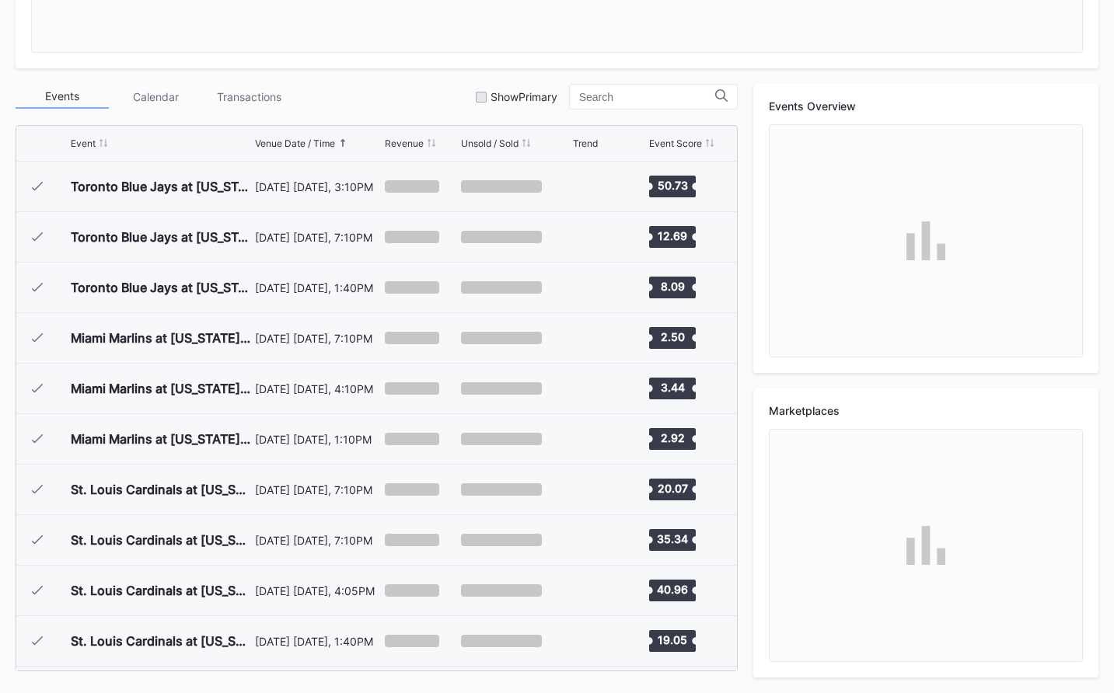
scroll to position [3283, 0]
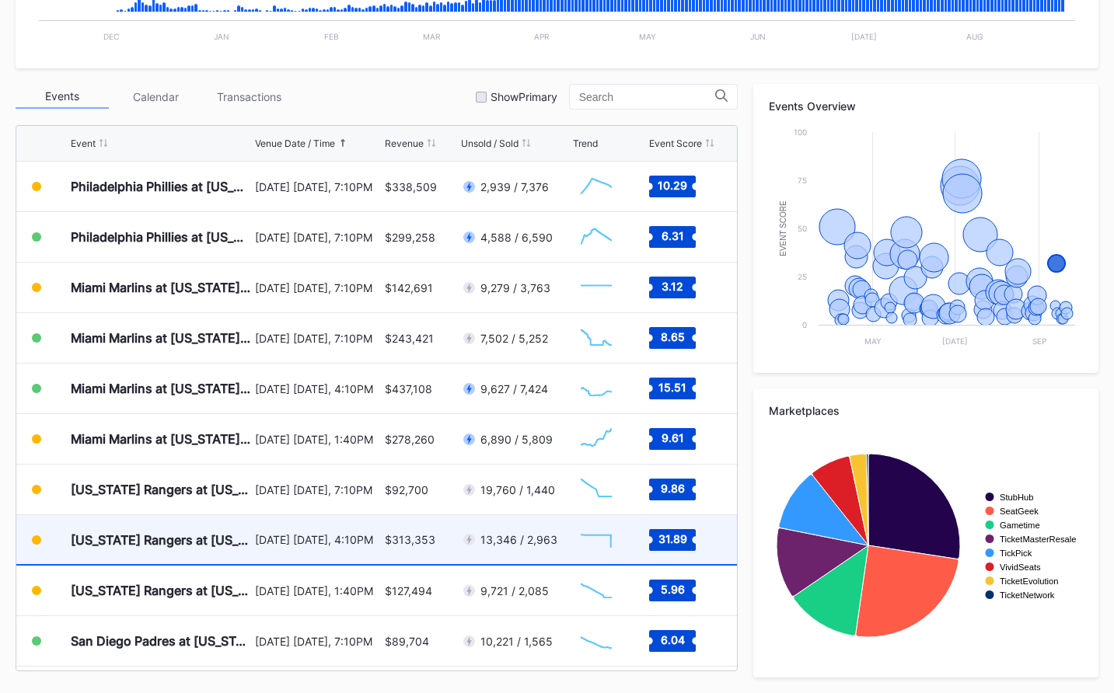
click at [423, 550] on div "$313,353" at bounding box center [421, 539] width 72 height 49
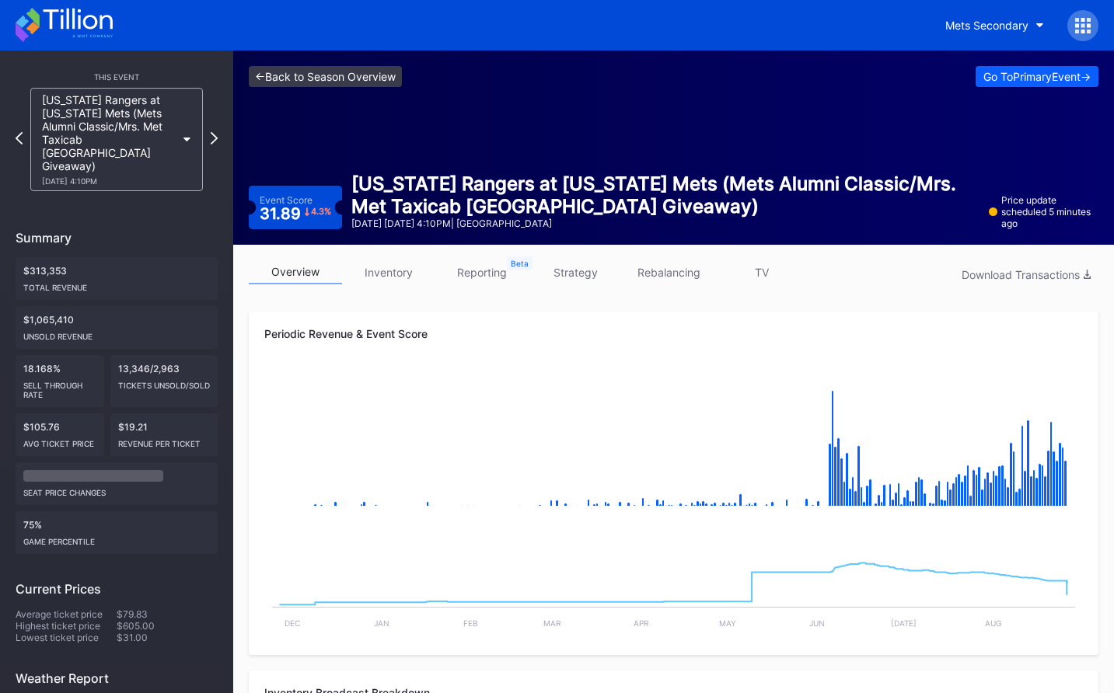
click at [382, 80] on link "<- Back to Season Overview" at bounding box center [325, 76] width 153 height 21
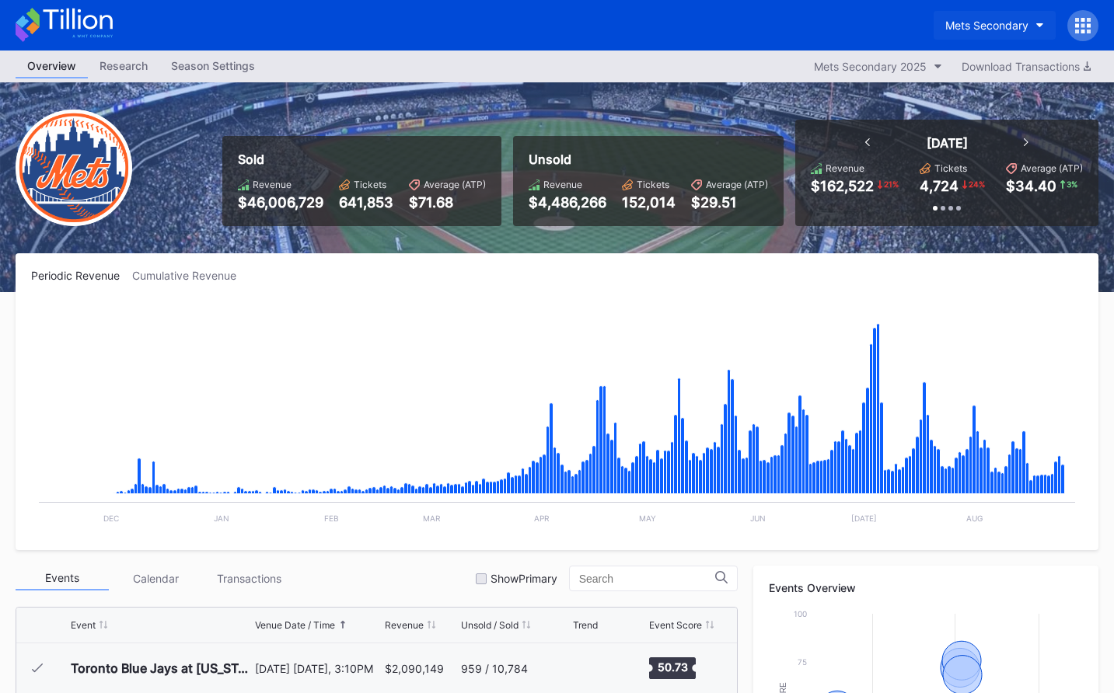
click at [981, 29] on div "Mets Secondary" at bounding box center [986, 25] width 83 height 13
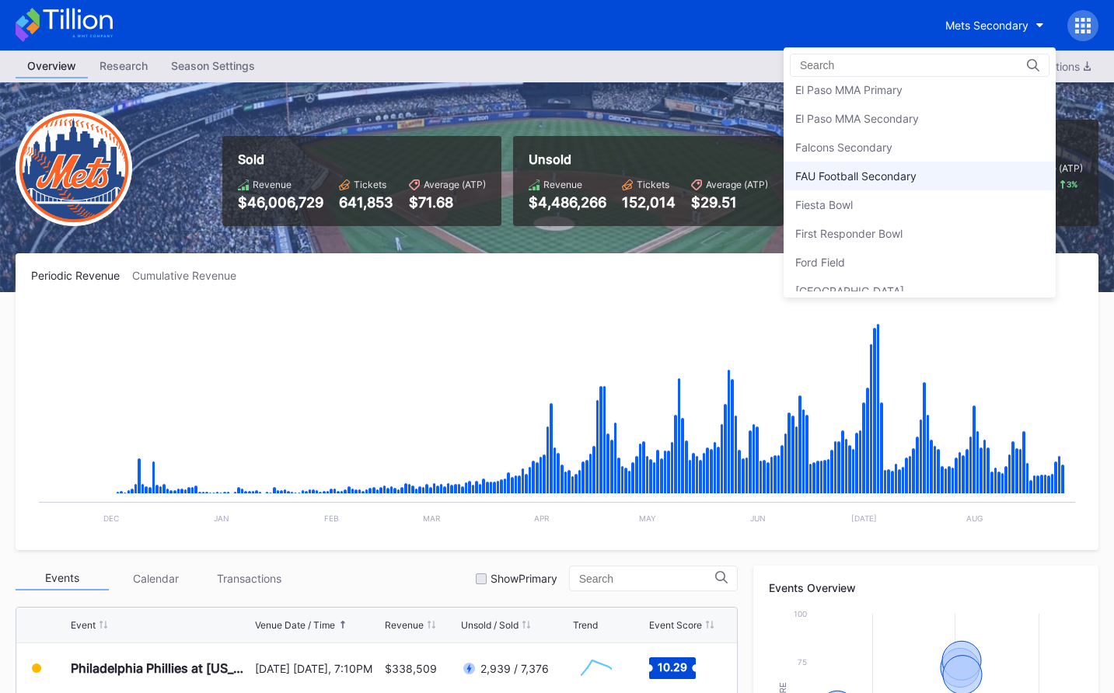
scroll to position [1587, 0]
click at [941, 145] on div "Falcons Secondary" at bounding box center [919, 149] width 272 height 29
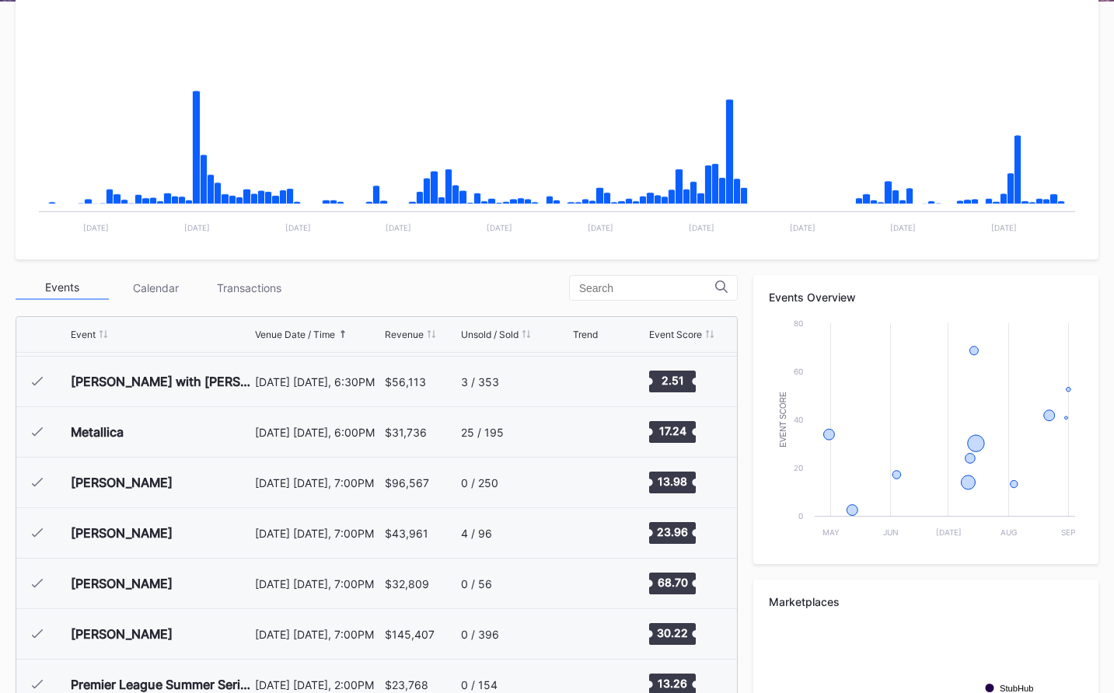
scroll to position [497, 0]
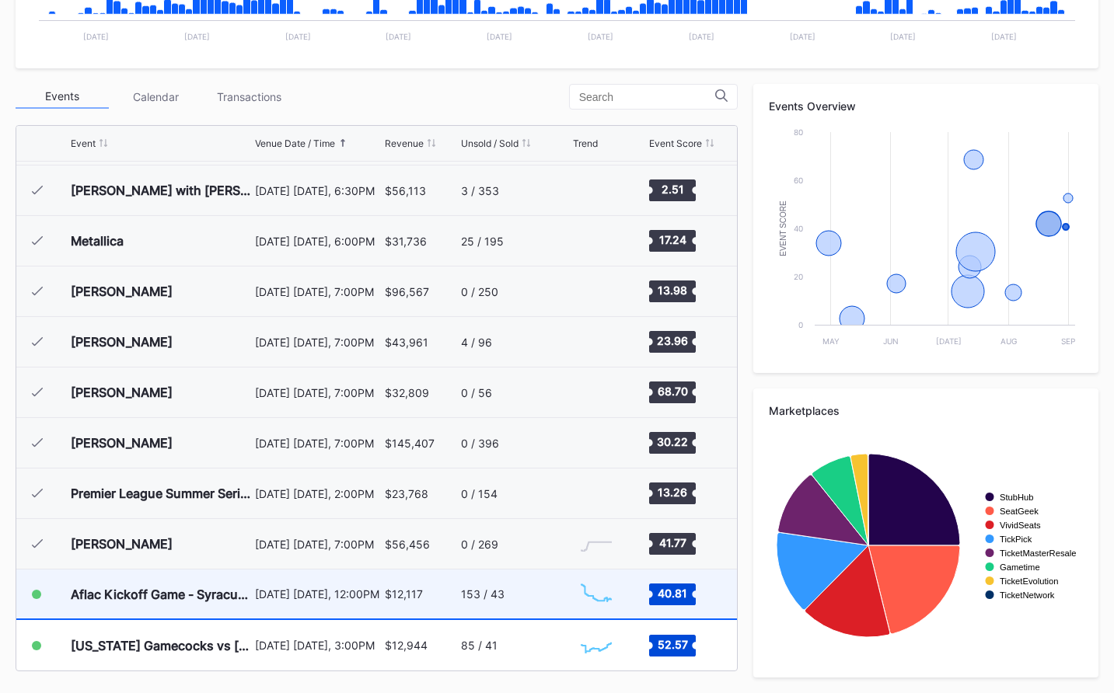
click at [513, 588] on div "153 / 43" at bounding box center [515, 594] width 108 height 49
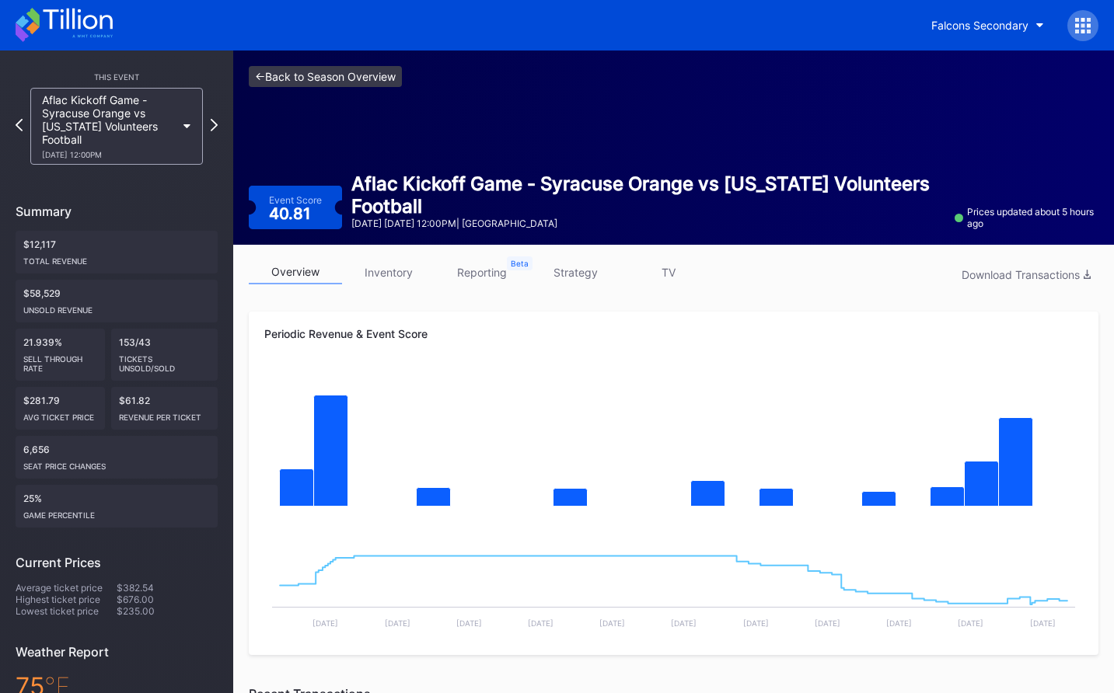
click at [357, 76] on link "<- Back to Season Overview" at bounding box center [325, 76] width 153 height 21
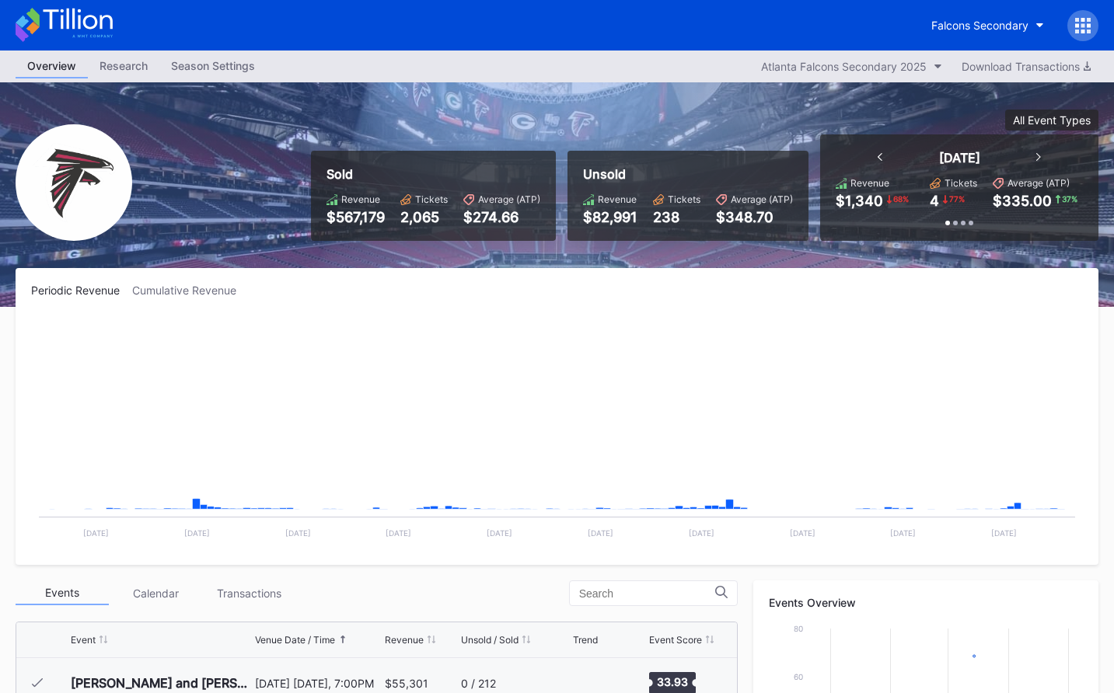
scroll to position [47, 0]
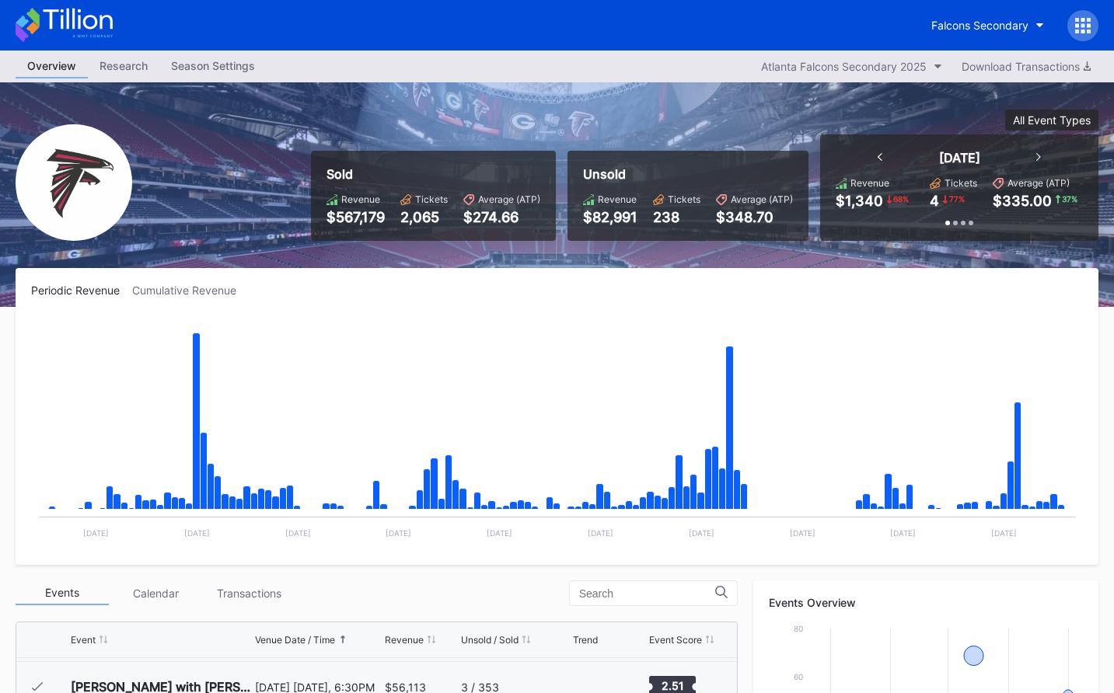
click at [99, 21] on icon at bounding box center [64, 25] width 97 height 34
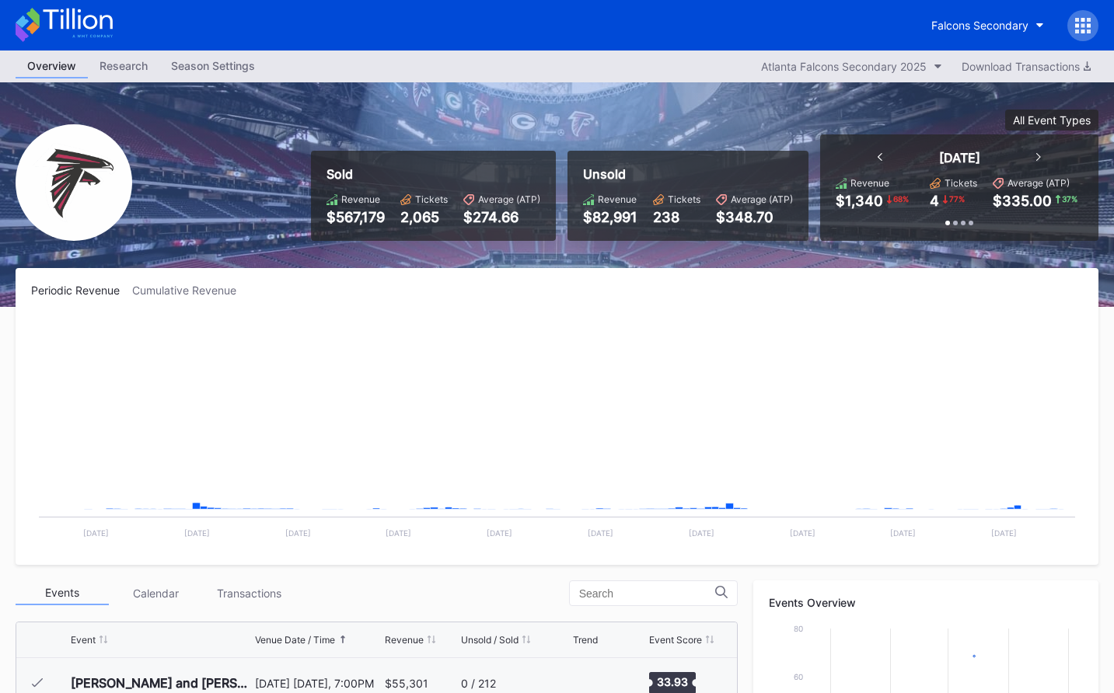
scroll to position [47, 0]
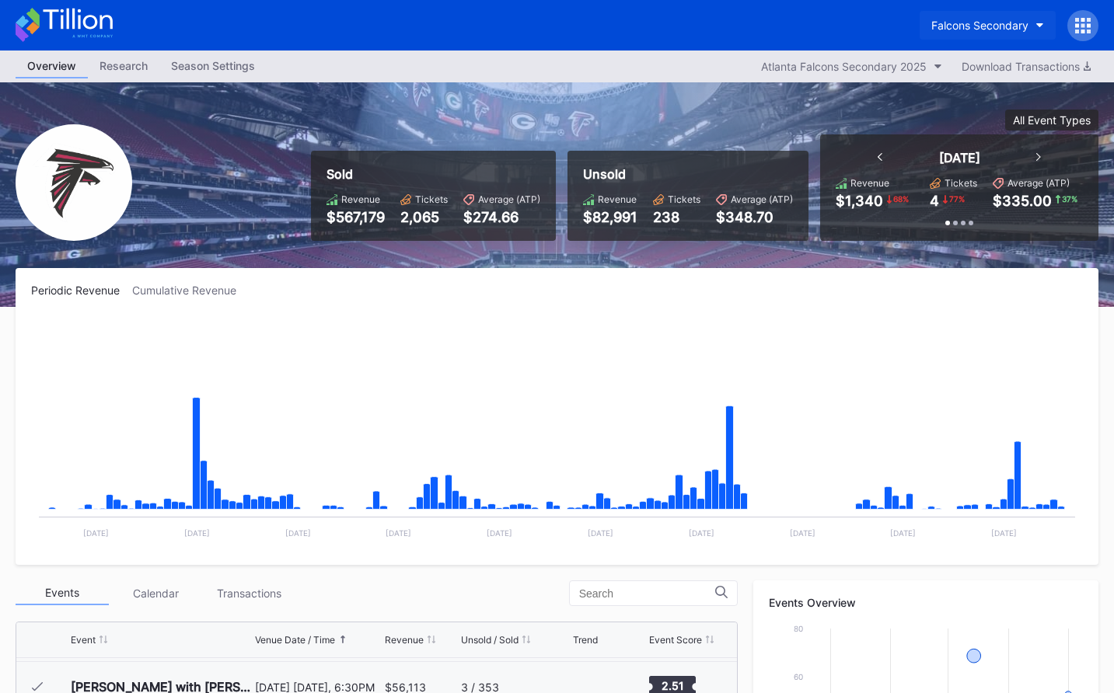
click at [931, 33] on button "Falcons Secondary" at bounding box center [987, 25] width 136 height 29
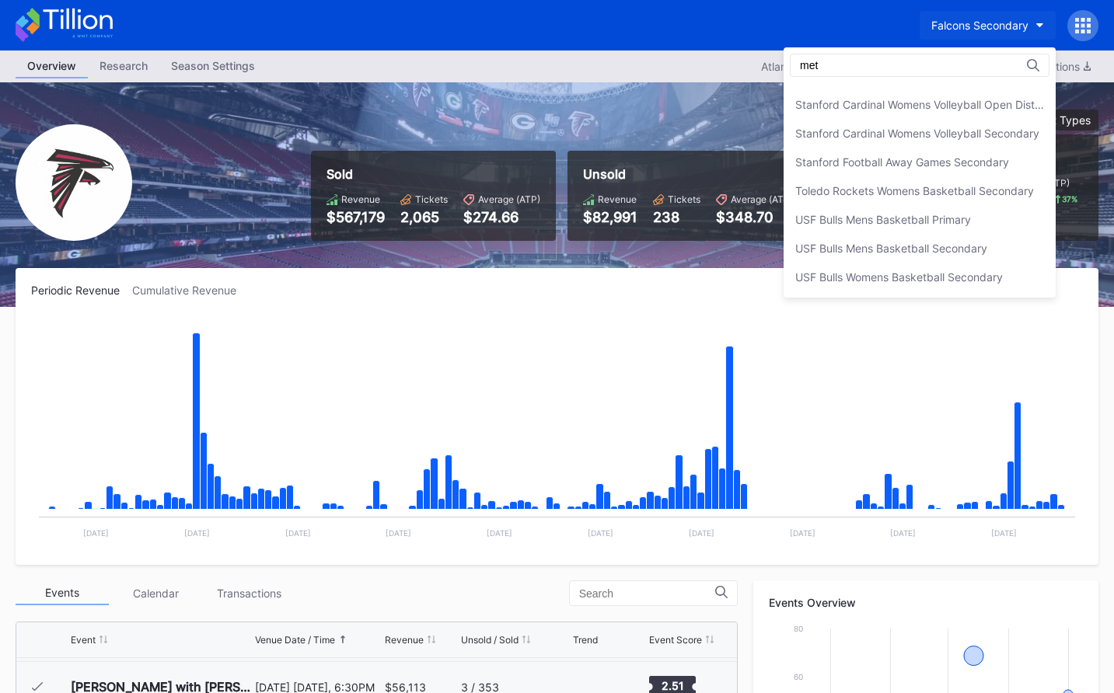
scroll to position [0, 0]
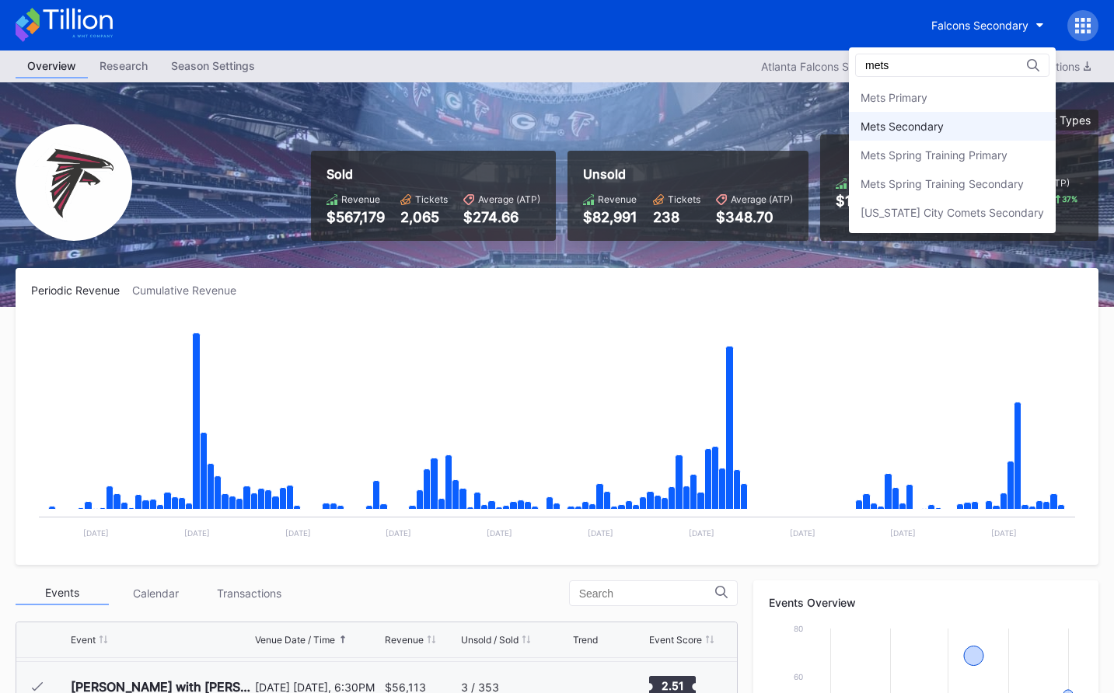
type input "mets"
click at [943, 127] on div "Mets Secondary" at bounding box center [901, 126] width 83 height 13
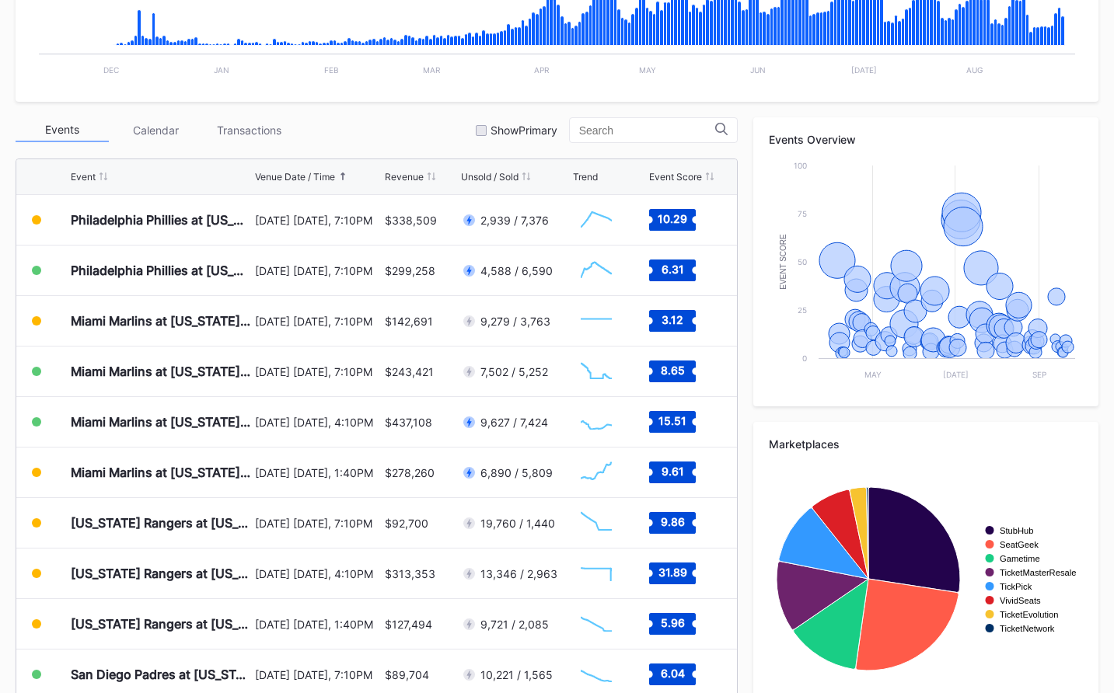
scroll to position [482, 0]
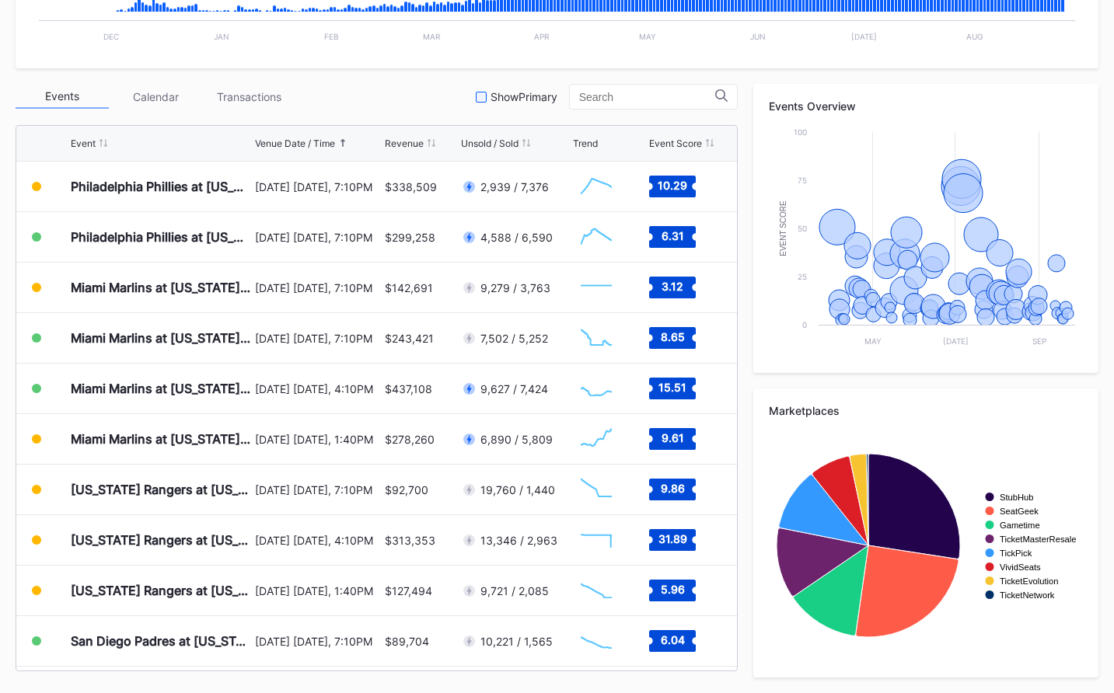
click at [506, 99] on div "Show Primary" at bounding box center [517, 96] width 82 height 13
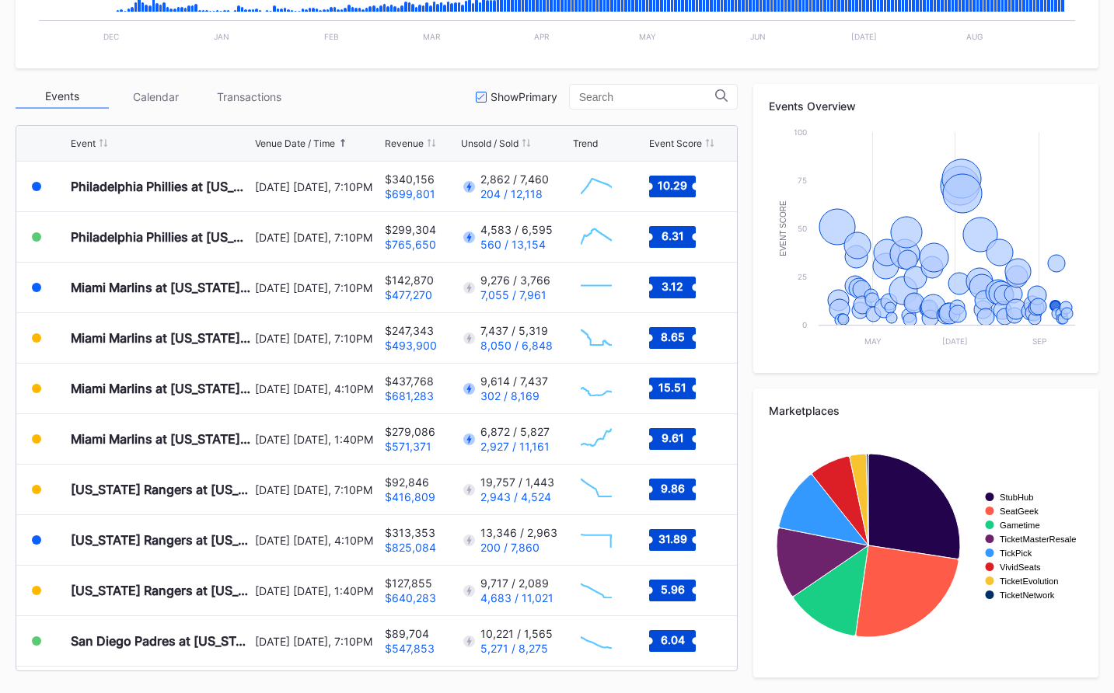
scroll to position [0, 0]
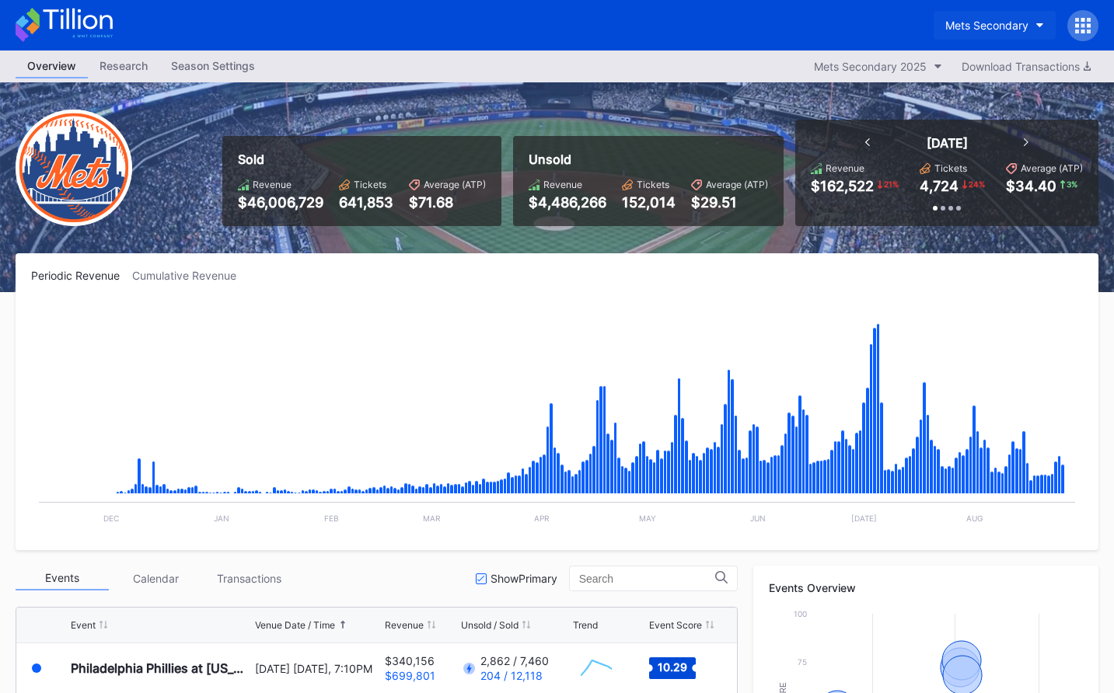
click at [987, 25] on div "Mets Secondary" at bounding box center [986, 25] width 83 height 13
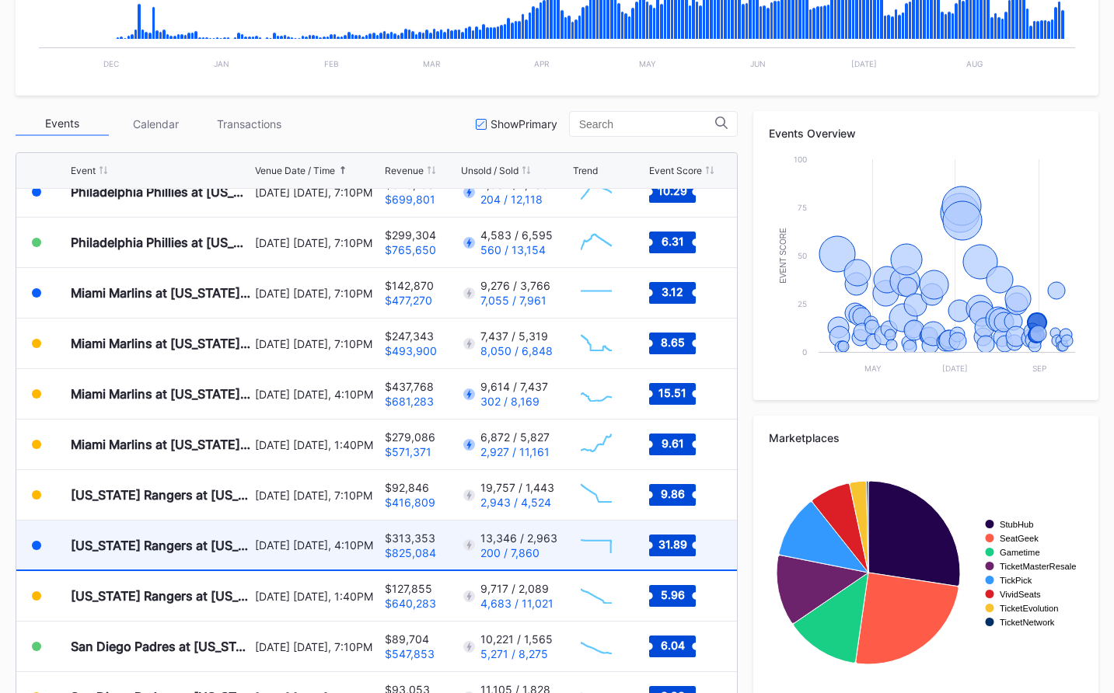
scroll to position [3425, 0]
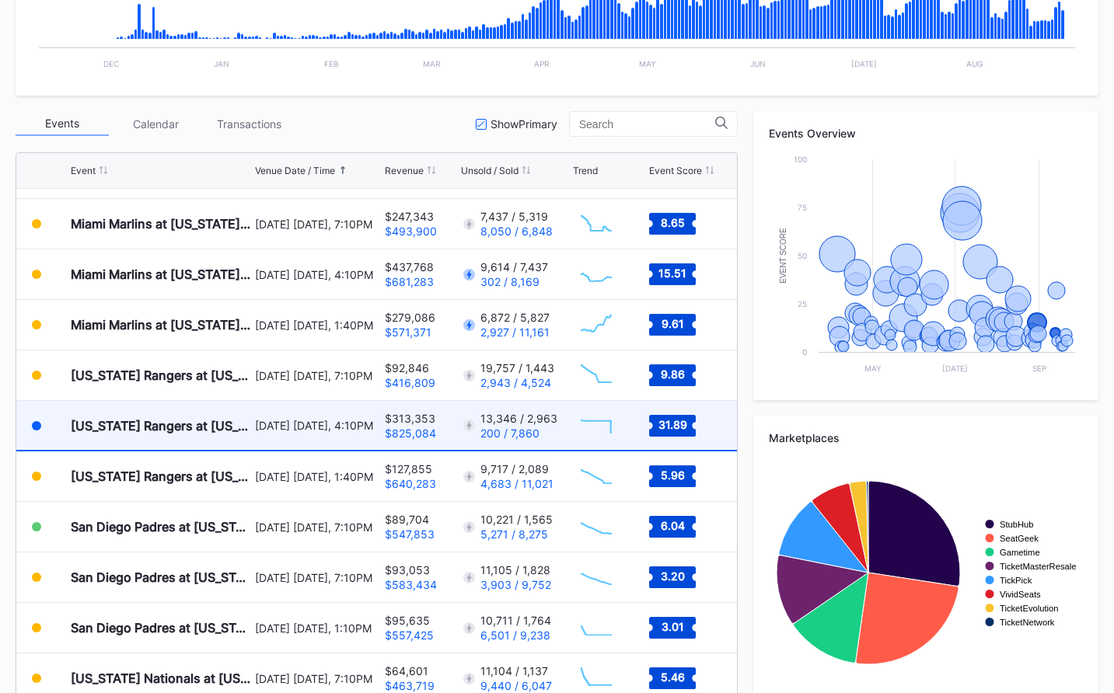
click at [289, 429] on div "[DATE] [DATE], 4:10PM" at bounding box center [318, 425] width 126 height 13
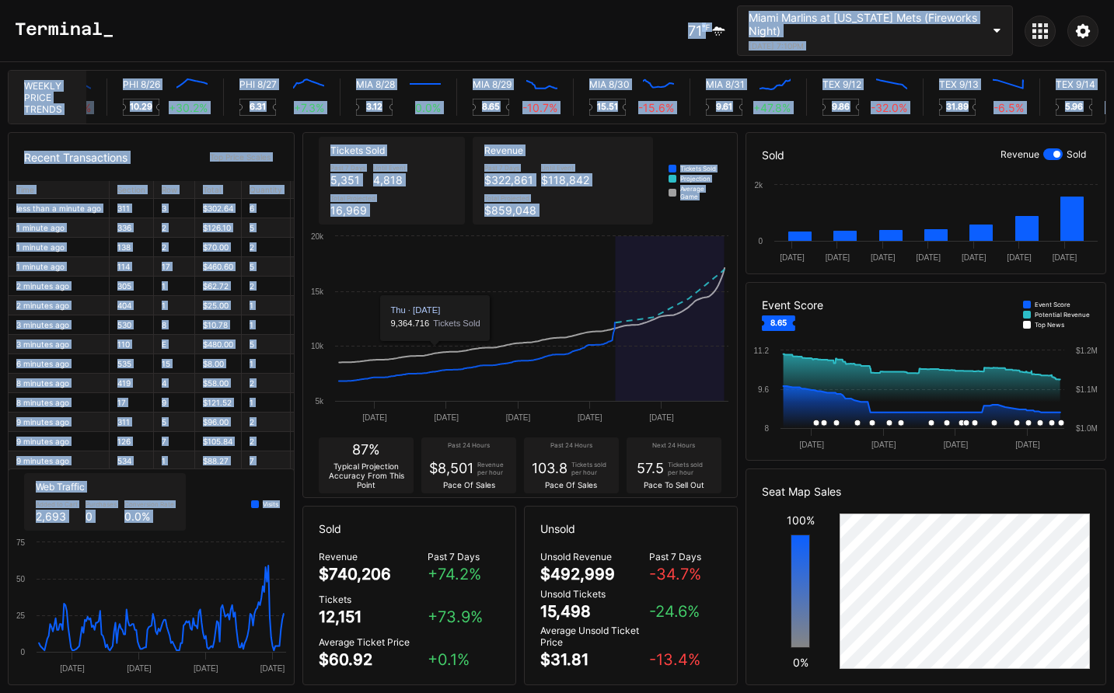
drag, startPoint x: 338, startPoint y: 180, endPoint x: 438, endPoint y: 254, distance: 125.0
click at [438, 254] on div "71 ℉ Miami Marlins at New York Mets (Fireworks Night) August 29, 2025 7:10PM We…" at bounding box center [557, 346] width 1114 height 693
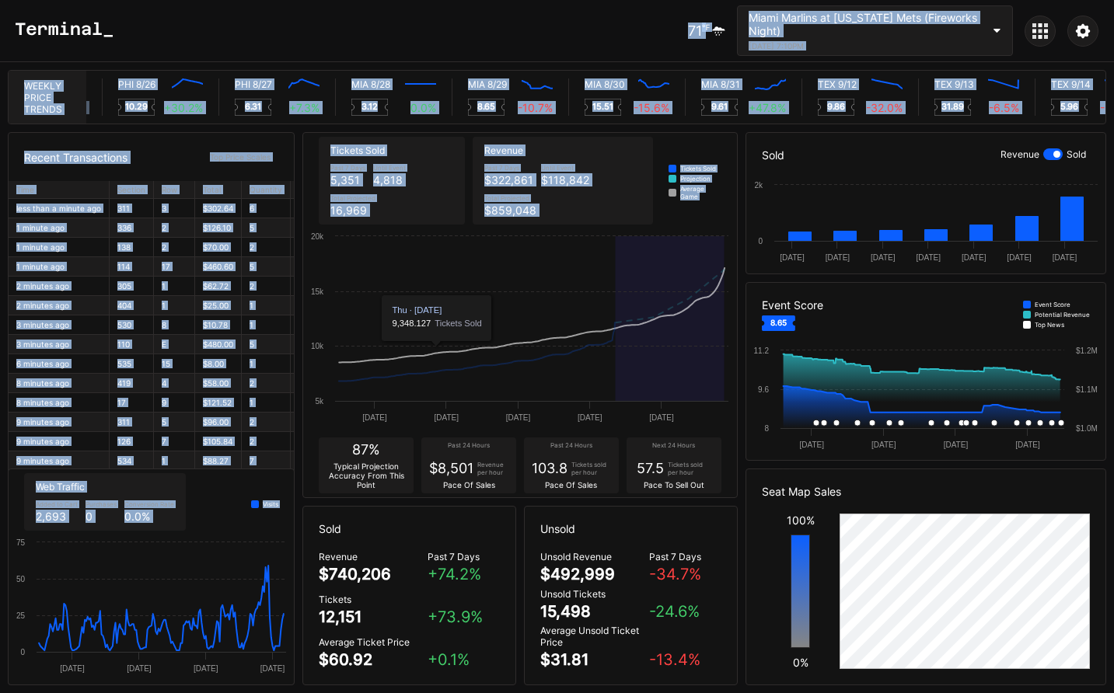
click at [436, 228] on icon "Created with Highcharts 11.2.0 20 Aug 22 Aug 24 Aug 26 Aug 28 Aug 5k 10k 15k 20k" at bounding box center [519, 330] width 433 height 205
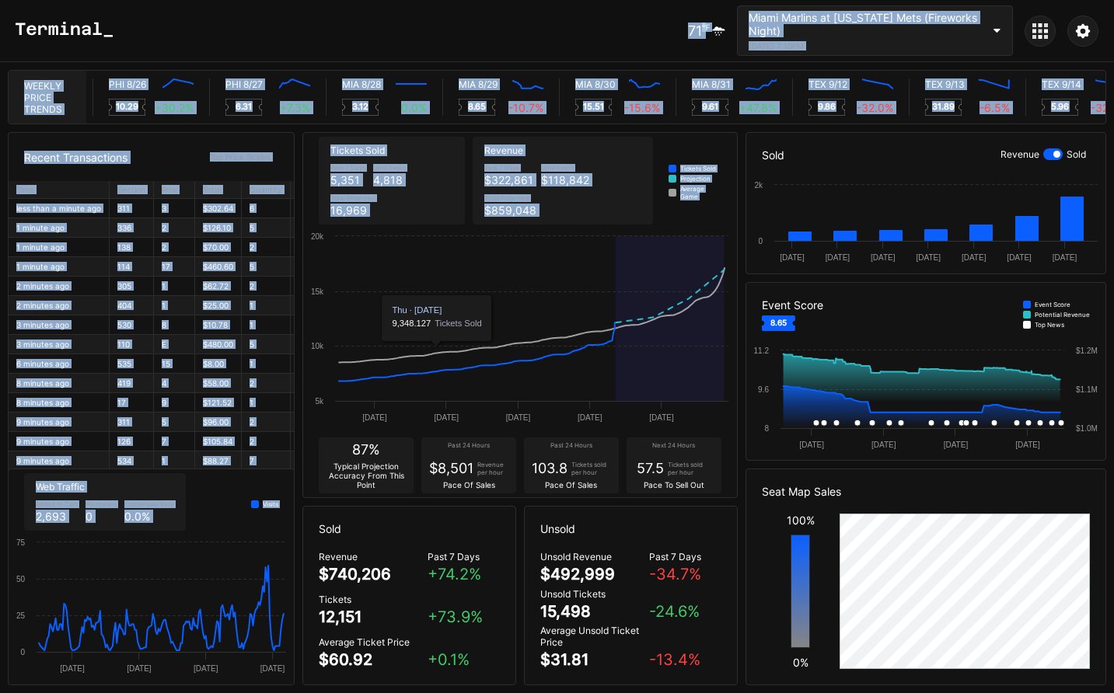
click at [424, 213] on div "Past 7 Days 5,351 Until Event 4,818 Total Projected 16,969" at bounding box center [391, 190] width 130 height 61
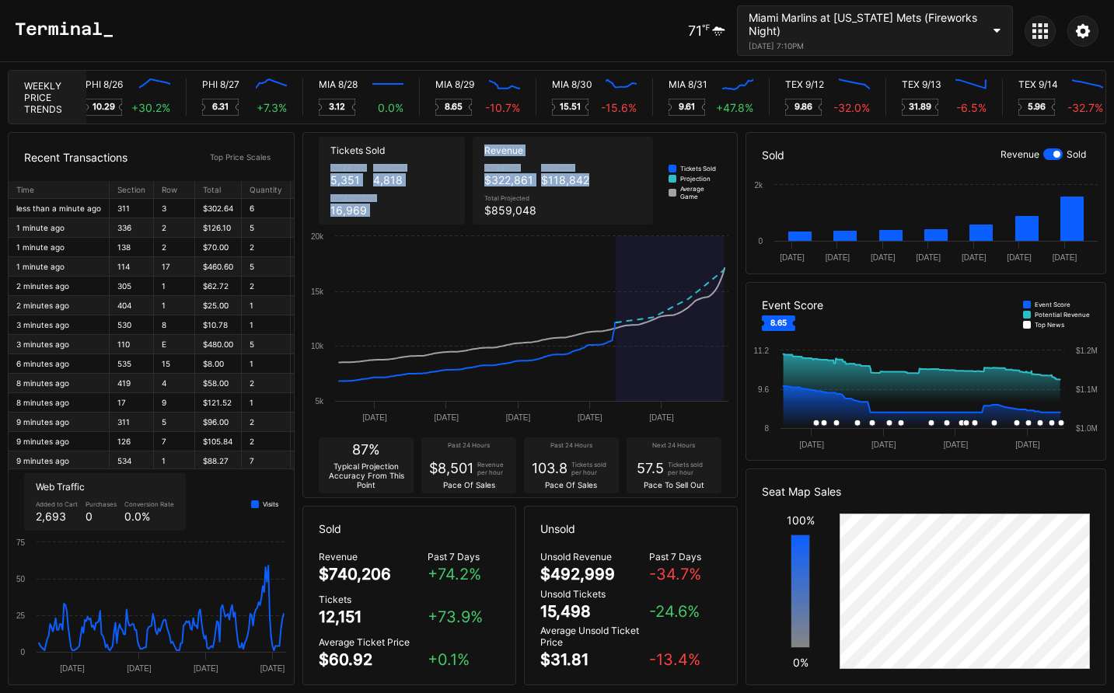
drag, startPoint x: 563, startPoint y: 214, endPoint x: 348, endPoint y: 157, distance: 222.8
click at [348, 157] on div "Tickets Sold Past 7 Days 5,351 Until Event 4,818 Total Projected 16,969 Revenue…" at bounding box center [519, 181] width 433 height 96
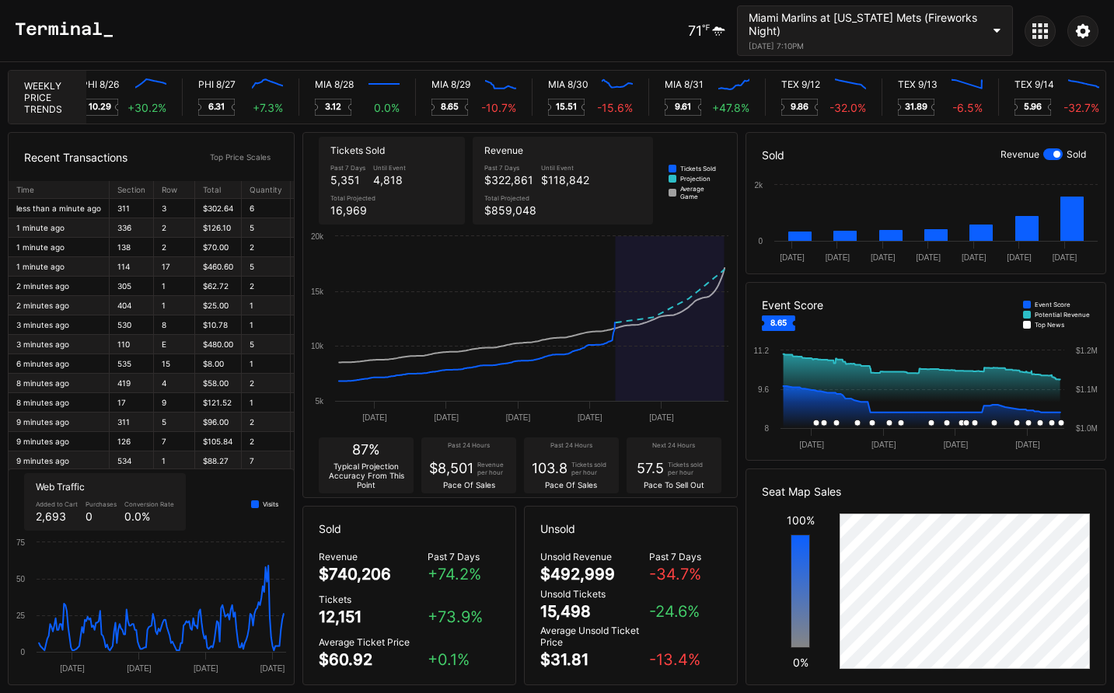
click at [347, 151] on div "Tickets Sold" at bounding box center [391, 151] width 122 height 12
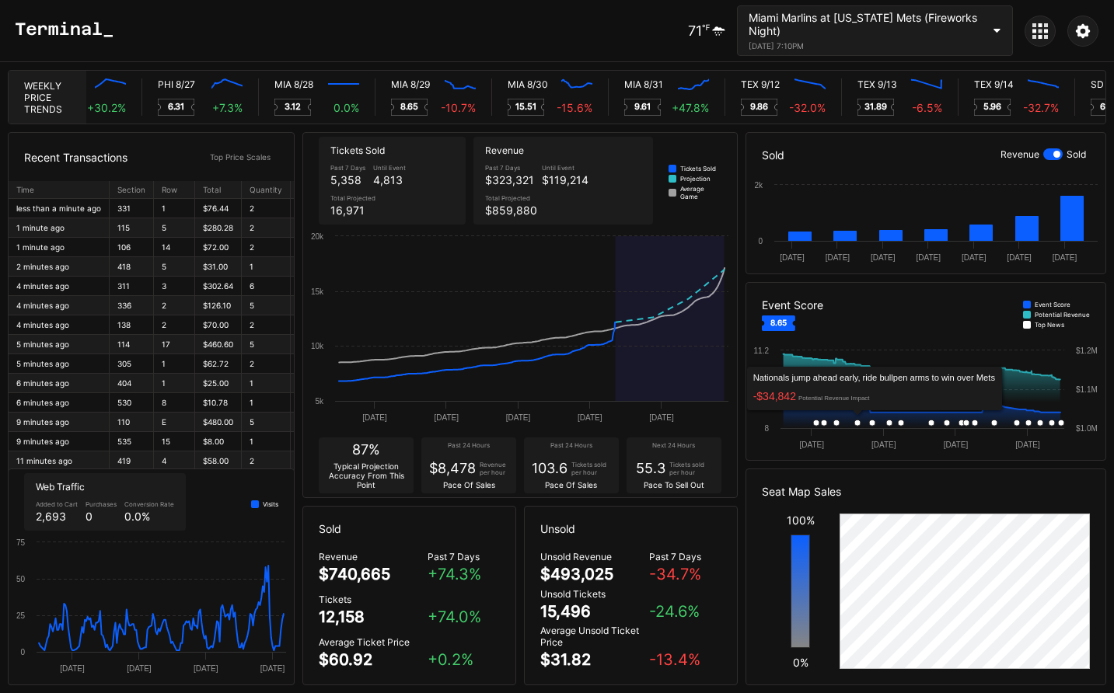
scroll to position [0, 7642]
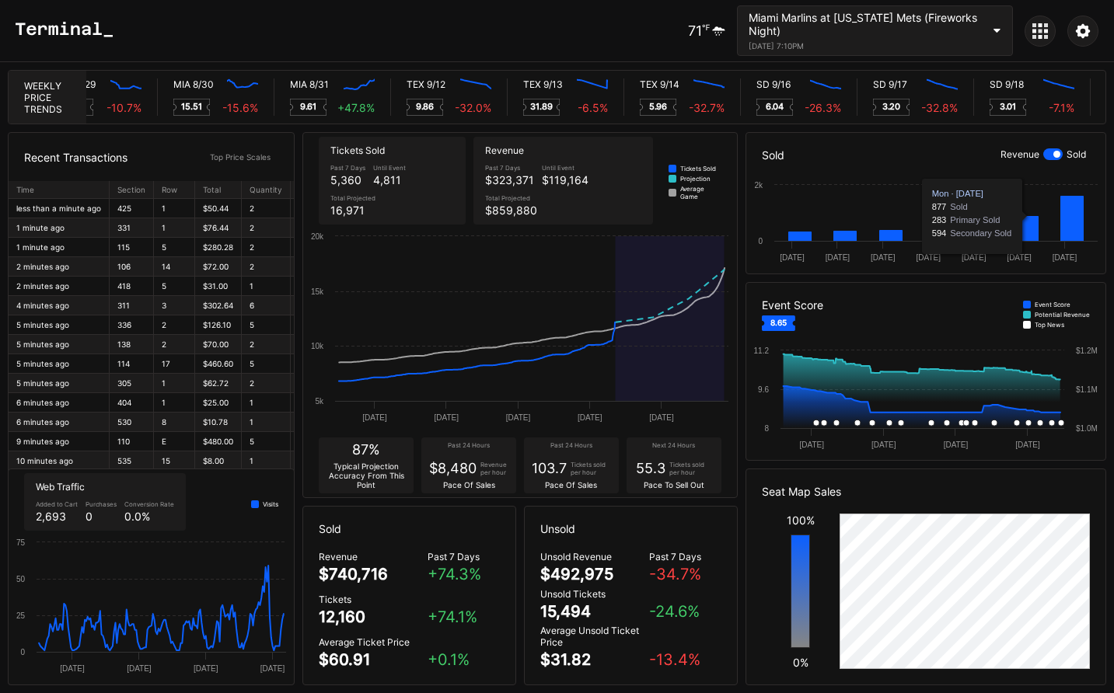
click at [1048, 156] on div at bounding box center [1052, 154] width 19 height 12
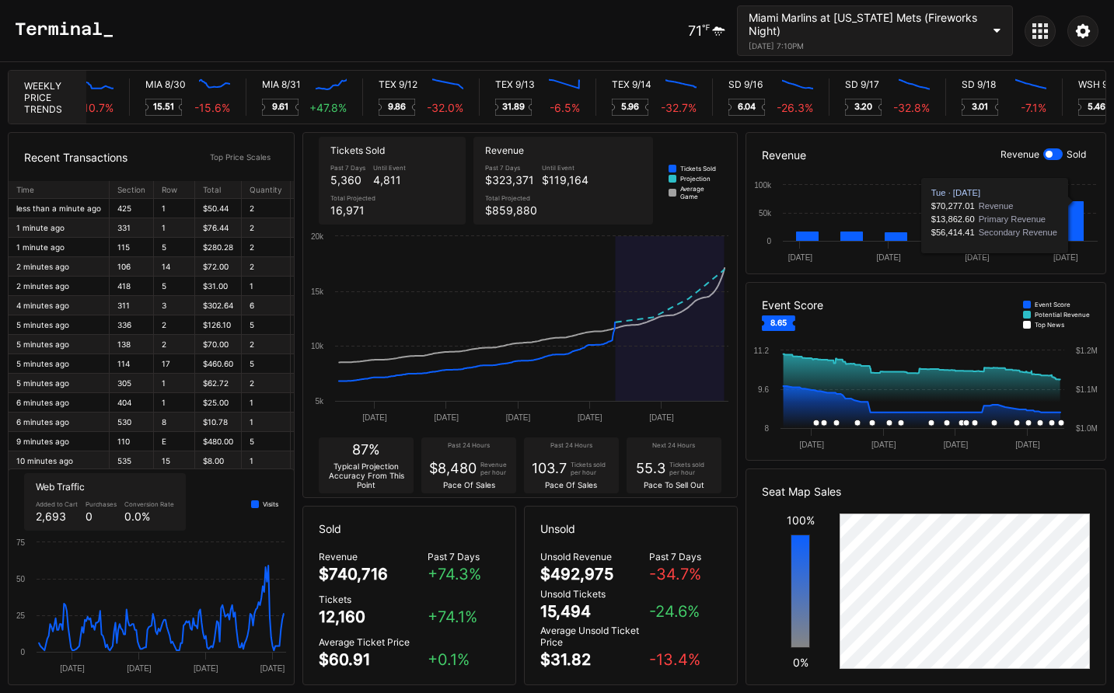
click at [1051, 153] on div at bounding box center [1048, 154] width 7 height 7
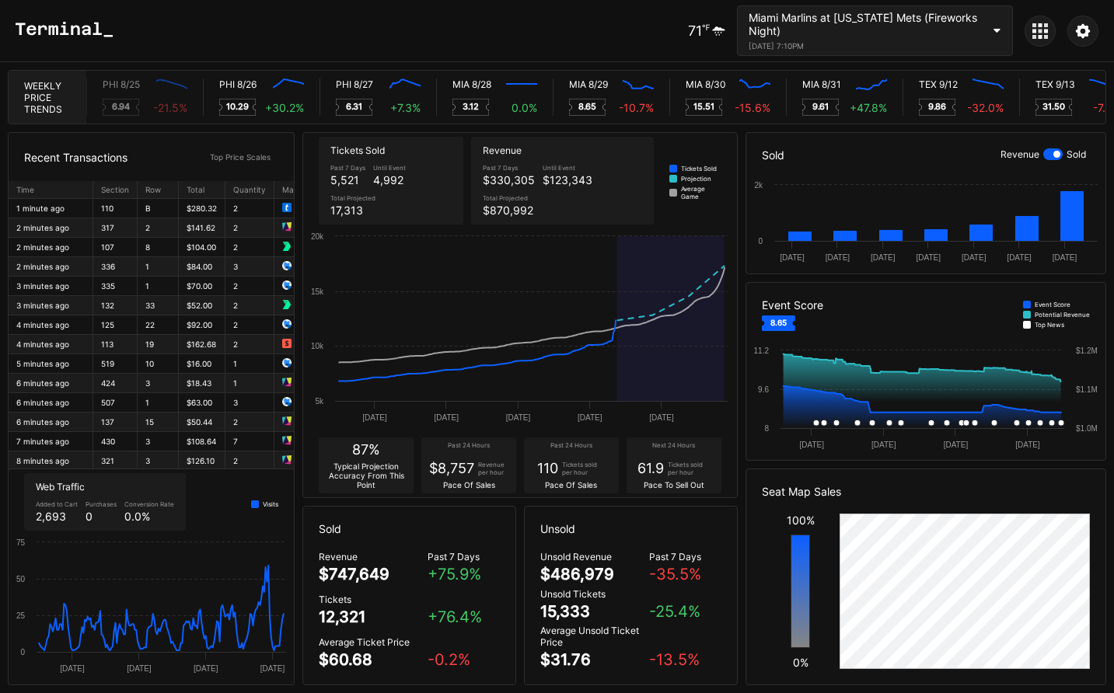
scroll to position [0, 7464]
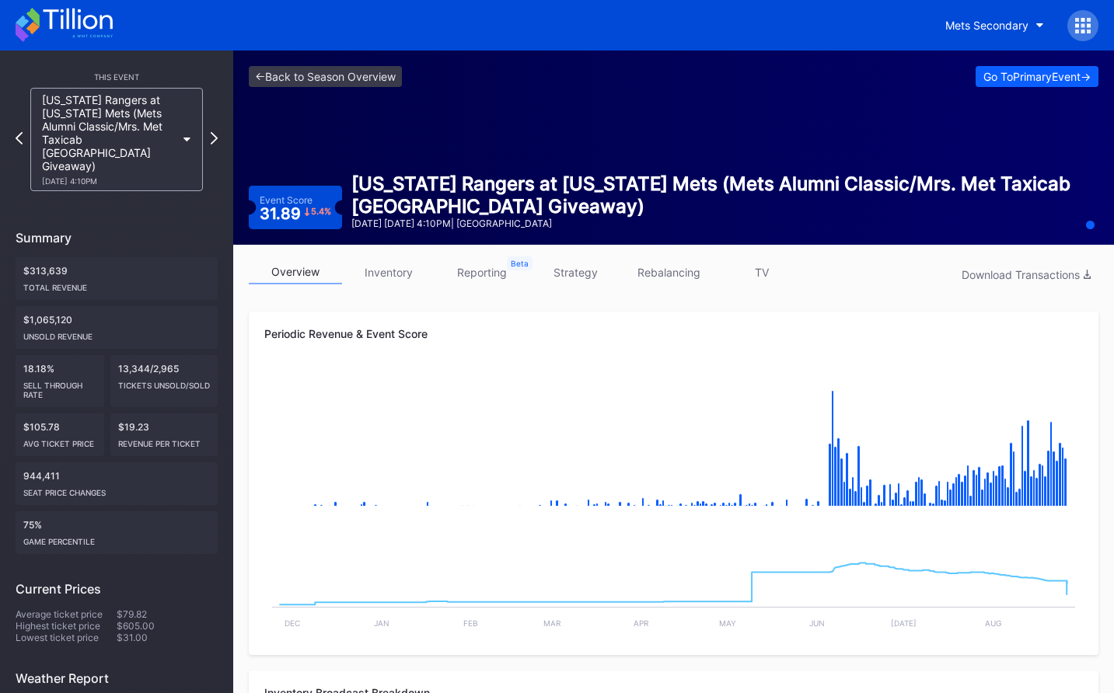
click at [385, 141] on div "<- Back to Season Overview Go To Primary Event -> Event Score 31.89 5.4 % [US_S…" at bounding box center [673, 148] width 880 height 194
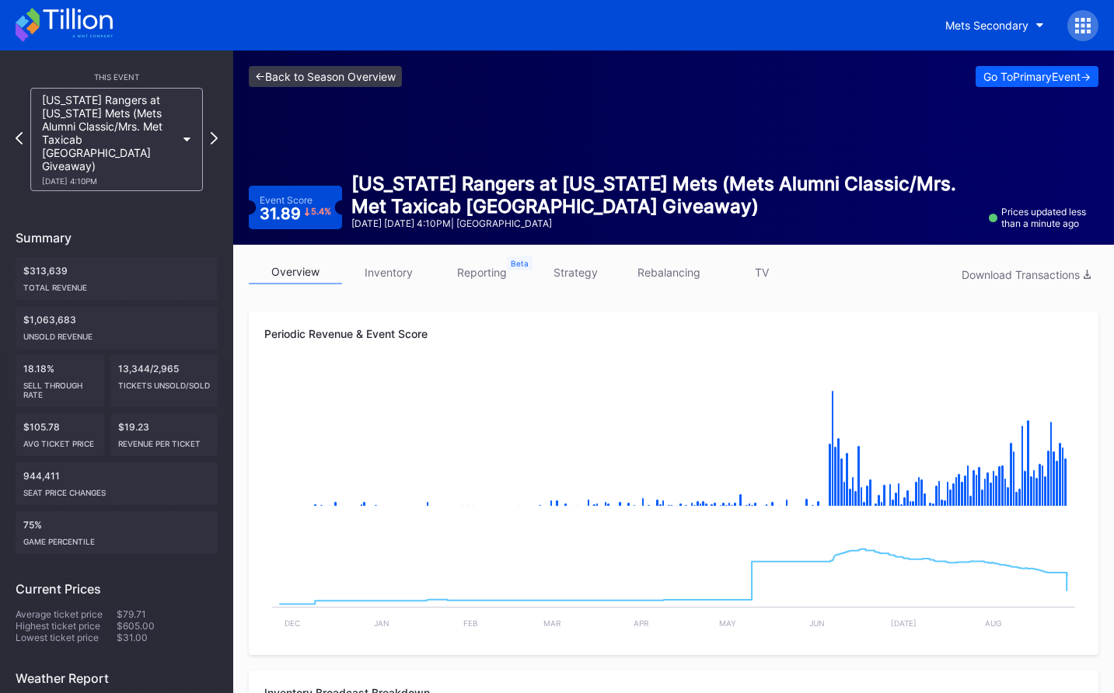
click at [317, 67] on link "<- Back to Season Overview" at bounding box center [325, 76] width 153 height 21
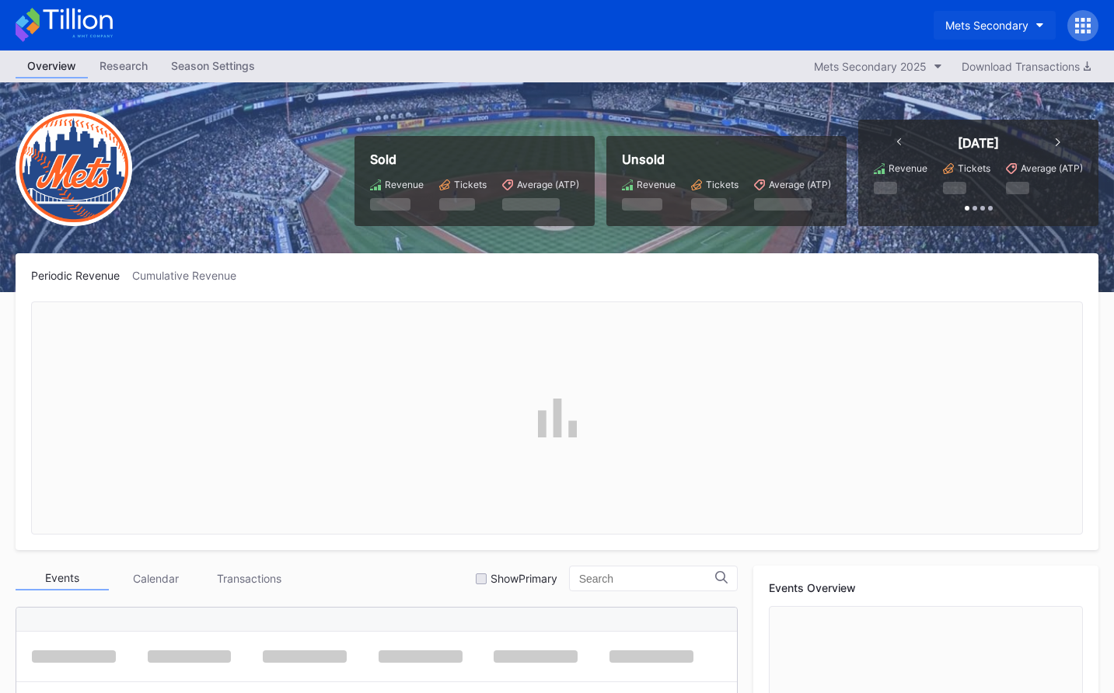
click at [957, 37] on button "Mets Secondary" at bounding box center [994, 25] width 122 height 29
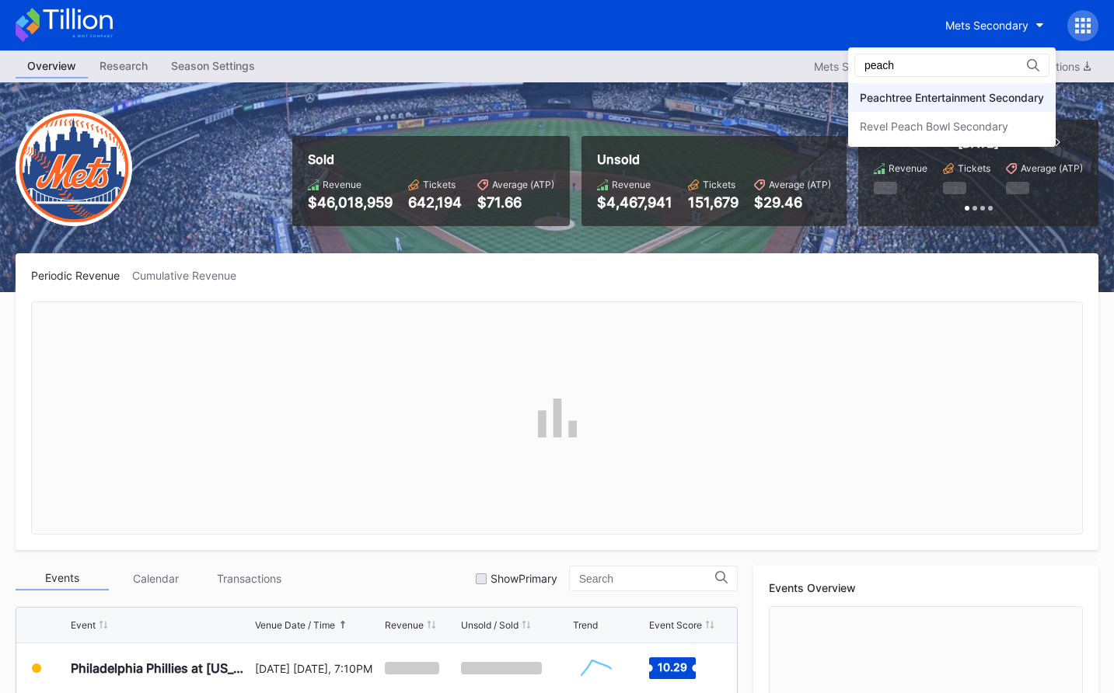
type input "peach"
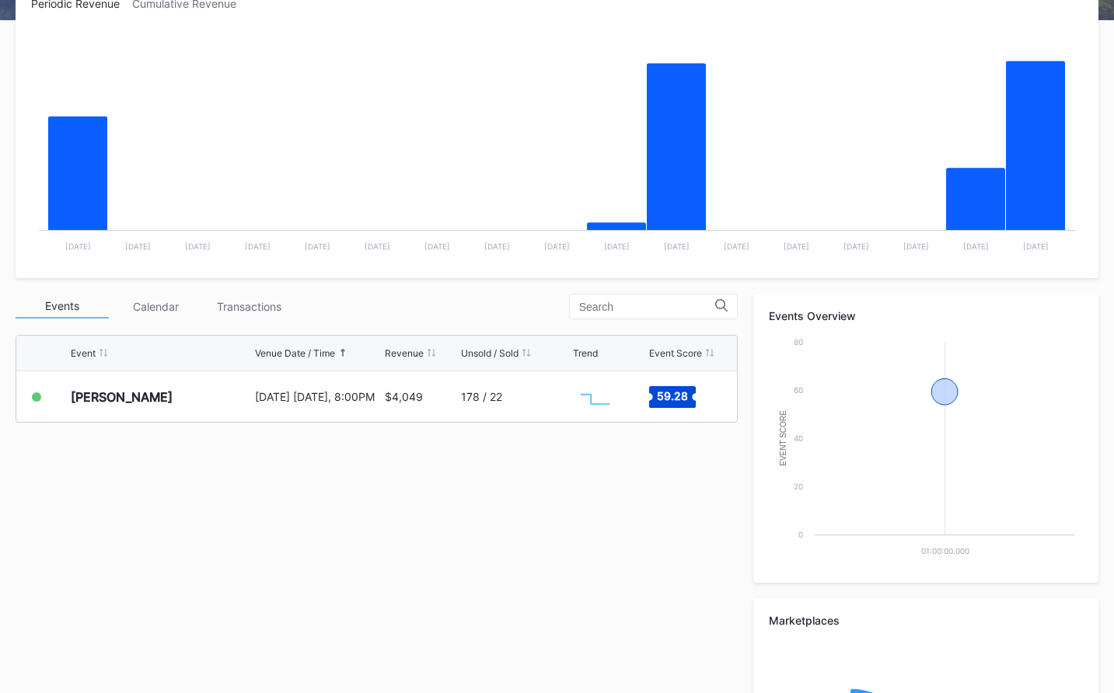
scroll to position [482, 0]
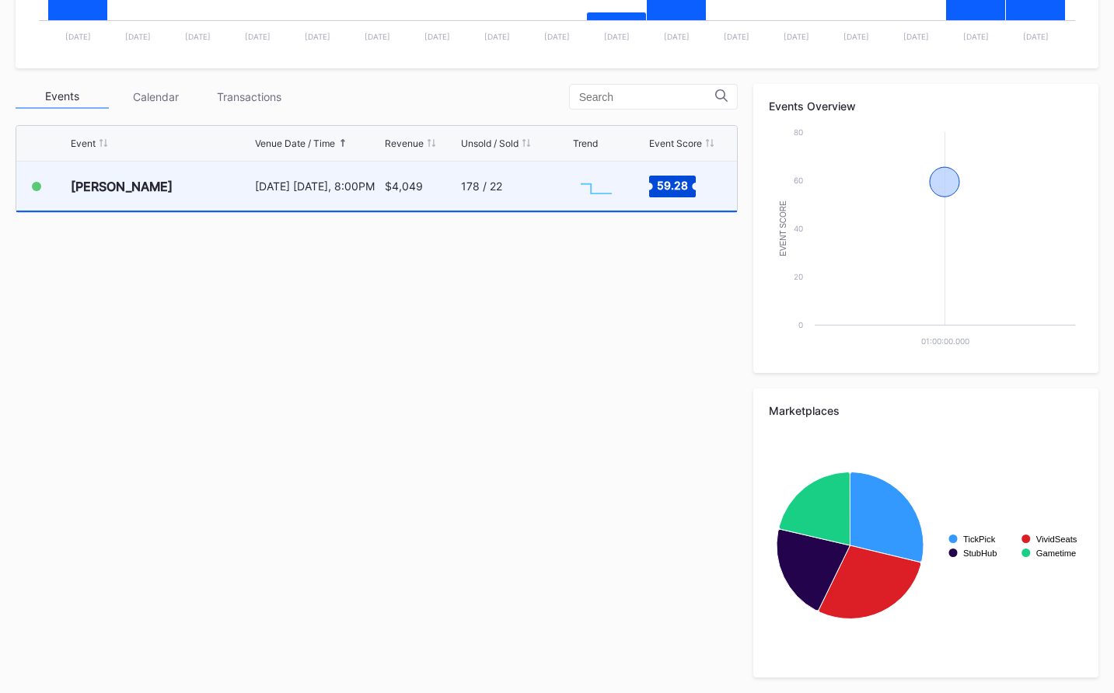
click at [476, 177] on div "178 / 22" at bounding box center [515, 186] width 108 height 49
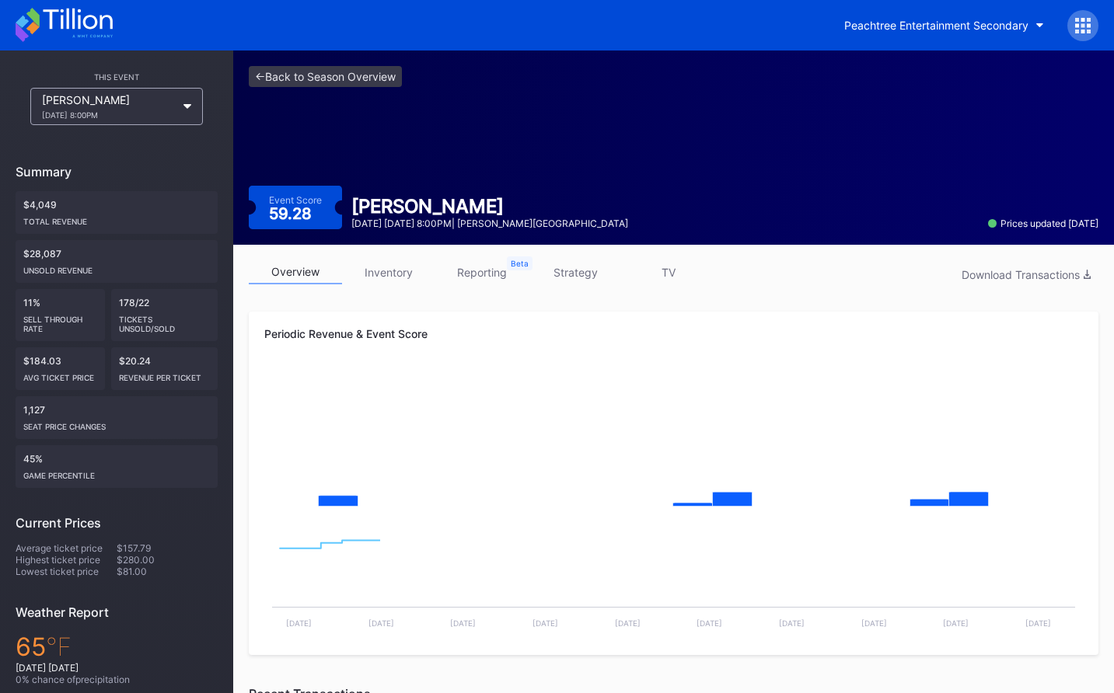
click at [513, 273] on link "reporting" at bounding box center [481, 272] width 93 height 24
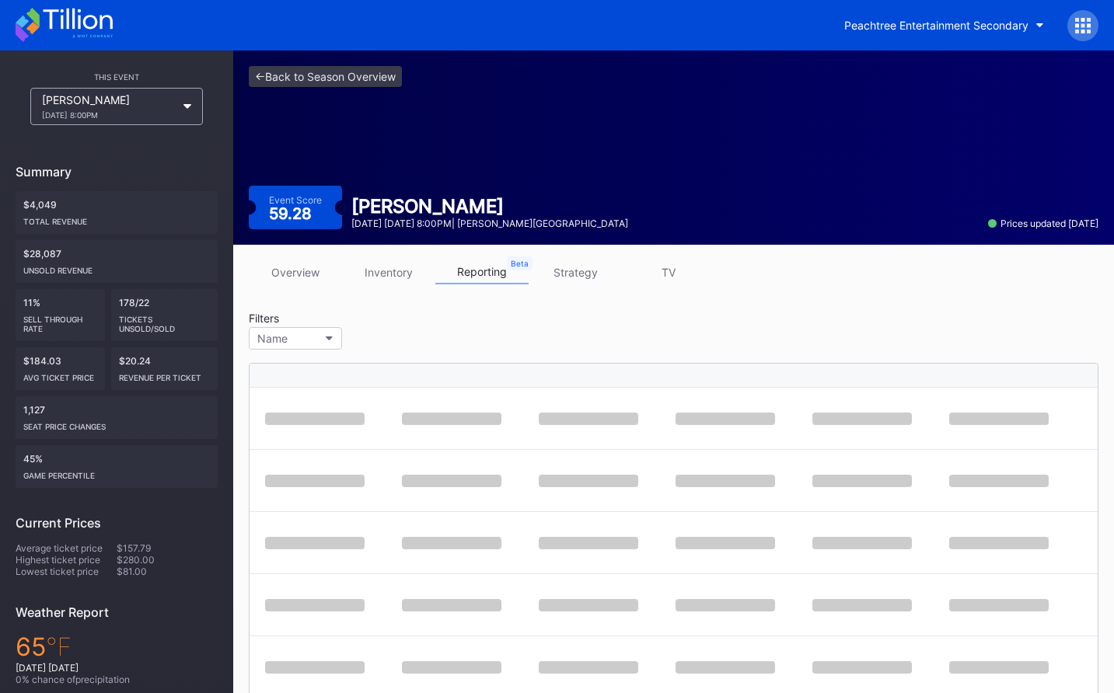
click at [608, 290] on div "overview inventory reporting strategy TV" at bounding box center [673, 276] width 849 height 32
click at [595, 282] on link "strategy" at bounding box center [574, 272] width 93 height 24
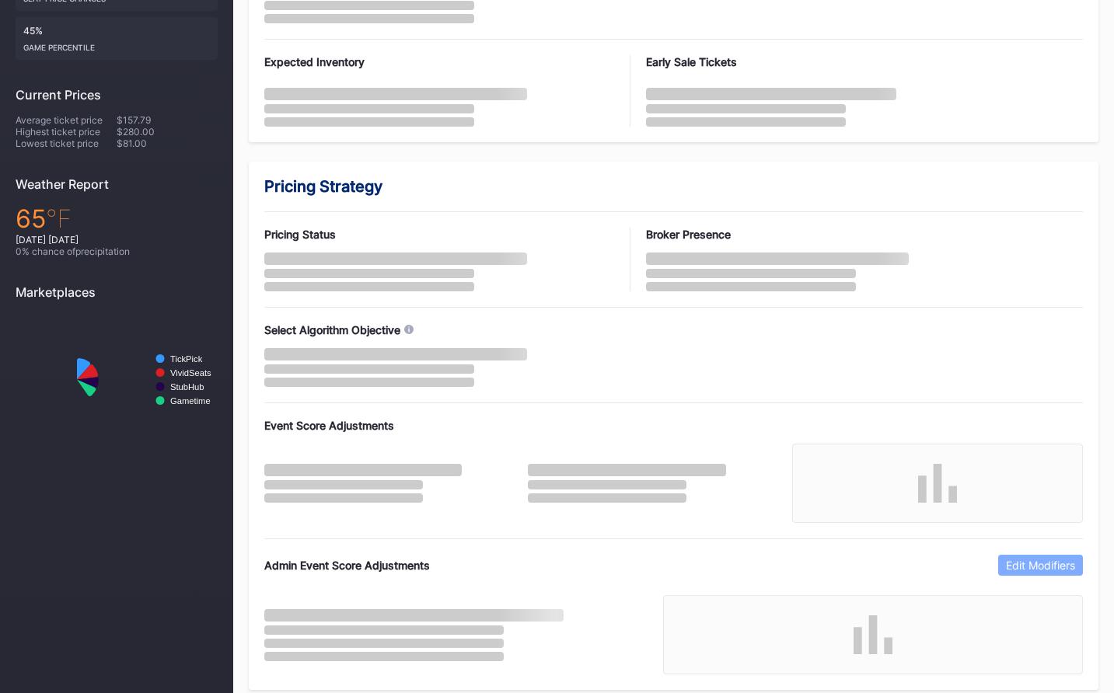
scroll to position [943, 0]
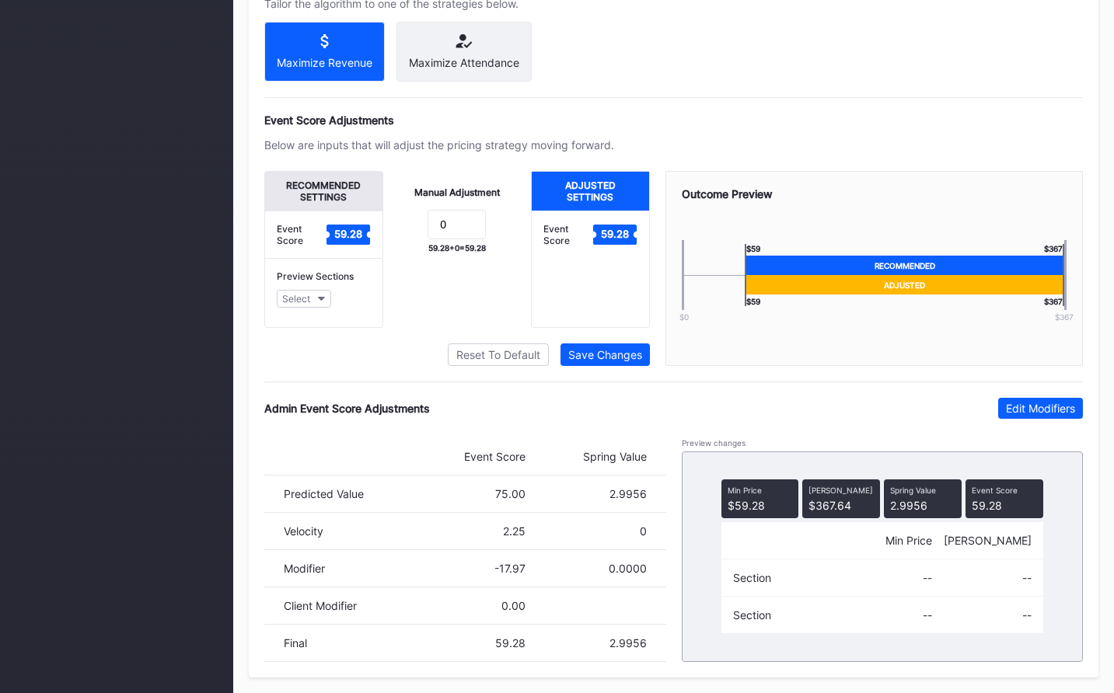
drag, startPoint x: 1040, startPoint y: 412, endPoint x: 576, endPoint y: 547, distance: 483.2
click at [1032, 413] on div "Edit Modifiers" at bounding box center [1040, 408] width 69 height 13
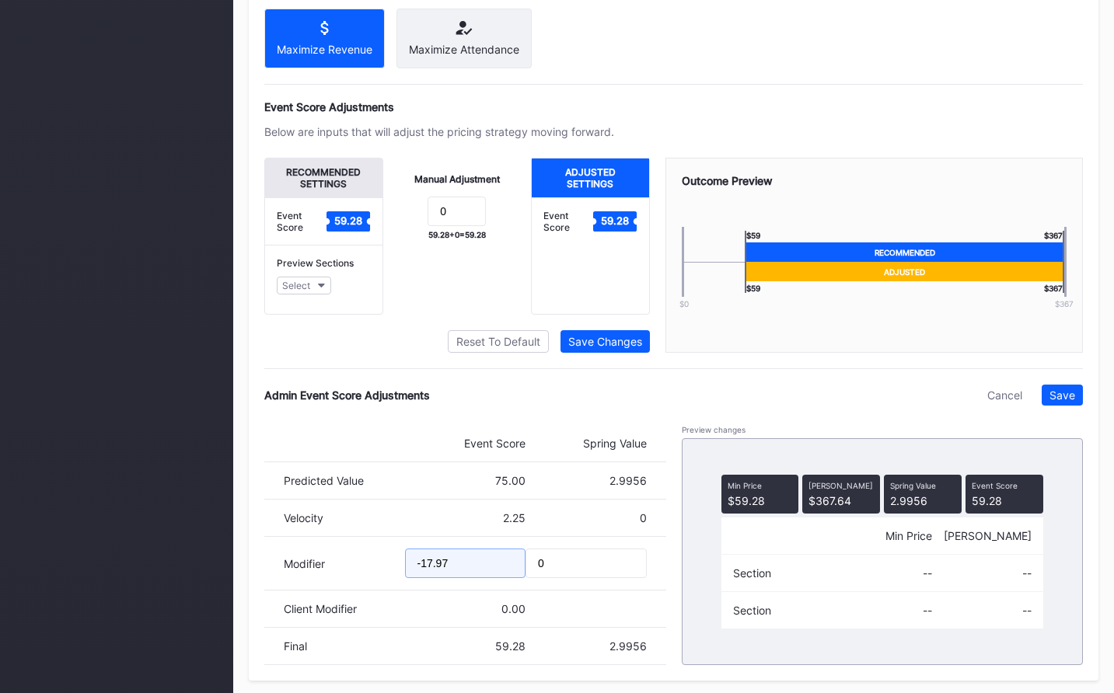
click at [421, 577] on input "-17.97" at bounding box center [465, 564] width 121 height 30
type input "-27.27"
click at [1072, 402] on div "Save" at bounding box center [1062, 395] width 26 height 13
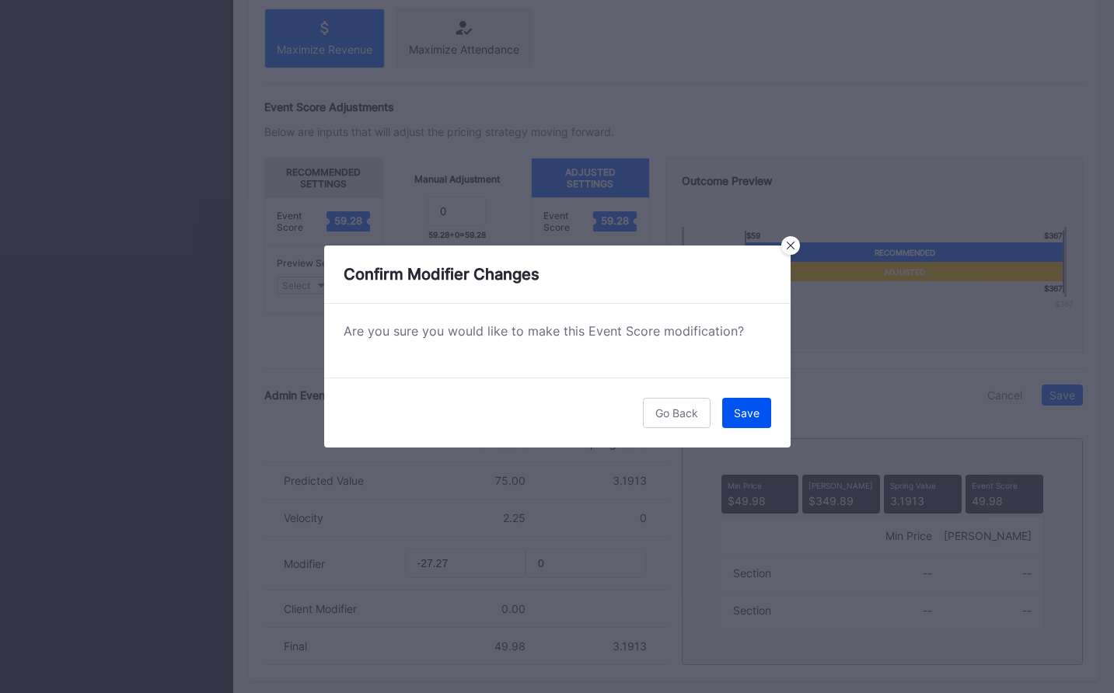
click at [734, 411] on div "Save" at bounding box center [747, 412] width 26 height 13
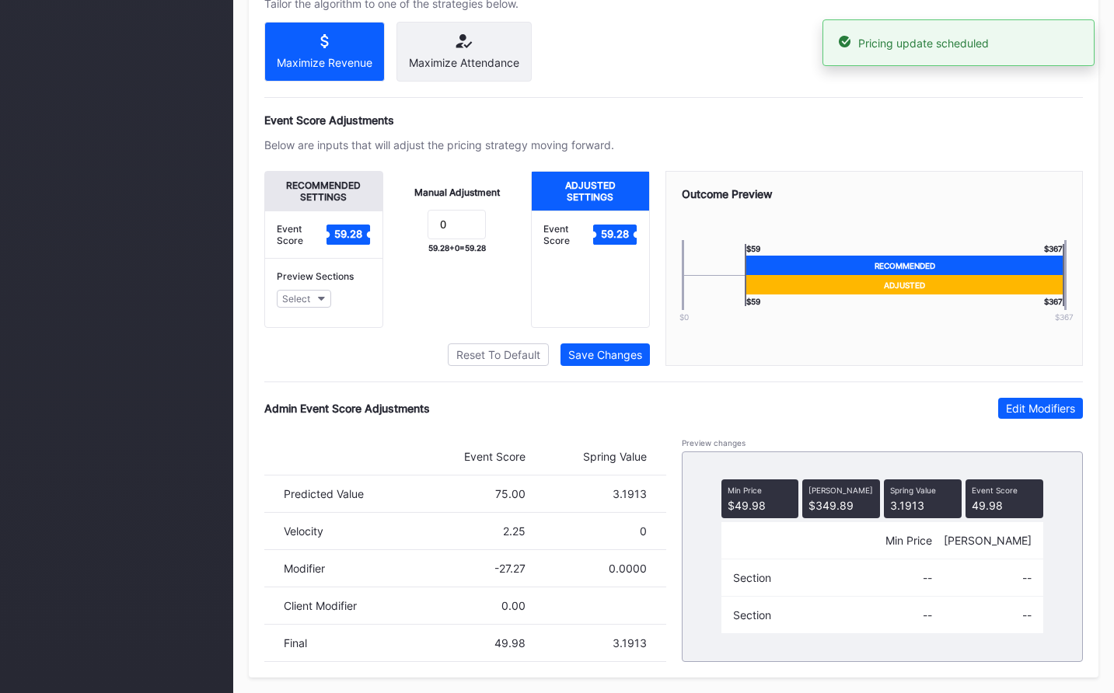
scroll to position [0, 0]
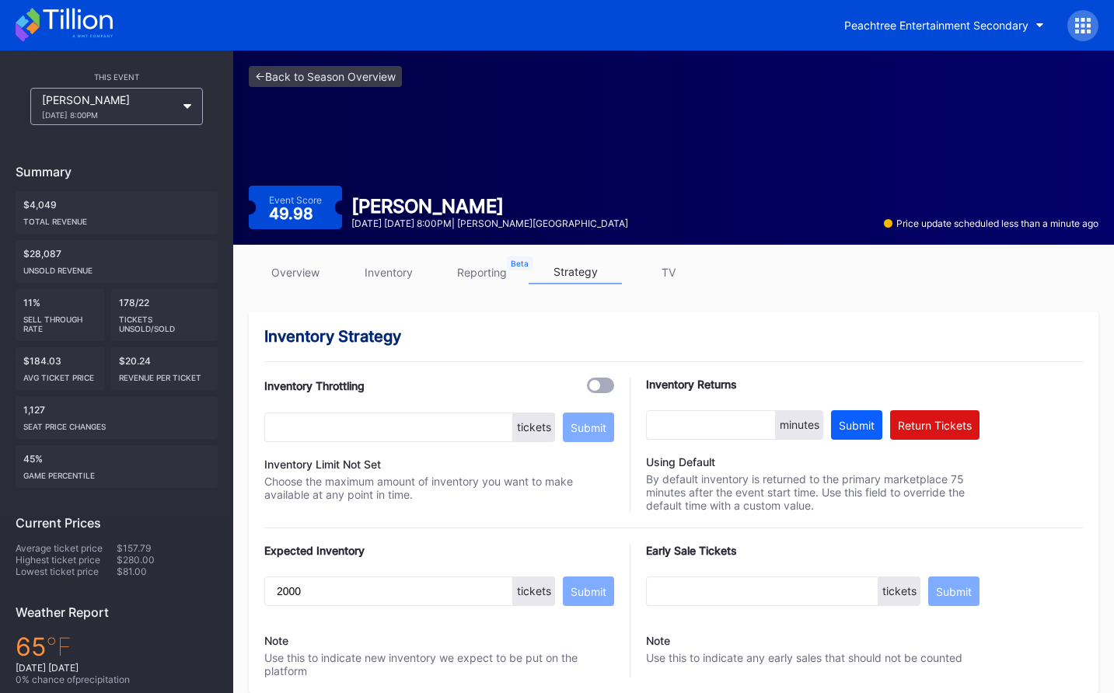
click at [442, 175] on div "<- Back to Season Overview Event Score 49.98 [PERSON_NAME] Top [DATE] [DATE] 8:…" at bounding box center [673, 148] width 880 height 194
click at [344, 72] on link "<- Back to Season Overview" at bounding box center [325, 76] width 153 height 21
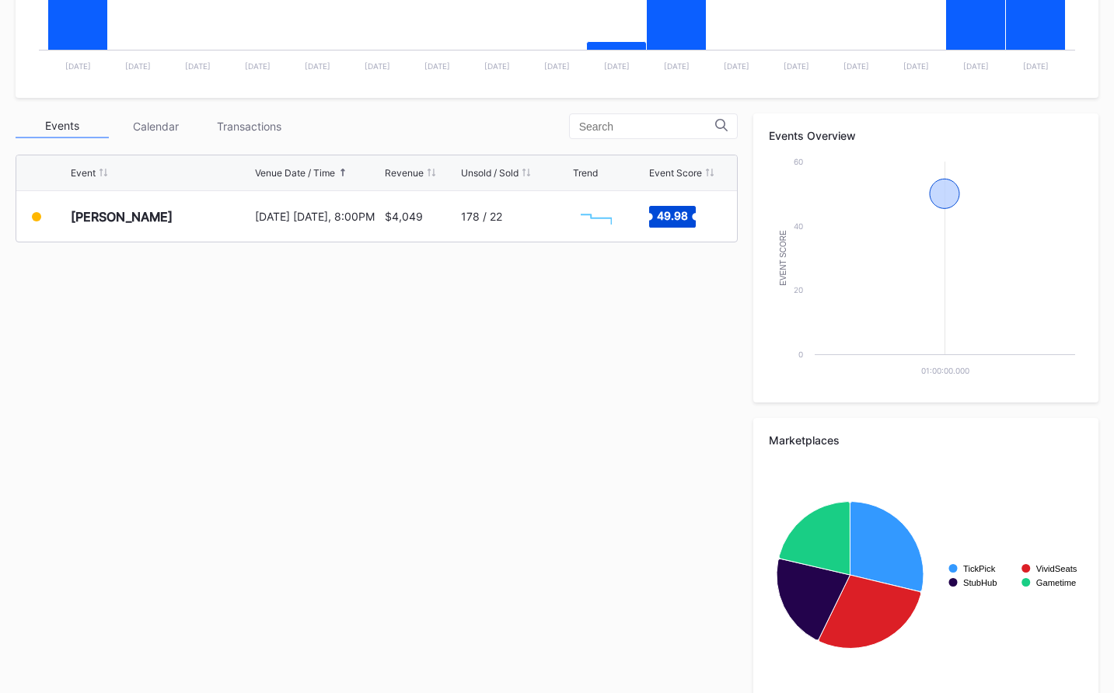
scroll to position [482, 0]
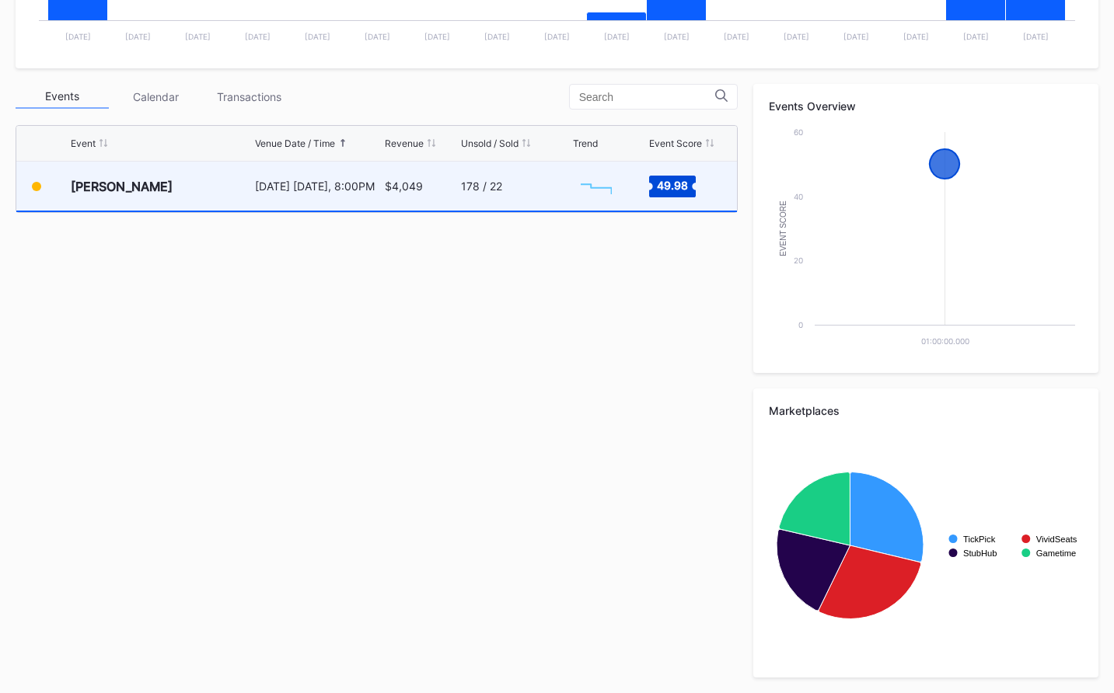
click at [341, 205] on div "[DATE] [DATE], 8:00PM" at bounding box center [318, 186] width 126 height 49
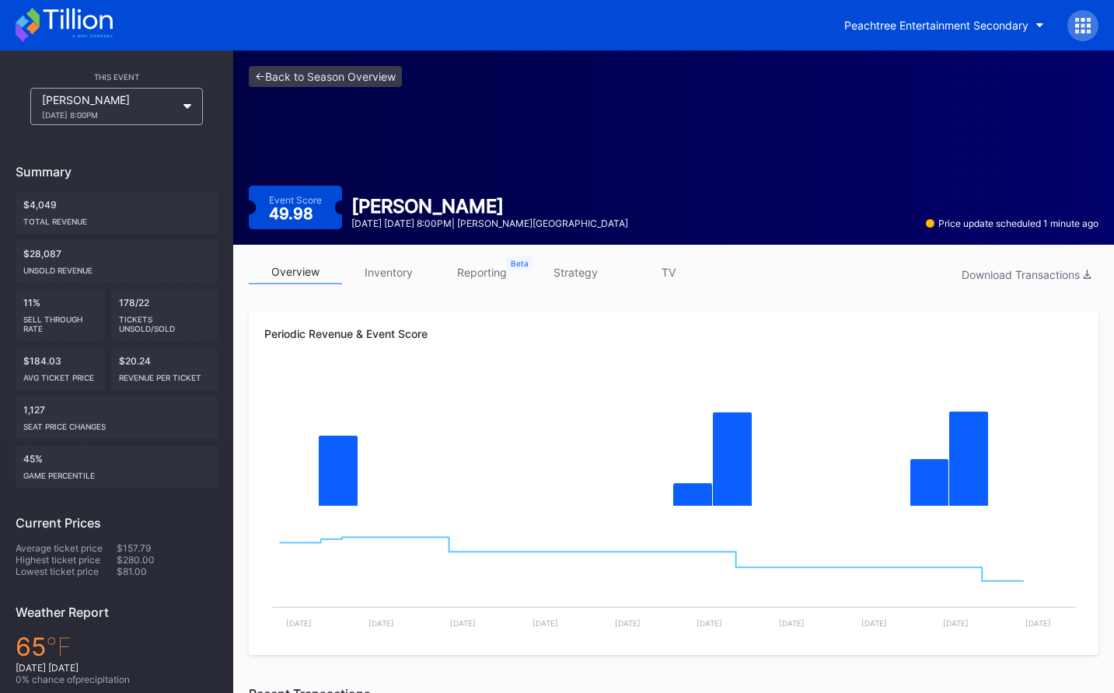
click at [373, 274] on link "inventory" at bounding box center [388, 272] width 93 height 24
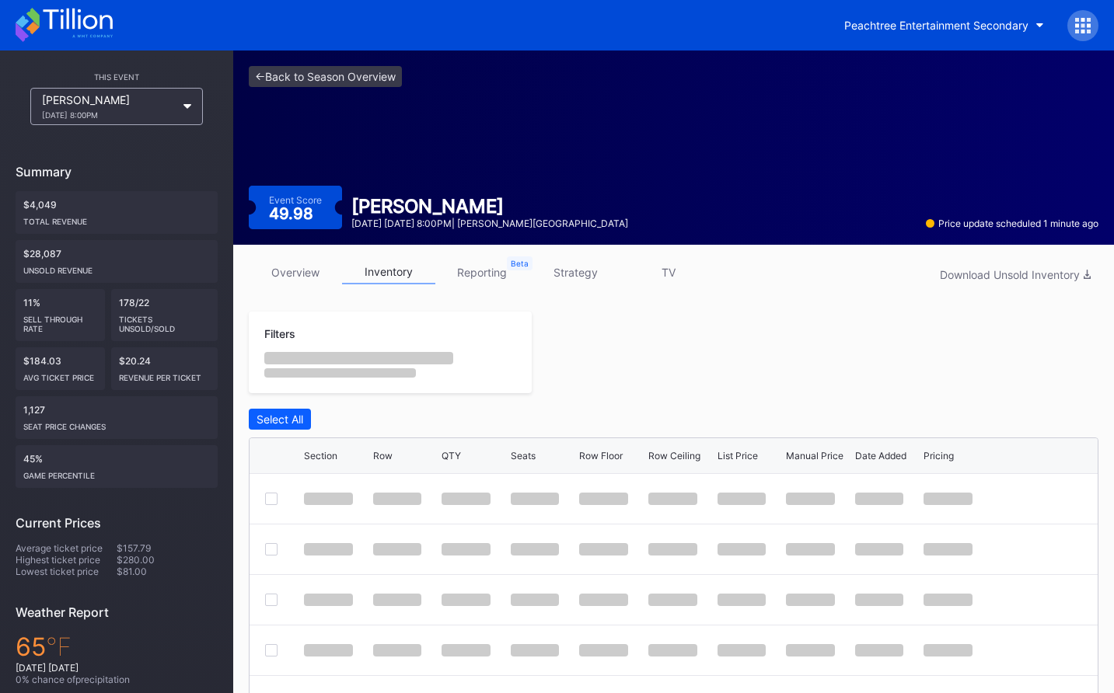
scroll to position [198, 0]
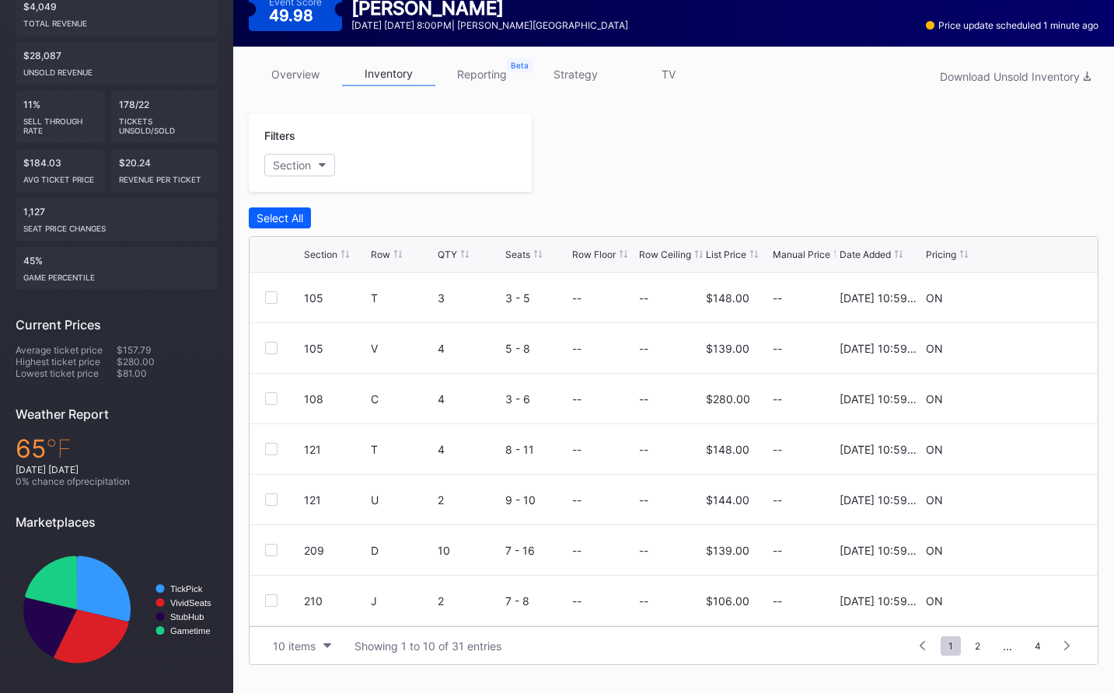
click at [726, 250] on div "List Price" at bounding box center [726, 255] width 40 height 12
click at [310, 83] on link "overview" at bounding box center [295, 74] width 93 height 24
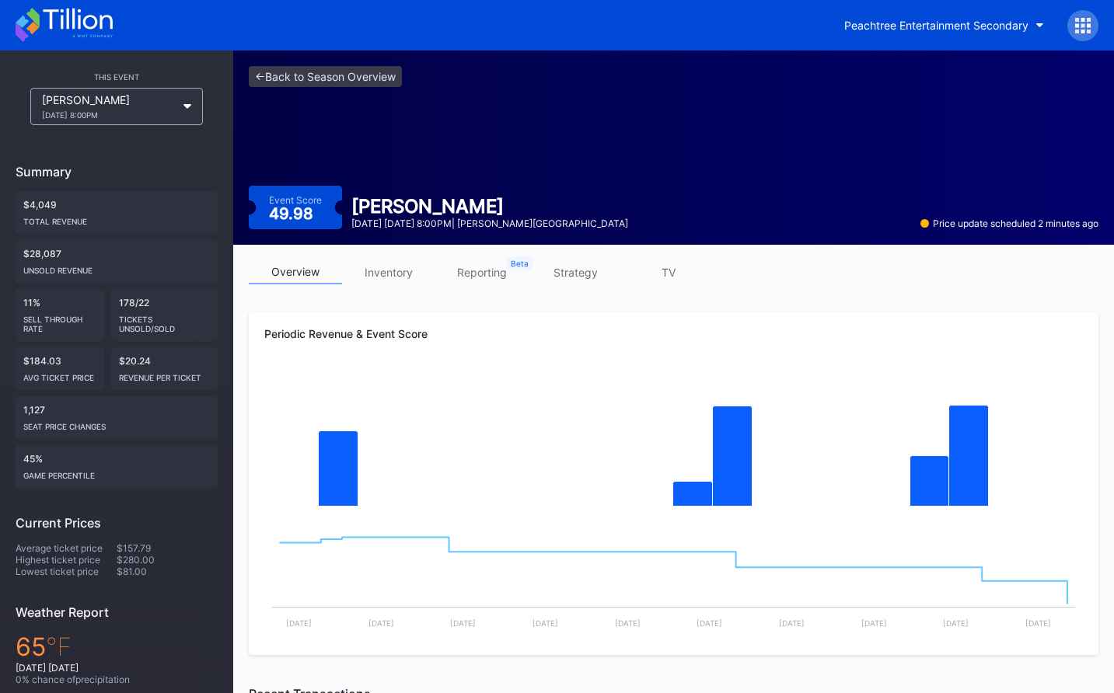
click at [329, 149] on div "<- Back to Season Overview Event Score 49.98 Zach Top October 17 Friday 8:00PM …" at bounding box center [673, 148] width 880 height 194
click at [76, 14] on icon at bounding box center [64, 25] width 97 height 34
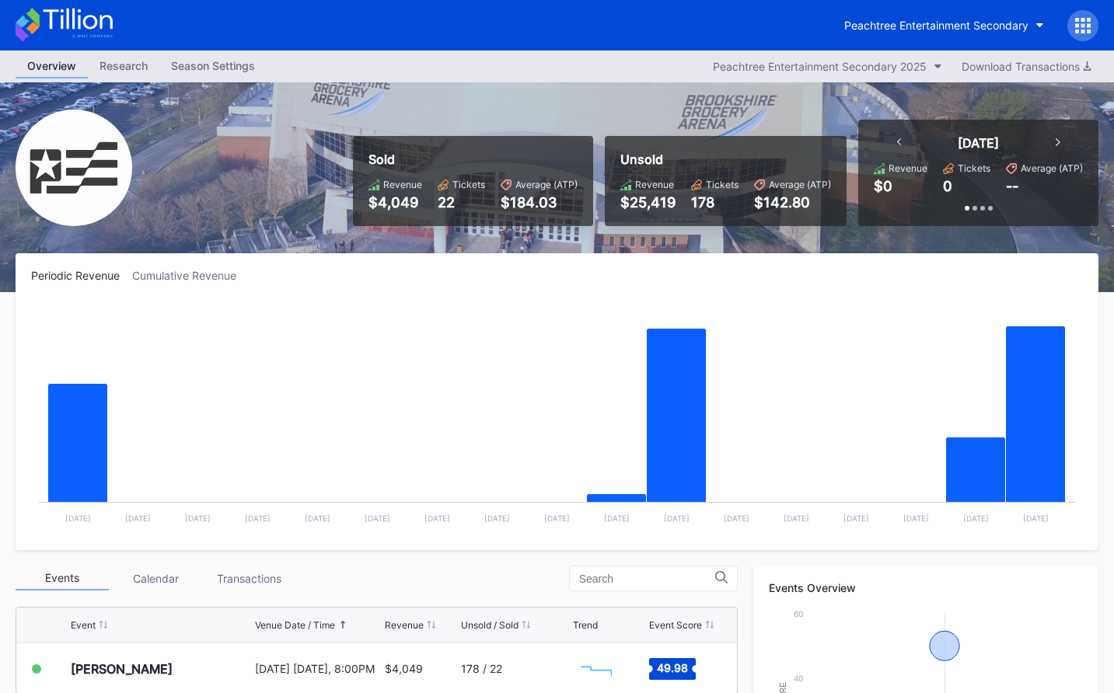
scroll to position [482, 0]
click at [71, 12] on icon at bounding box center [64, 25] width 97 height 34
click at [96, 37] on icon at bounding box center [64, 25] width 97 height 34
click at [104, 12] on icon at bounding box center [64, 25] width 97 height 34
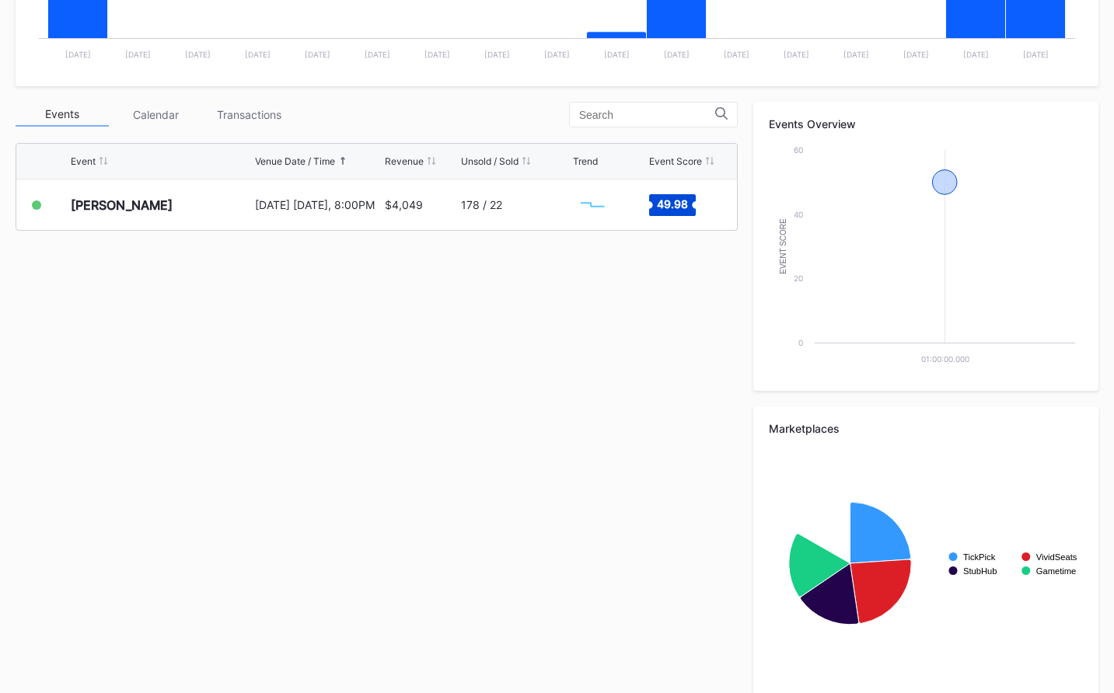
scroll to position [482, 0]
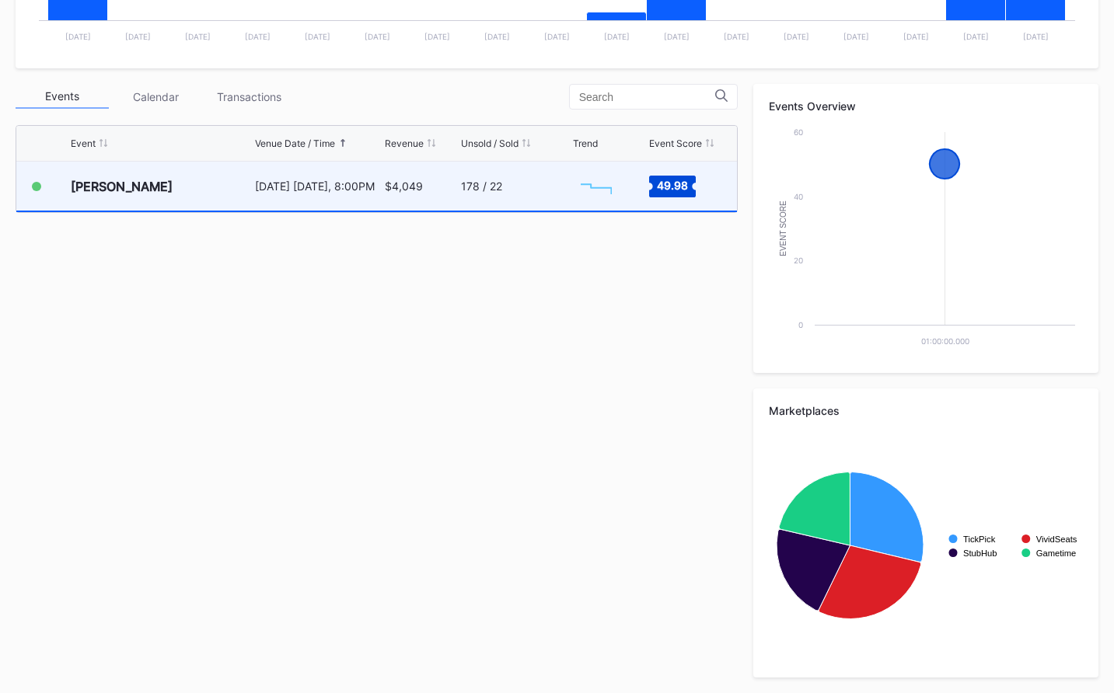
click at [395, 190] on div "$4,049" at bounding box center [404, 186] width 38 height 13
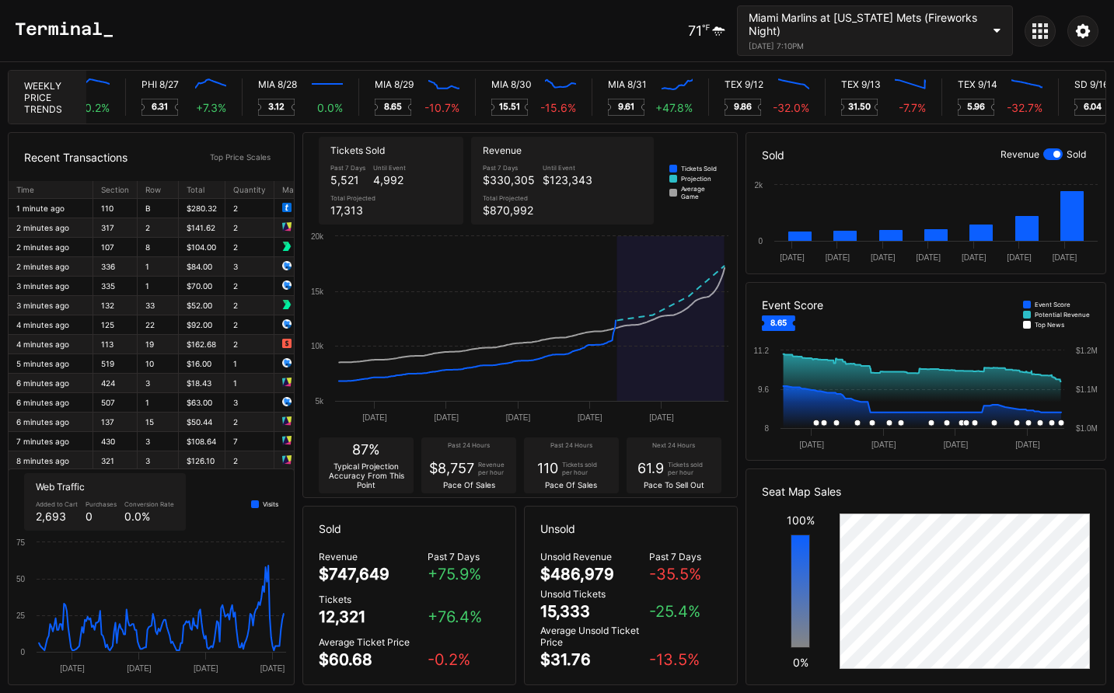
click at [1043, 42] on div at bounding box center [1039, 31] width 31 height 31
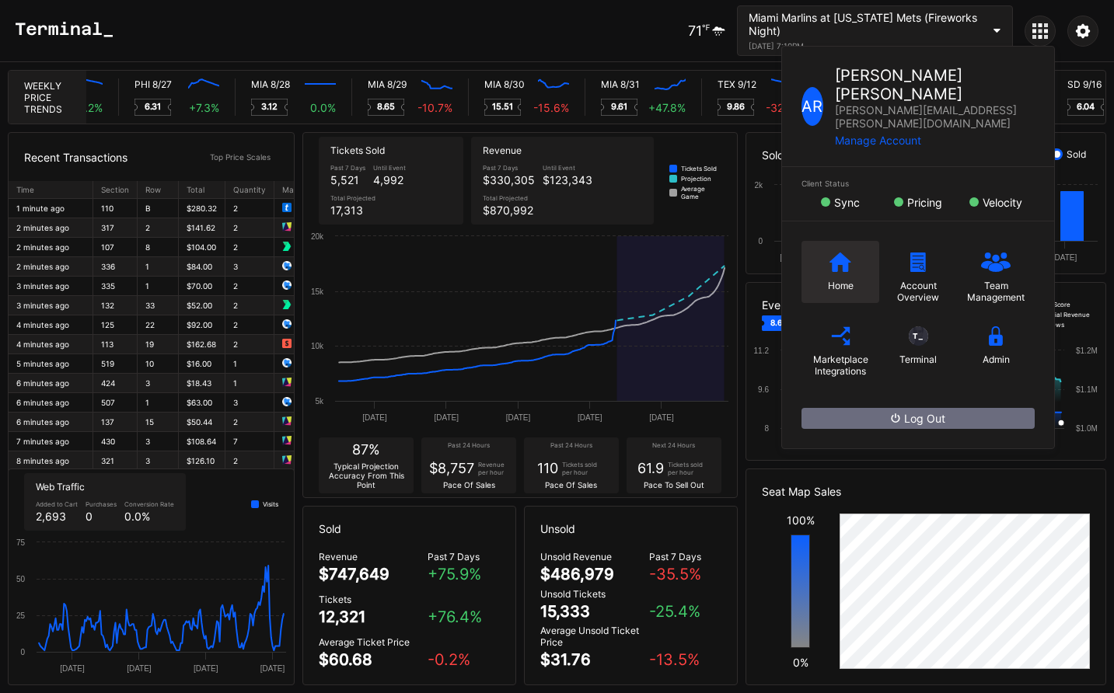
scroll to position [0, 7664]
click at [833, 252] on icon at bounding box center [840, 261] width 22 height 19
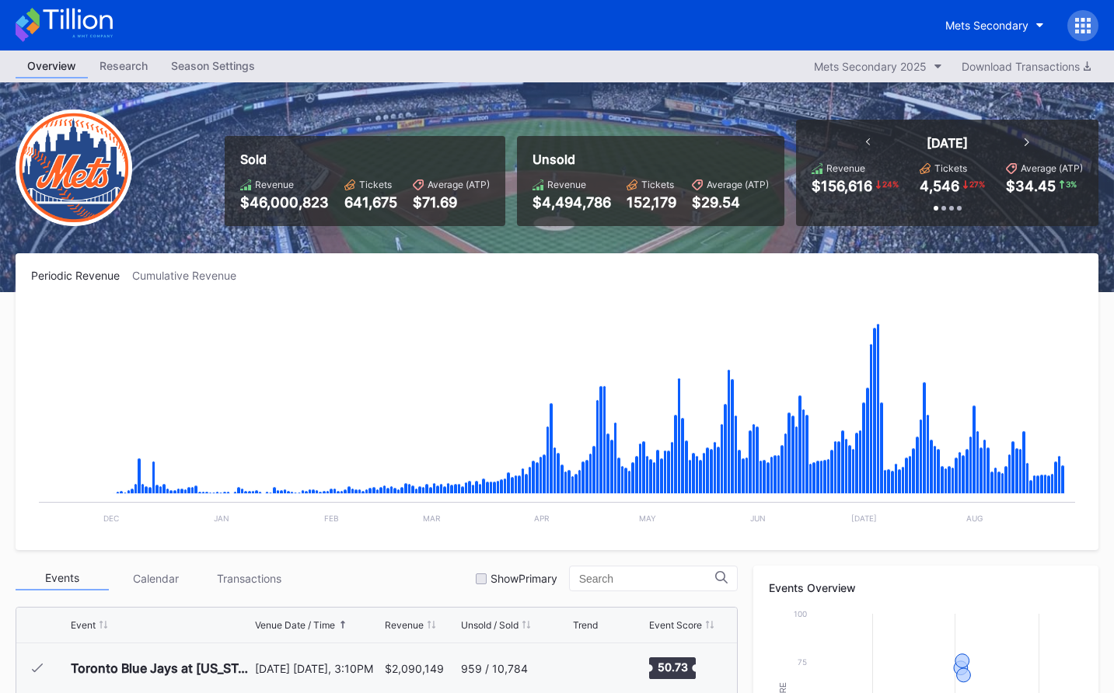
scroll to position [3283, 0]
click at [90, 32] on icon at bounding box center [64, 25] width 97 height 34
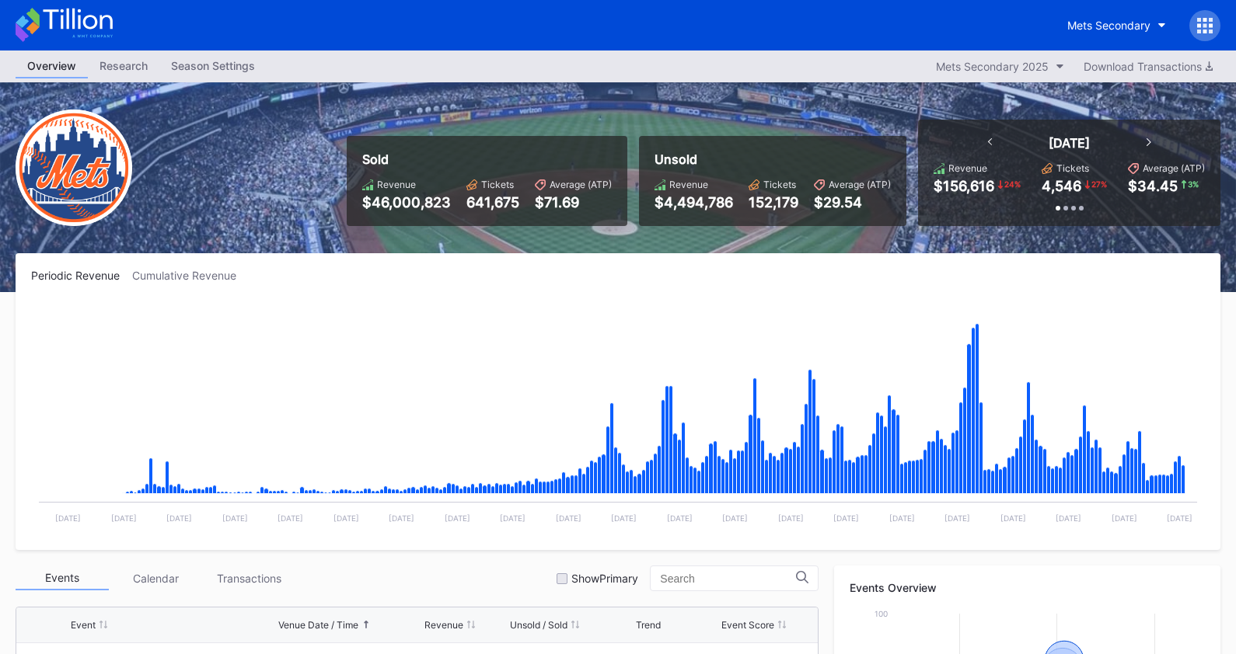
scroll to position [3283, 0]
